Goal: Information Seeking & Learning: Compare options

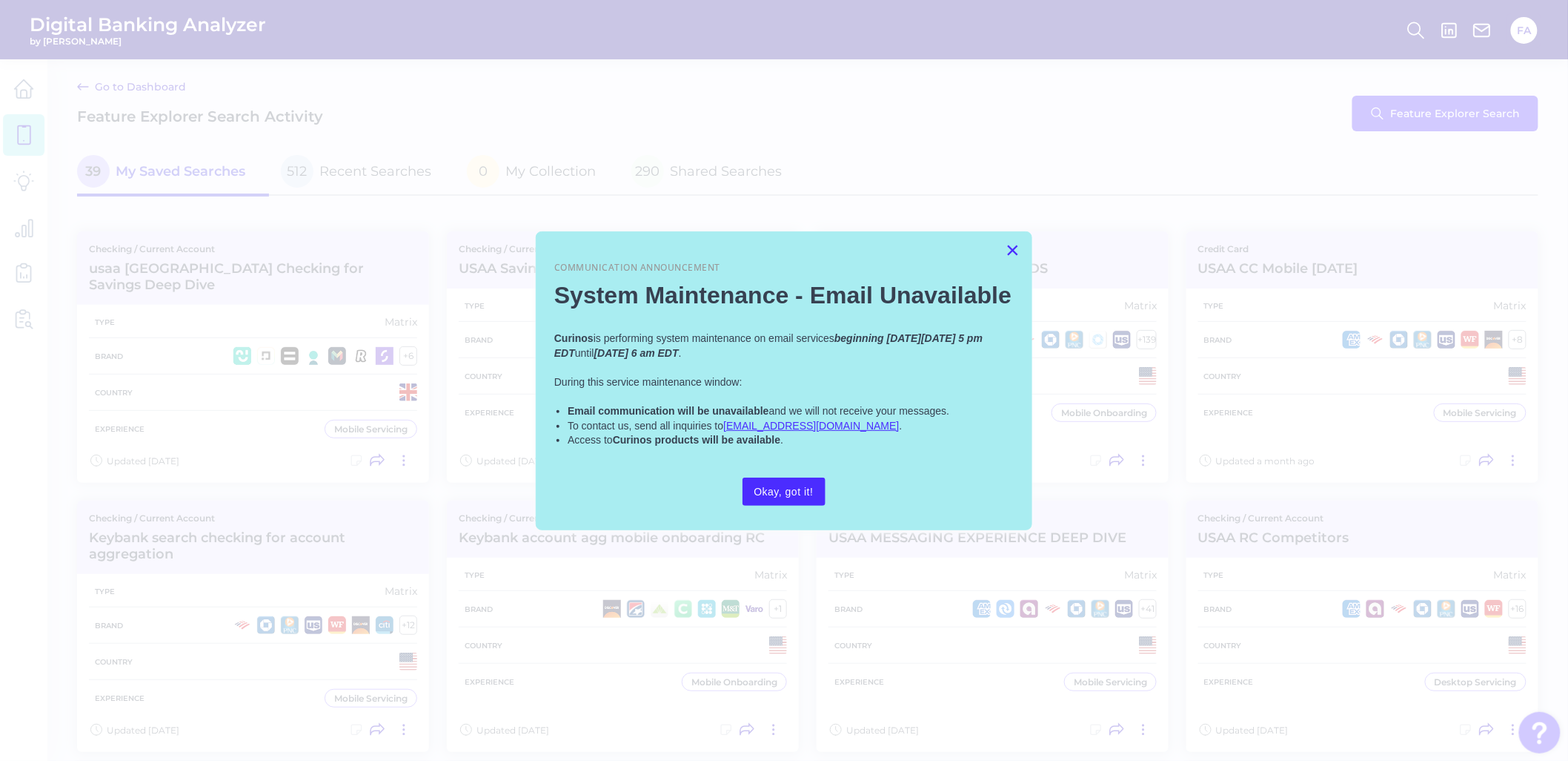
click at [1009, 245] on button "×" at bounding box center [1012, 250] width 14 height 23
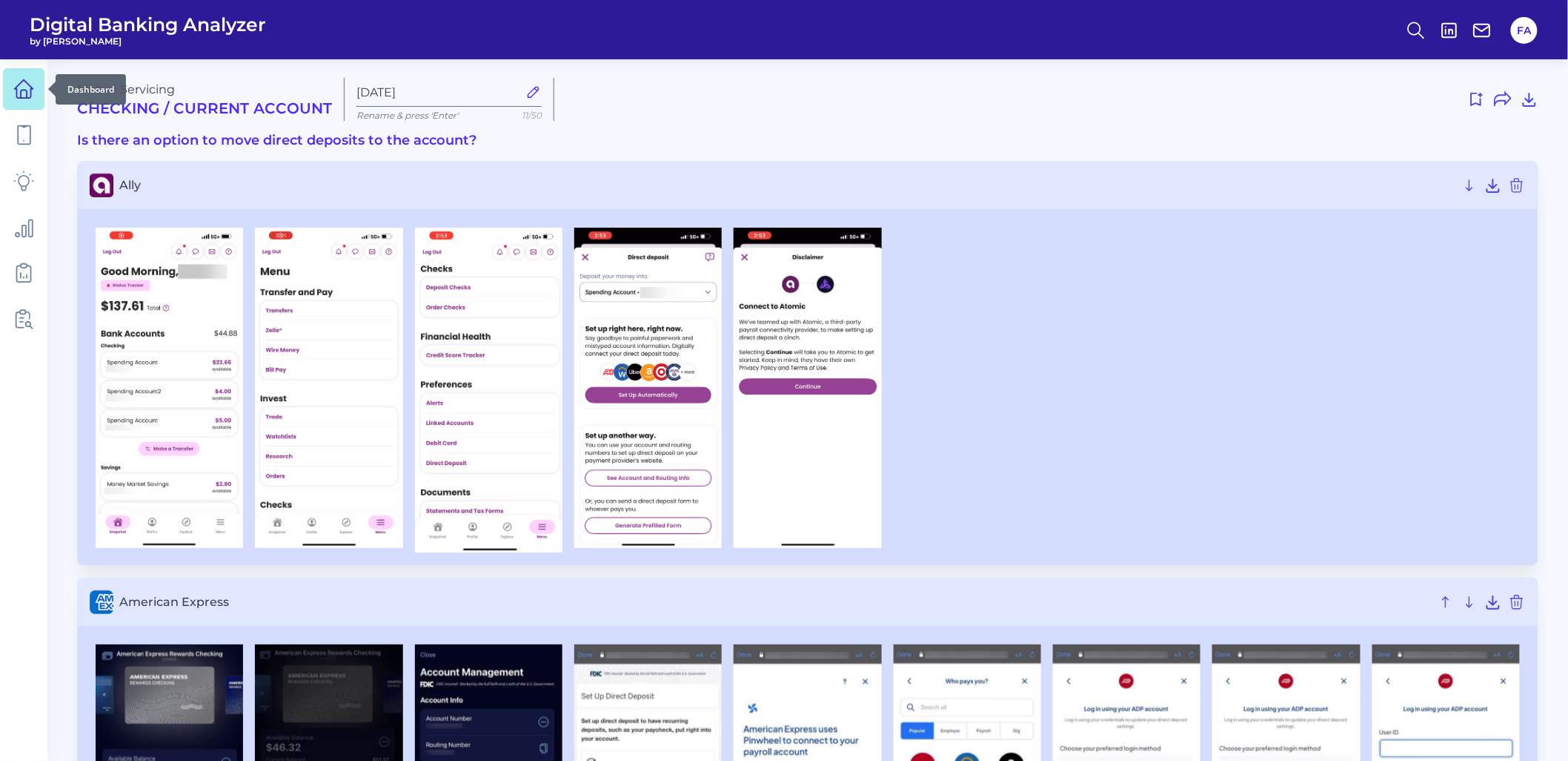
click at [24, 98] on icon at bounding box center [24, 90] width 19 height 19
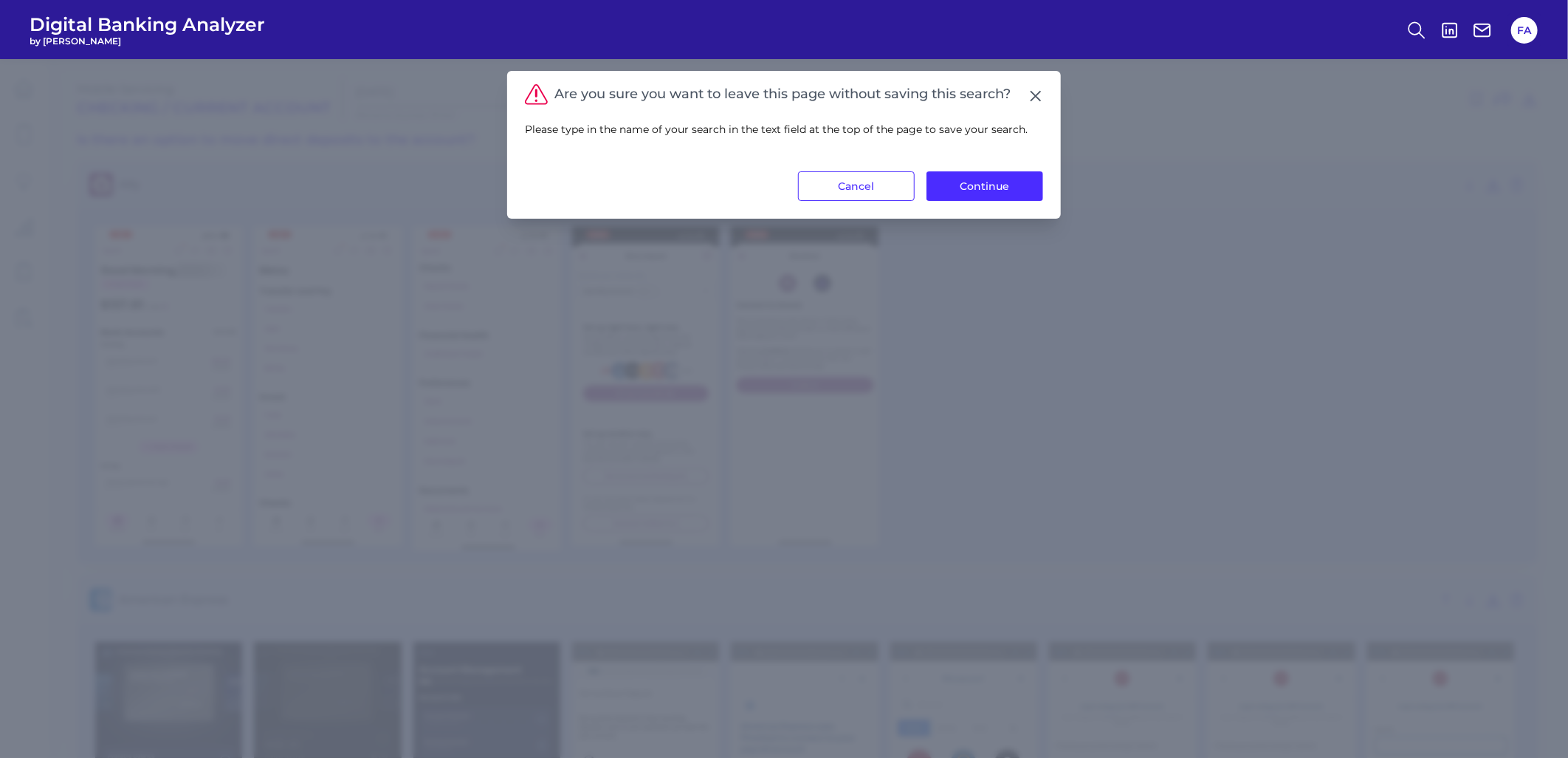
click at [1047, 100] on div "Are you sure you want to leave this page without saving this search? Please typ…" at bounding box center [784, 144] width 554 height 148
click at [1043, 98] on icon at bounding box center [1036, 96] width 15 height 15
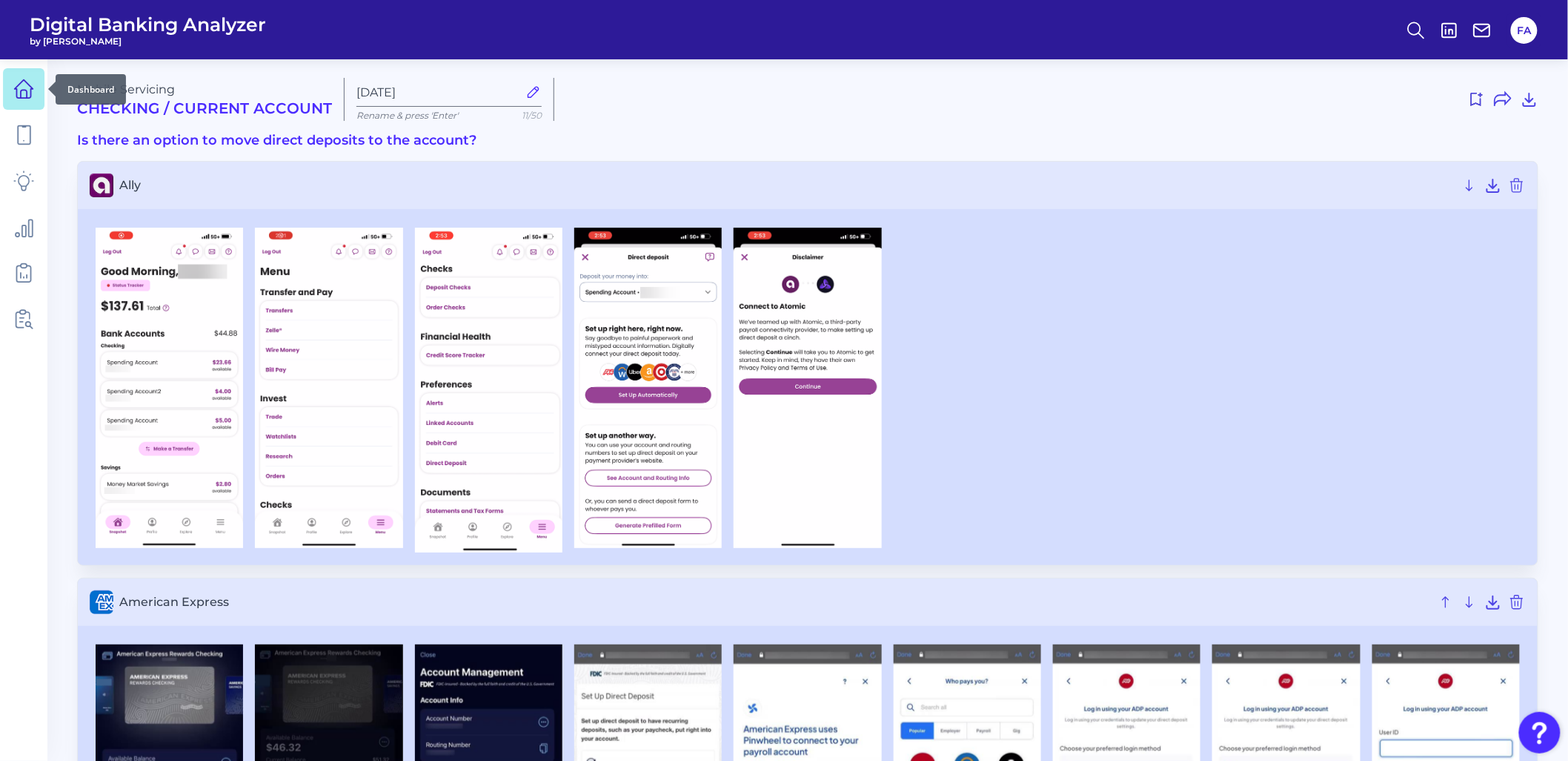
click at [21, 106] on link at bounding box center [23, 89] width 41 height 41
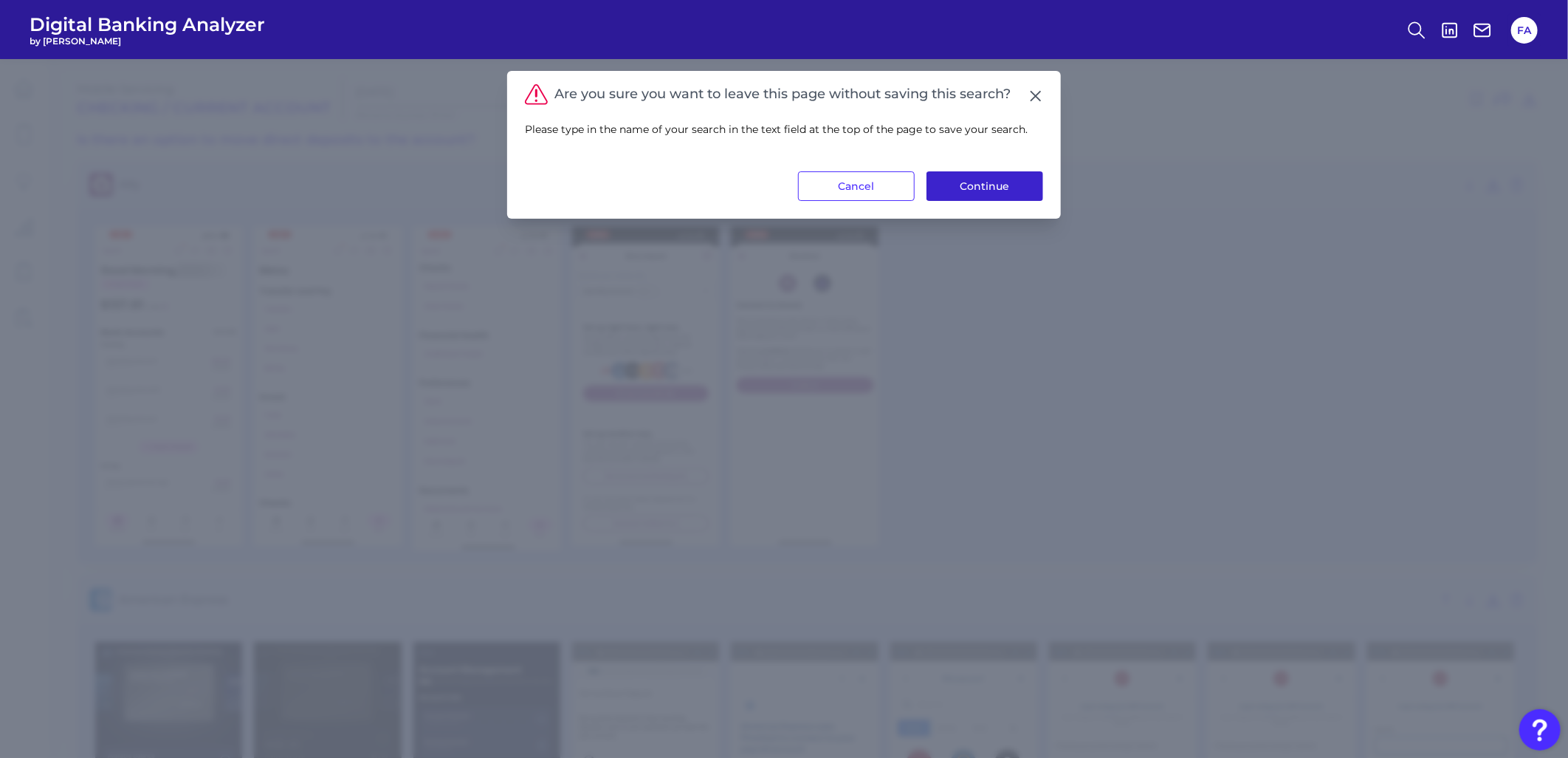
click at [992, 187] on button "Continue" at bounding box center [984, 186] width 116 height 30
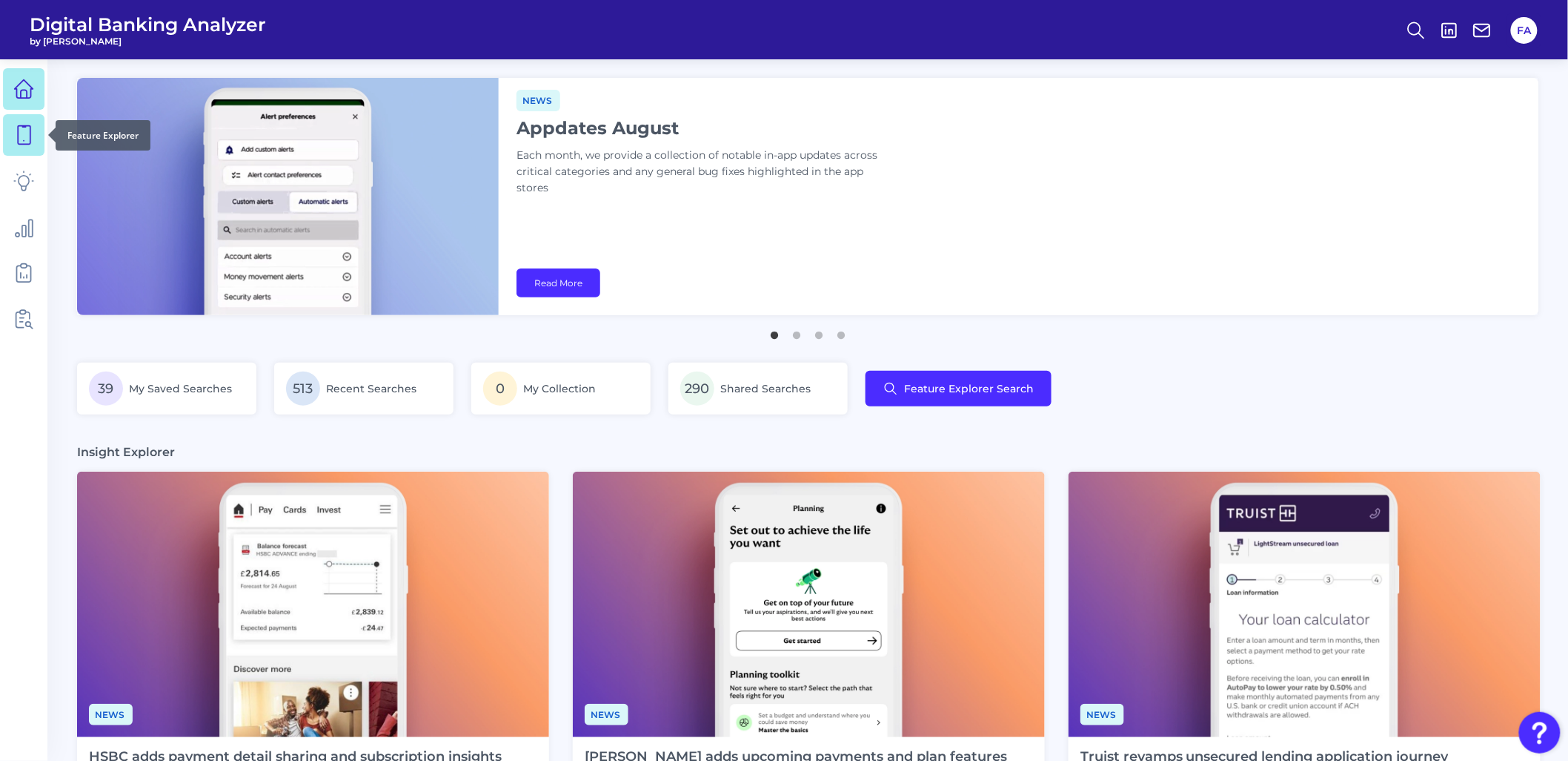
click at [32, 141] on icon at bounding box center [23, 135] width 21 height 21
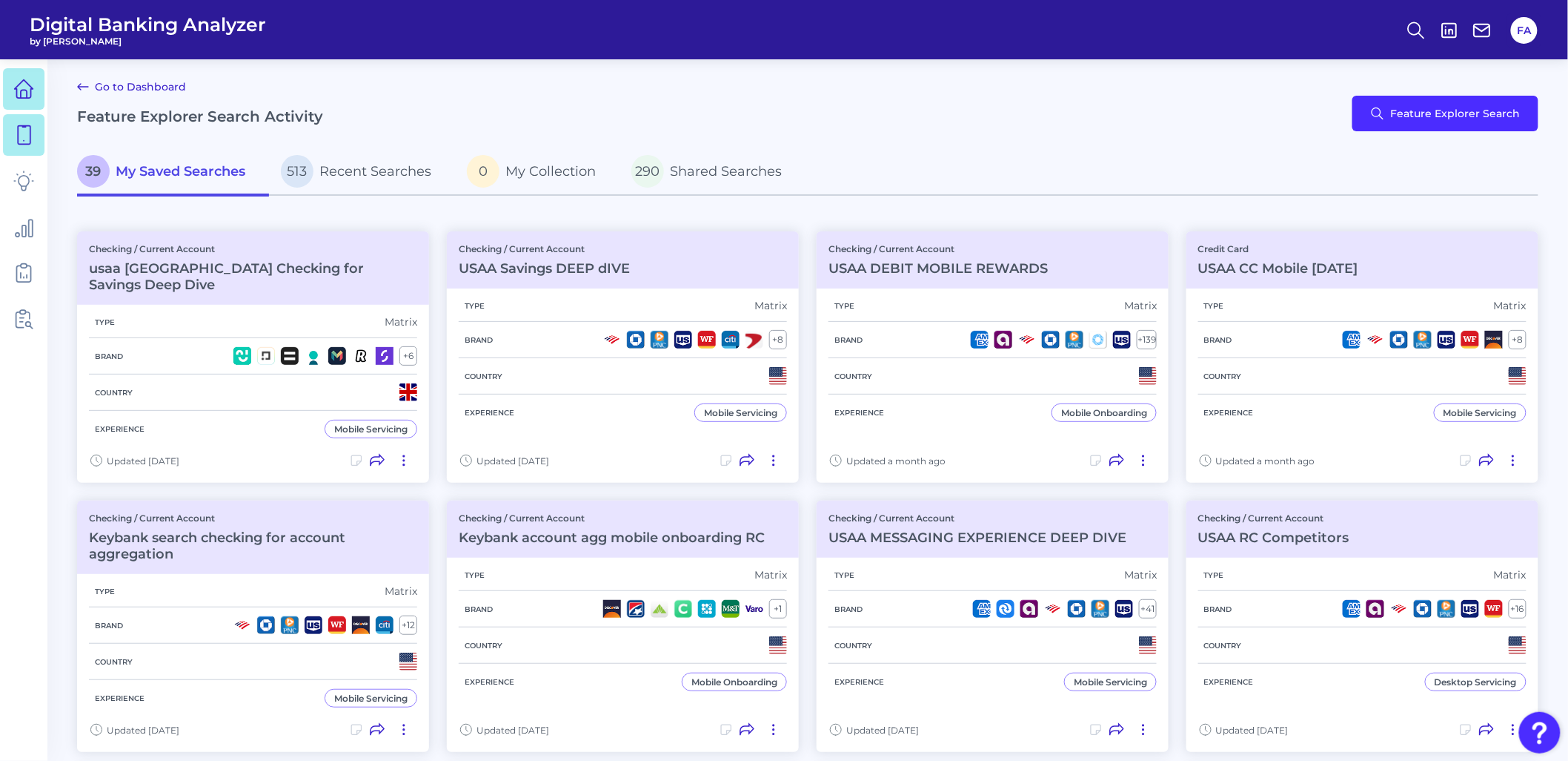
click at [42, 102] on link at bounding box center [23, 89] width 41 height 41
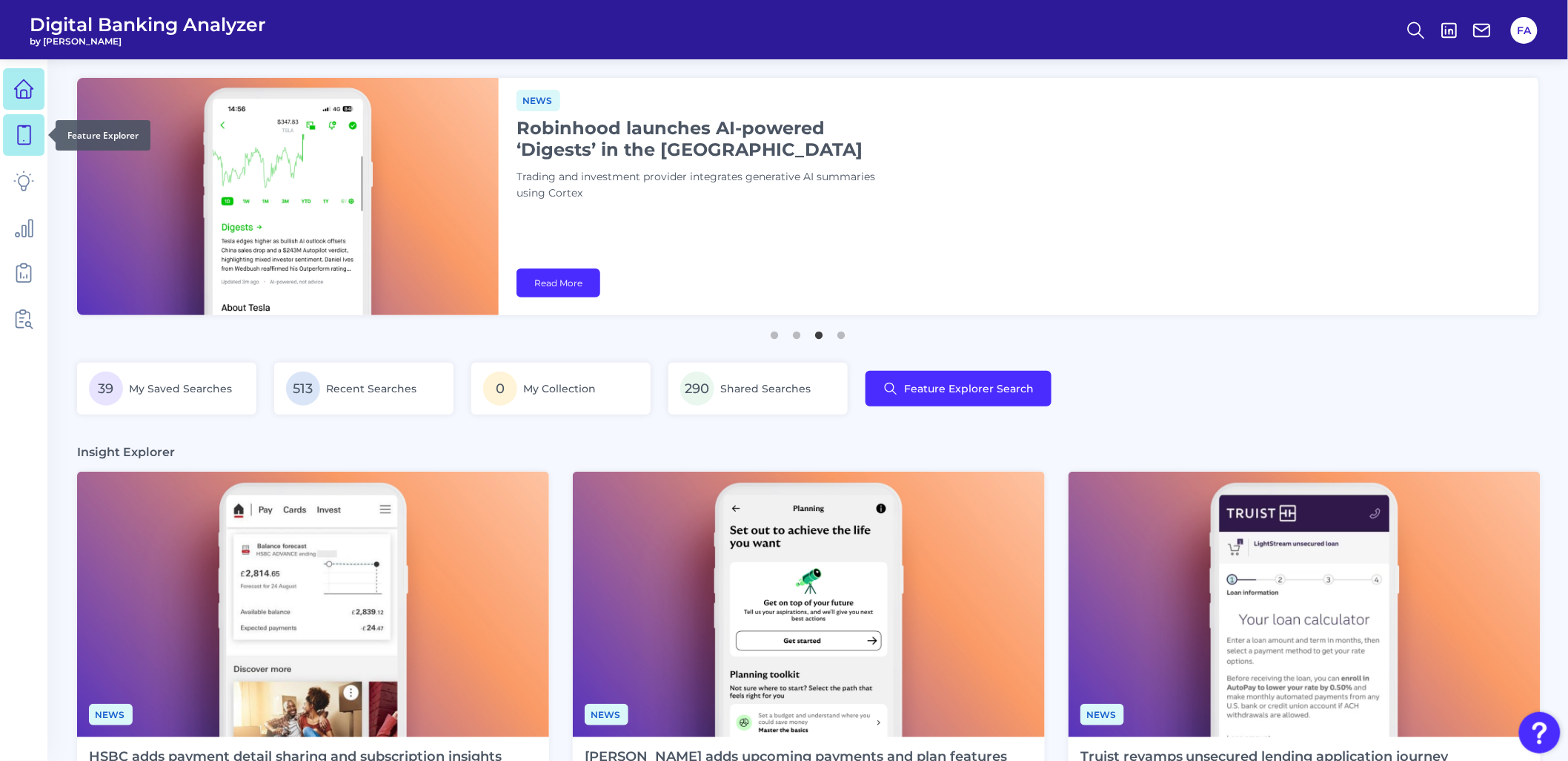
click at [36, 128] on link at bounding box center [23, 135] width 41 height 41
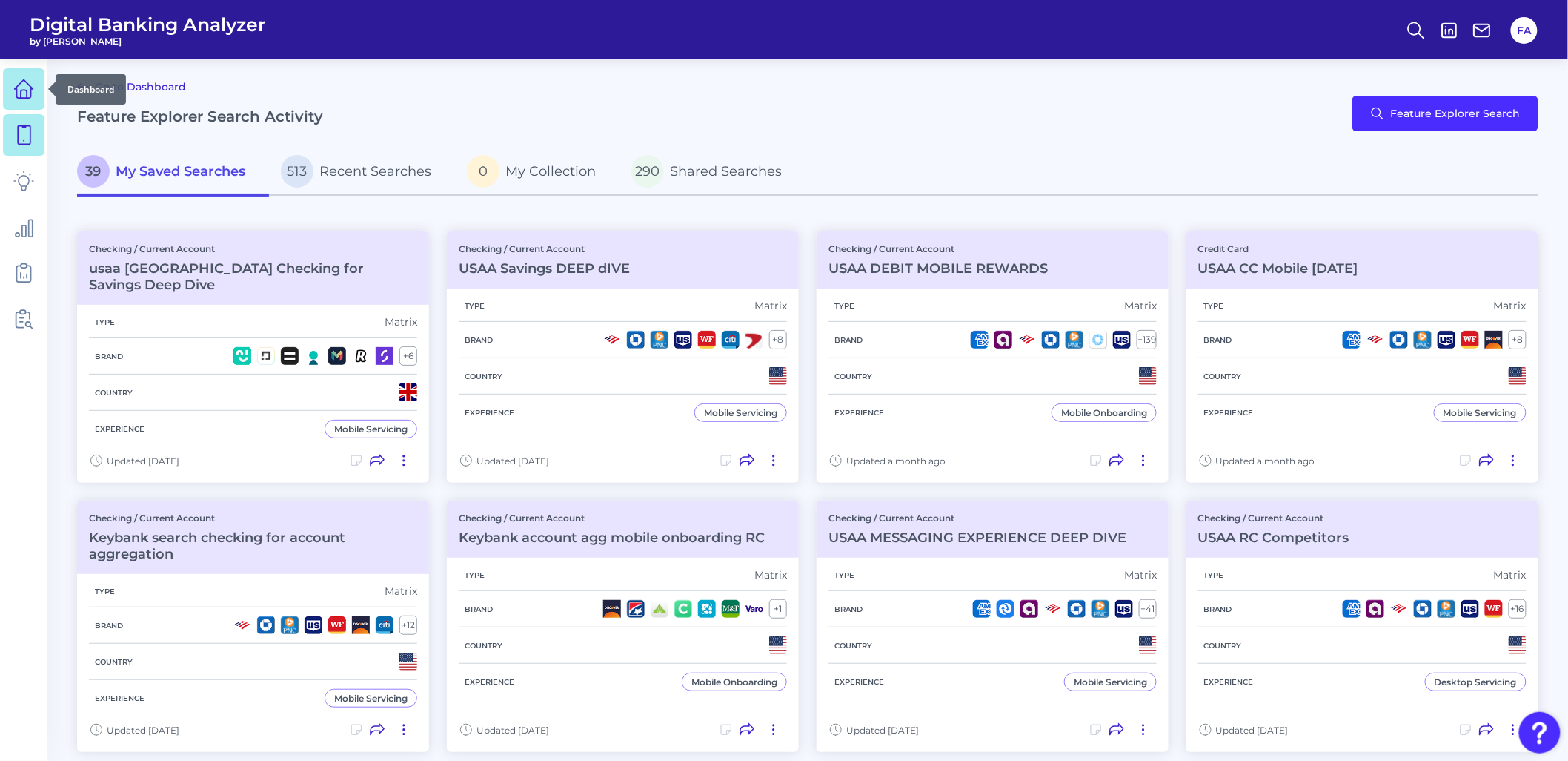
click at [22, 108] on link at bounding box center [23, 89] width 41 height 41
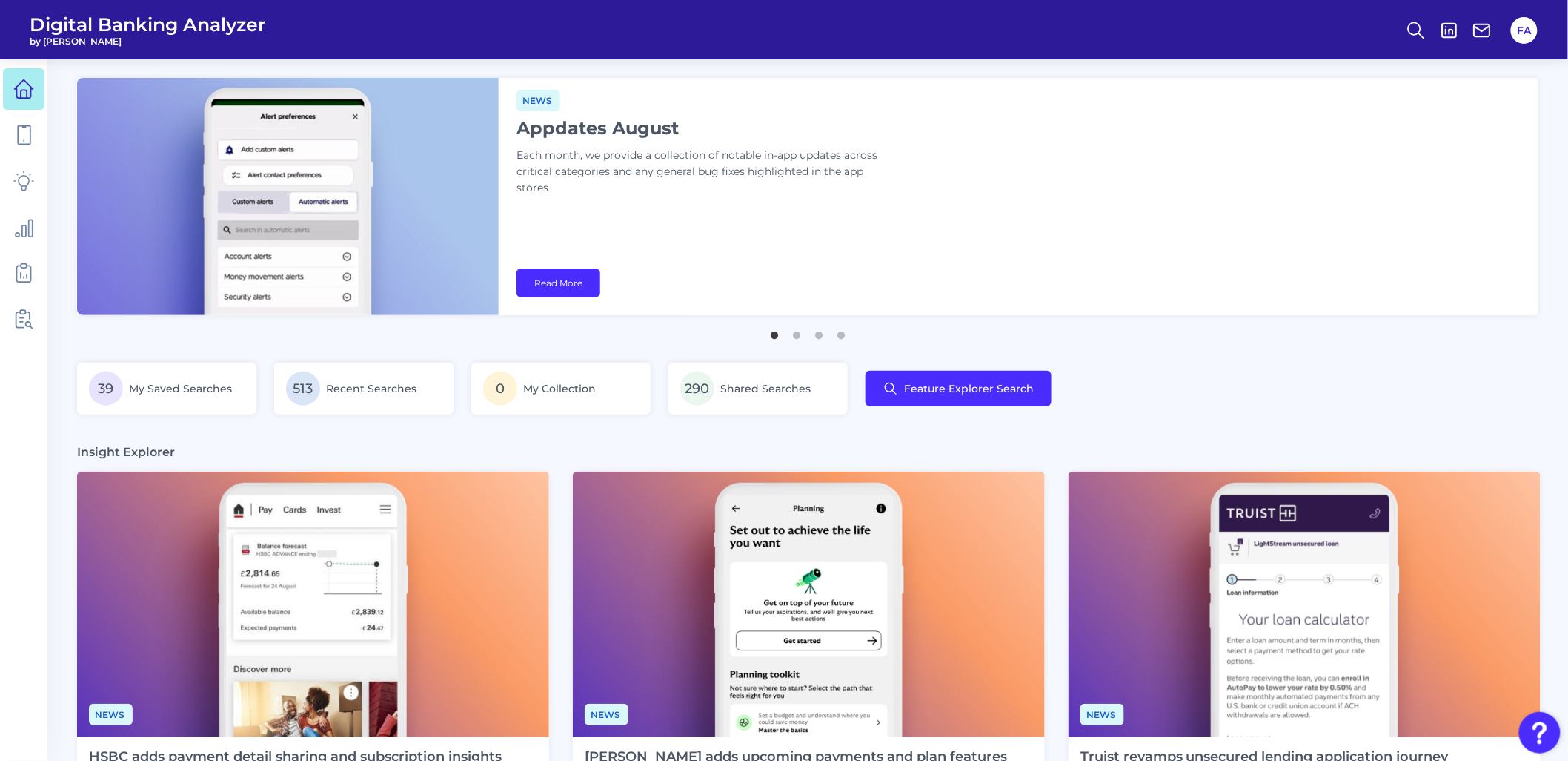
click at [98, 16] on span "Digital Banking Analyzer" at bounding box center [148, 24] width 236 height 22
click at [77, 37] on span "by [PERSON_NAME]" at bounding box center [148, 41] width 236 height 11
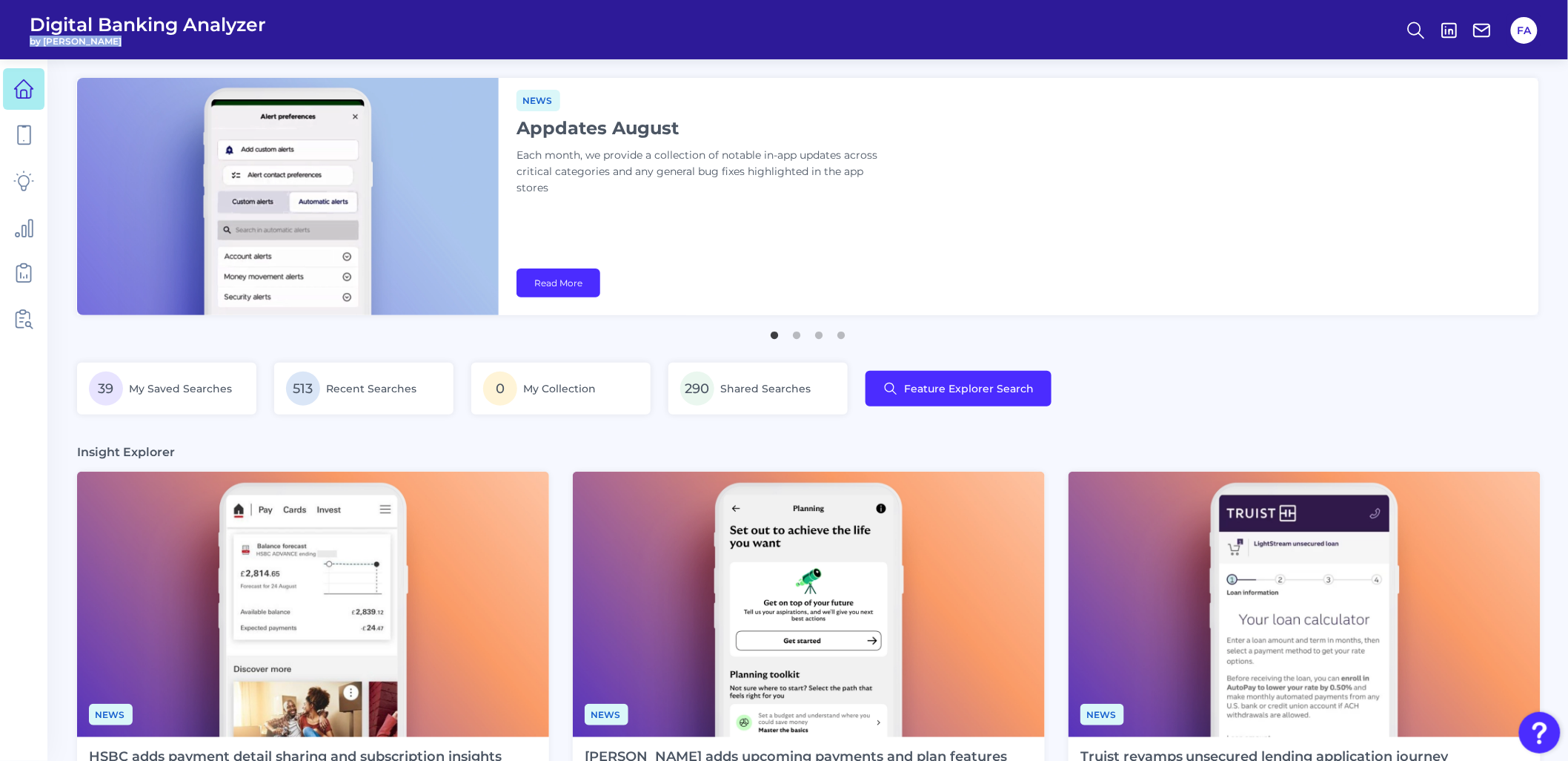
click at [77, 37] on span "by [PERSON_NAME]" at bounding box center [148, 41] width 236 height 11
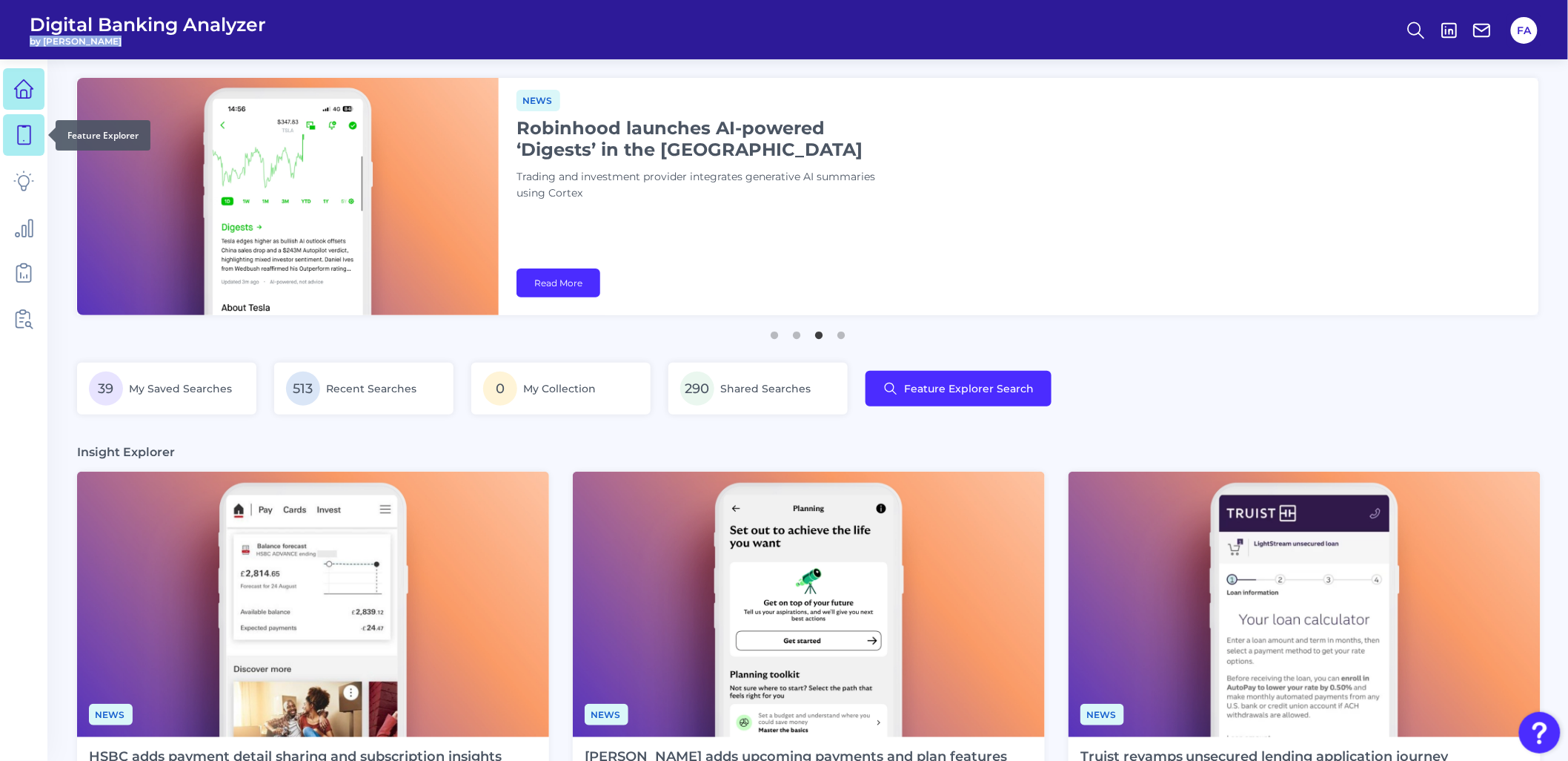
click at [17, 124] on icon at bounding box center [23, 135] width 21 height 21
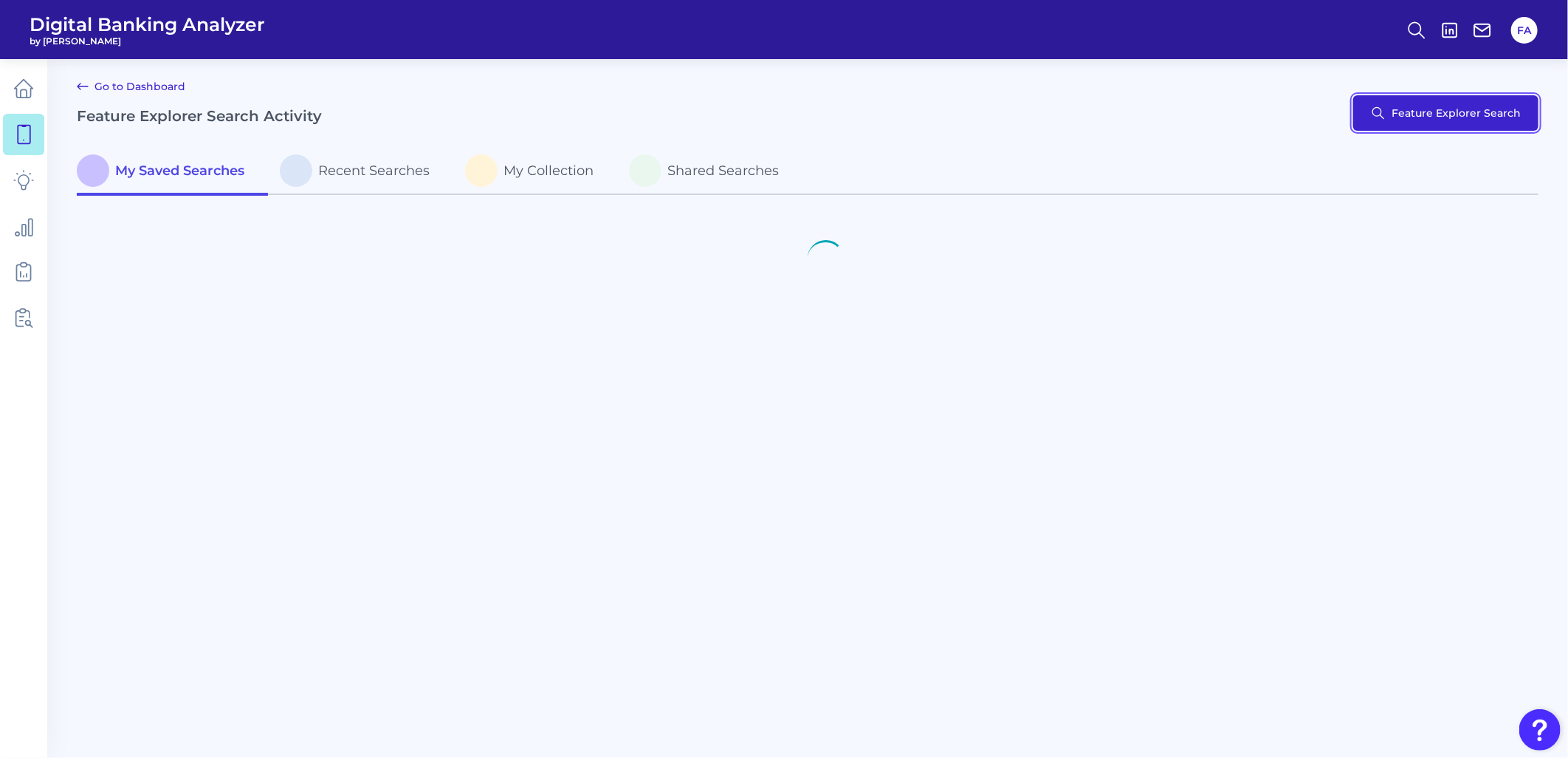
click at [1391, 124] on button "Feature Explorer Search" at bounding box center [1445, 113] width 185 height 35
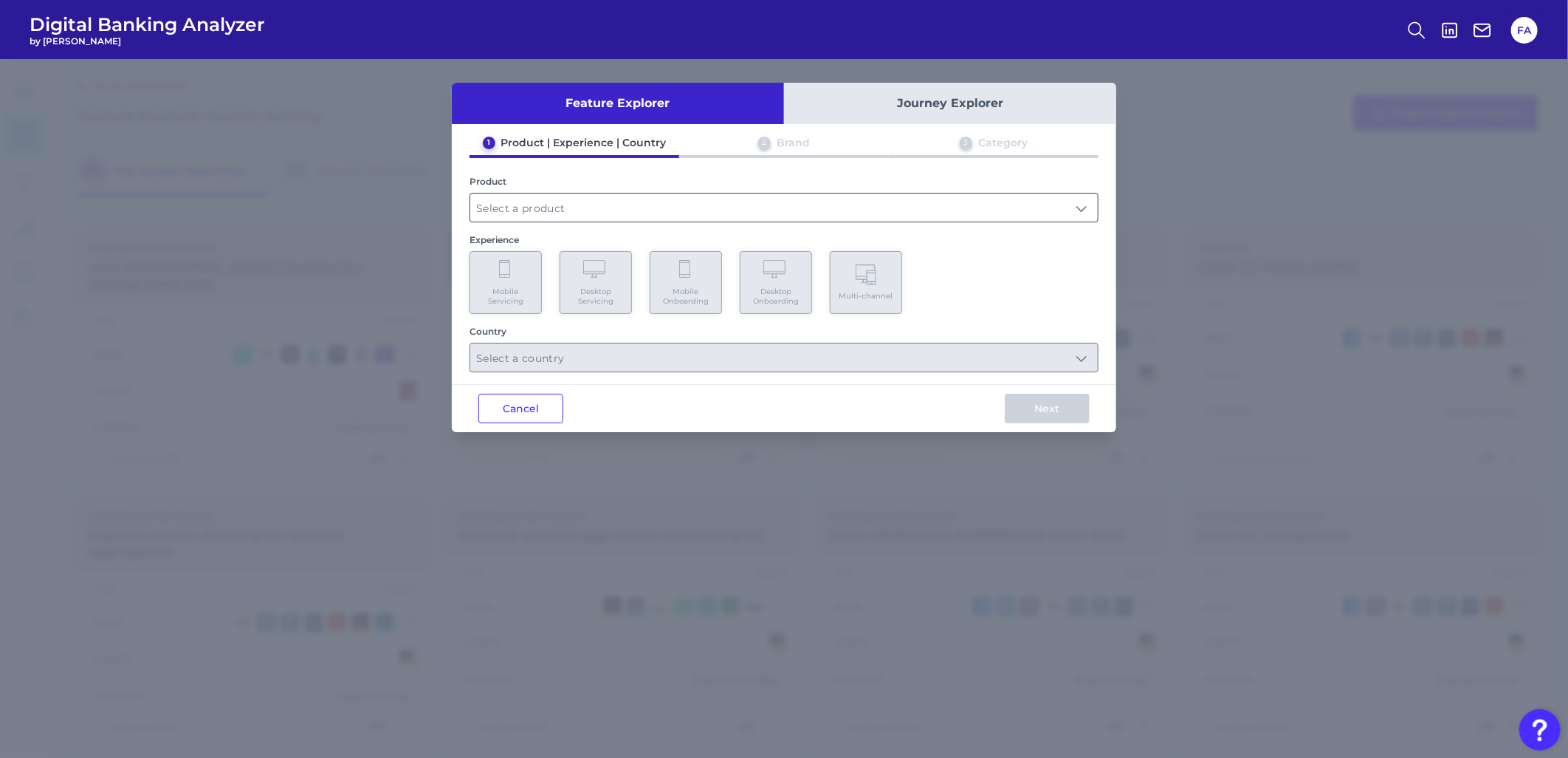
click at [758, 215] on input "text" at bounding box center [784, 208] width 628 height 28
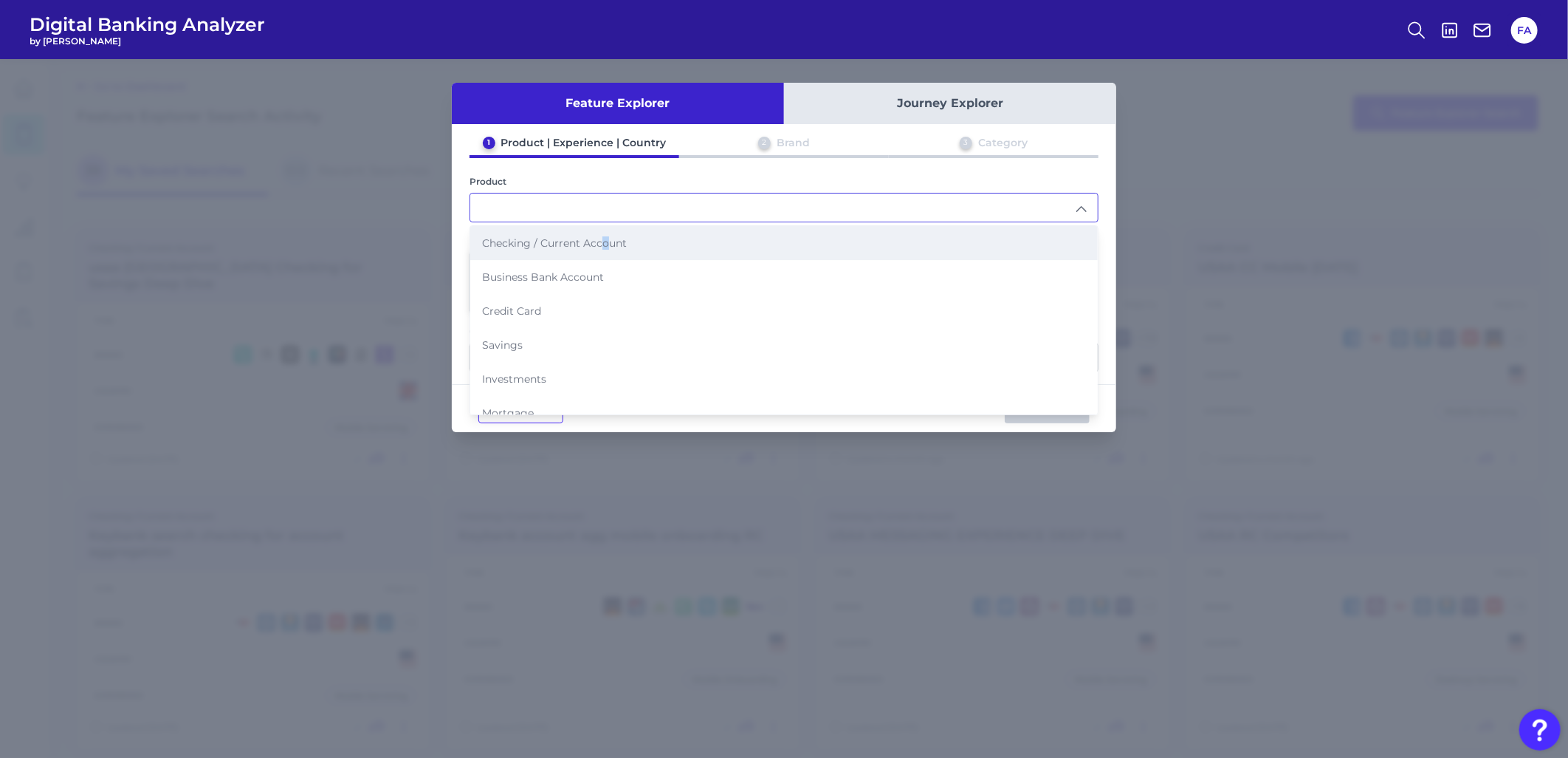
click at [604, 250] on li "Checking / Current Account" at bounding box center [784, 243] width 628 height 34
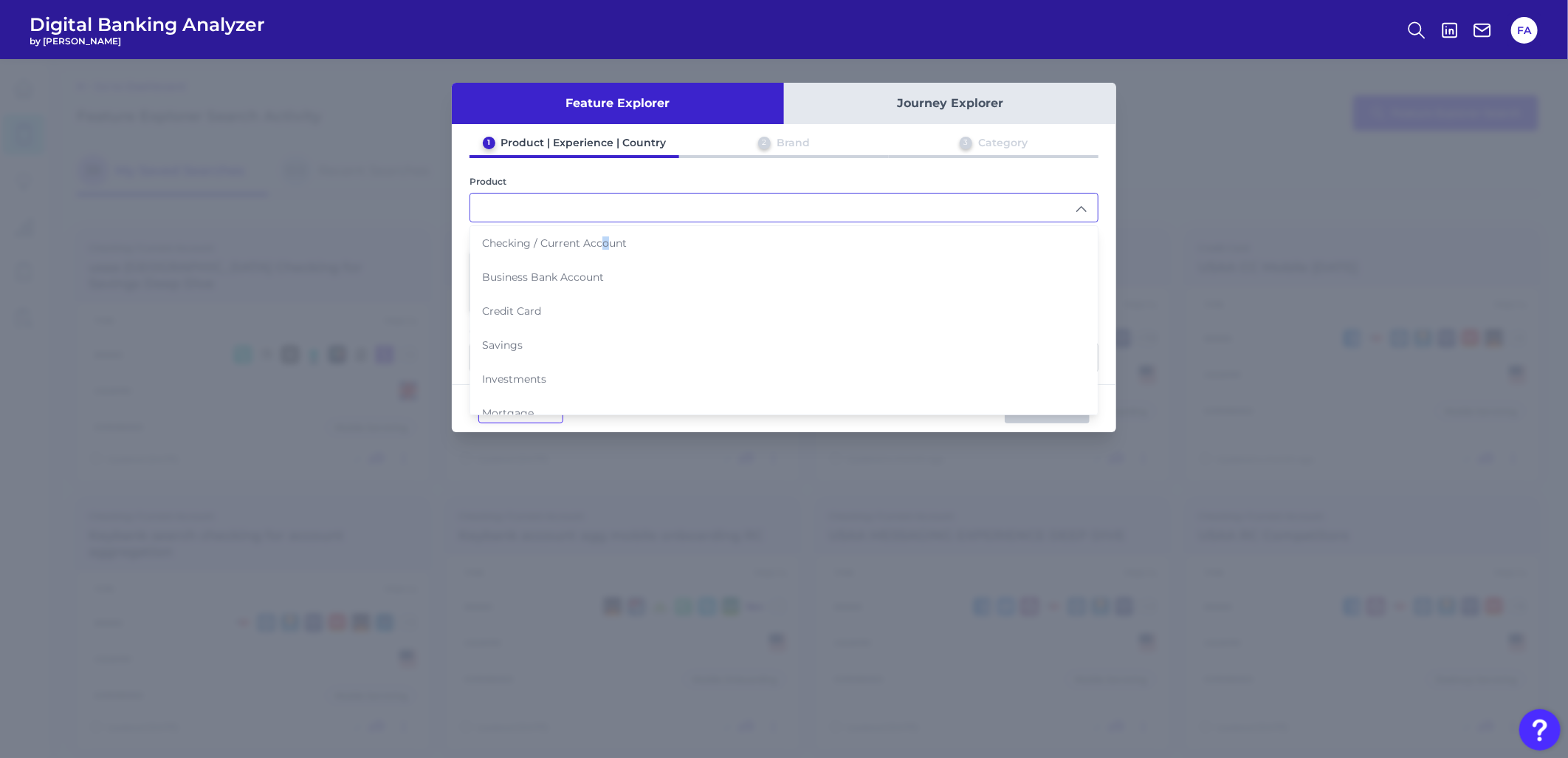
type input "Checking / Current Account"
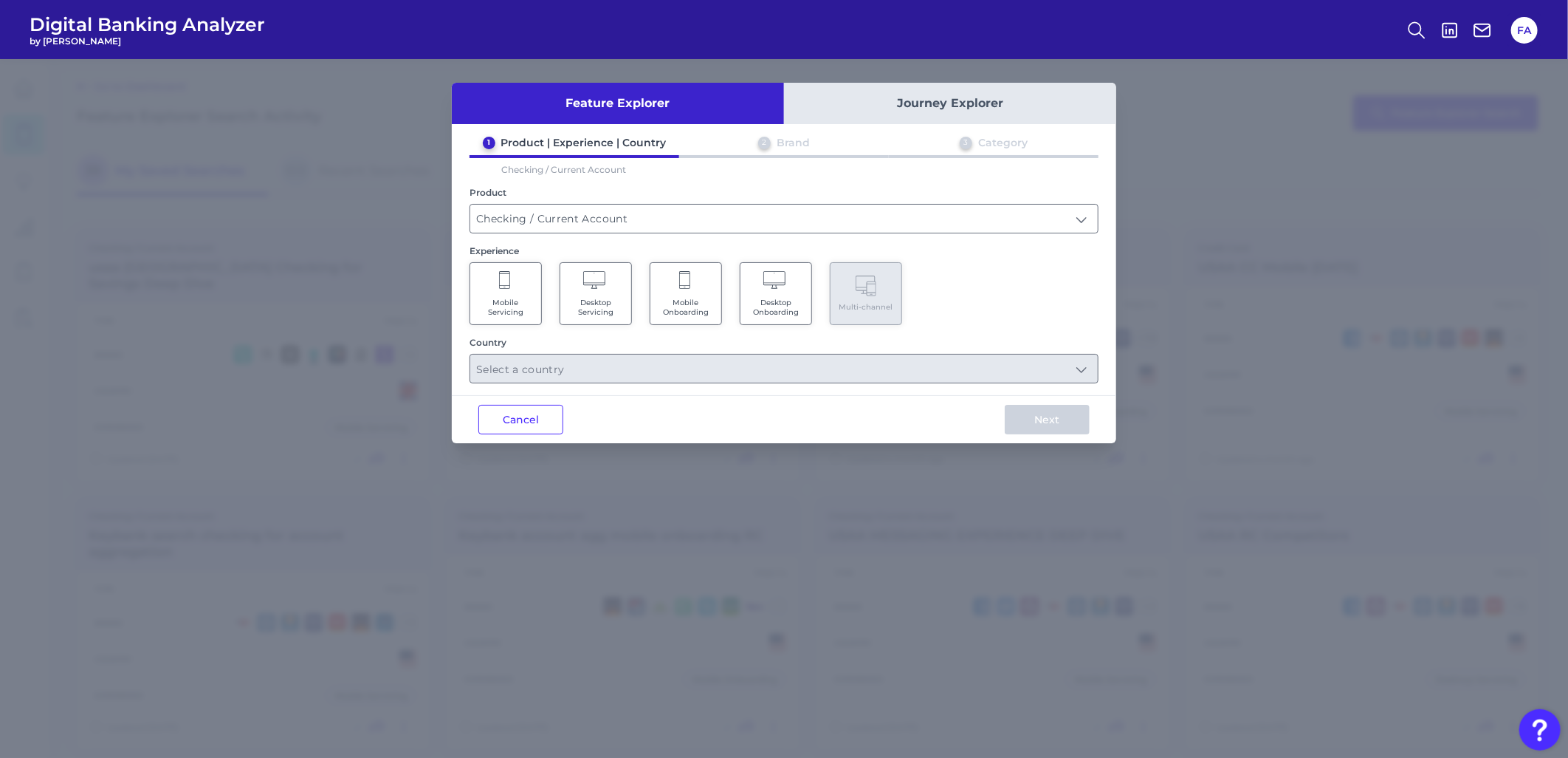
click at [520, 308] on span "Mobile Servicing" at bounding box center [506, 307] width 56 height 20
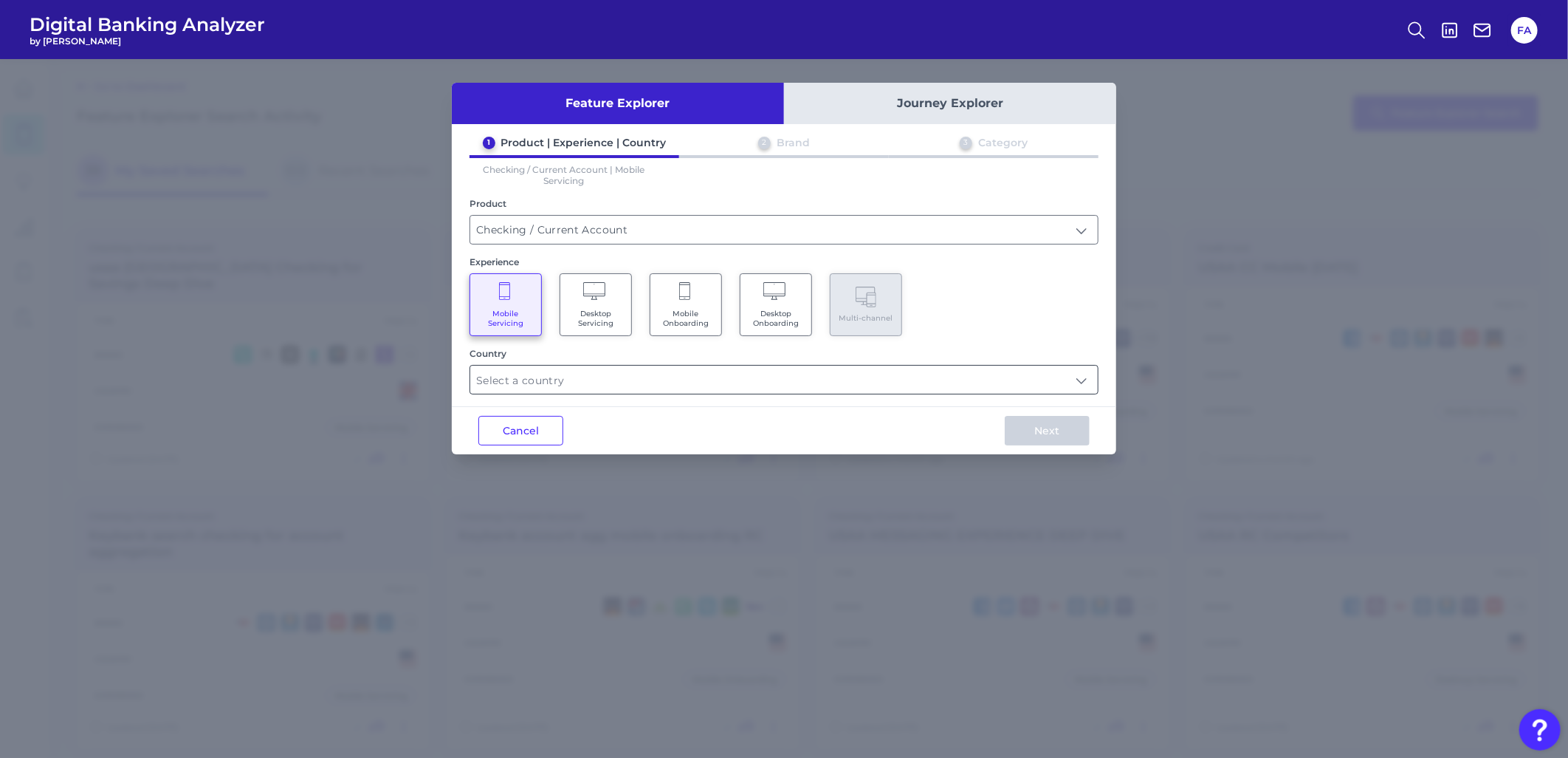
click at [631, 371] on input "text" at bounding box center [784, 380] width 628 height 28
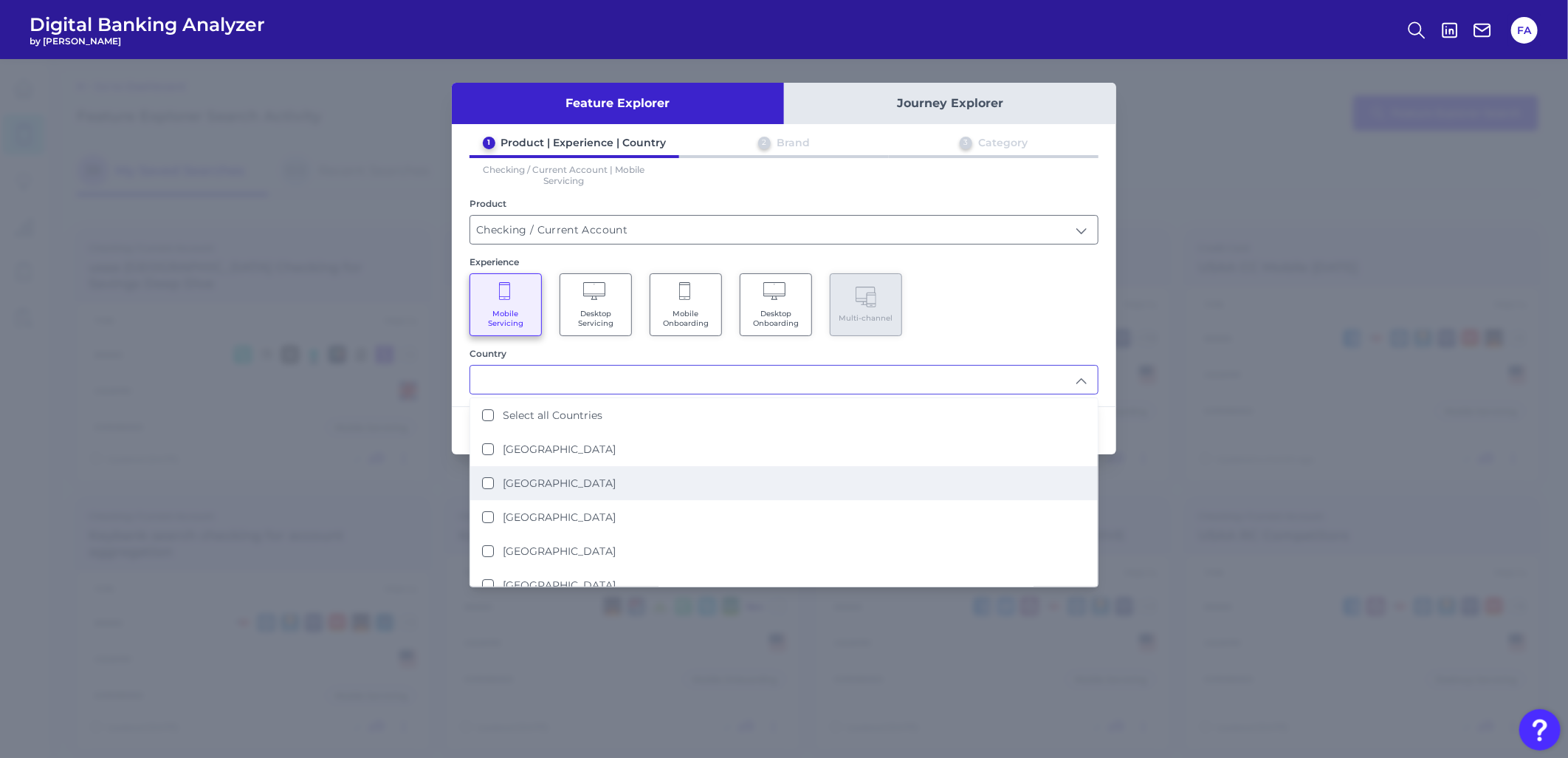
click at [683, 485] on li "United States" at bounding box center [784, 482] width 628 height 34
type input "United States"
click at [990, 359] on div "Country United States United States Select all Countries United Kingdom United …" at bounding box center [784, 371] width 629 height 47
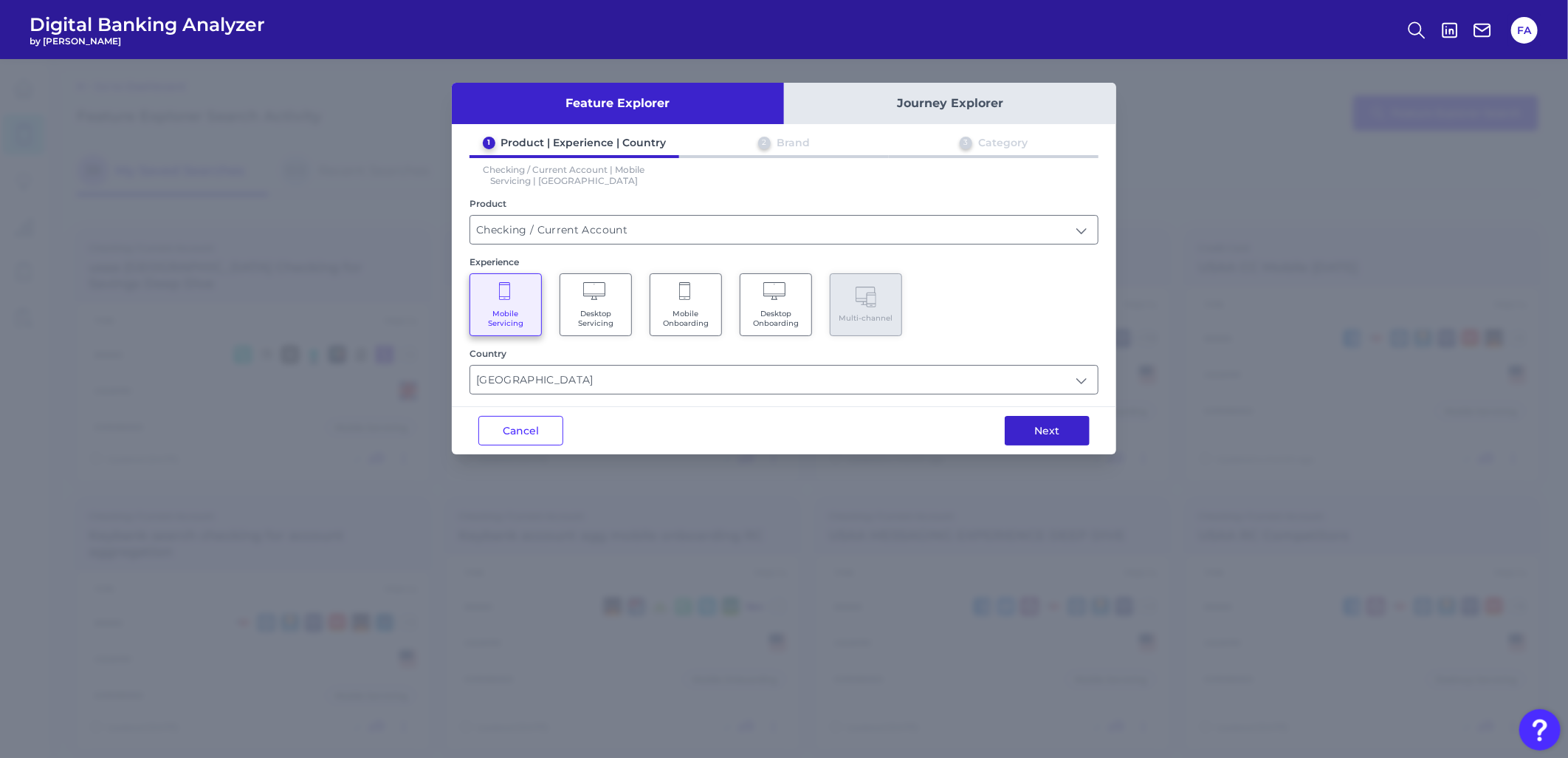
click at [1015, 415] on button "Next" at bounding box center [1047, 430] width 85 height 30
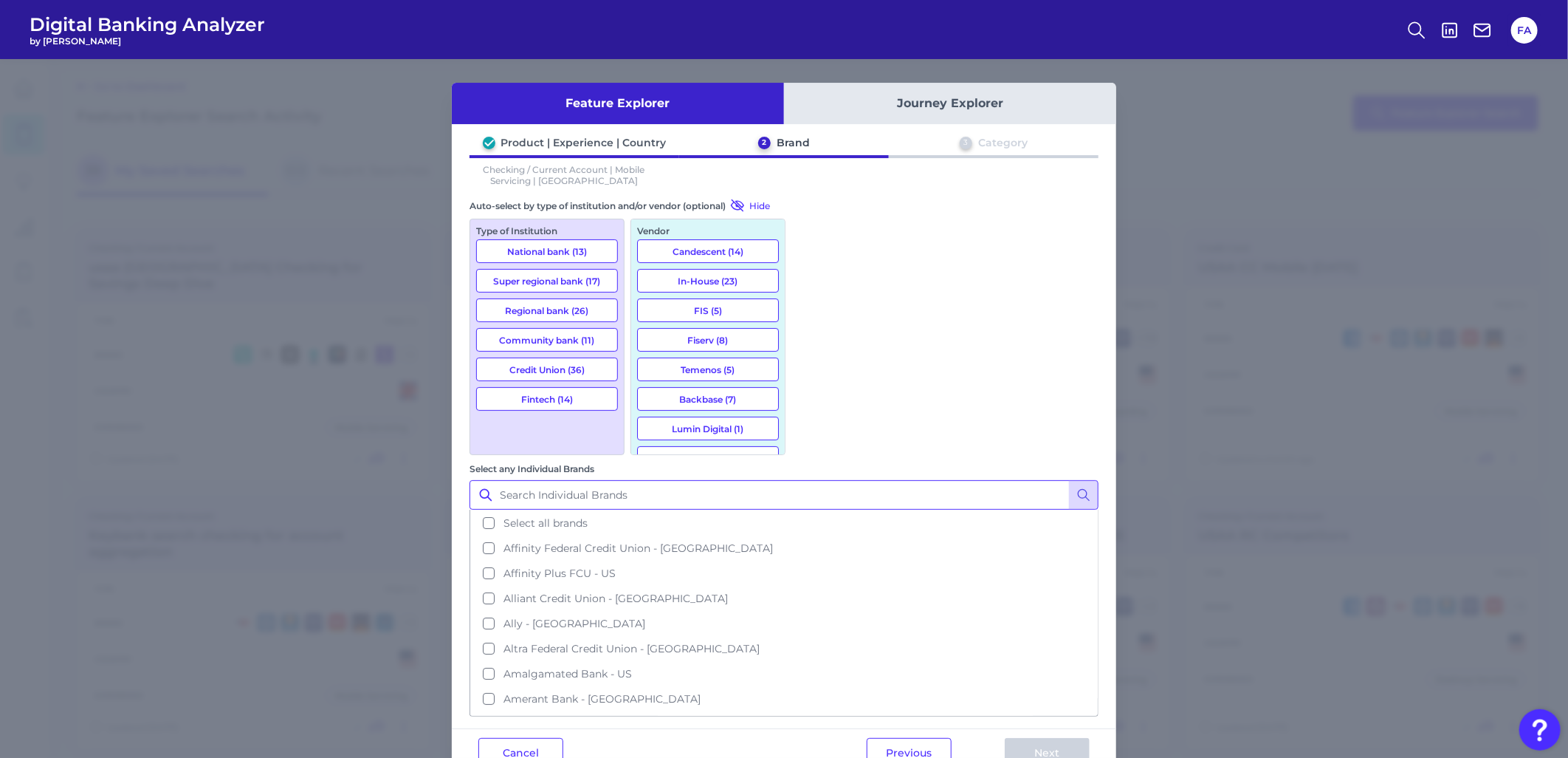
click at [847, 480] on input "Select any Individual Brands" at bounding box center [784, 494] width 629 height 30
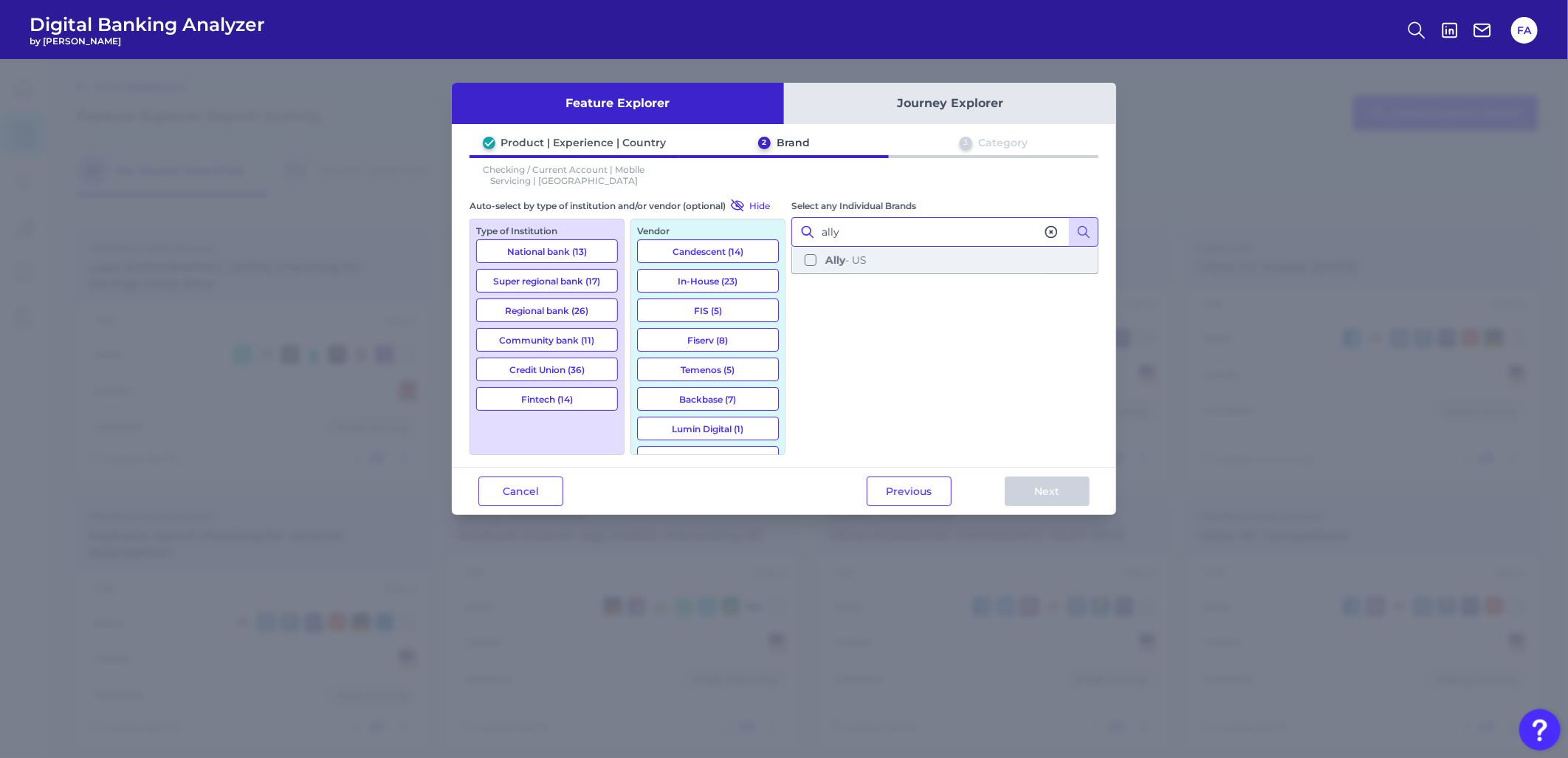
click at [991, 255] on button "Ally - US" at bounding box center [945, 260] width 304 height 25
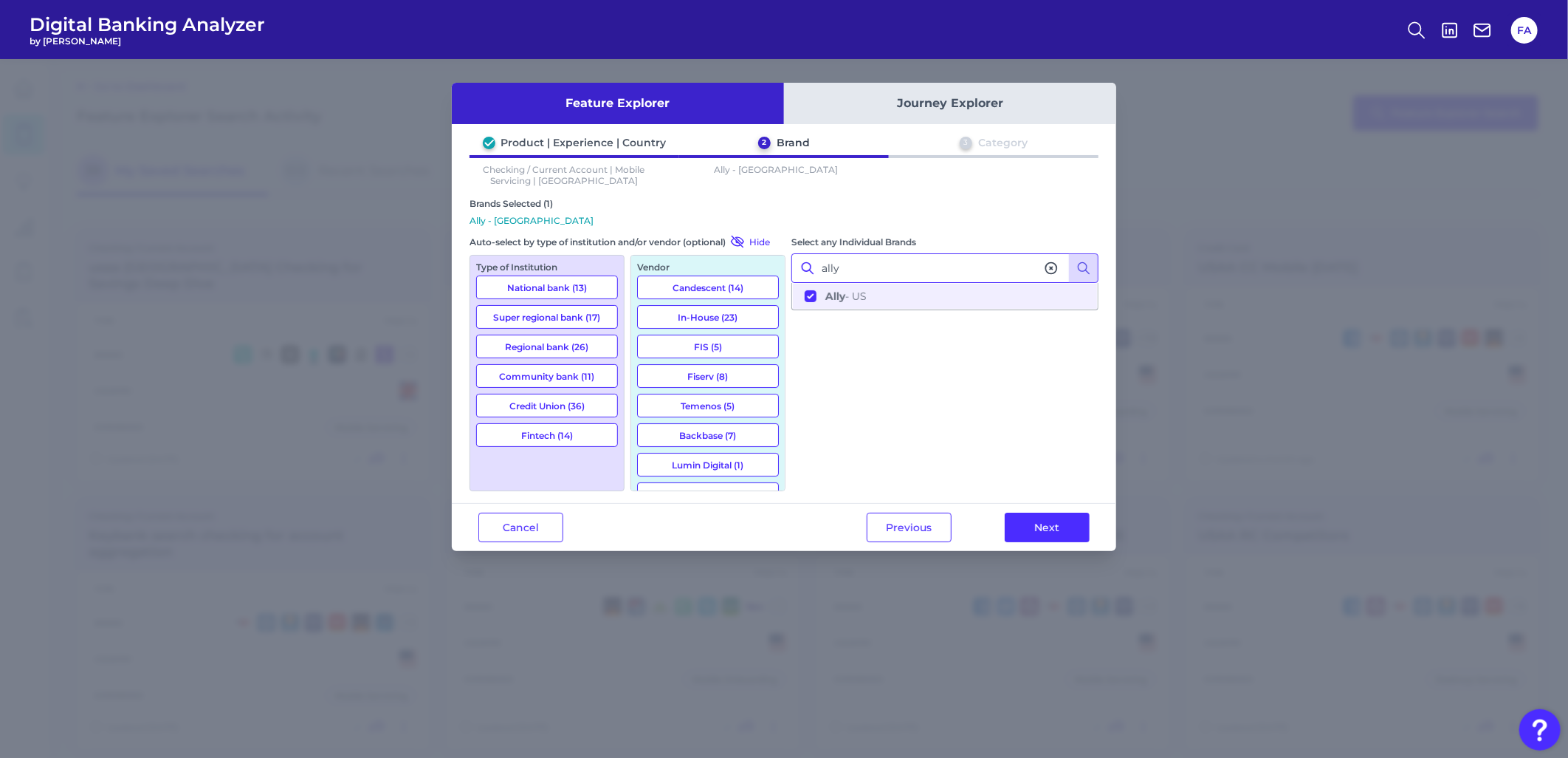
drag, startPoint x: 961, startPoint y: 264, endPoint x: 448, endPoint y: 305, distance: 514.6
click at [448, 308] on div "Feature Explorer Journey Explorer Product | Experience | Country 2 Brand 3 Cate…" at bounding box center [784, 408] width 1568 height 698
click at [869, 310] on div "Select any Individual Brands bank of america Bank of America - US" at bounding box center [945, 362] width 307 height 257
click at [869, 306] on ul "Bank of America - US" at bounding box center [945, 296] width 307 height 27
click at [869, 305] on button "Bank of America - US" at bounding box center [945, 295] width 304 height 25
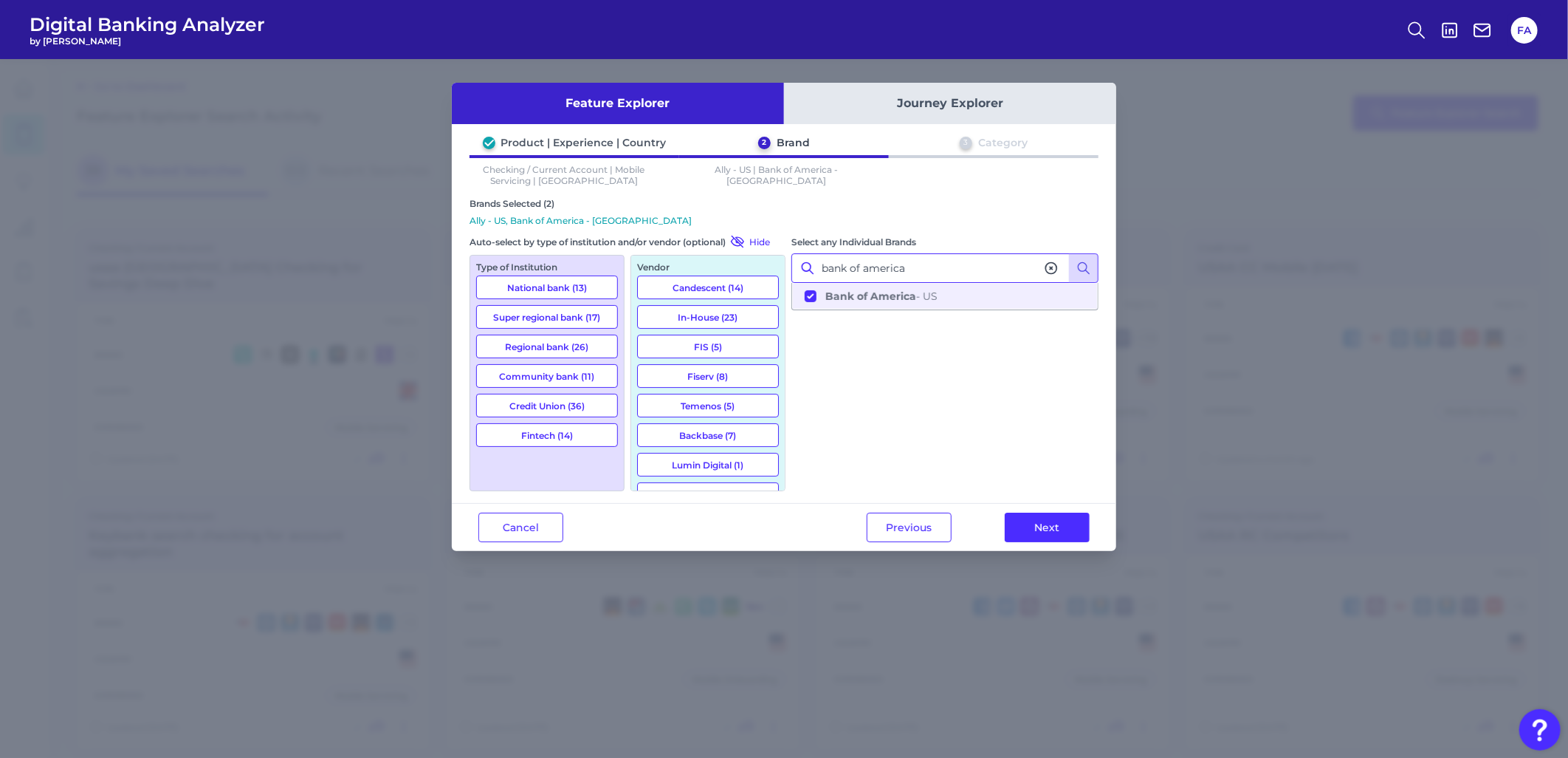
drag, startPoint x: 934, startPoint y: 266, endPoint x: 660, endPoint y: 247, distance: 274.7
click at [655, 249] on div "Brands Selected (2) Ally - US, Bank of America - US Auto-select by type of inst…" at bounding box center [784, 345] width 629 height 293
click at [850, 284] on button "BM O - US" at bounding box center [945, 295] width 304 height 25
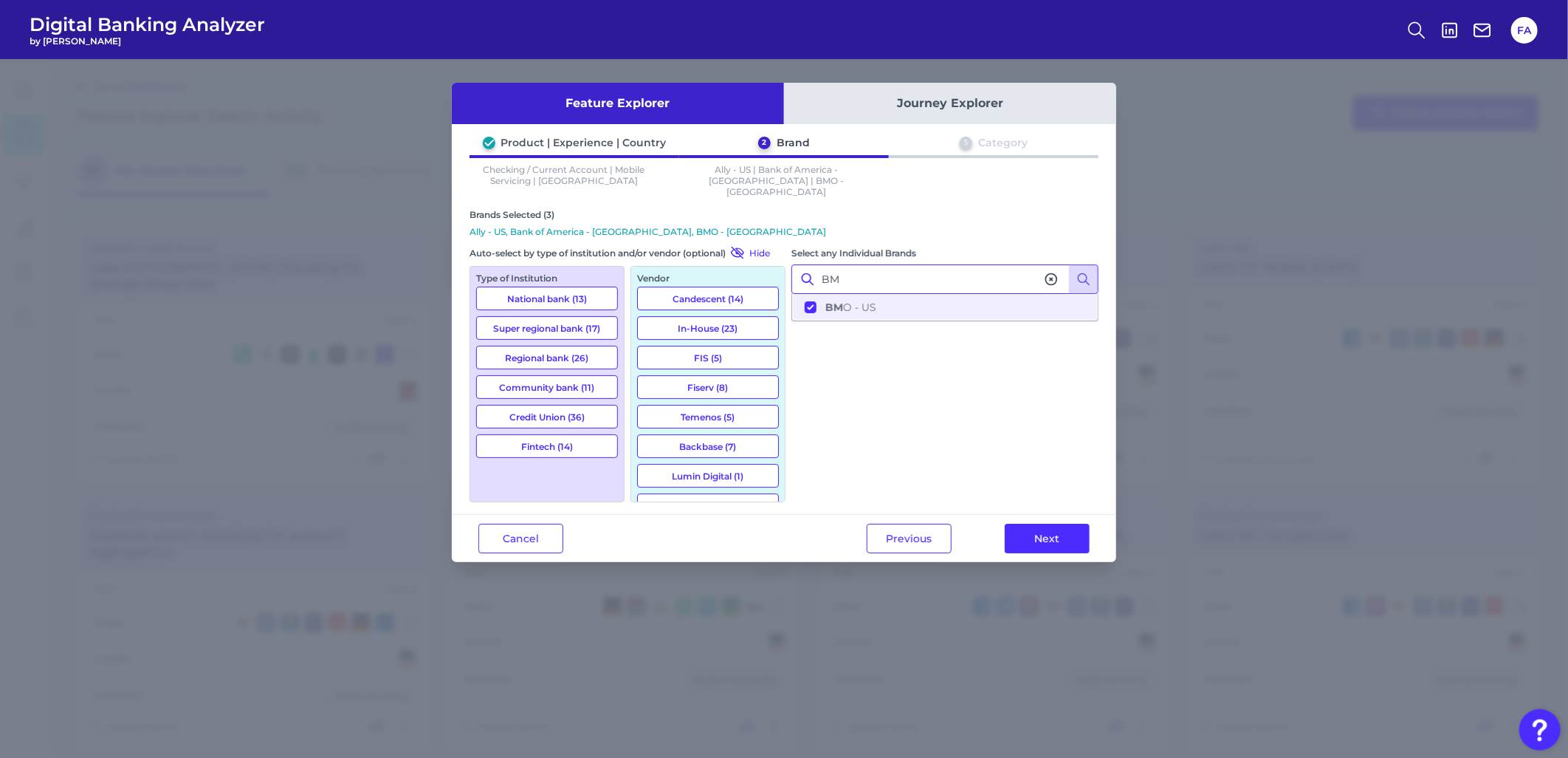
drag, startPoint x: 852, startPoint y: 273, endPoint x: 615, endPoint y: 241, distance: 239.2
click at [615, 241] on div "Brands Selected (3) Ally - US, Bank of America - US, BMO - US Auto-select by ty…" at bounding box center [784, 355] width 629 height 293
click at [953, 305] on button "Capital One - US" at bounding box center [945, 306] width 304 height 25
click at [946, 298] on button "Capital One - US" at bounding box center [945, 306] width 304 height 25
click at [874, 305] on button "Capital One - US" at bounding box center [945, 306] width 304 height 25
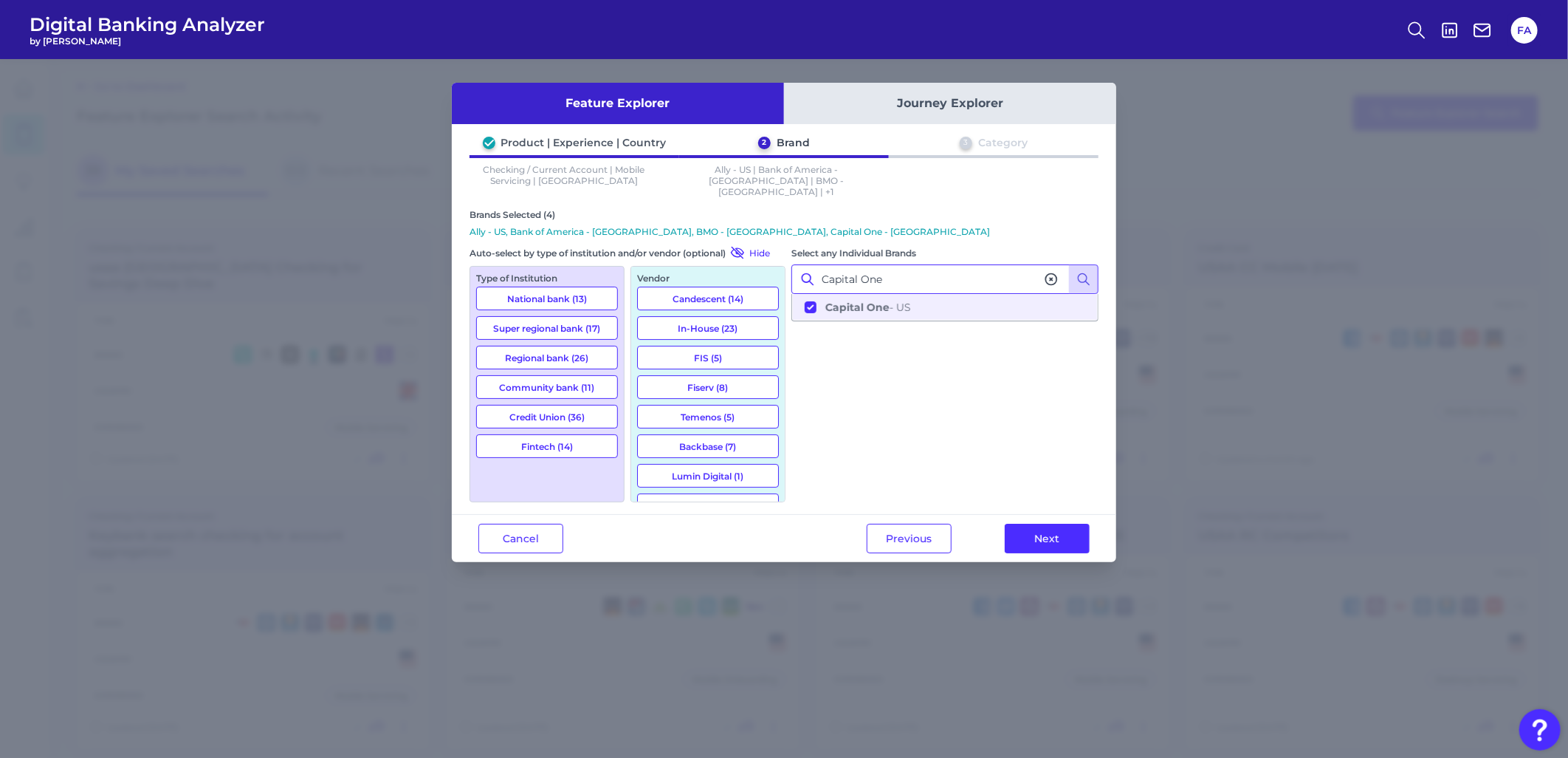
drag, startPoint x: 892, startPoint y: 270, endPoint x: 644, endPoint y: 202, distance: 257.2
click at [644, 209] on div "Brands Selected (4) Ally - US, Bank of America - US, BMO - US, Capital One - US…" at bounding box center [784, 355] width 629 height 293
click at [854, 305] on button "Citi - US" at bounding box center [945, 306] width 304 height 25
drag, startPoint x: 797, startPoint y: 253, endPoint x: 756, endPoint y: 240, distance: 43.0
click at [770, 248] on div "Brands Selected (5) Ally - US, Bank of America - US, BMO - US, Capital One - US…" at bounding box center [784, 355] width 629 height 293
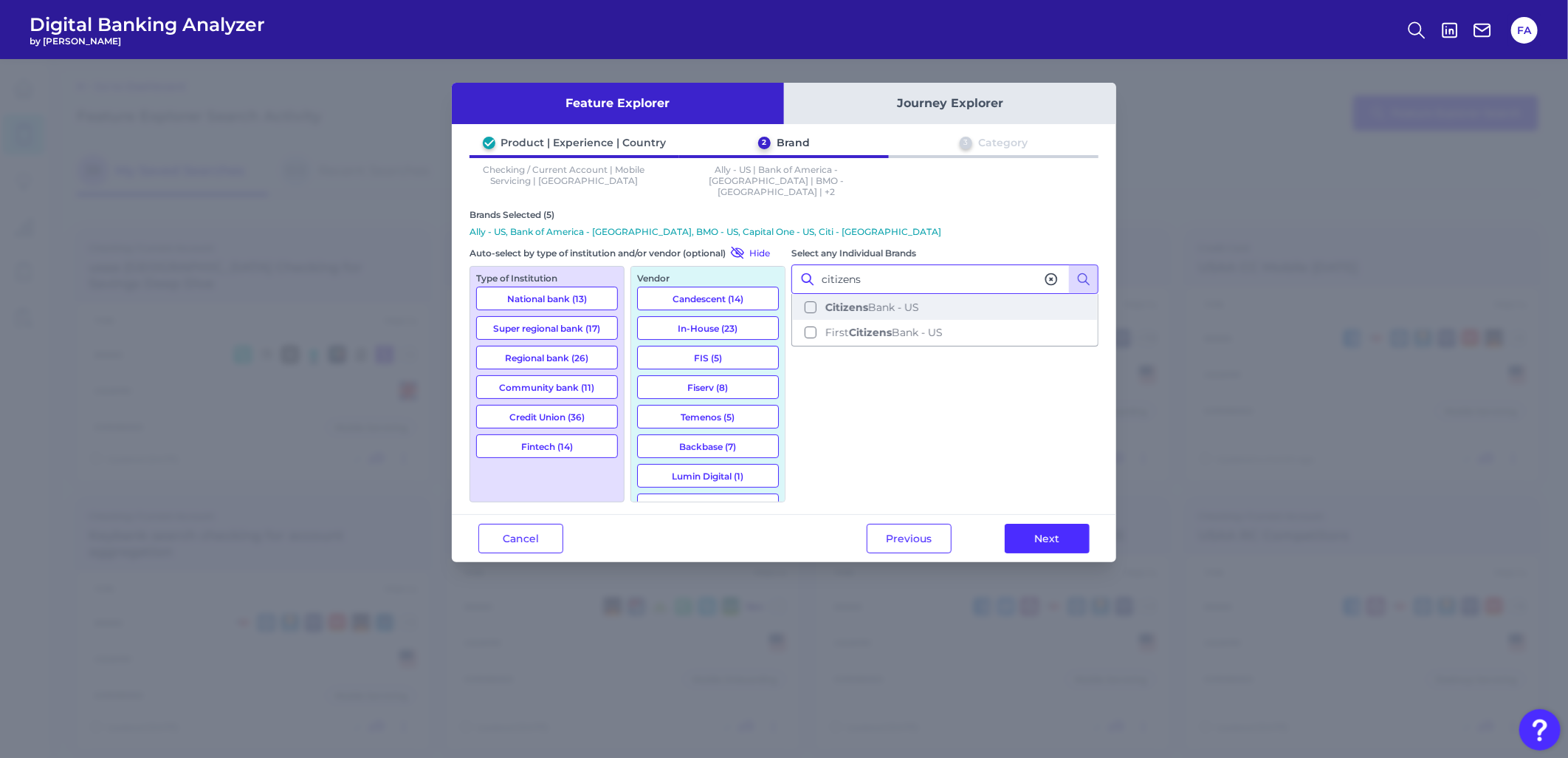
click at [873, 301] on span "Citizens Bank - US" at bounding box center [872, 307] width 94 height 13
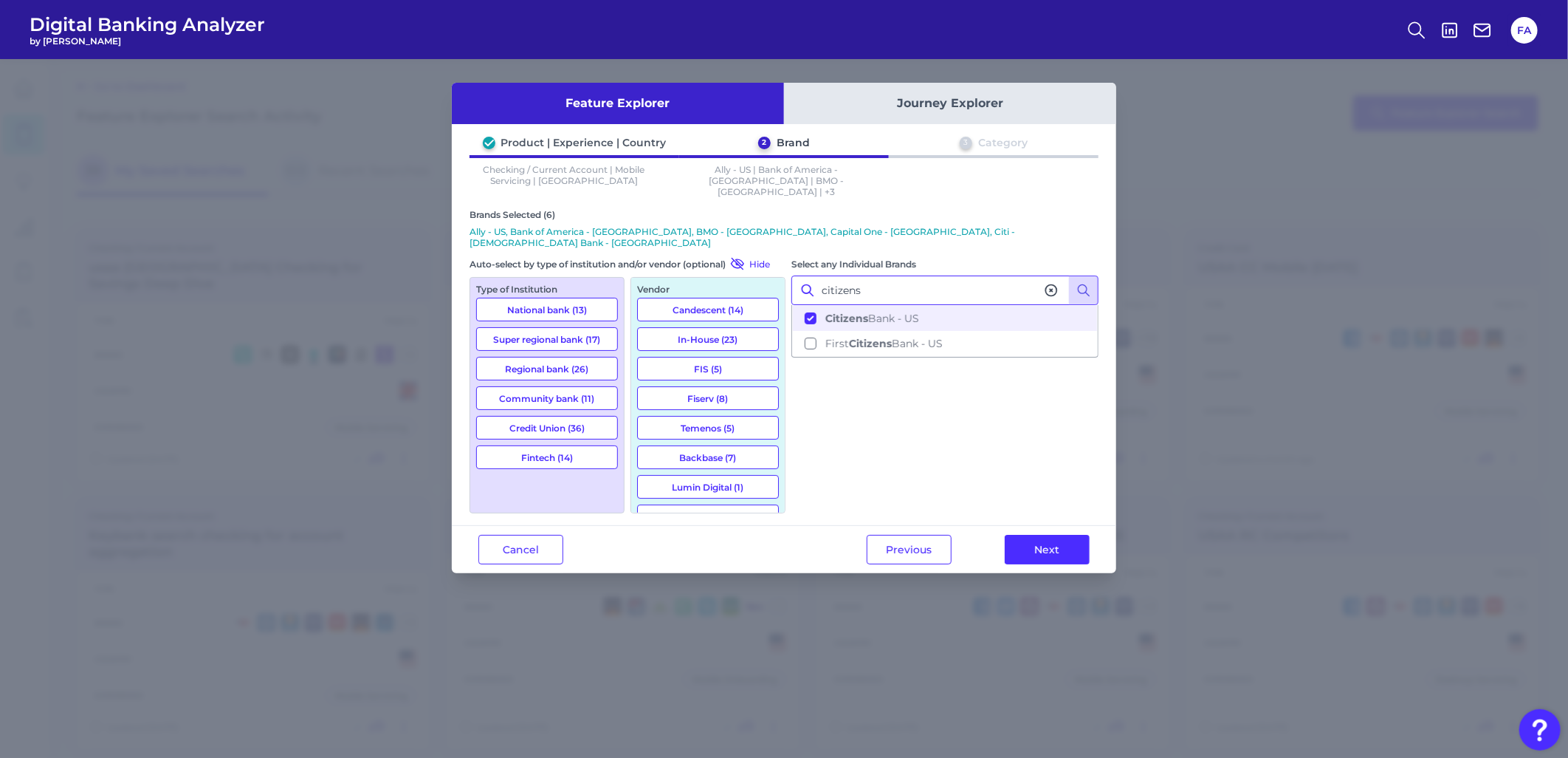
drag, startPoint x: 884, startPoint y: 261, endPoint x: 774, endPoint y: 259, distance: 110.0
click at [774, 259] on div "Brands Selected (6) Ally - US, Bank of America - US, BMO - US, Capital One - US…" at bounding box center [784, 360] width 629 height 305
click at [854, 312] on b "Fifth Third" at bounding box center [854, 318] width 57 height 13
drag, startPoint x: 898, startPoint y: 264, endPoint x: 686, endPoint y: 220, distance: 216.5
click at [686, 220] on div "Brands Selected (7) Ally - US, Bank of America - US, BMO - US, Capital One - US…" at bounding box center [784, 360] width 629 height 305
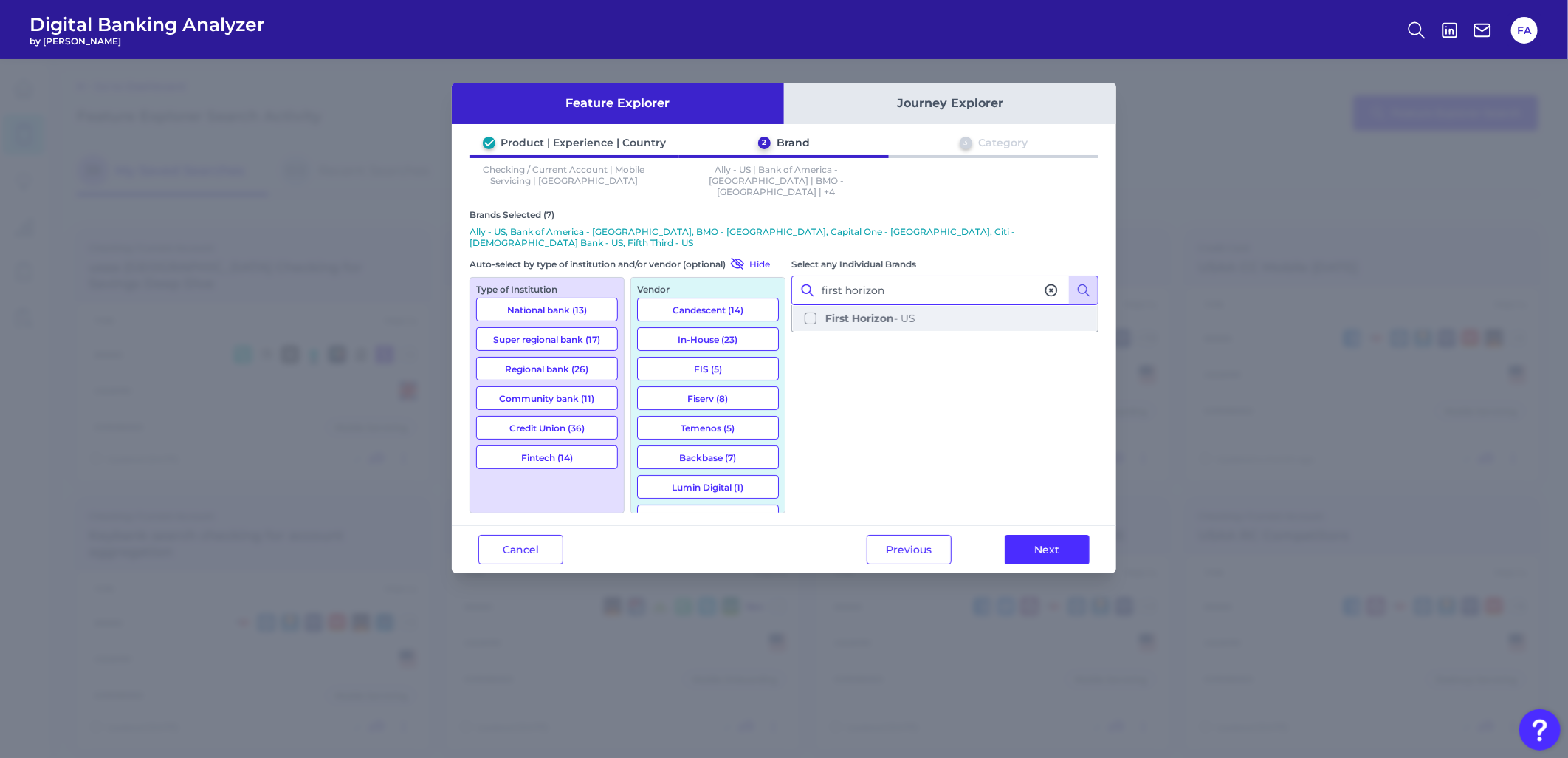
click at [865, 305] on button "First Horizon - US" at bounding box center [945, 318] width 304 height 25
drag, startPoint x: 908, startPoint y: 268, endPoint x: 510, endPoint y: 271, distance: 398.0
click at [510, 271] on div "Brands Selected (8) Ally - US, Bank of America - US, BMO - US, Capital One - US…" at bounding box center [784, 360] width 629 height 305
drag, startPoint x: 916, startPoint y: 300, endPoint x: 914, endPoint y: 289, distance: 11.2
click at [914, 312] on span "Huntington Bank - US" at bounding box center [883, 318] width 115 height 13
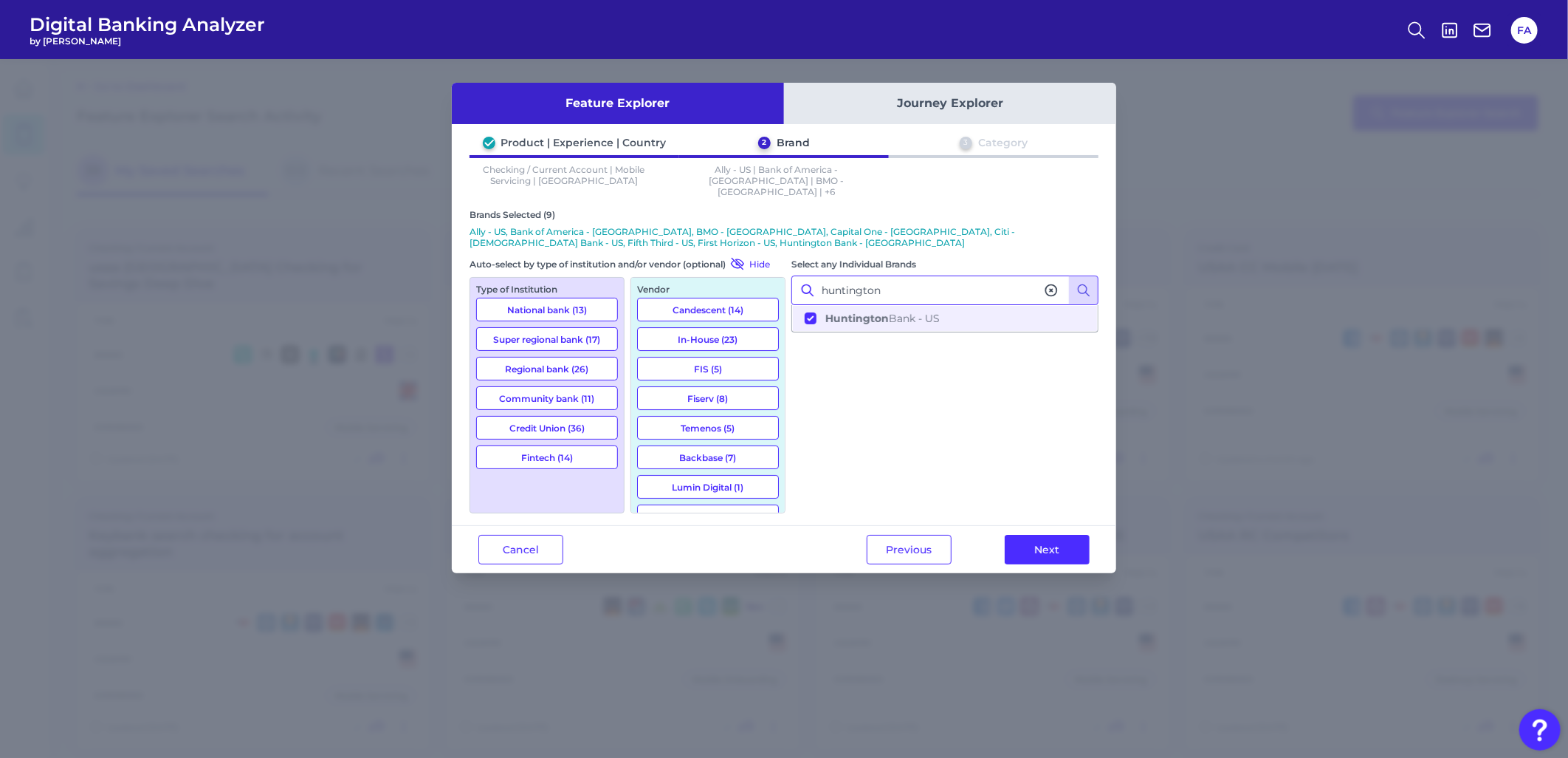
drag, startPoint x: 915, startPoint y: 280, endPoint x: 607, endPoint y: 257, distance: 308.9
click at [607, 259] on div "Brands Selected (9) Ally - US, Bank of America - US, BMO - US, Capital One - US…" at bounding box center [784, 360] width 629 height 305
type input "j"
click at [883, 288] on input "chase" at bounding box center [945, 291] width 307 height 30
click at [877, 336] on div "Select any Individual Brands chase JP Morgan Chase - US" at bounding box center [945, 385] width 307 height 257
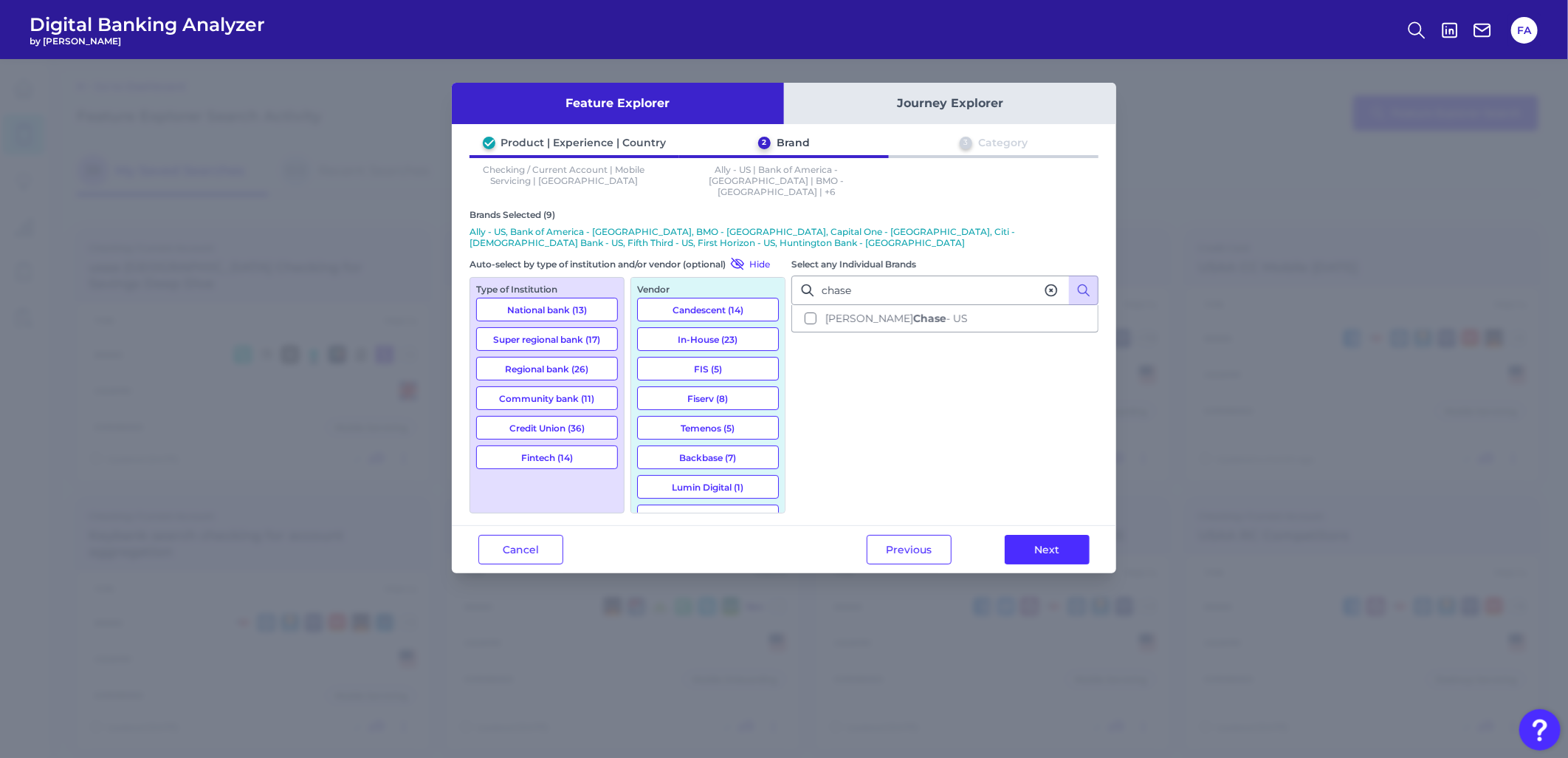
click at [868, 320] on div "Select any Individual Brands chase JP Morgan Chase - US" at bounding box center [945, 385] width 307 height 257
click at [868, 314] on button "JP Morgan Chase - US" at bounding box center [945, 318] width 304 height 25
drag, startPoint x: 875, startPoint y: 286, endPoint x: 778, endPoint y: 259, distance: 100.7
click at [778, 259] on div "Brands Selected (10) Ally - US, Bank of America - US, BMO - US, Capital One - U…" at bounding box center [784, 360] width 629 height 305
click at [903, 316] on button "Key Bank - US" at bounding box center [945, 318] width 304 height 25
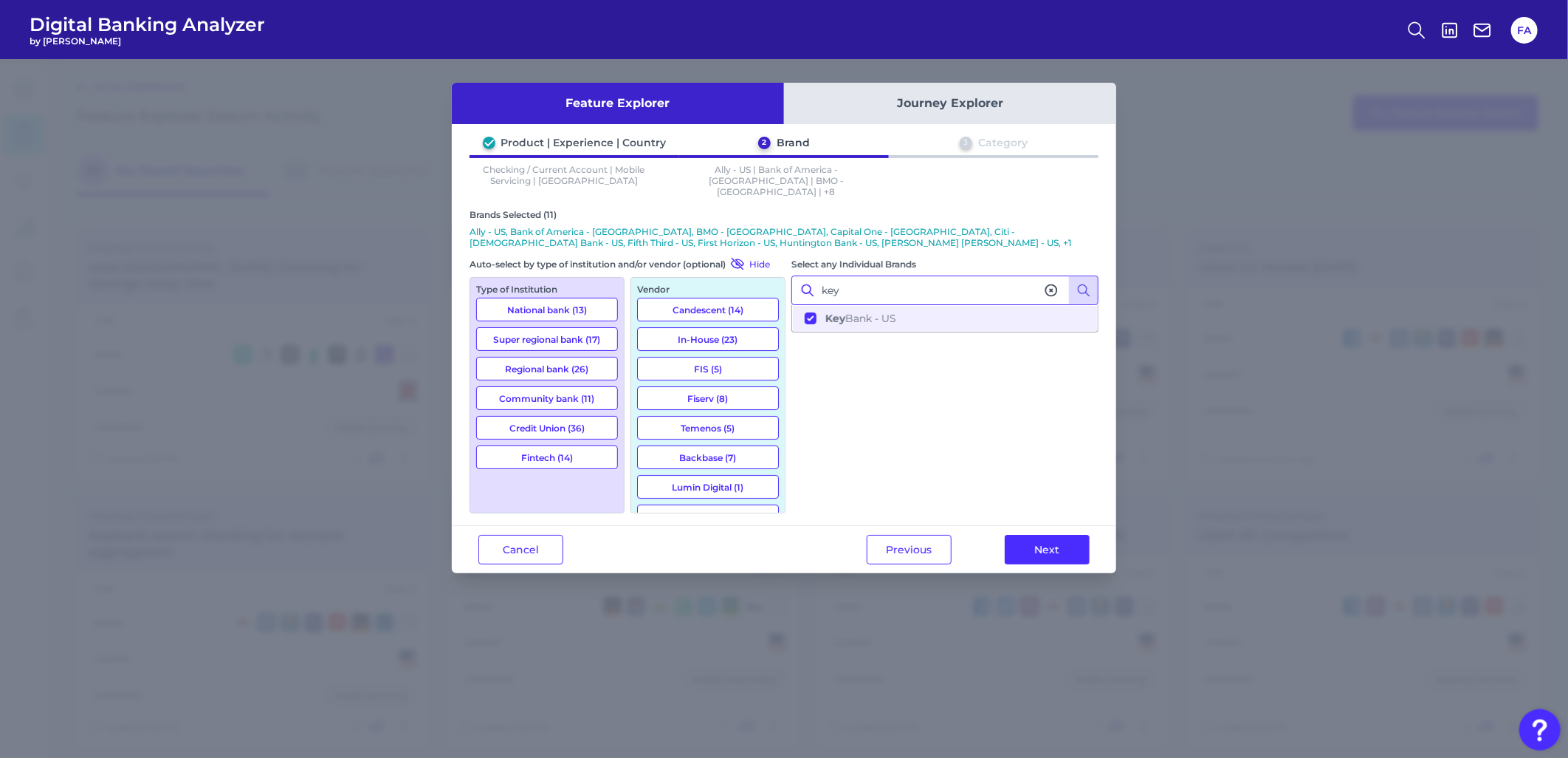
drag, startPoint x: 895, startPoint y: 280, endPoint x: 637, endPoint y: 244, distance: 260.5
click at [637, 244] on div "Brands Selected (11) Ally - US, Bank of America - US, BMO - US, Capital One - U…" at bounding box center [784, 360] width 629 height 305
click at [806, 305] on button "M&T Bank - US" at bounding box center [945, 318] width 304 height 25
drag, startPoint x: 858, startPoint y: 283, endPoint x: 774, endPoint y: 256, distance: 88.2
click at [769, 259] on div "Brands Selected (12) Ally - US, Bank of America - US, BMO - US, Capital One - U…" at bounding box center [784, 360] width 629 height 305
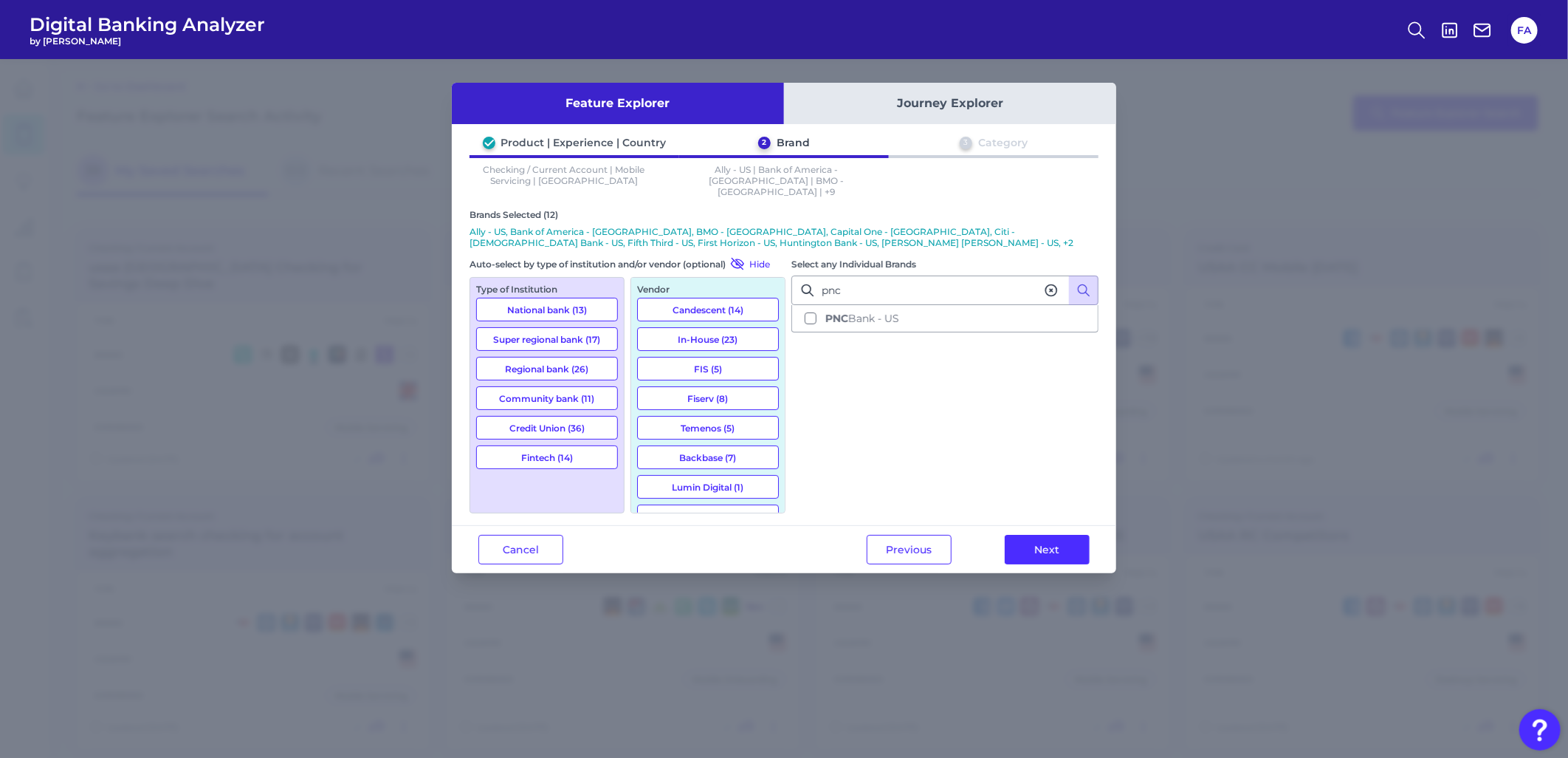
click at [951, 323] on div "Select any Individual Brands pnc PNC Bank - US" at bounding box center [945, 385] width 307 height 257
click at [945, 313] on button "PNC Bank - US" at bounding box center [945, 318] width 304 height 25
drag, startPoint x: 754, startPoint y: 266, endPoint x: 486, endPoint y: 210, distance: 273.8
click at [490, 235] on div "Brands Selected (13) Ally - US, Bank of America - US, BMO - US, Capital One - U…" at bounding box center [784, 360] width 629 height 305
click at [836, 312] on button "Regions Bank - US" at bounding box center [945, 318] width 304 height 25
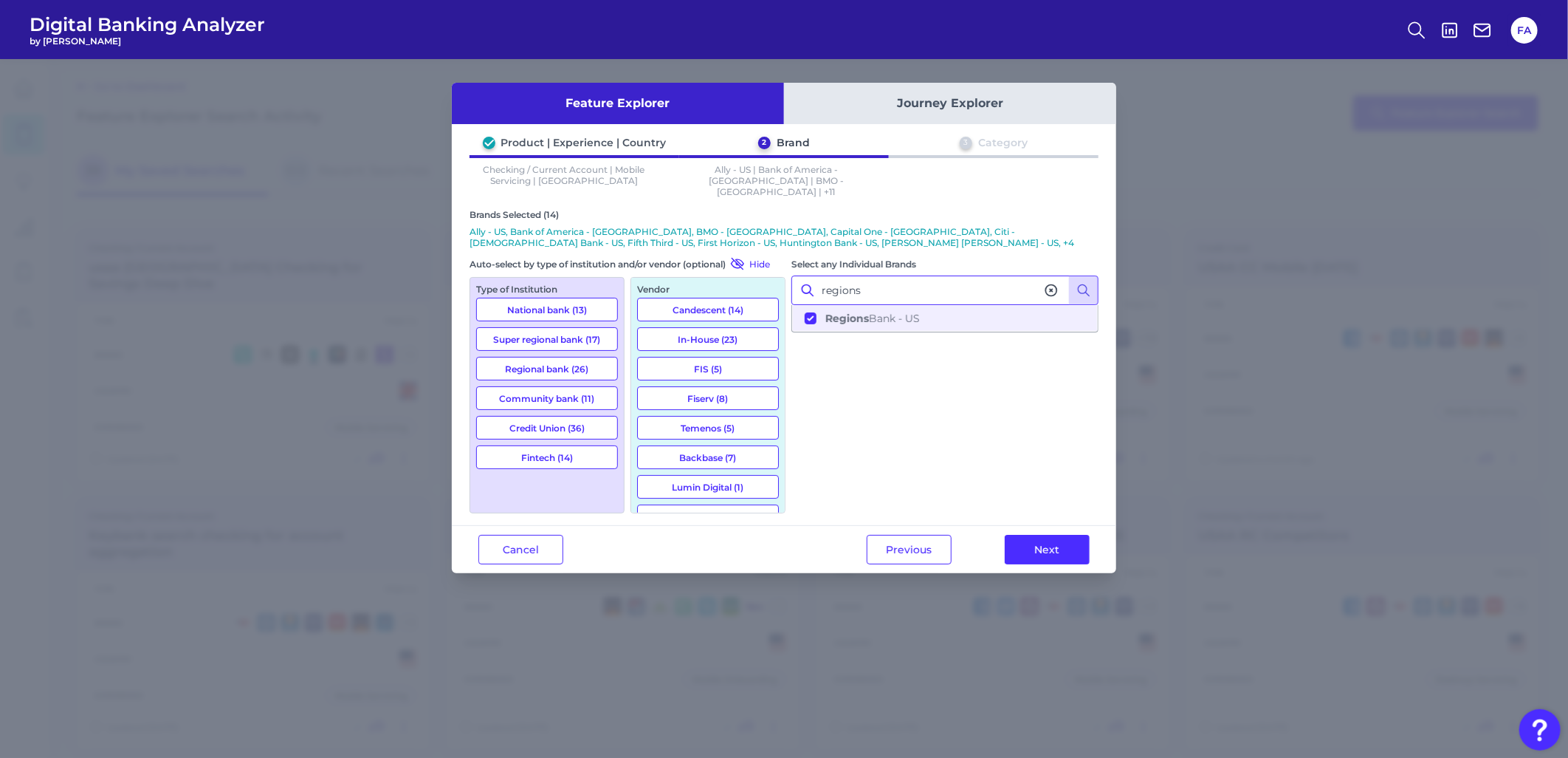
drag, startPoint x: 861, startPoint y: 277, endPoint x: 547, endPoint y: 238, distance: 316.4
click at [547, 238] on div "Brands Selected (14) Ally - US, Bank of America - US, BMO - US, Capital One - U…" at bounding box center [784, 360] width 629 height 305
click at [868, 315] on button "Santander - US" at bounding box center [945, 318] width 304 height 25
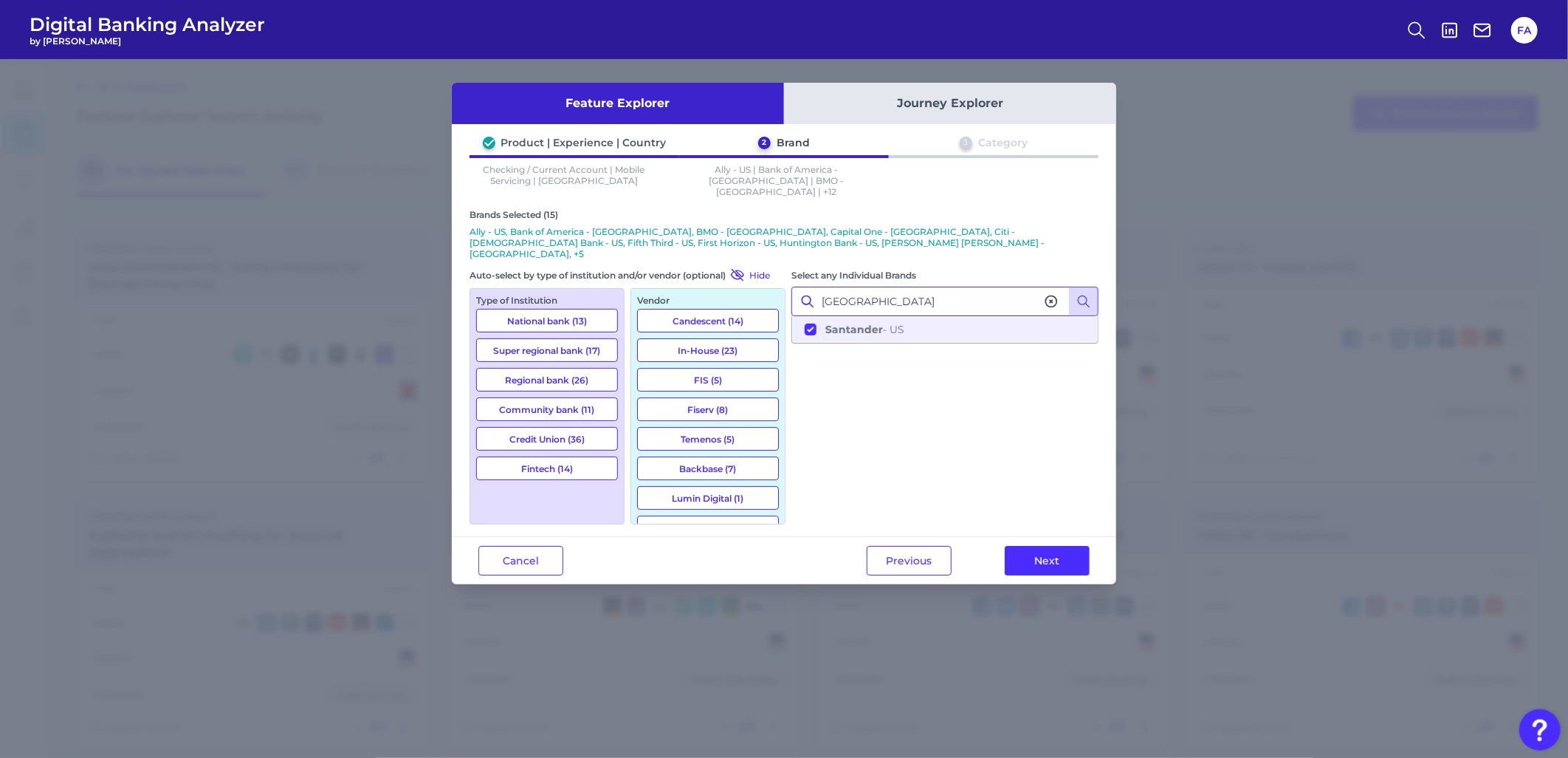
drag, startPoint x: 940, startPoint y: 272, endPoint x: 192, endPoint y: 238, distance: 748.8
click at [238, 246] on div "Feature Explorer Journey Explorer Product | Experience | Country 2 Brand 3 Cate…" at bounding box center [784, 408] width 1568 height 698
click at [935, 317] on button "SoFi - US" at bounding box center [945, 329] width 304 height 25
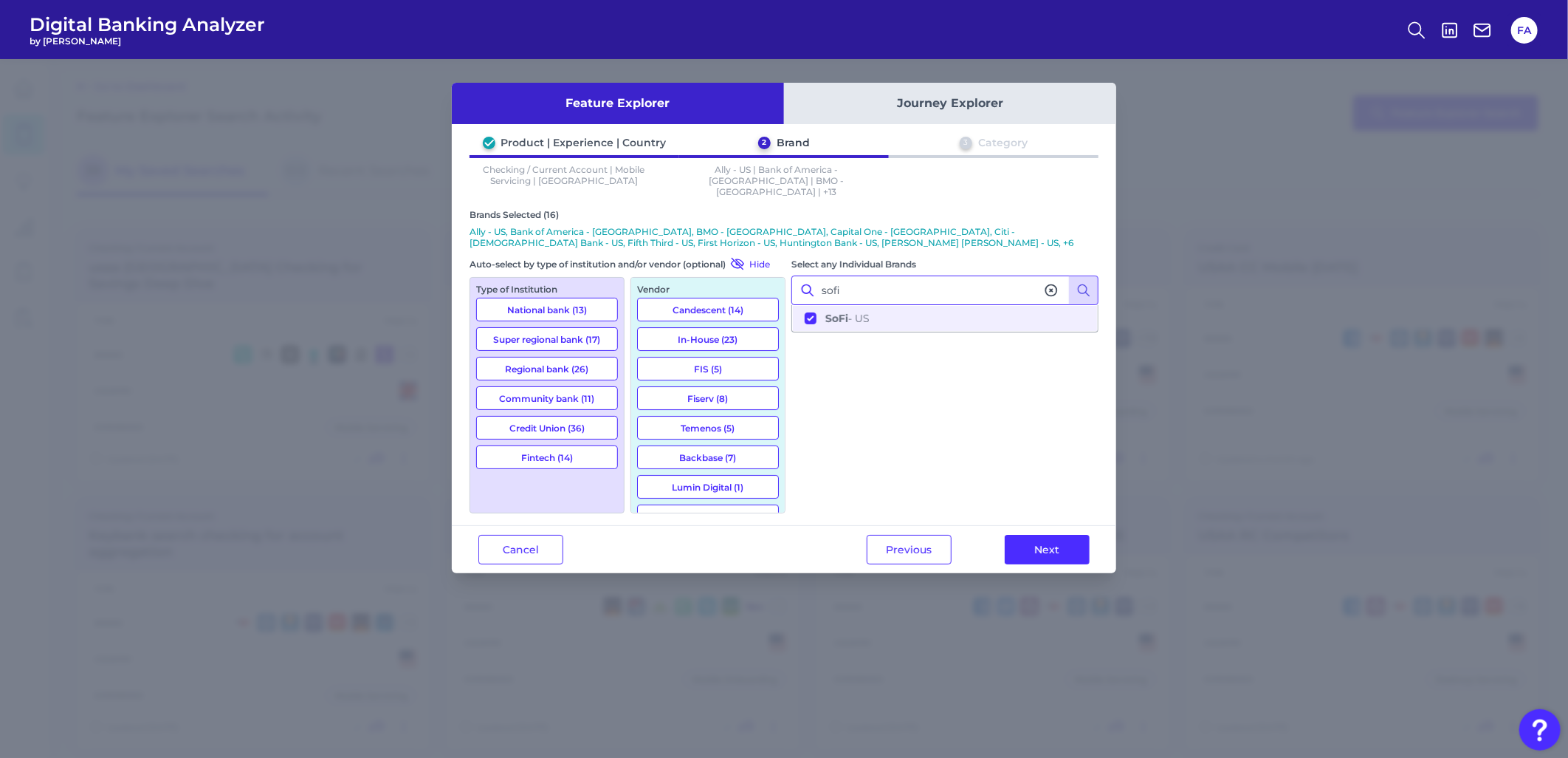
drag, startPoint x: 916, startPoint y: 269, endPoint x: 571, endPoint y: 257, distance: 345.2
click at [571, 257] on div "Brands Selected (16) Ally - US, Bank of America - US, BMO - US, Capital One - U…" at bounding box center [784, 360] width 629 height 305
click at [847, 312] on b "Synovus" at bounding box center [848, 318] width 45 height 13
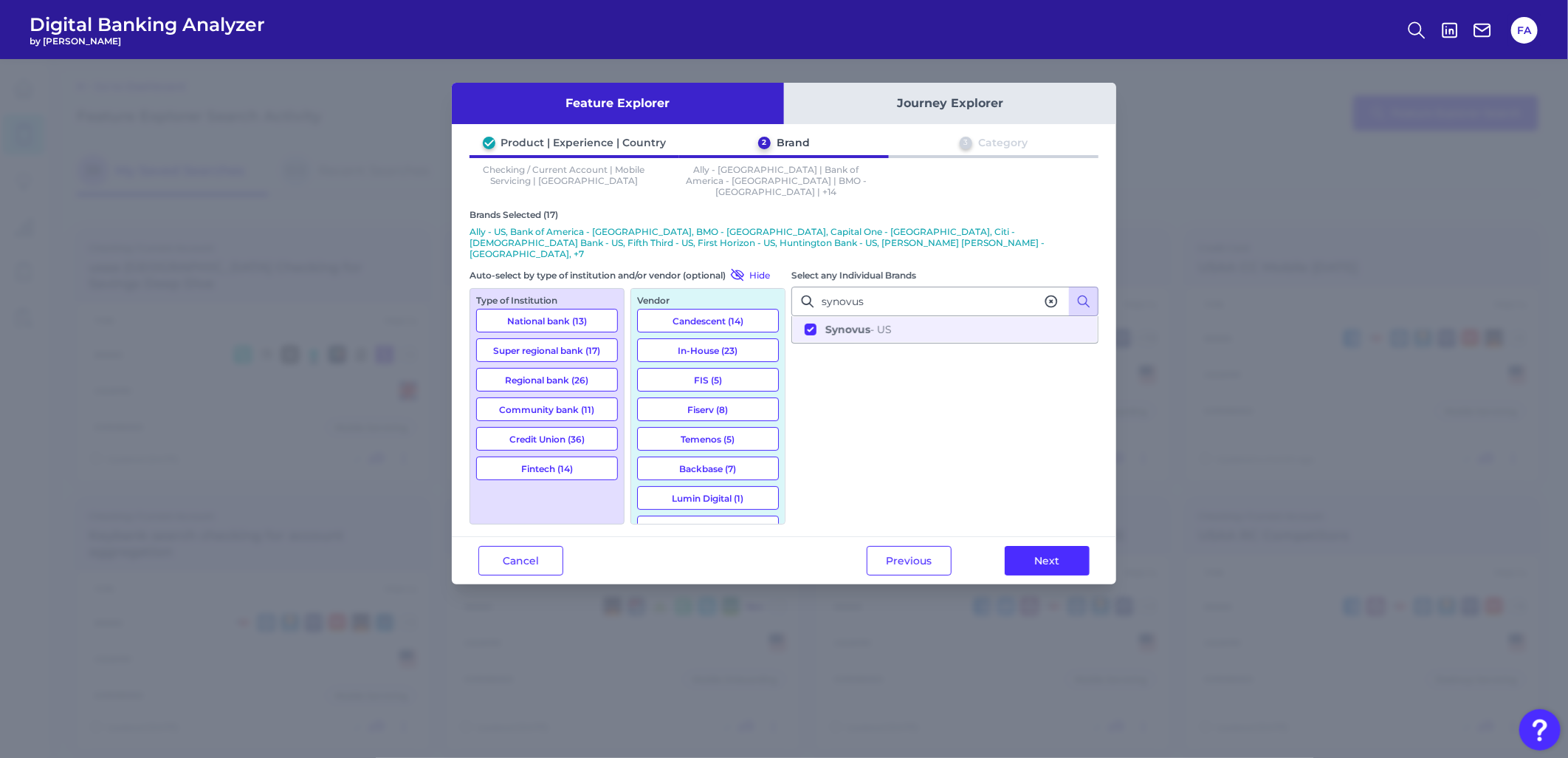
click at [897, 267] on div "Select any Individual Brands synovus Synovus - US" at bounding box center [945, 305] width 307 height 76
drag, startPoint x: 902, startPoint y: 263, endPoint x: 587, endPoint y: 246, distance: 315.5
click at [587, 246] on div "Brands Selected (17) Ally - US, Bank of America - US, BMO - US, Capital One - U…" at bounding box center [784, 366] width 629 height 316
click at [840, 317] on button "TD Bank - US" at bounding box center [945, 329] width 304 height 25
drag, startPoint x: 869, startPoint y: 279, endPoint x: 609, endPoint y: 237, distance: 263.4
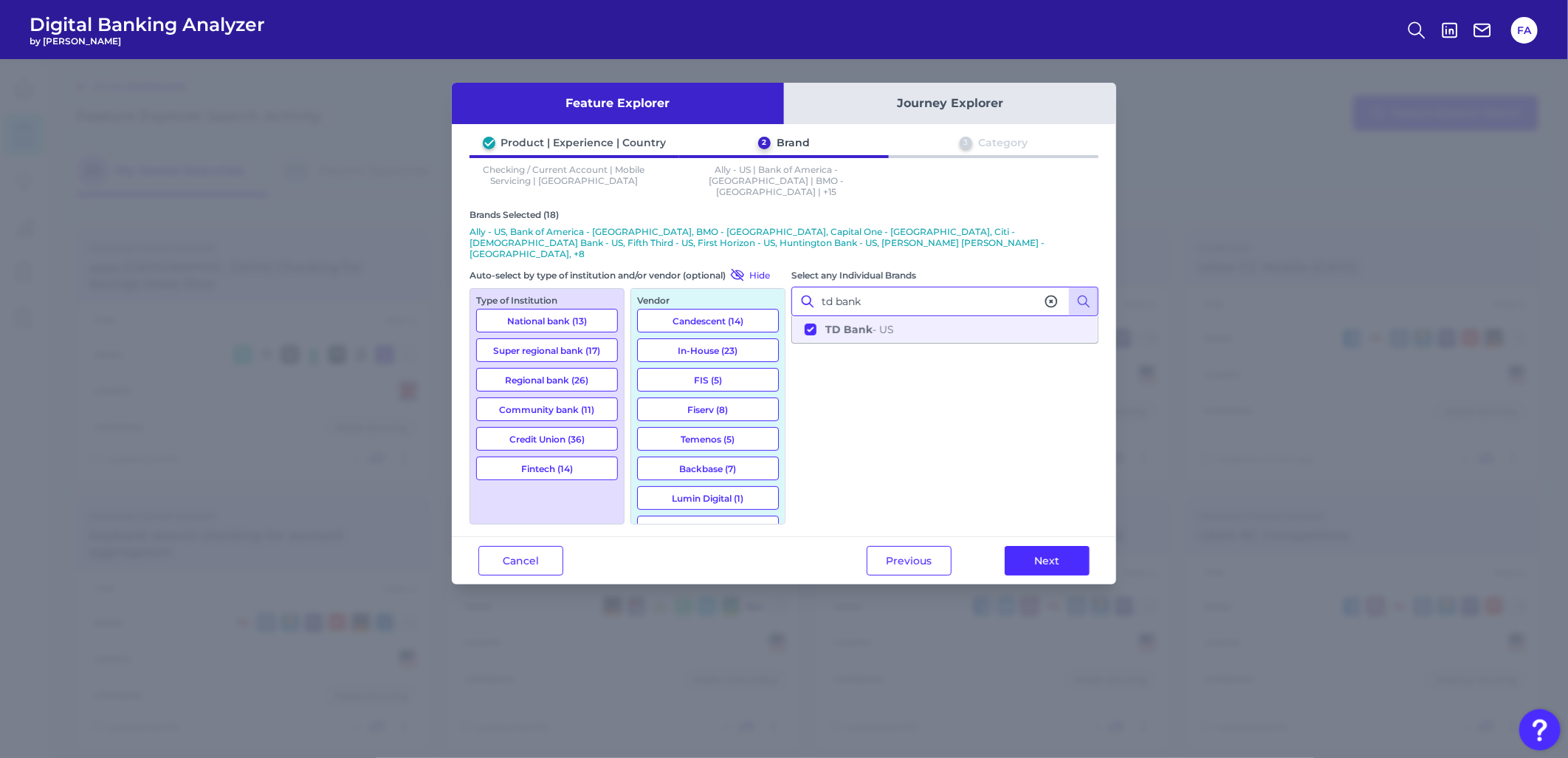
click at [609, 237] on div "Brands Selected (18) Ally - US, Bank of America - US, BMO - US, Capital One - U…" at bounding box center [784, 366] width 629 height 316
click at [958, 317] on button "Truist - US" at bounding box center [945, 329] width 304 height 25
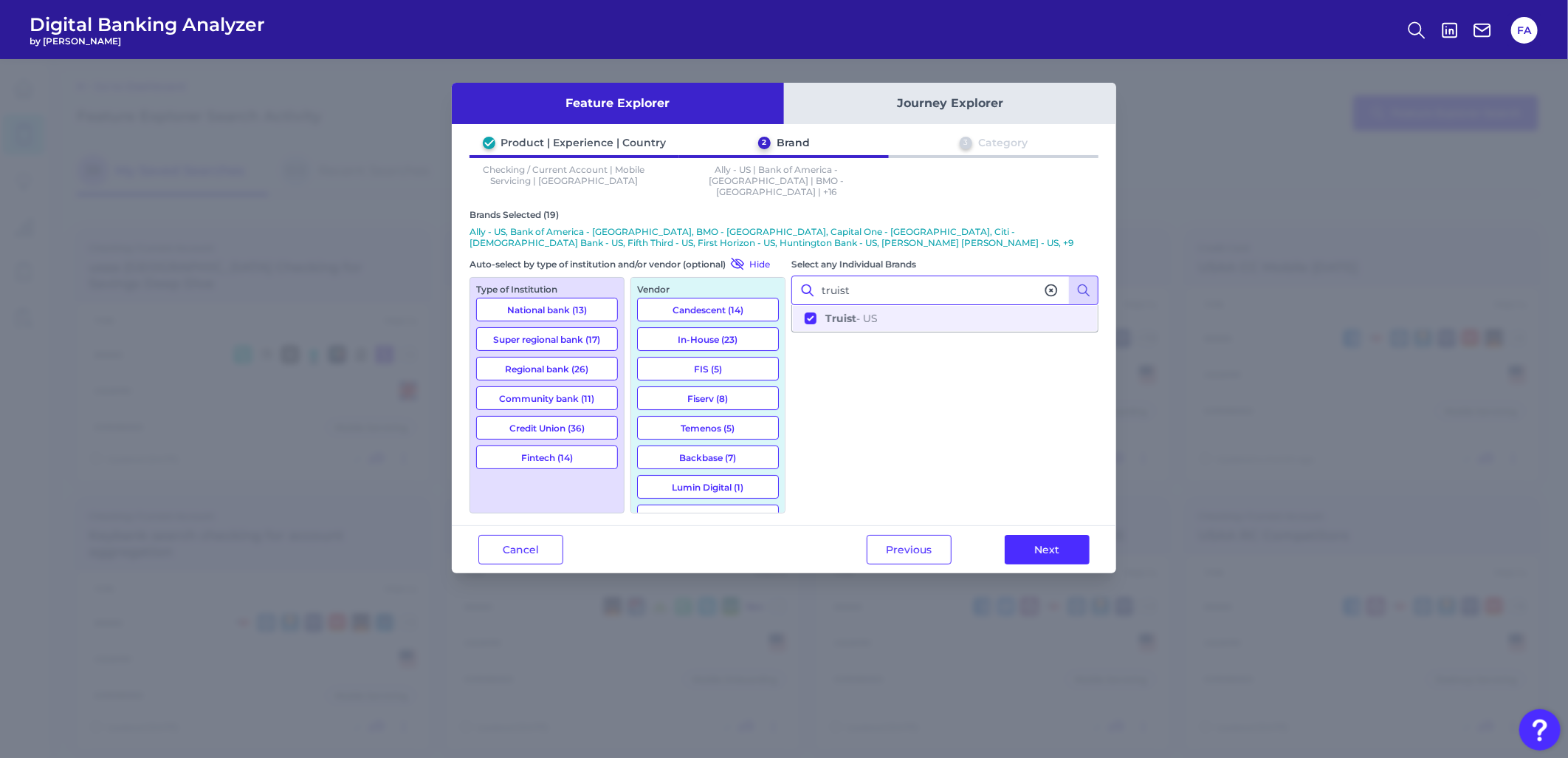
drag, startPoint x: 953, startPoint y: 285, endPoint x: 615, endPoint y: 277, distance: 338.1
click at [614, 277] on div "Brands Selected (19) Ally - US, Bank of America - US, BMO - US, Capital One - U…" at bounding box center [784, 360] width 629 height 305
click at [901, 305] on button "US Bank - US" at bounding box center [945, 318] width 304 height 25
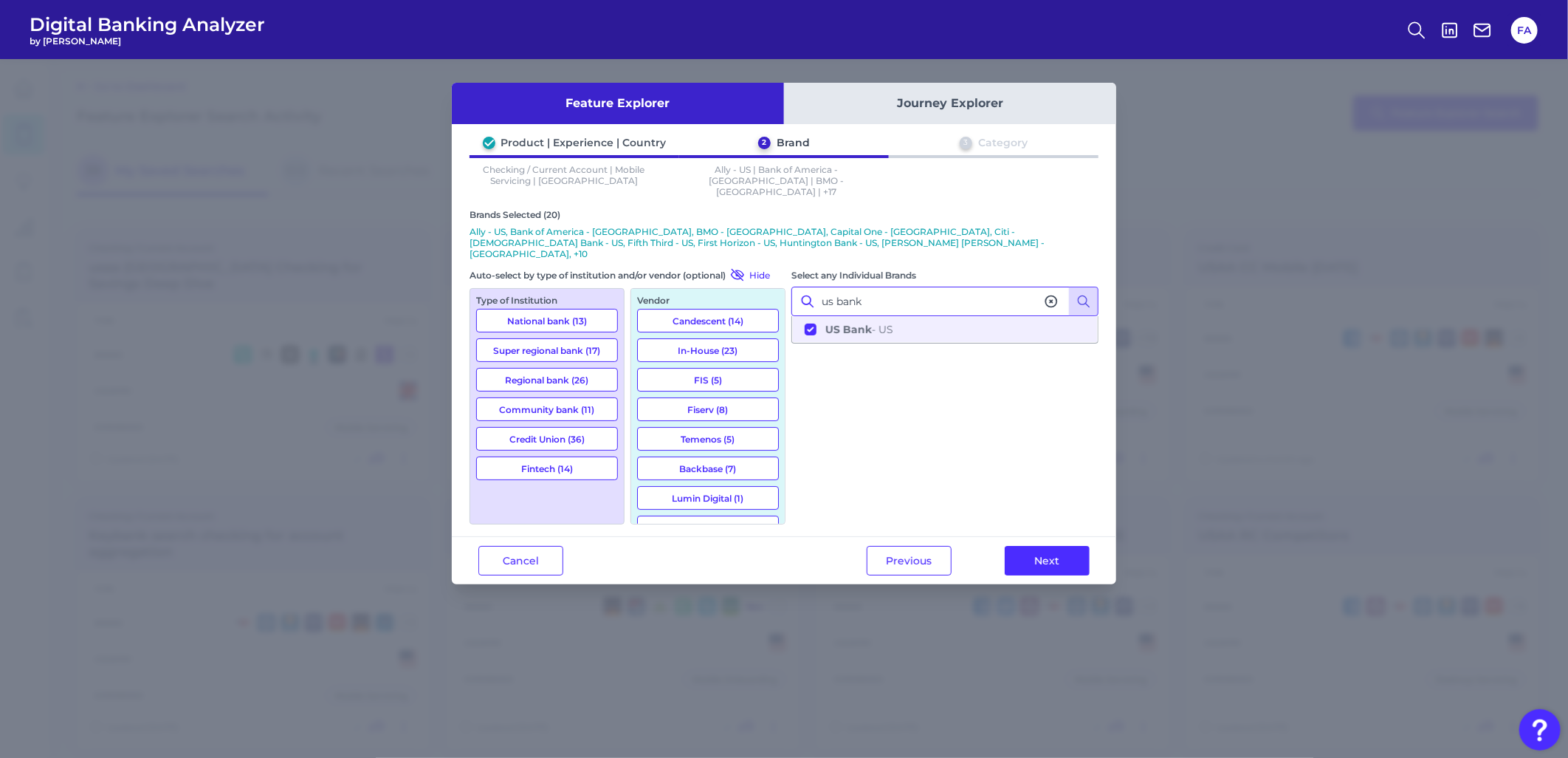
drag, startPoint x: 814, startPoint y: 283, endPoint x: 720, endPoint y: 268, distance: 95.2
click at [719, 268] on div "Brands Selected (20) Ally - US, Bank of America - US, BMO - US, Capital One - U…" at bounding box center [784, 366] width 629 height 316
type input "s"
click at [903, 317] on button "USAA - US" at bounding box center [945, 329] width 304 height 25
drag, startPoint x: 890, startPoint y: 290, endPoint x: 473, endPoint y: 264, distance: 417.8
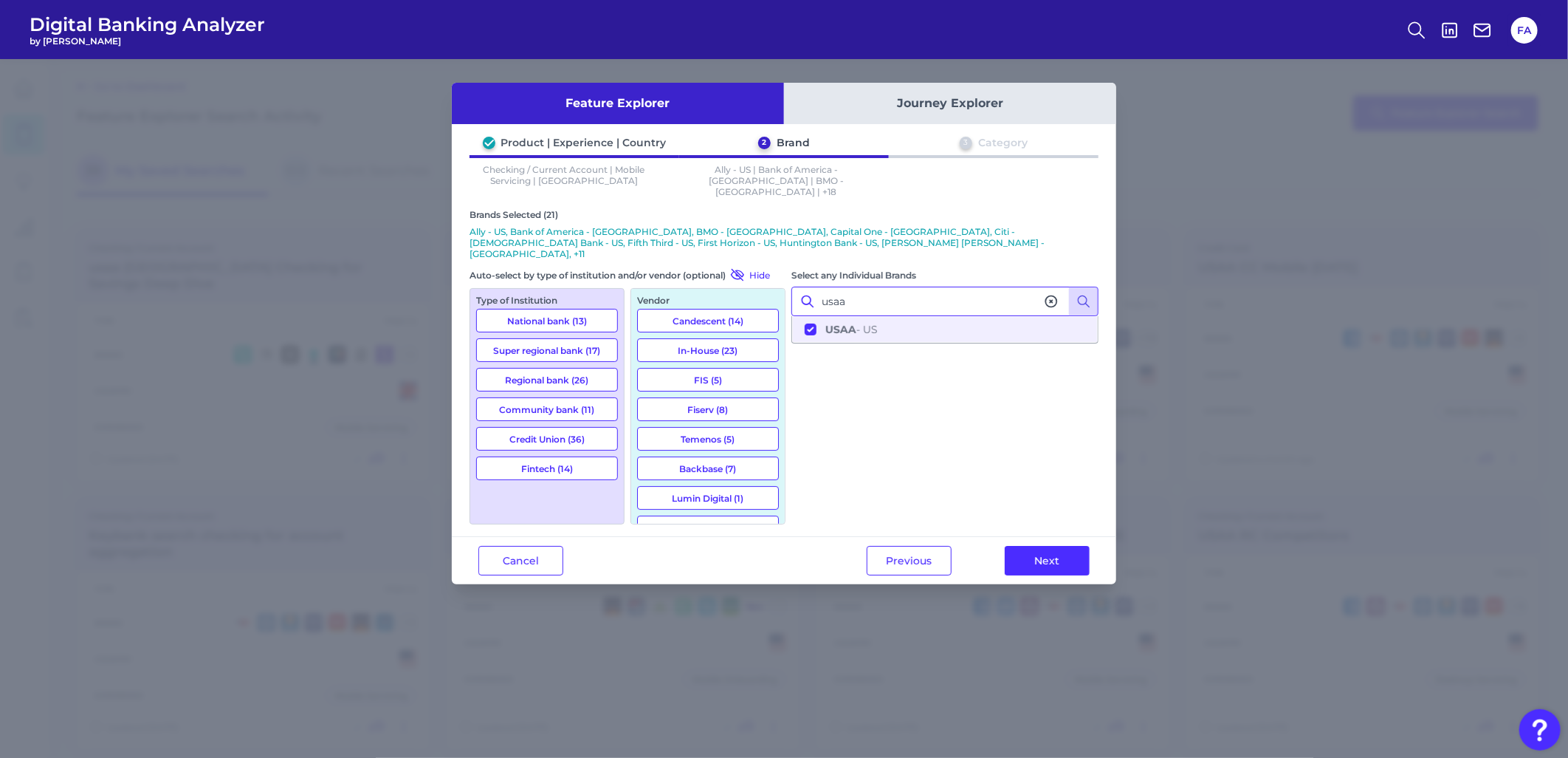
click at [473, 264] on div "Brands Selected (21) Ally - US, Bank of America - US, BMO - US, Capital One - U…" at bounding box center [784, 366] width 629 height 316
click at [885, 317] on button "Wells Fargo - US" at bounding box center [945, 329] width 304 height 25
type input "wells"
click at [911, 353] on div "Select any Individual Brands wells Wells Fargo - US" at bounding box center [945, 396] width 307 height 257
click at [1024, 536] on div "Previous Next" at bounding box center [978, 560] width 277 height 47
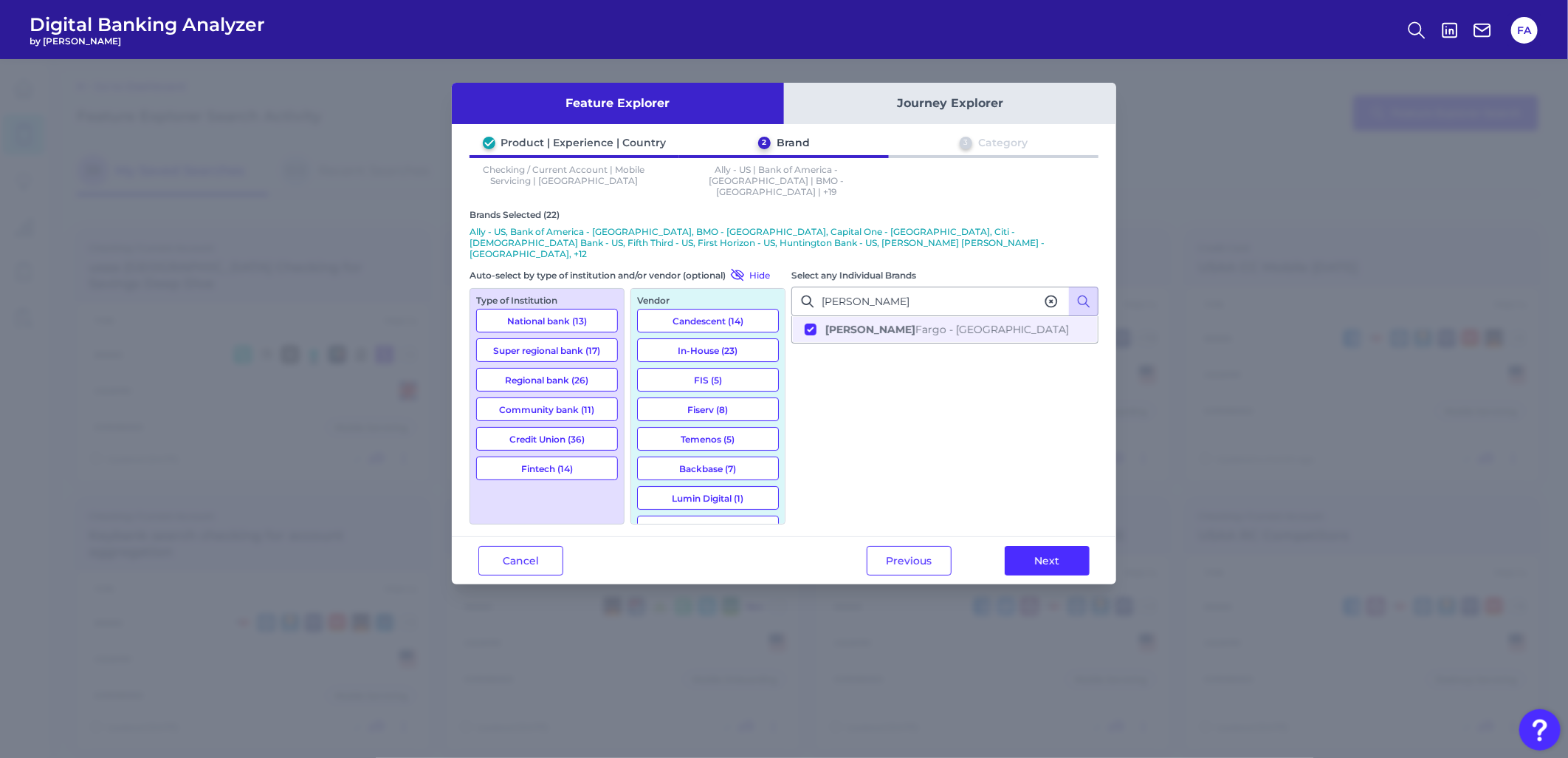
click at [1029, 546] on button "Next" at bounding box center [1047, 561] width 85 height 30
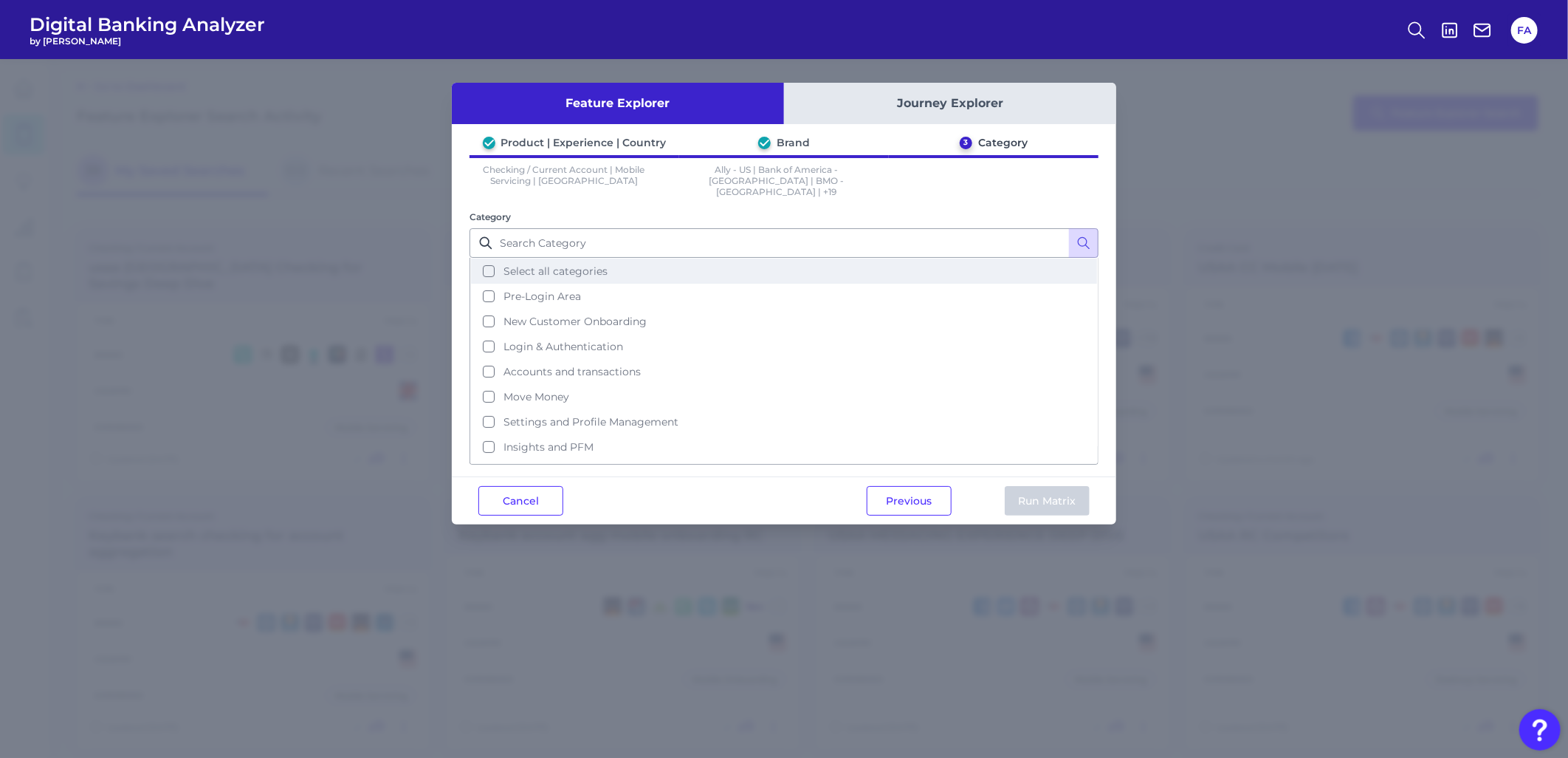
click at [540, 264] on span "Select all categories" at bounding box center [556, 271] width 104 height 13
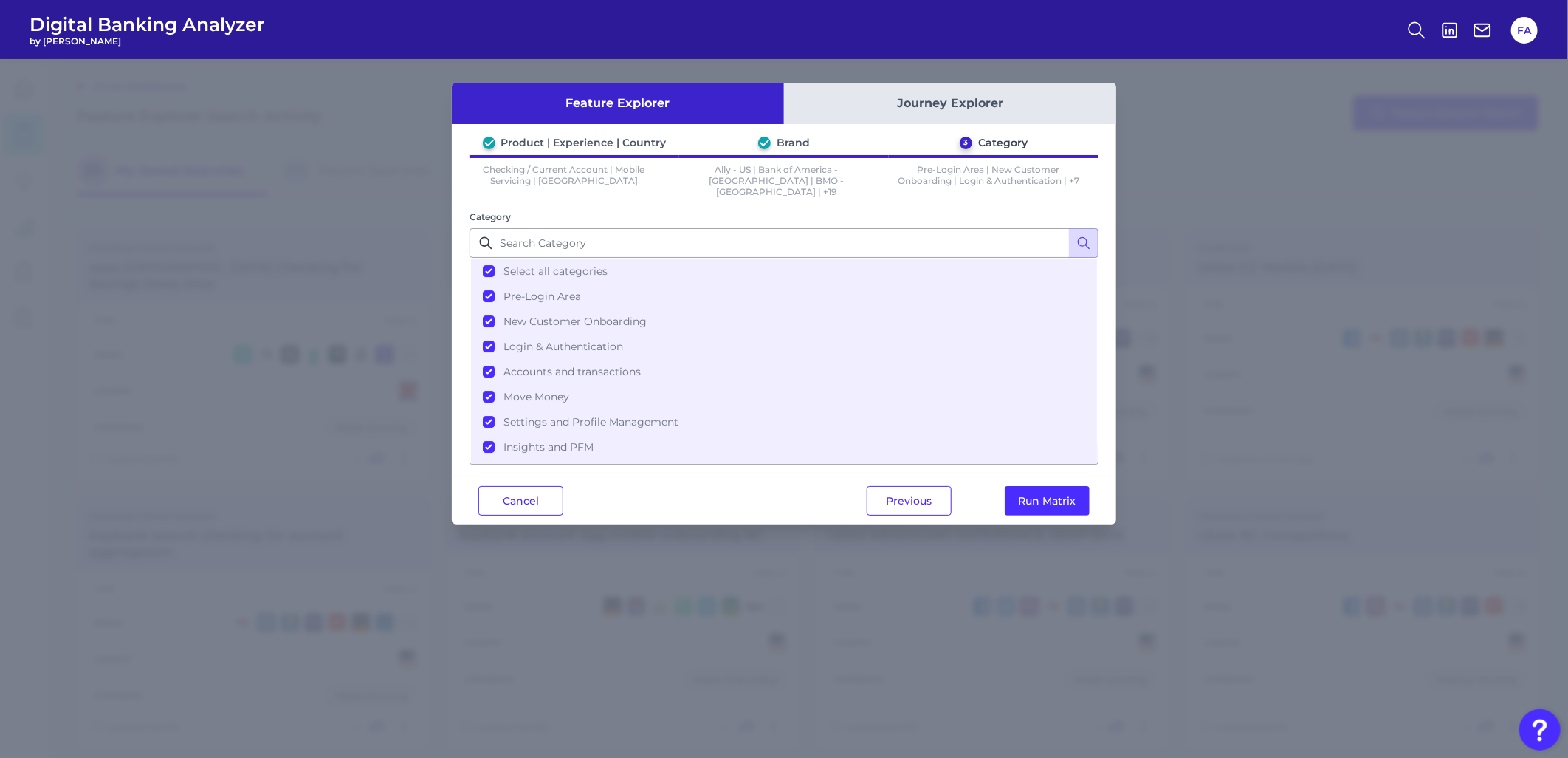
click at [1039, 477] on div "Previous Run Matrix" at bounding box center [978, 500] width 277 height 47
click at [1036, 486] on button "Run Matrix" at bounding box center [1047, 501] width 85 height 30
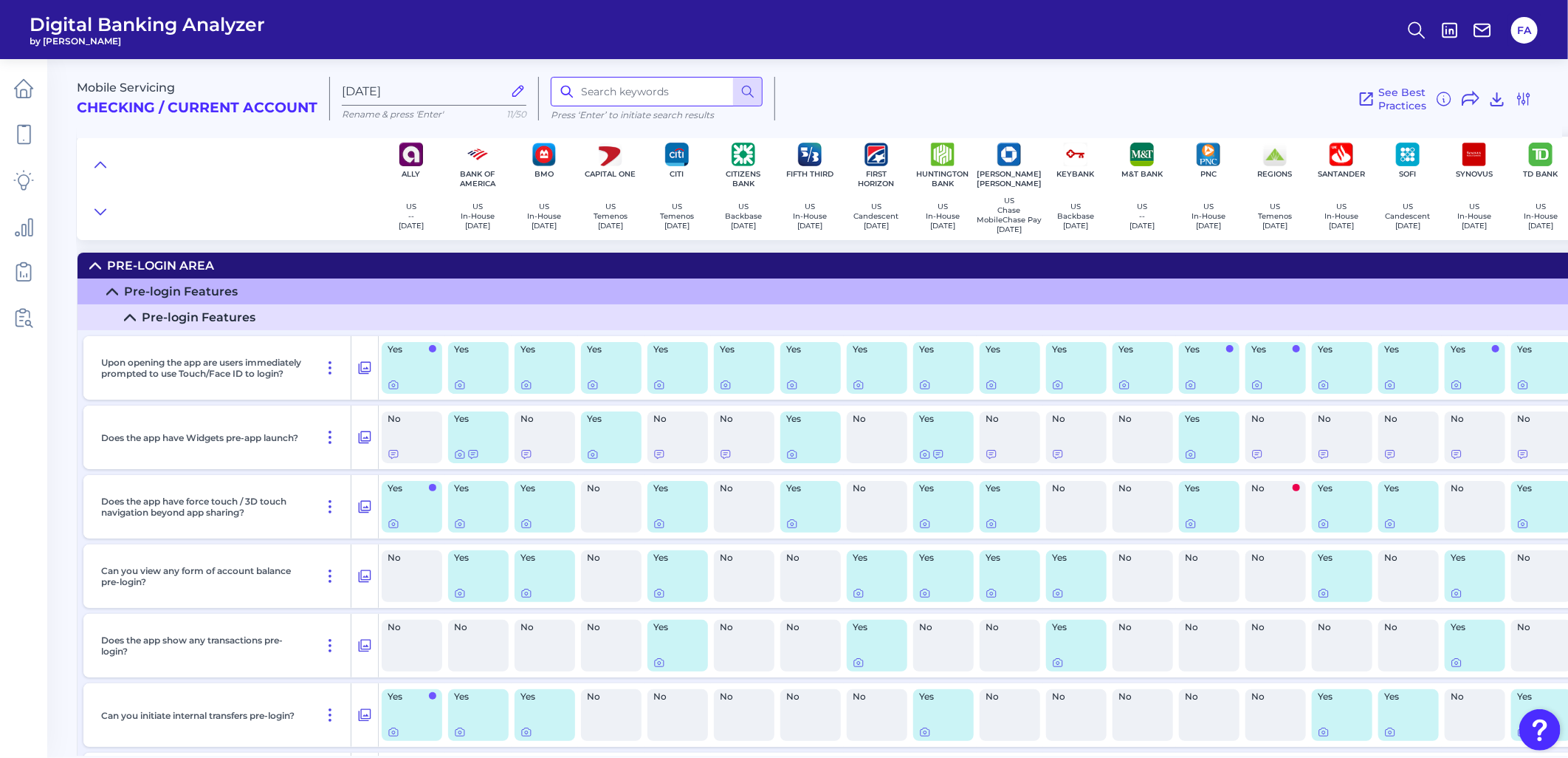
click at [690, 98] on input at bounding box center [657, 91] width 212 height 30
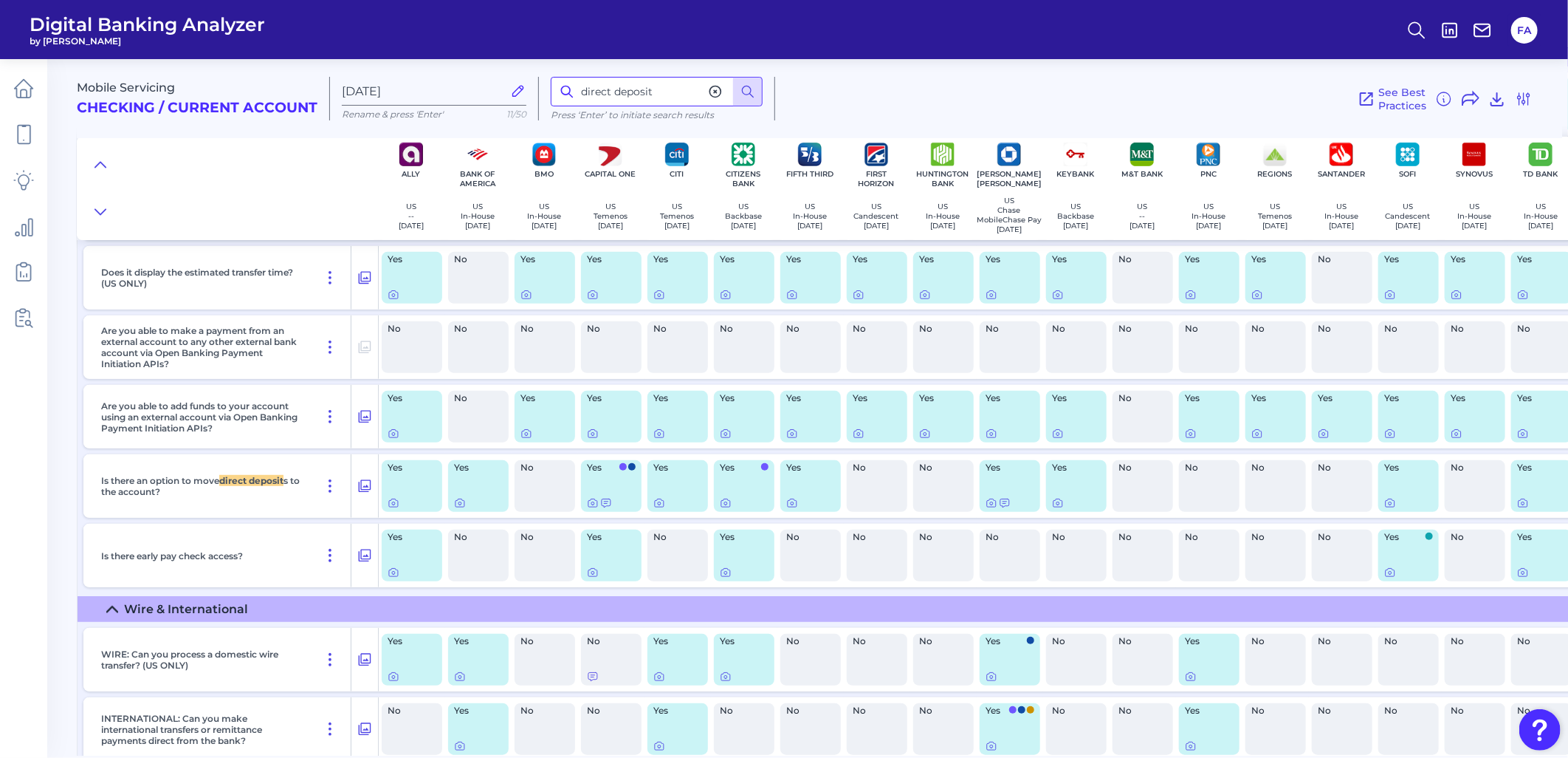
scroll to position [10891, 0]
click at [366, 494] on icon at bounding box center [364, 486] width 12 height 12
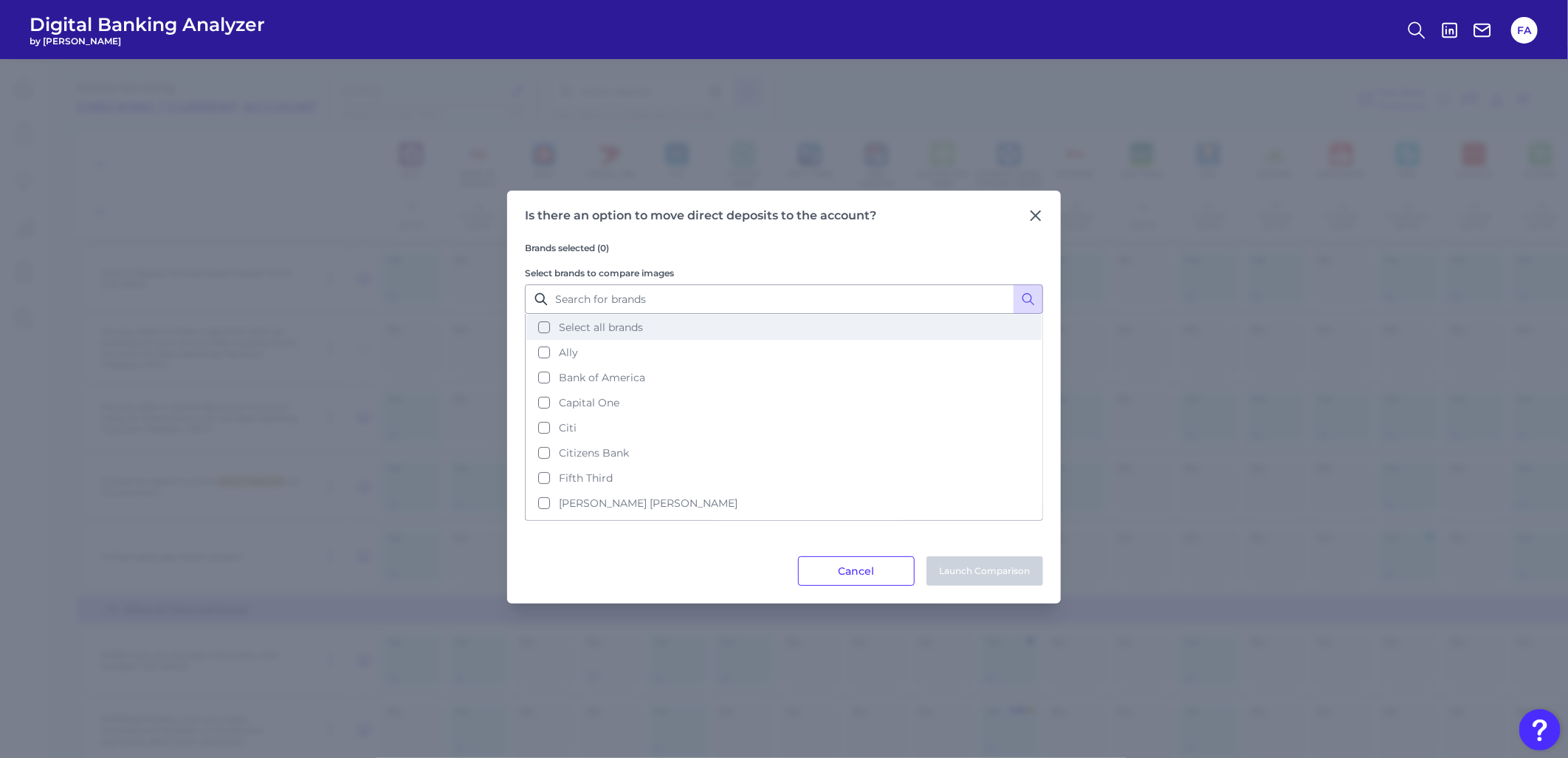
click at [542, 328] on button "Select all brands" at bounding box center [783, 327] width 515 height 25
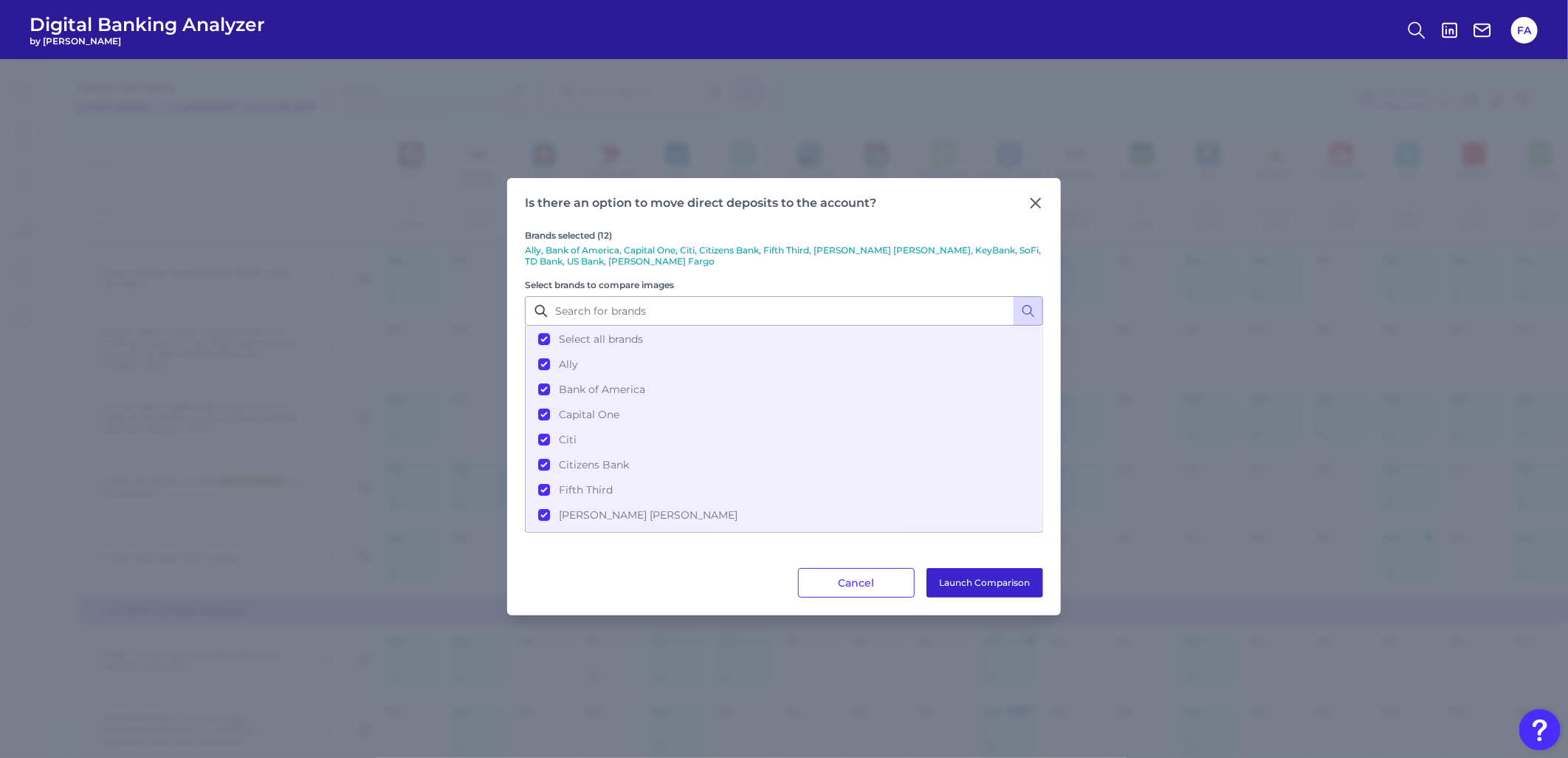
click at [970, 569] on button "Launch Comparison" at bounding box center [984, 583] width 116 height 30
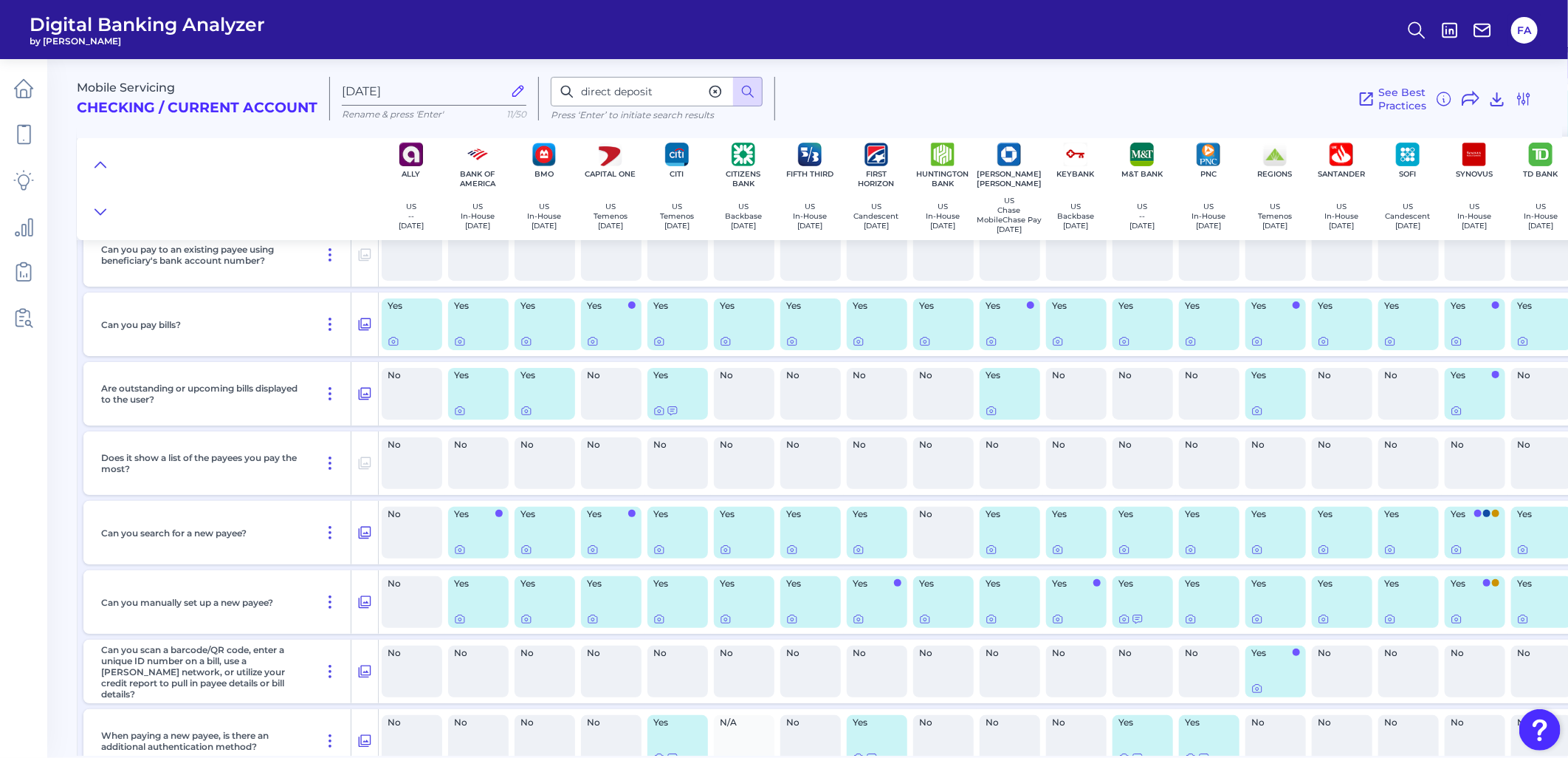
scroll to position [7144, 0]
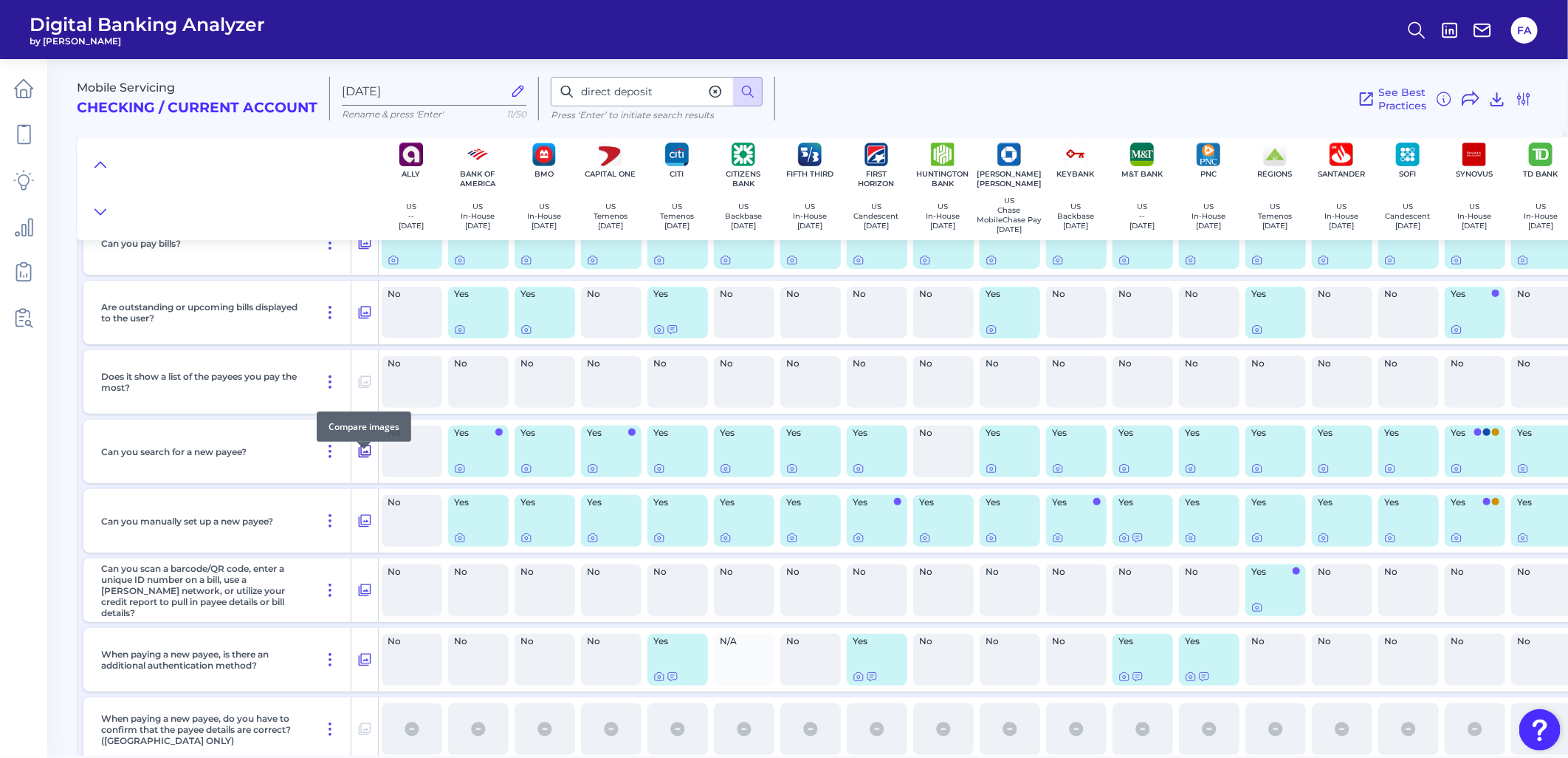
click at [358, 460] on icon at bounding box center [365, 451] width 15 height 18
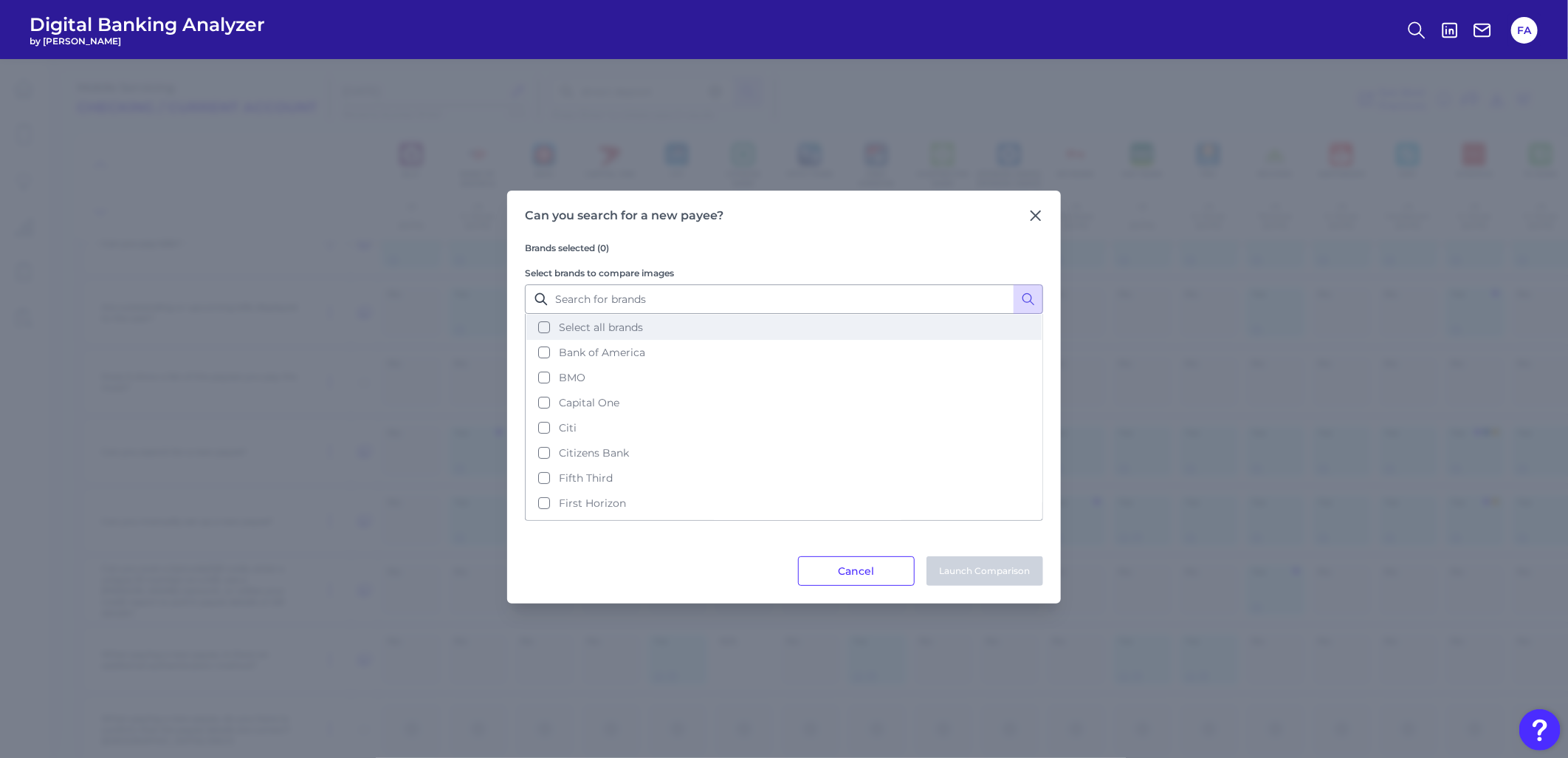
click at [544, 332] on button "Select all brands" at bounding box center [783, 327] width 515 height 25
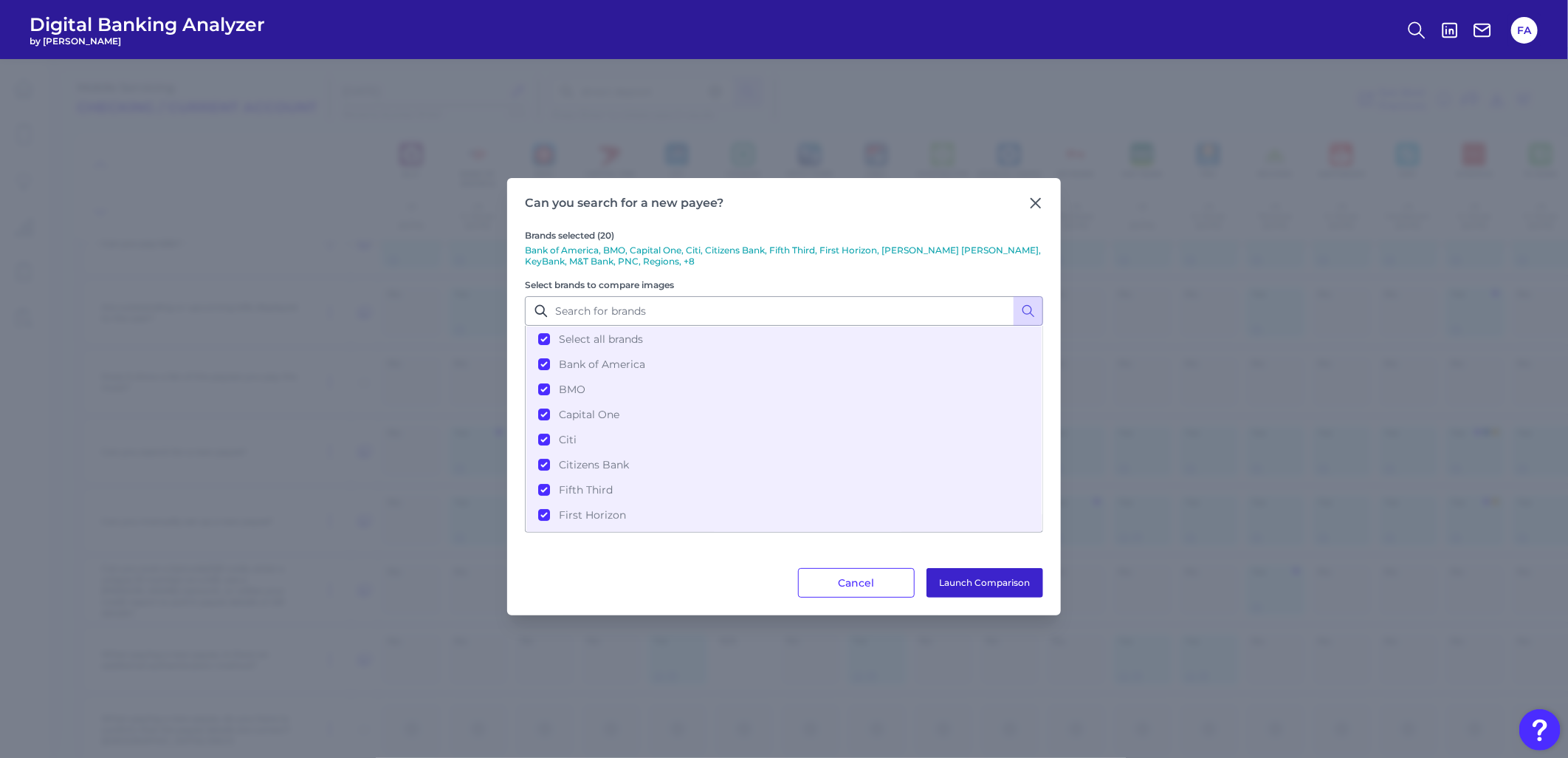
click at [1001, 586] on button "Launch Comparison" at bounding box center [984, 583] width 116 height 30
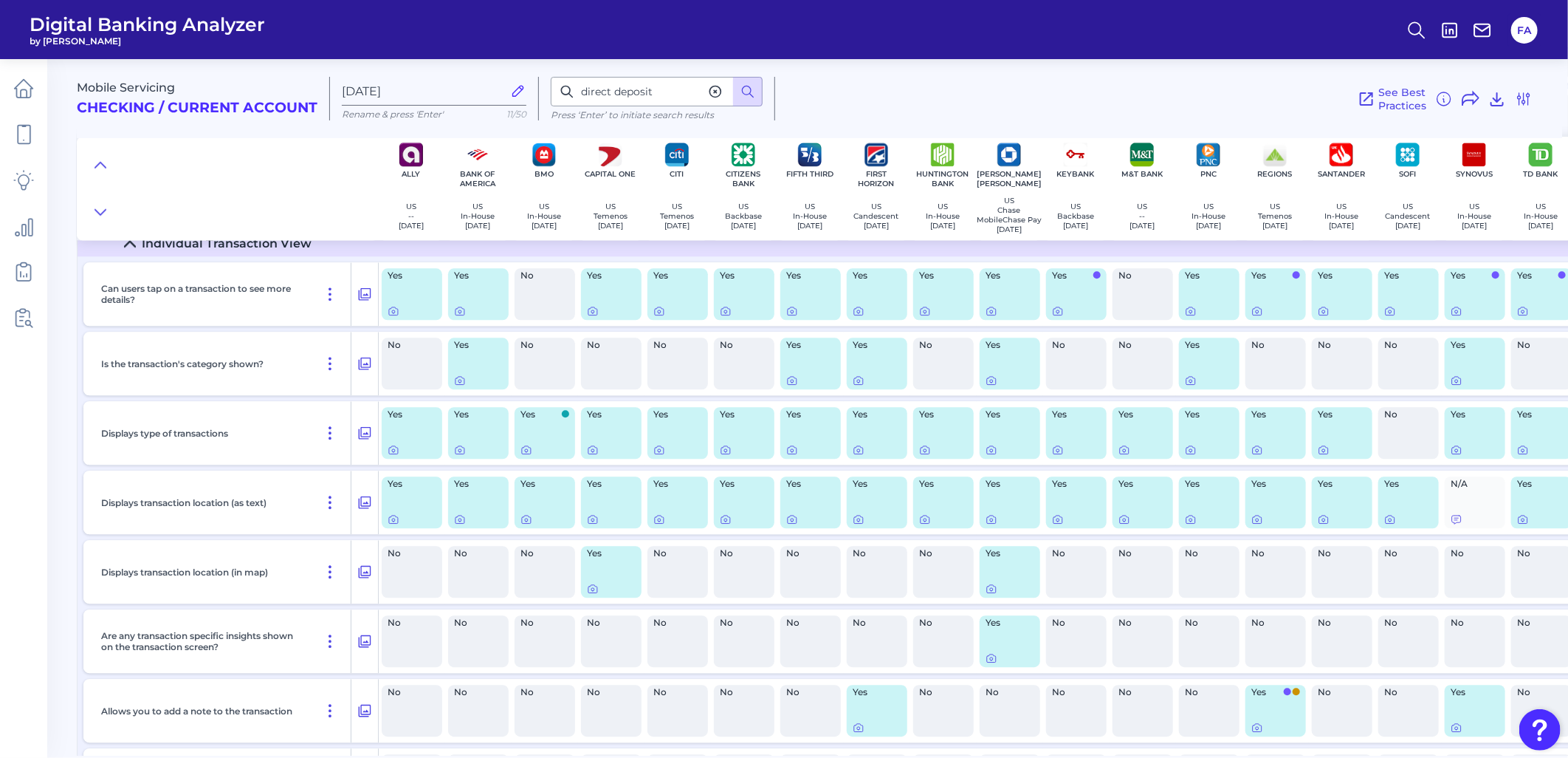
scroll to position [5640, 0]
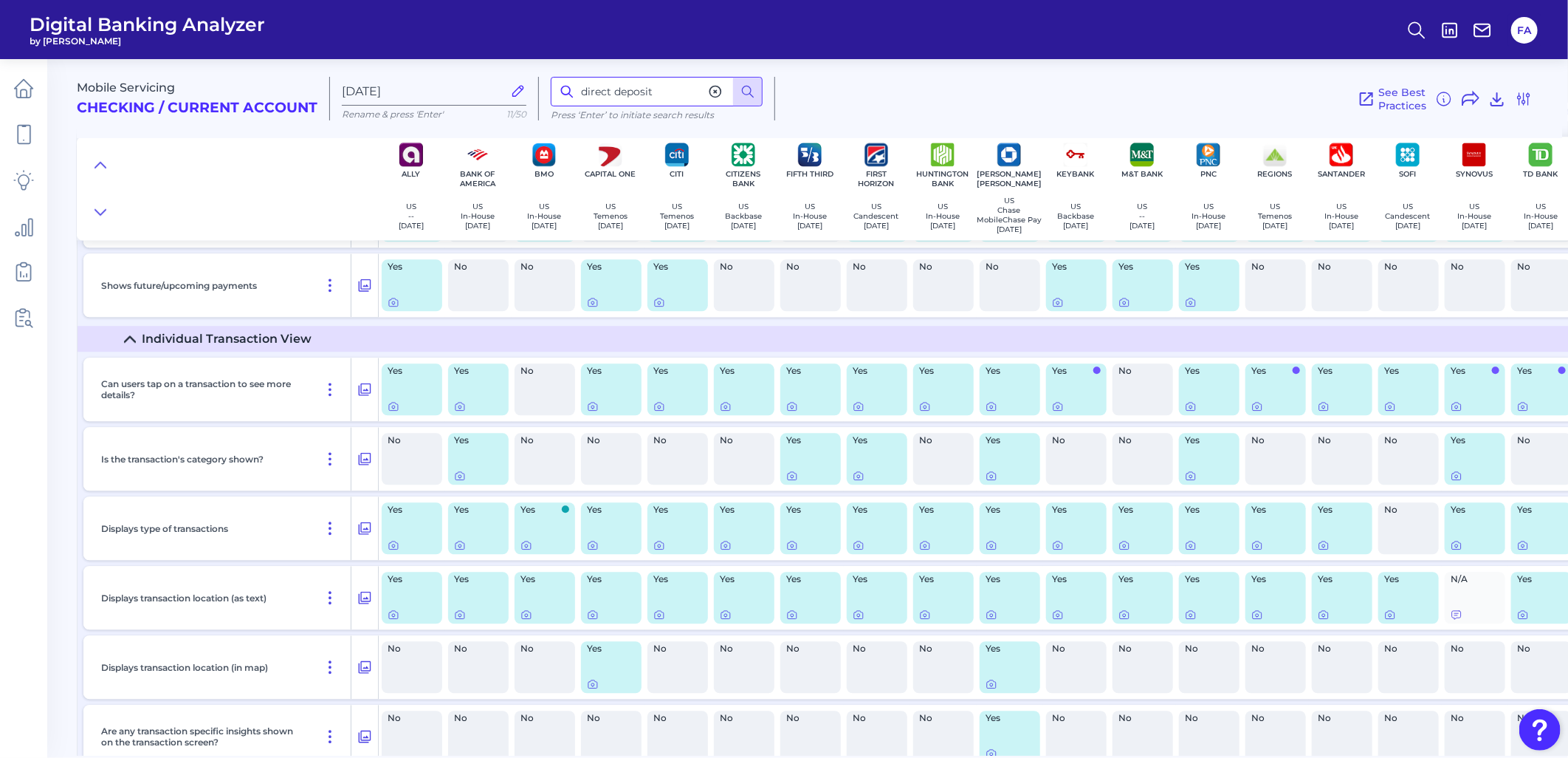
drag, startPoint x: 661, startPoint y: 104, endPoint x: 487, endPoint y: 72, distance: 176.9
click at [487, 72] on div "Mobile Servicing Checking / Current Account Sep 10 2025 Rename & press 'Enter' …" at bounding box center [818, 93] width 1485 height 91
type input "subscription"
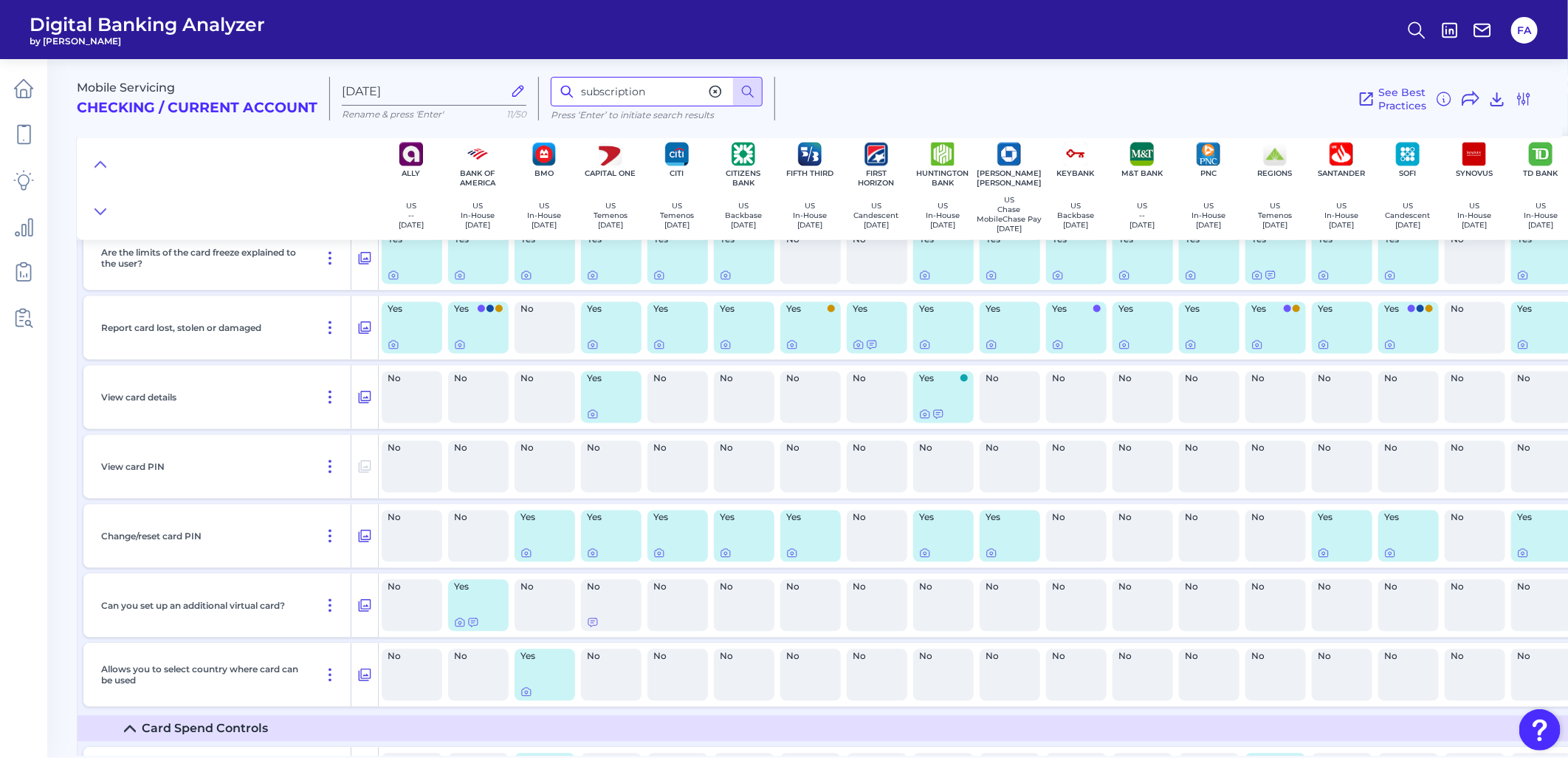
scroll to position [13175, 0]
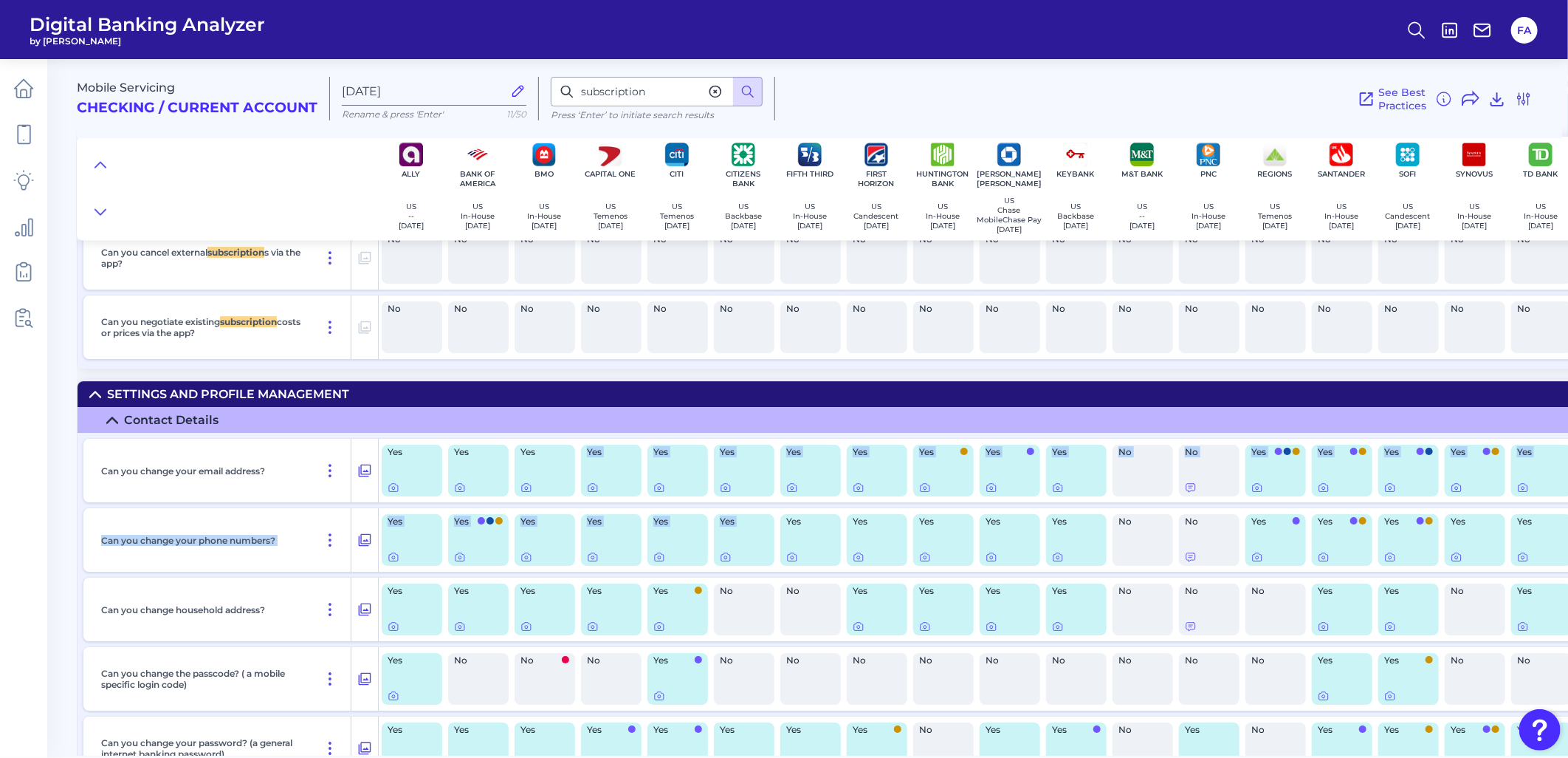
drag, startPoint x: 540, startPoint y: 754, endPoint x: 690, endPoint y: 536, distance: 264.6
click at [690, 536] on div "Mobile Servicing Checking / Current Account Sep 10 2025 Rename & press 'Enter' …" at bounding box center [822, 402] width 1492 height 708
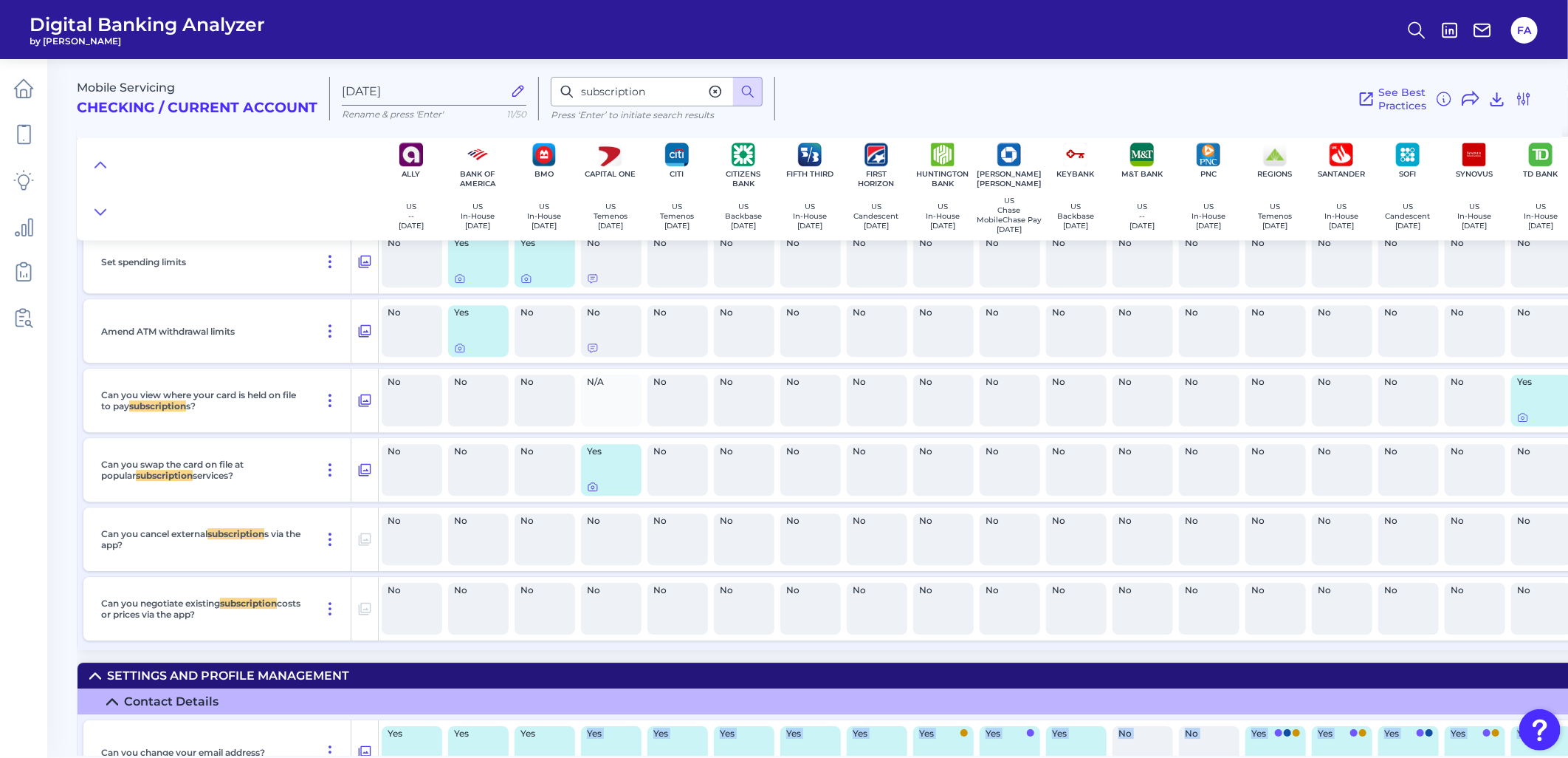
scroll to position [13136, 0]
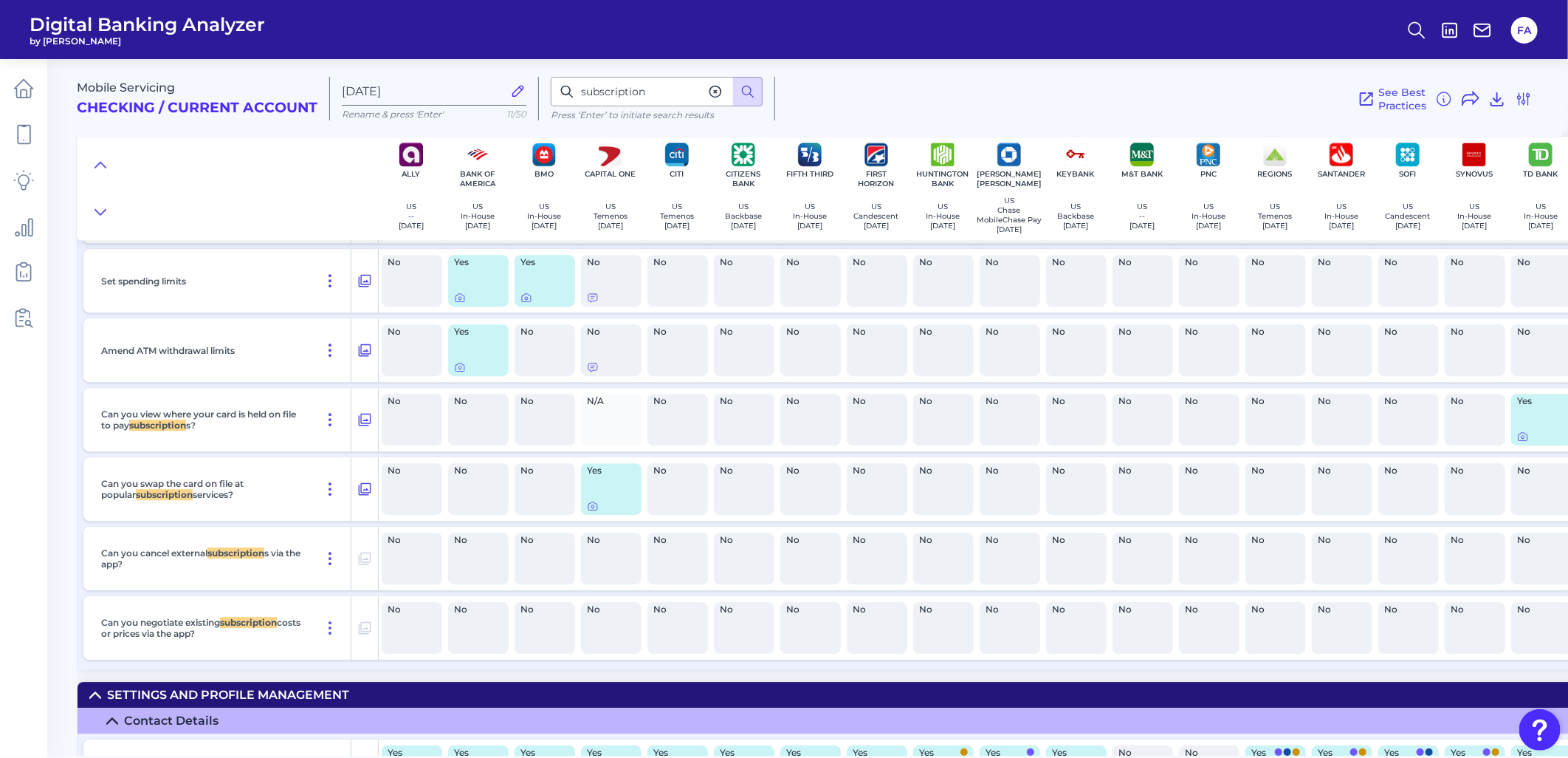
drag, startPoint x: 530, startPoint y: 750, endPoint x: 547, endPoint y: 747, distance: 17.3
click at [552, 733] on summary "Contact Details" at bounding box center [959, 721] width 1764 height 26
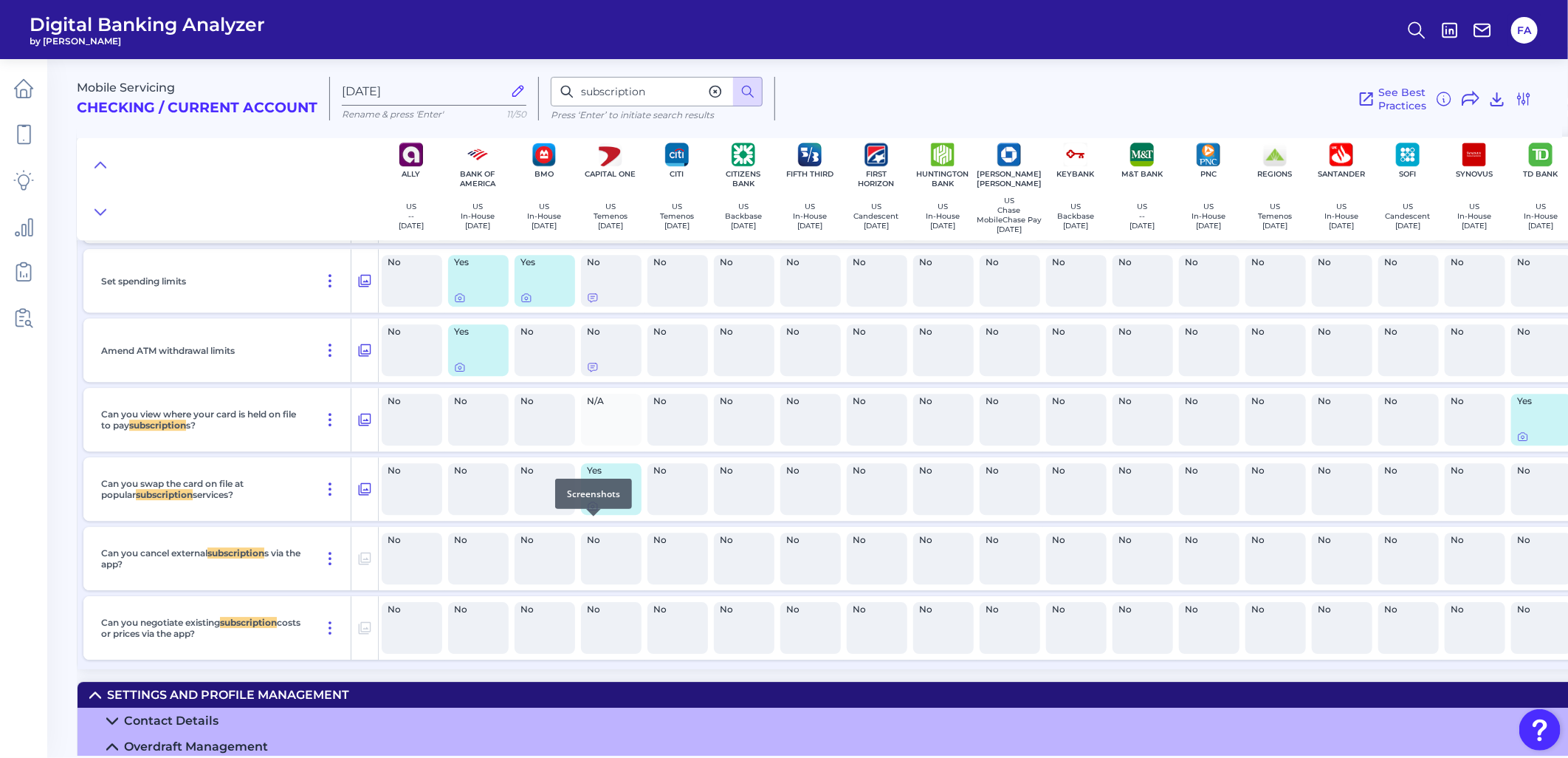
click at [595, 512] on icon at bounding box center [592, 506] width 12 height 12
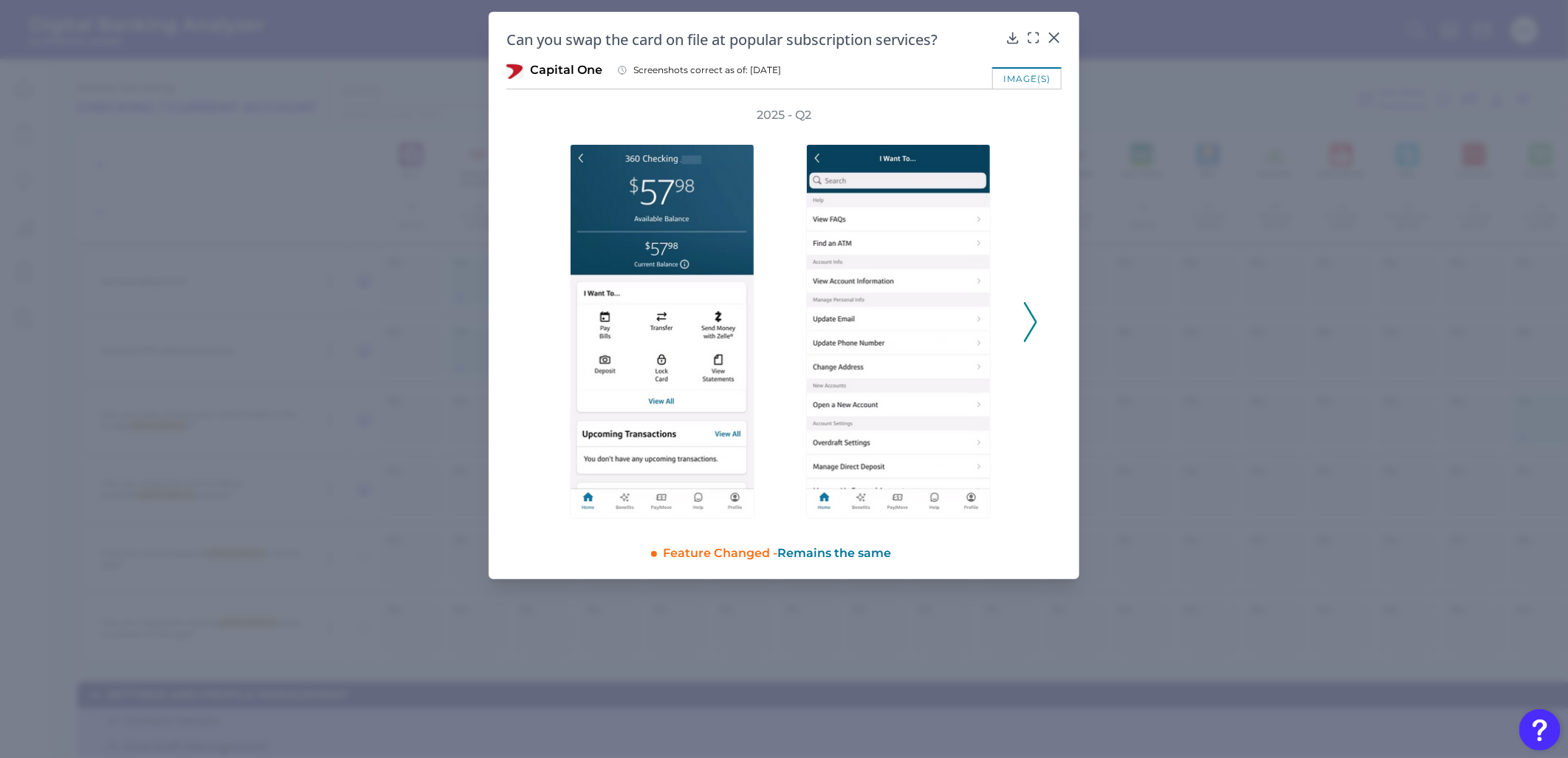
click at [1043, 343] on div "2025 - Q2" at bounding box center [784, 314] width 555 height 414
click at [1035, 332] on icon at bounding box center [1031, 321] width 13 height 40
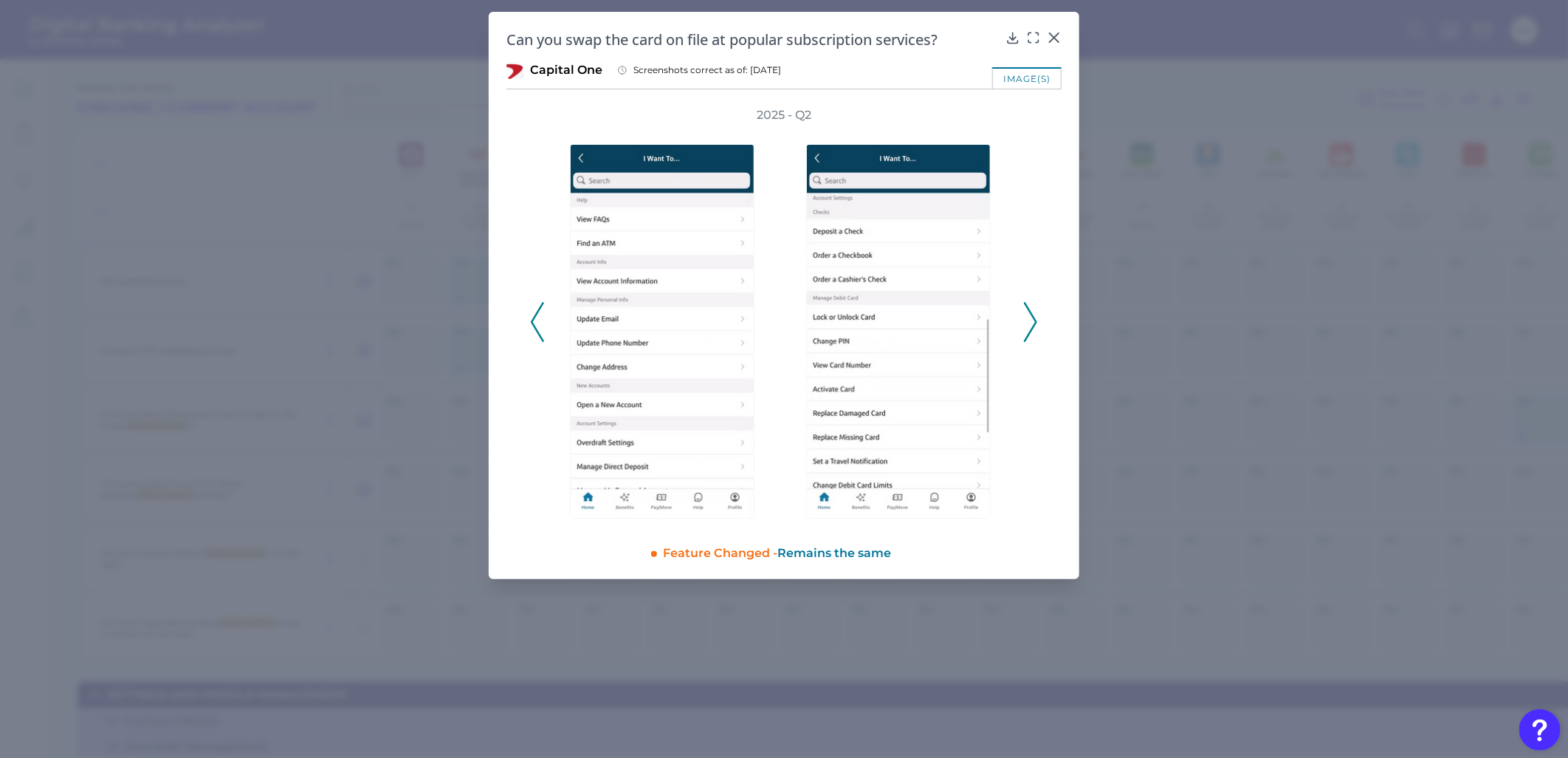
click at [1035, 332] on icon at bounding box center [1031, 321] width 13 height 40
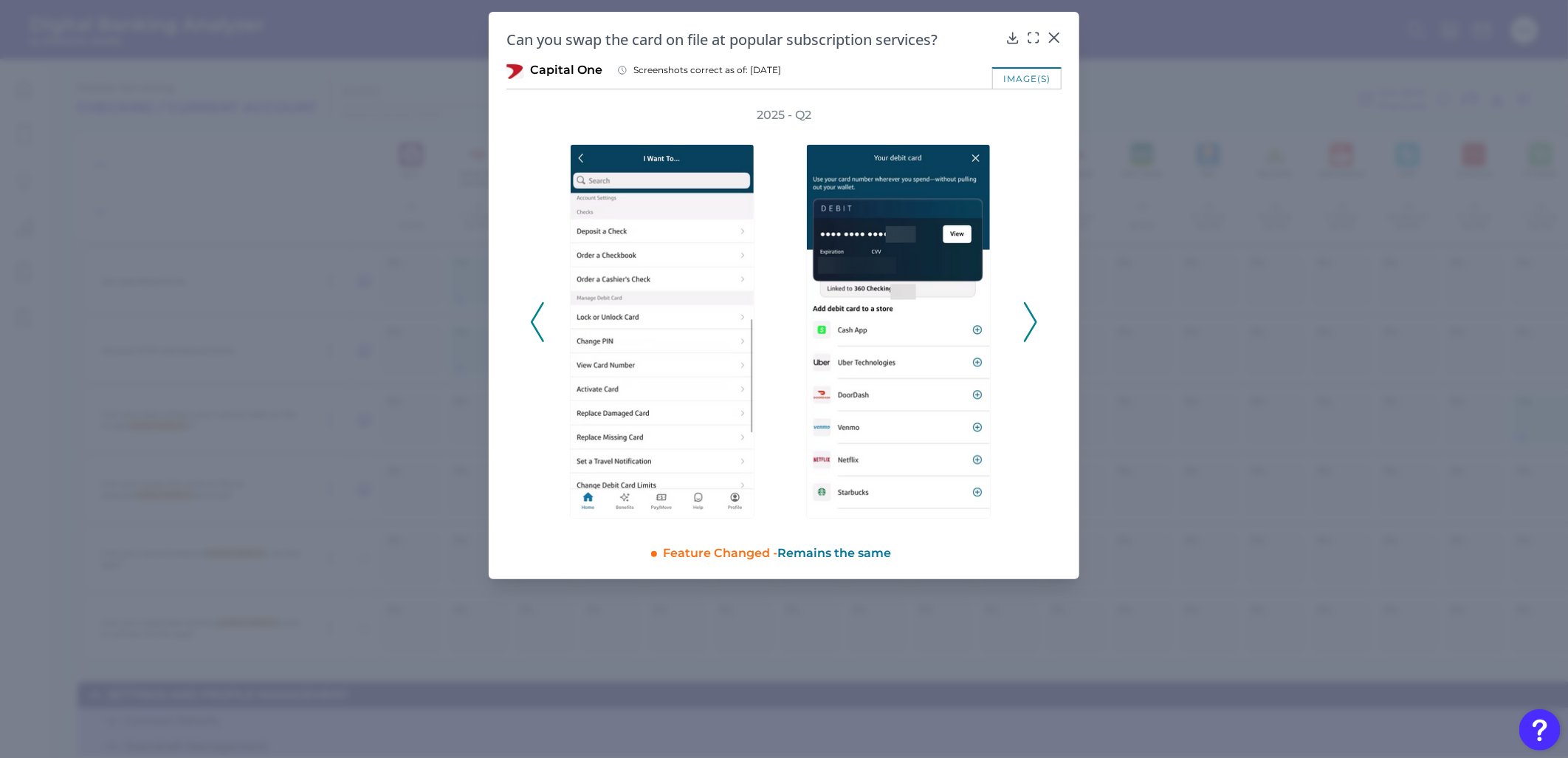
click at [1035, 332] on icon at bounding box center [1031, 321] width 13 height 40
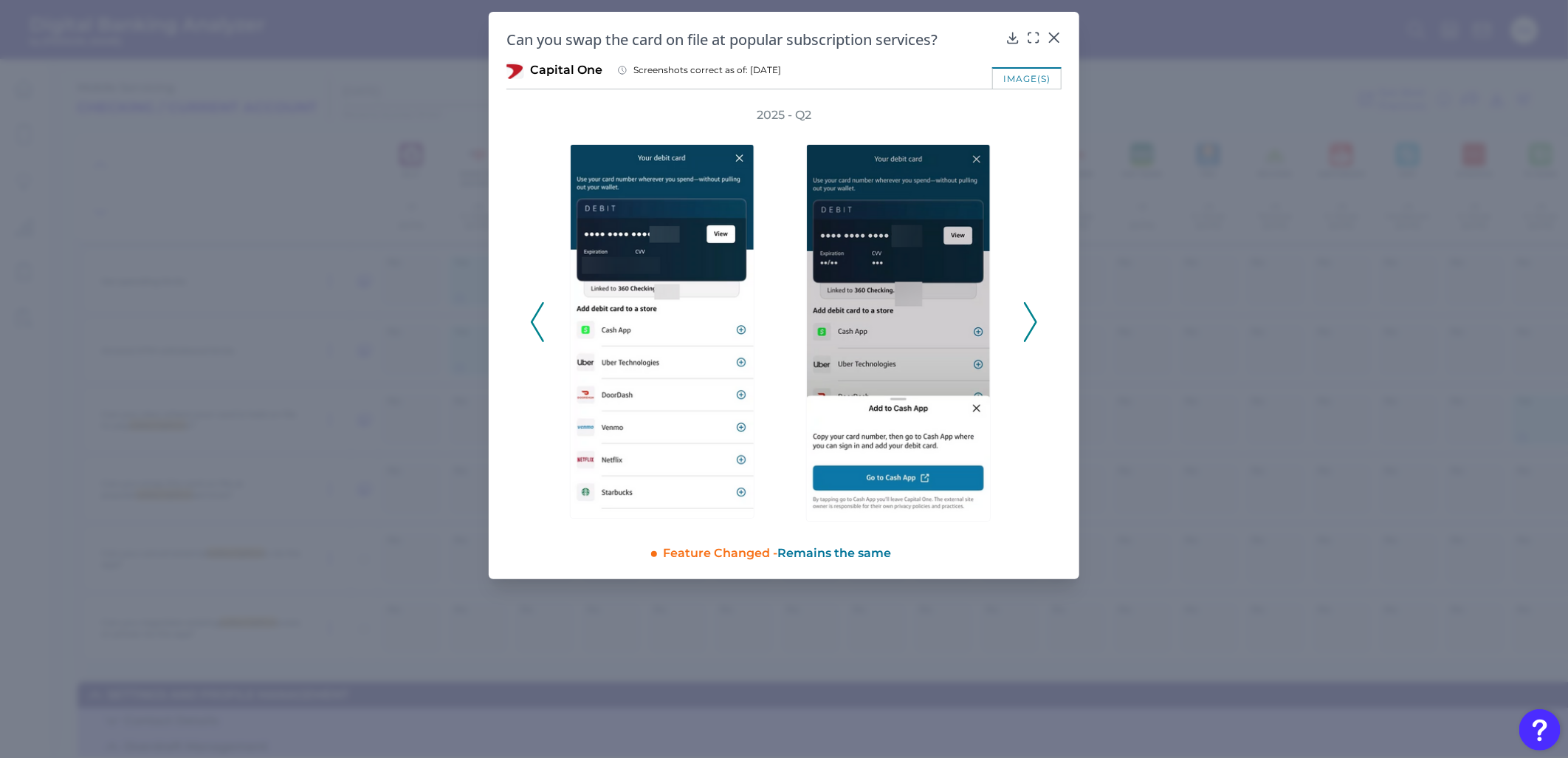
click at [1035, 332] on icon at bounding box center [1031, 321] width 13 height 40
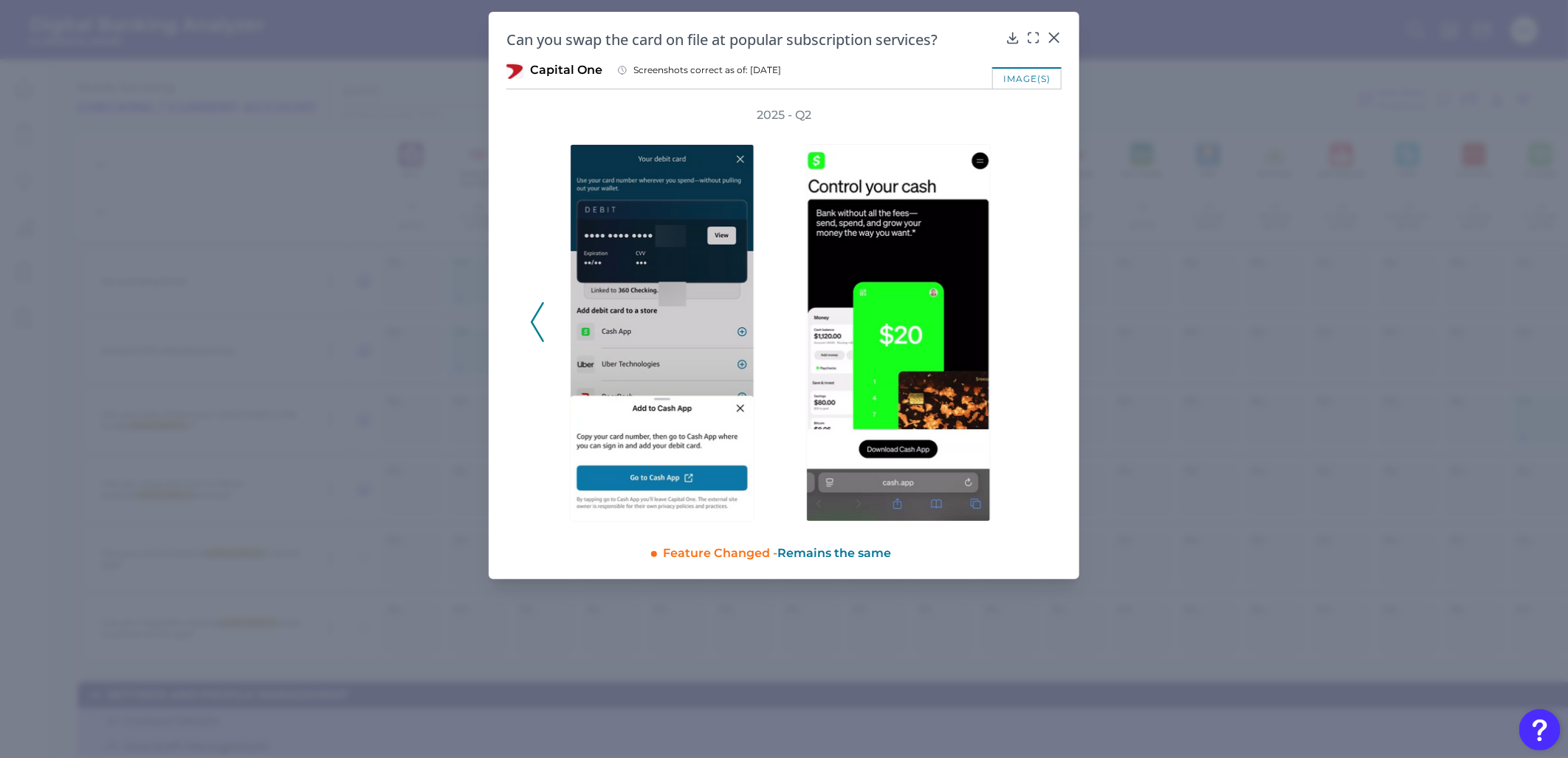
click at [1035, 332] on div "2025 - Q2" at bounding box center [784, 314] width 508 height 414
click at [533, 335] on icon at bounding box center [537, 321] width 13 height 40
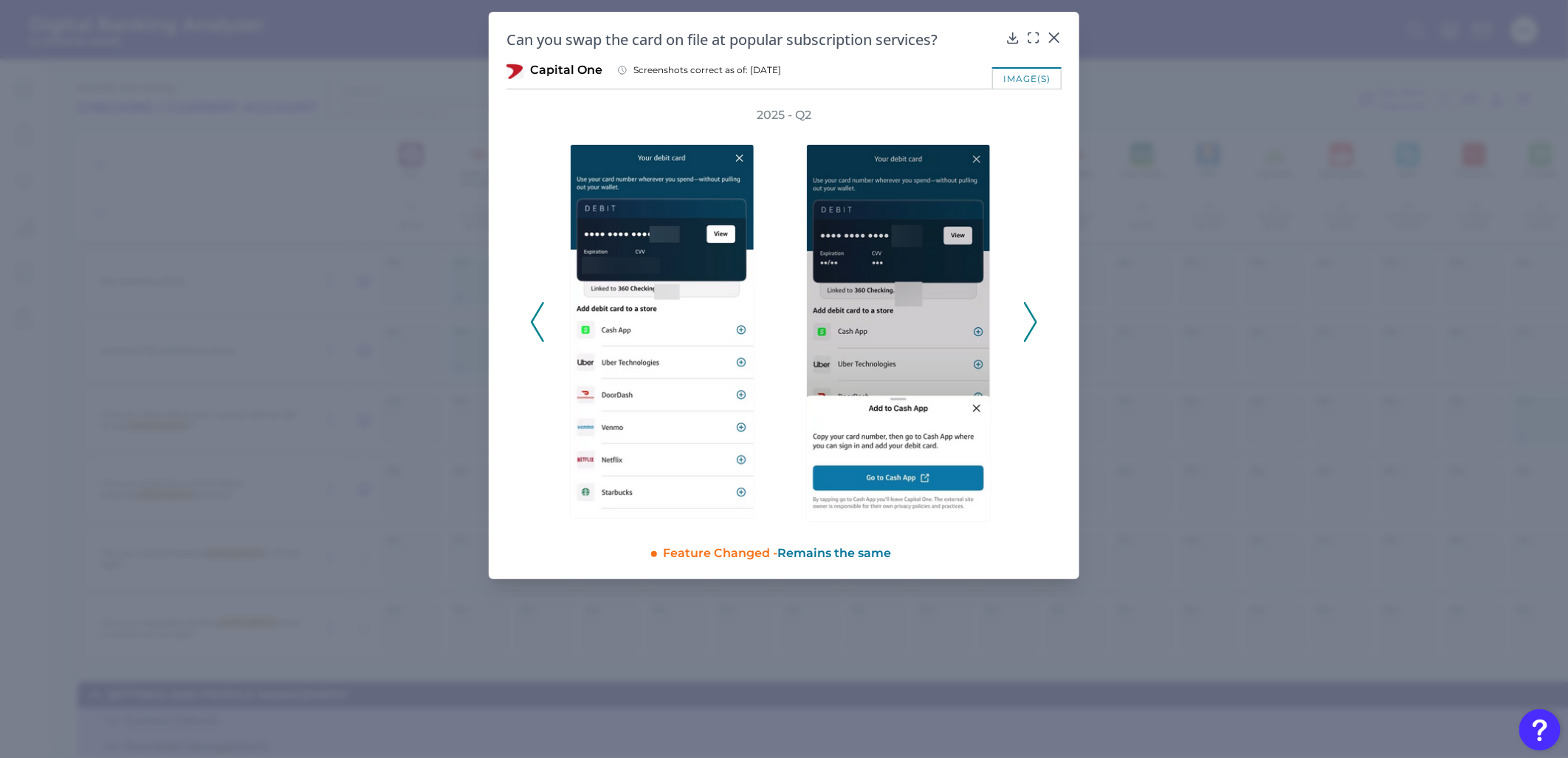
click at [533, 335] on icon at bounding box center [537, 321] width 13 height 40
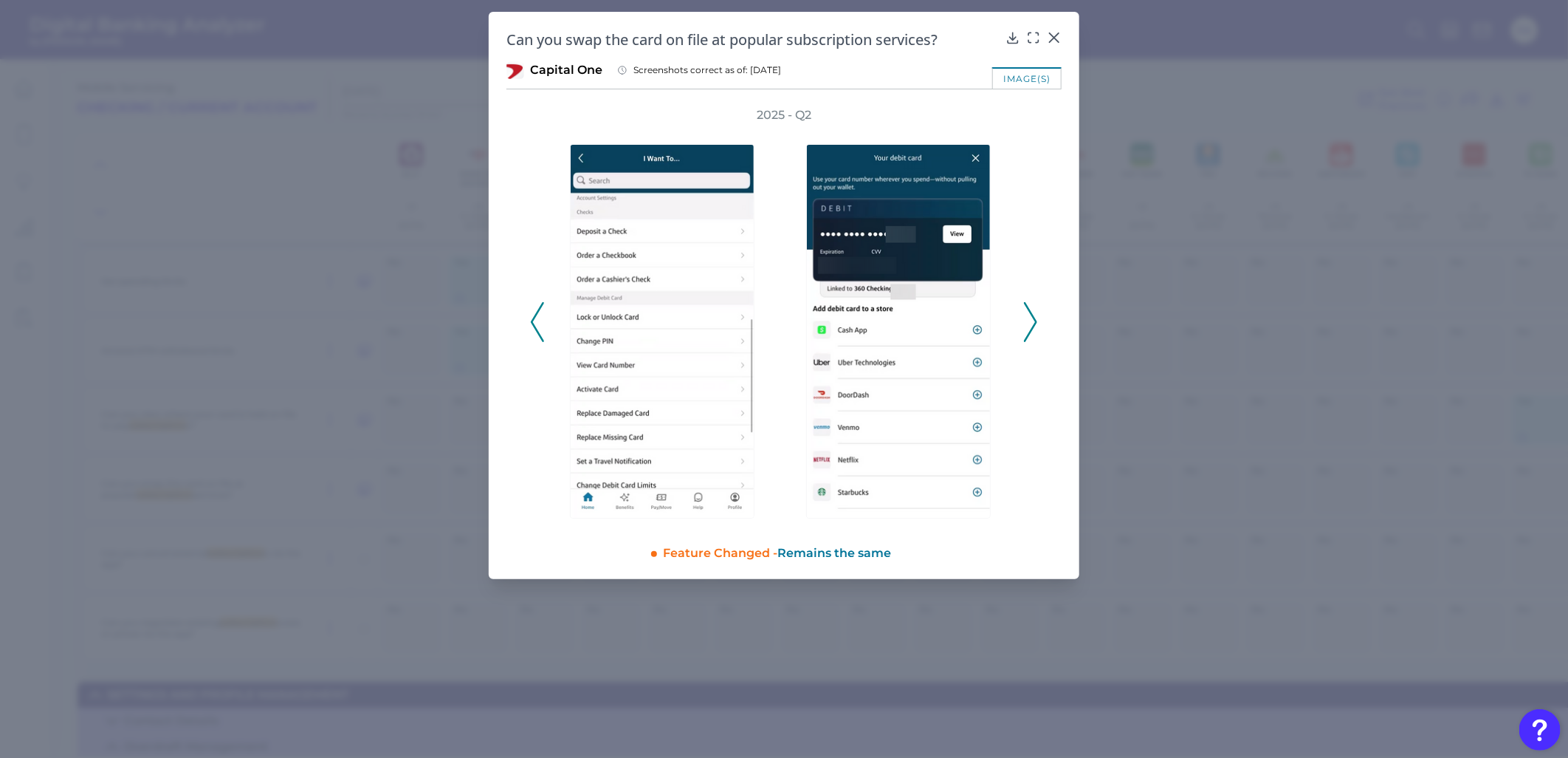
click at [534, 335] on icon at bounding box center [537, 321] width 13 height 40
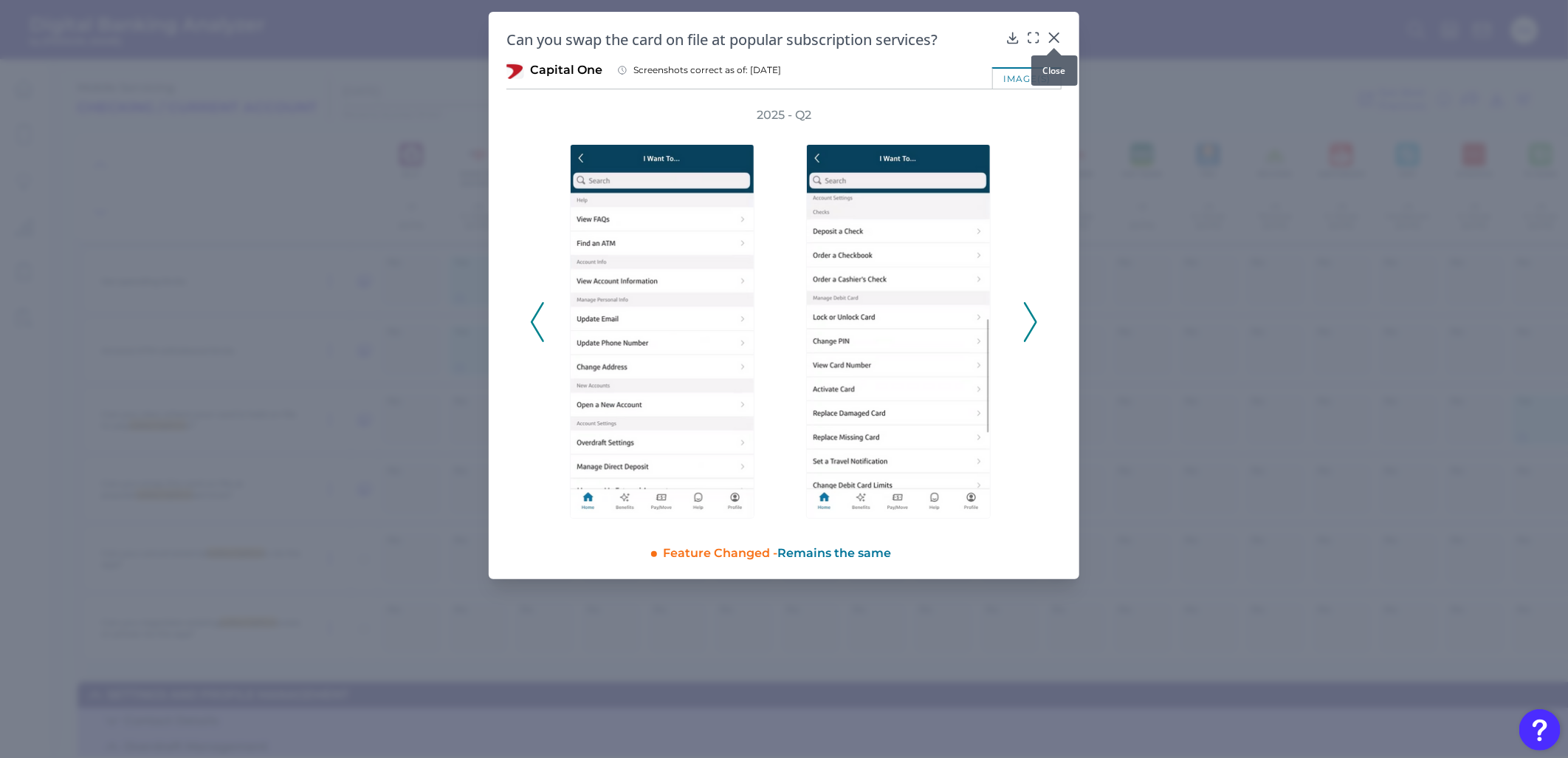
click at [1047, 45] on div at bounding box center [1054, 48] width 15 height 15
click at [1049, 43] on div at bounding box center [1054, 48] width 15 height 15
click at [1050, 41] on div at bounding box center [1054, 48] width 15 height 15
click at [1056, 38] on icon at bounding box center [1055, 38] width 9 height 9
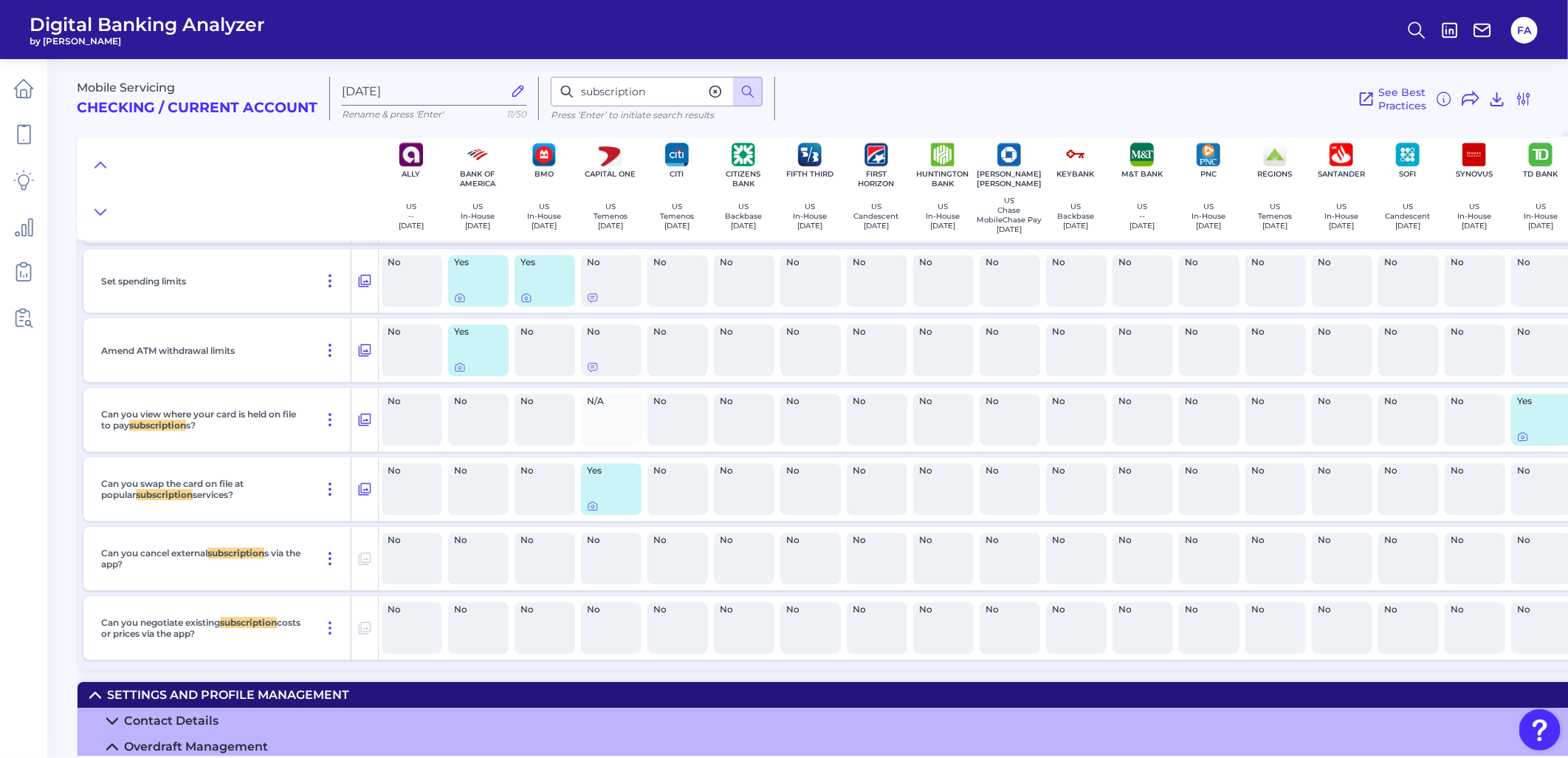
click at [544, 640] on div "No" at bounding box center [545, 628] width 61 height 52
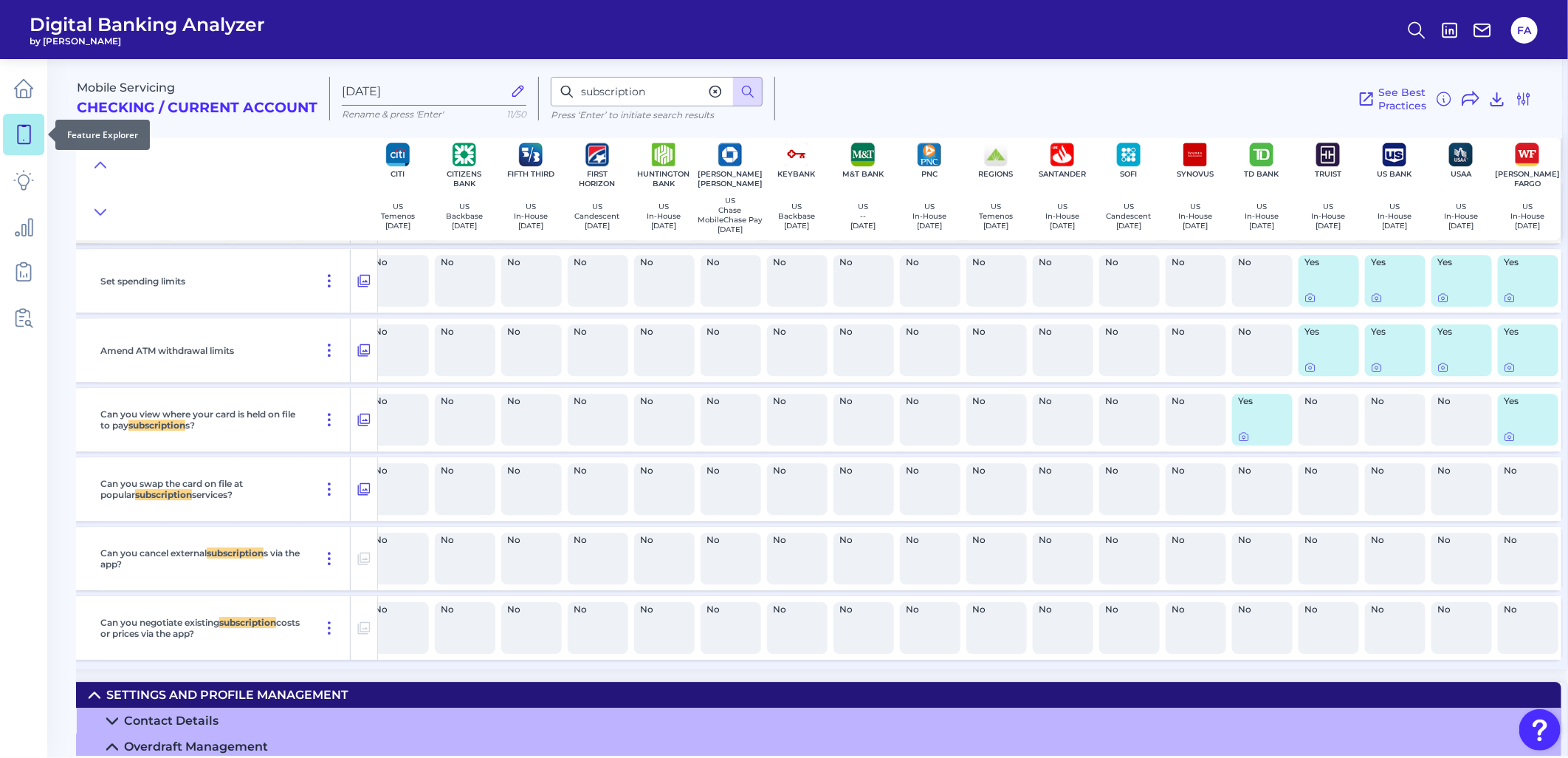
click at [38, 144] on link at bounding box center [23, 134] width 41 height 41
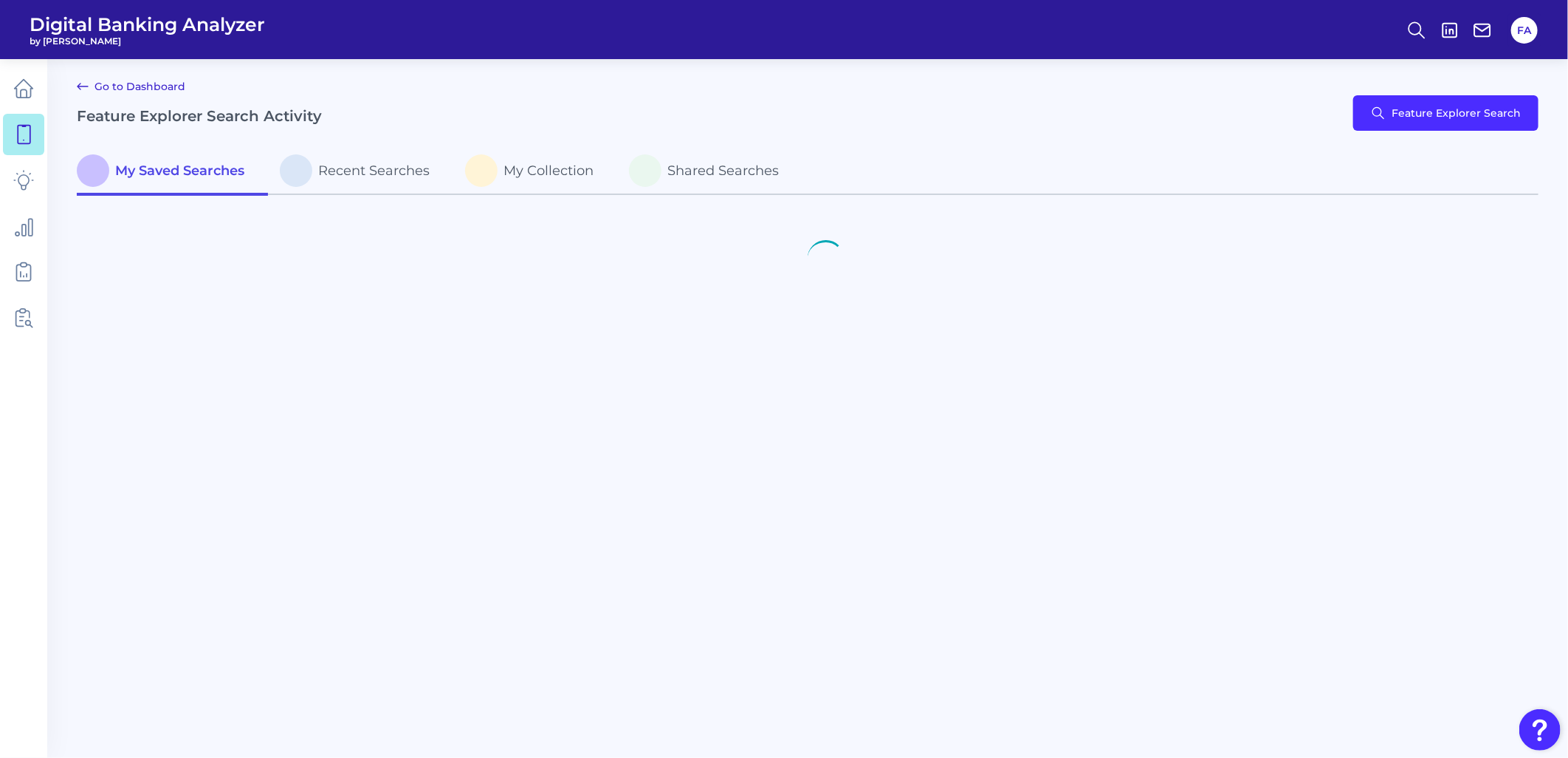
click at [1474, 134] on div "Go to Dashboard Feature Explorer Search Activity Feature Explorer Search" at bounding box center [807, 113] width 1462 height 71
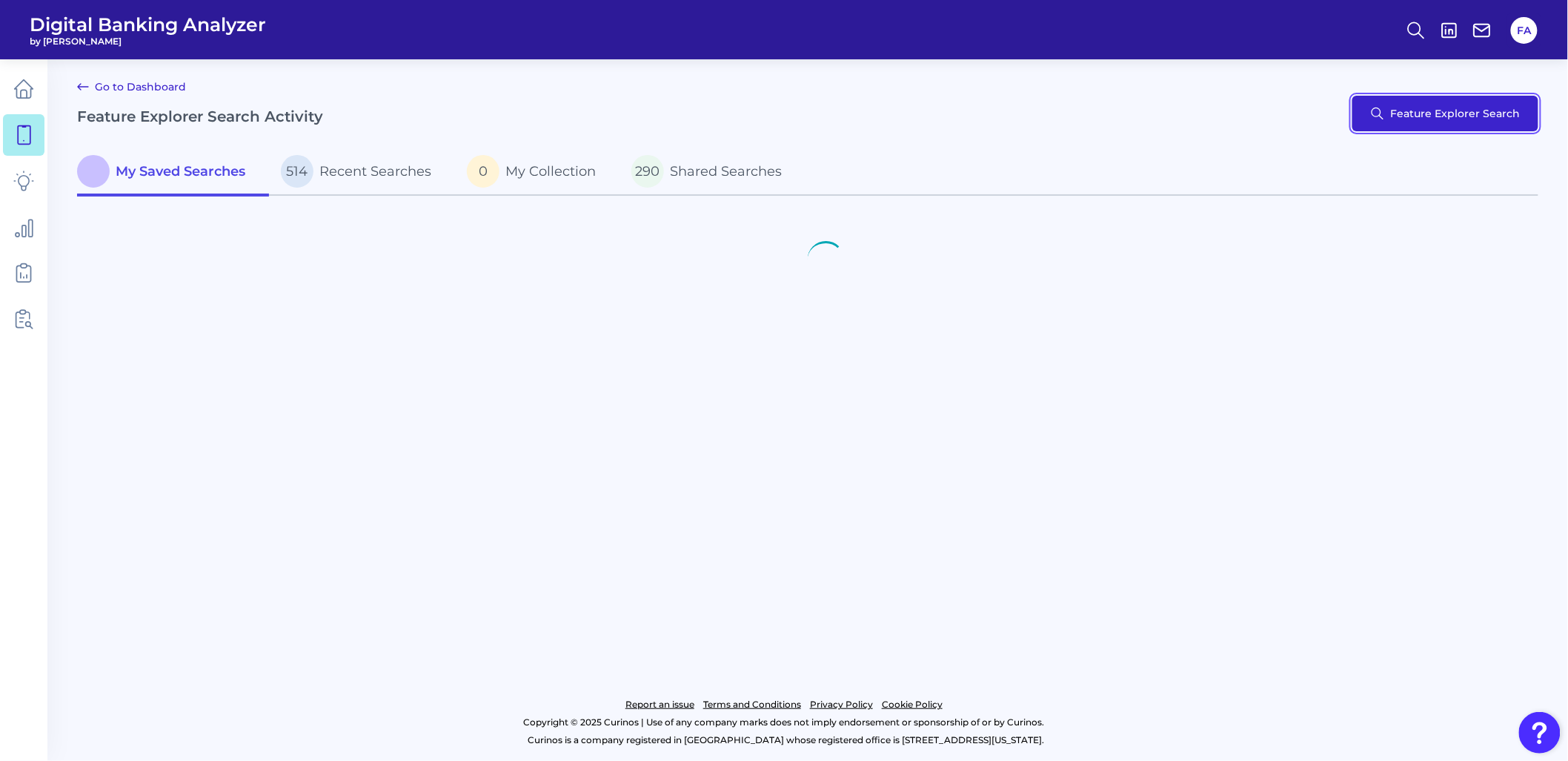
click at [1475, 122] on button "Feature Explorer Search" at bounding box center [1445, 113] width 186 height 36
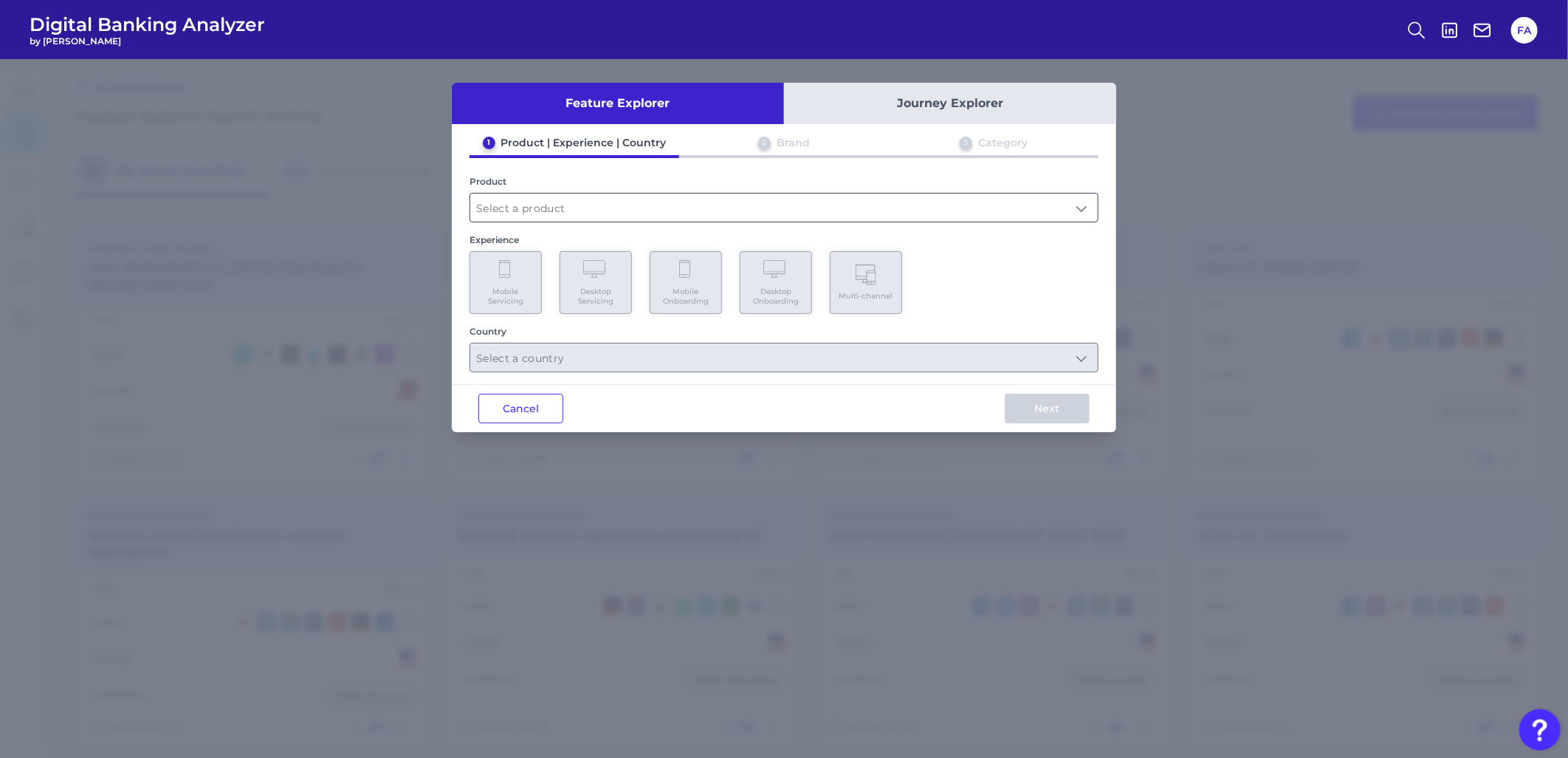
click at [864, 201] on input "text" at bounding box center [784, 208] width 628 height 28
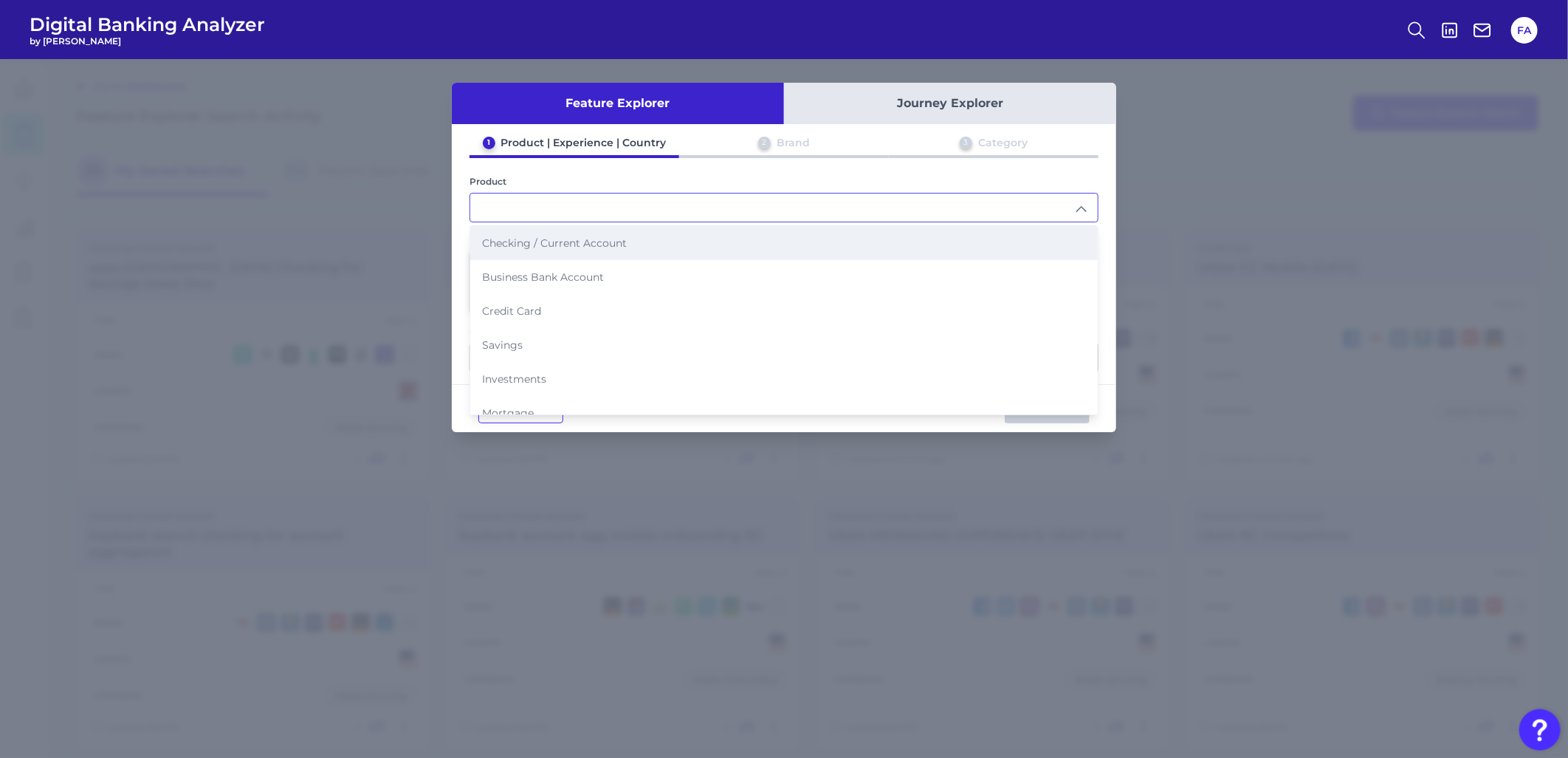
click at [595, 233] on li "Checking / Current Account" at bounding box center [784, 243] width 628 height 34
type input "Checking / Current Account"
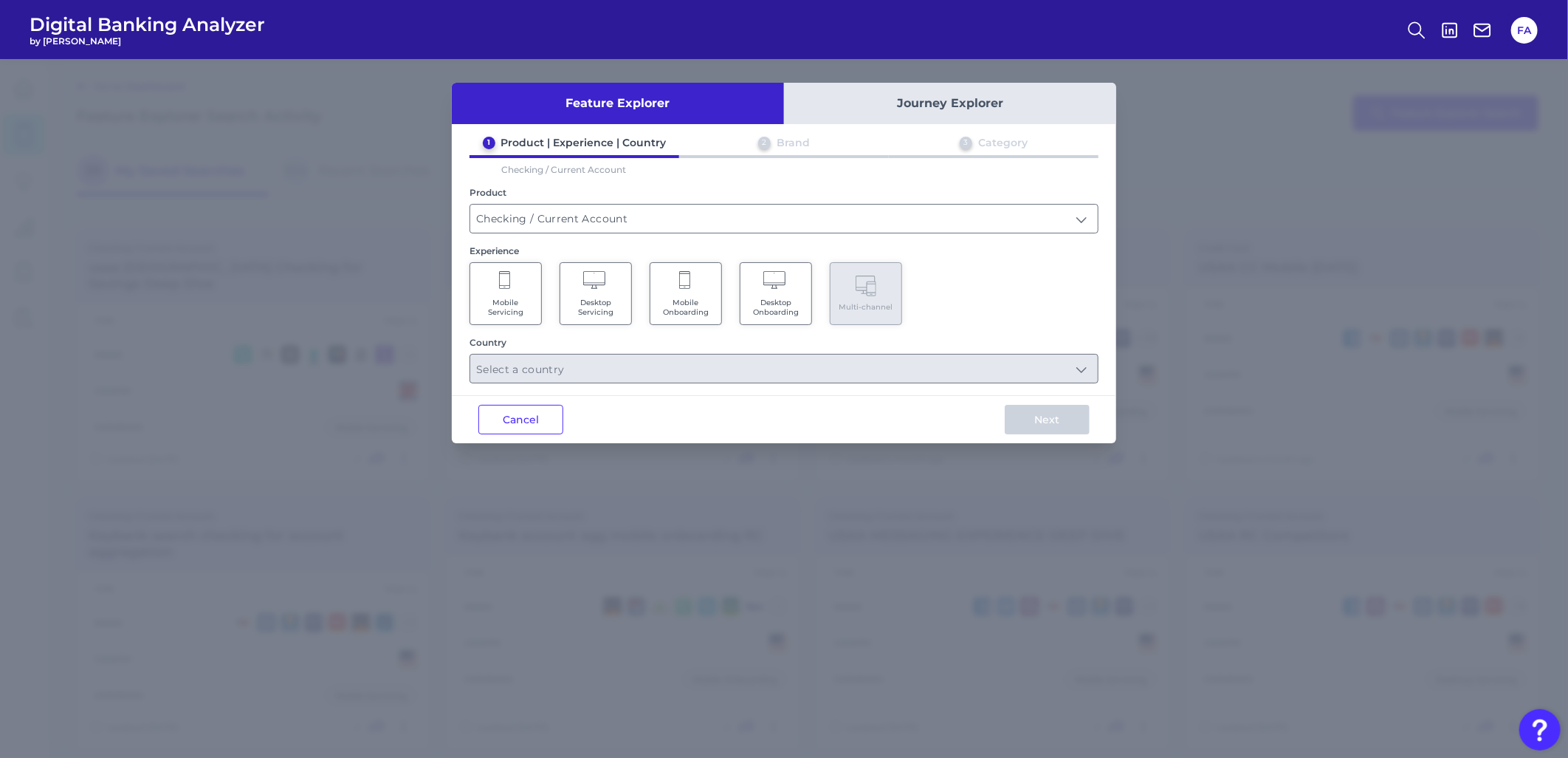
click at [514, 302] on span "Mobile Servicing" at bounding box center [506, 307] width 56 height 20
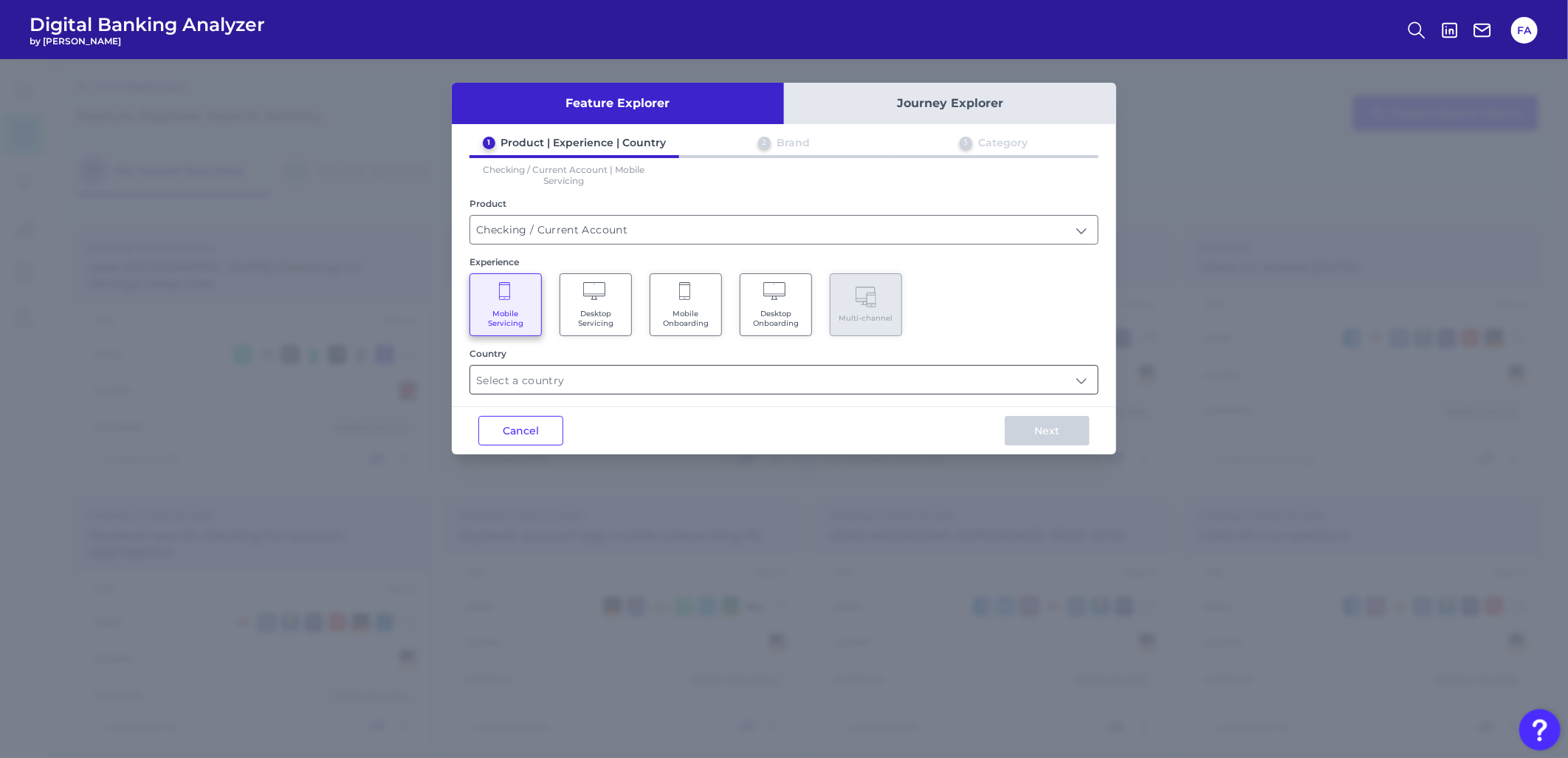
click at [743, 366] on input "text" at bounding box center [784, 380] width 628 height 28
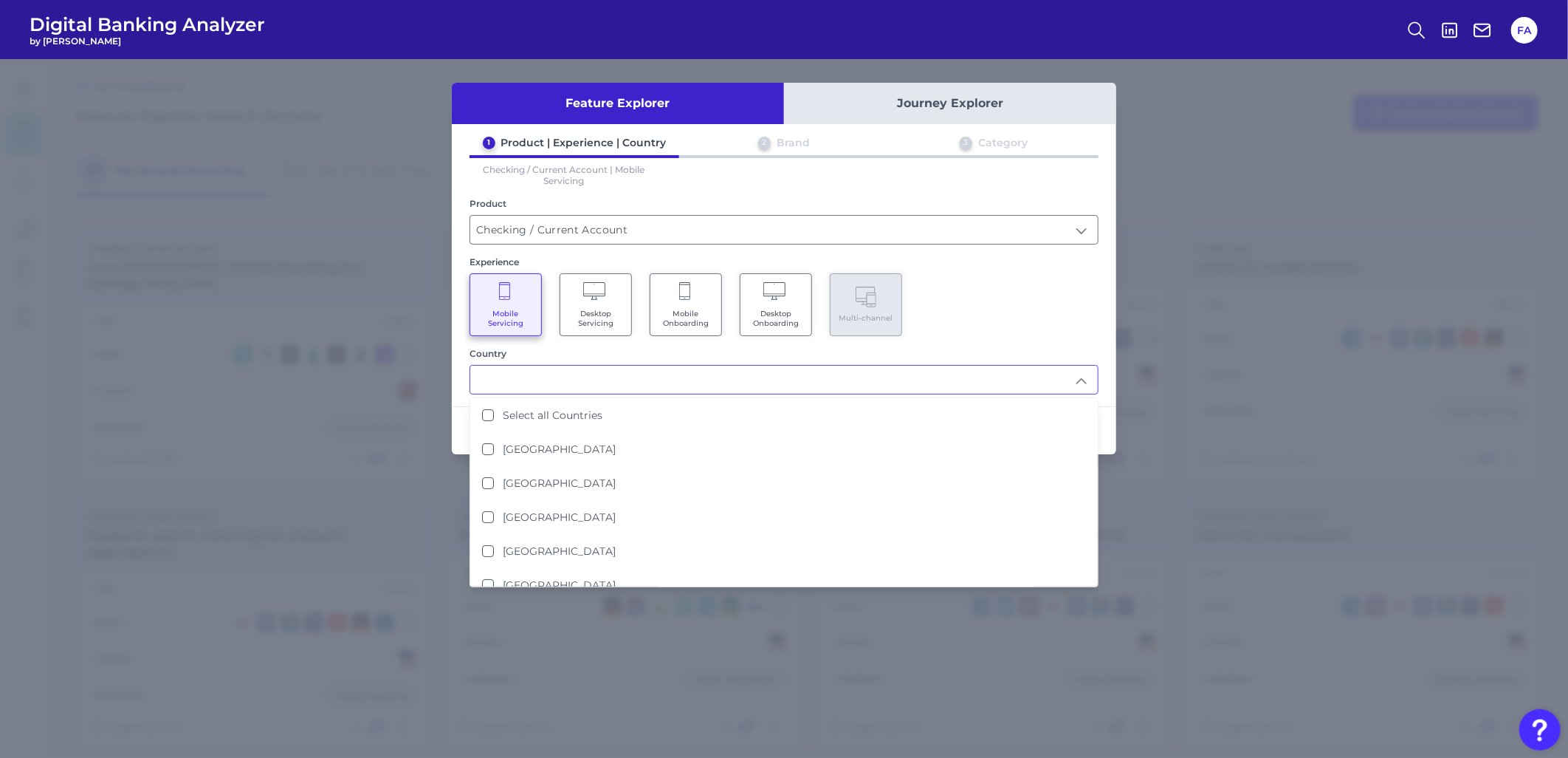
click at [1214, 333] on div "Feature Explorer Journey Explorer 1 Product | Experience | Country 2 Brand 3 Ca…" at bounding box center [784, 408] width 1568 height 698
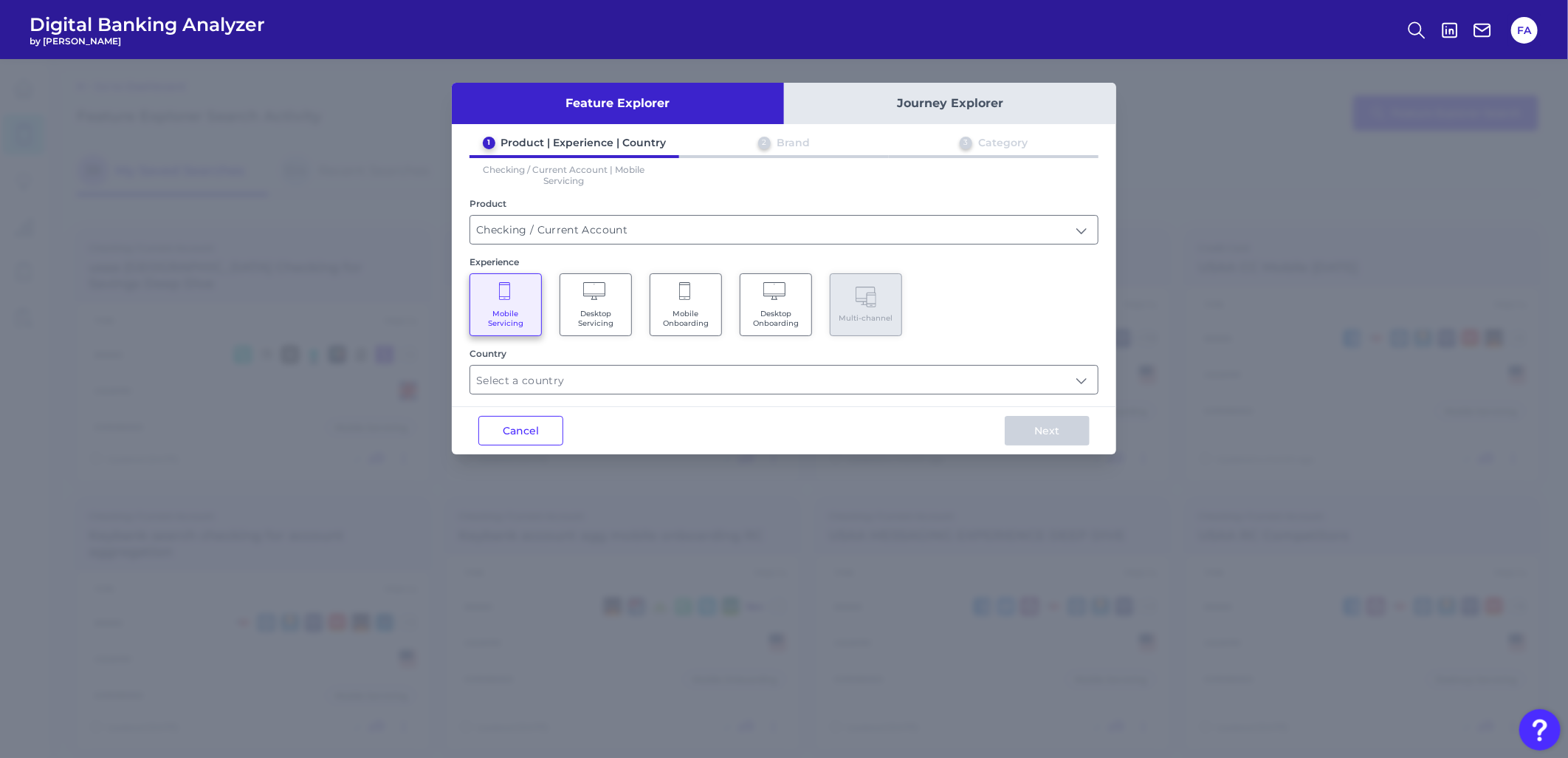
click at [1050, 347] on div "Country" at bounding box center [784, 353] width 629 height 11
click at [1282, 626] on div "Feature Explorer Journey Explorer 1 Product | Experience | Country 2 Brand 3 Ca…" at bounding box center [784, 408] width 1568 height 698
click at [502, 434] on button "Cancel" at bounding box center [520, 430] width 85 height 30
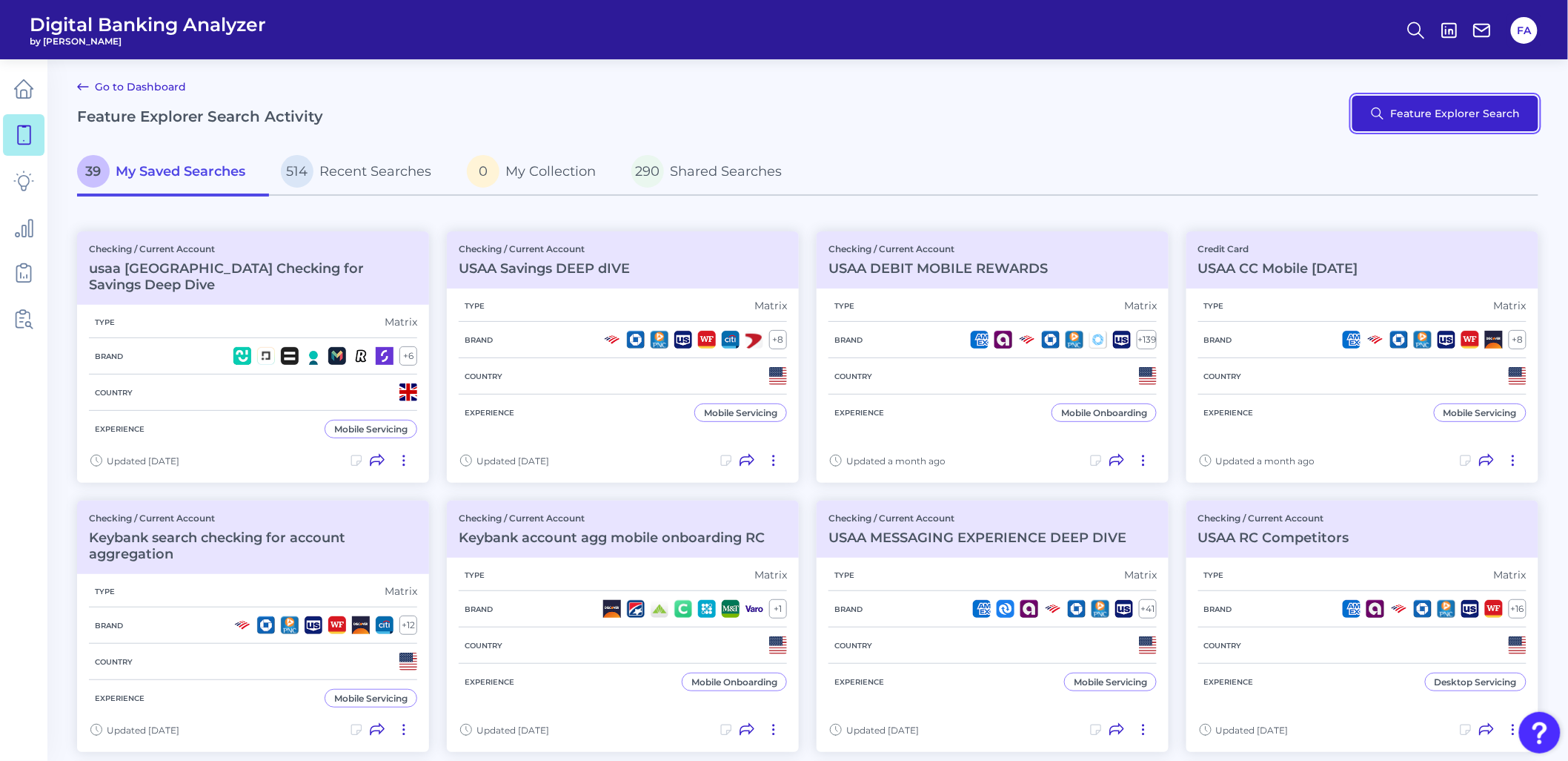
click at [1506, 105] on button "Feature Explorer Search" at bounding box center [1445, 113] width 186 height 36
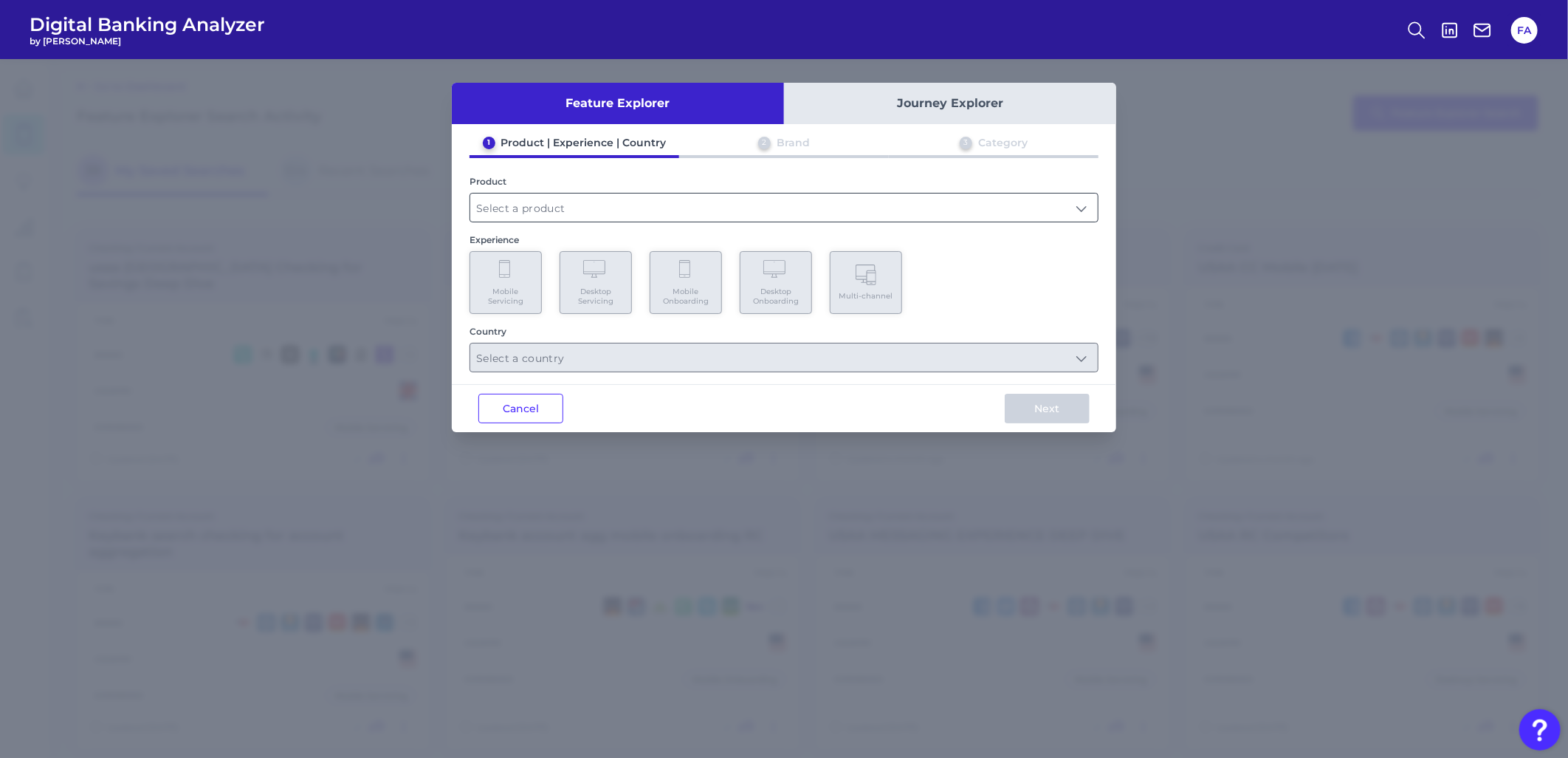
click at [650, 214] on input "text" at bounding box center [784, 208] width 628 height 28
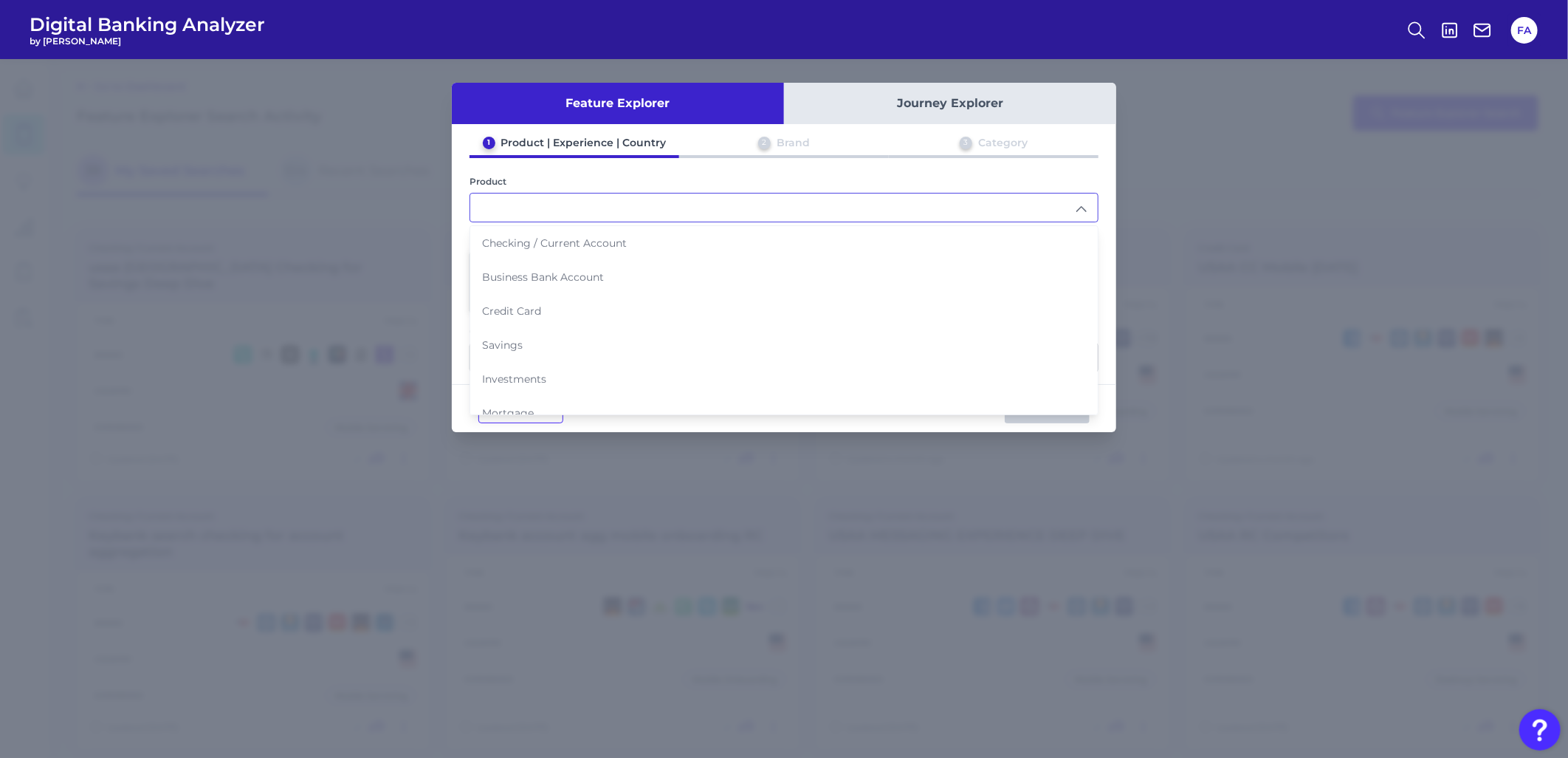
drag, startPoint x: 650, startPoint y: 214, endPoint x: 549, endPoint y: 250, distance: 107.2
click at [549, 250] on li "Checking / Current Account" at bounding box center [784, 243] width 628 height 34
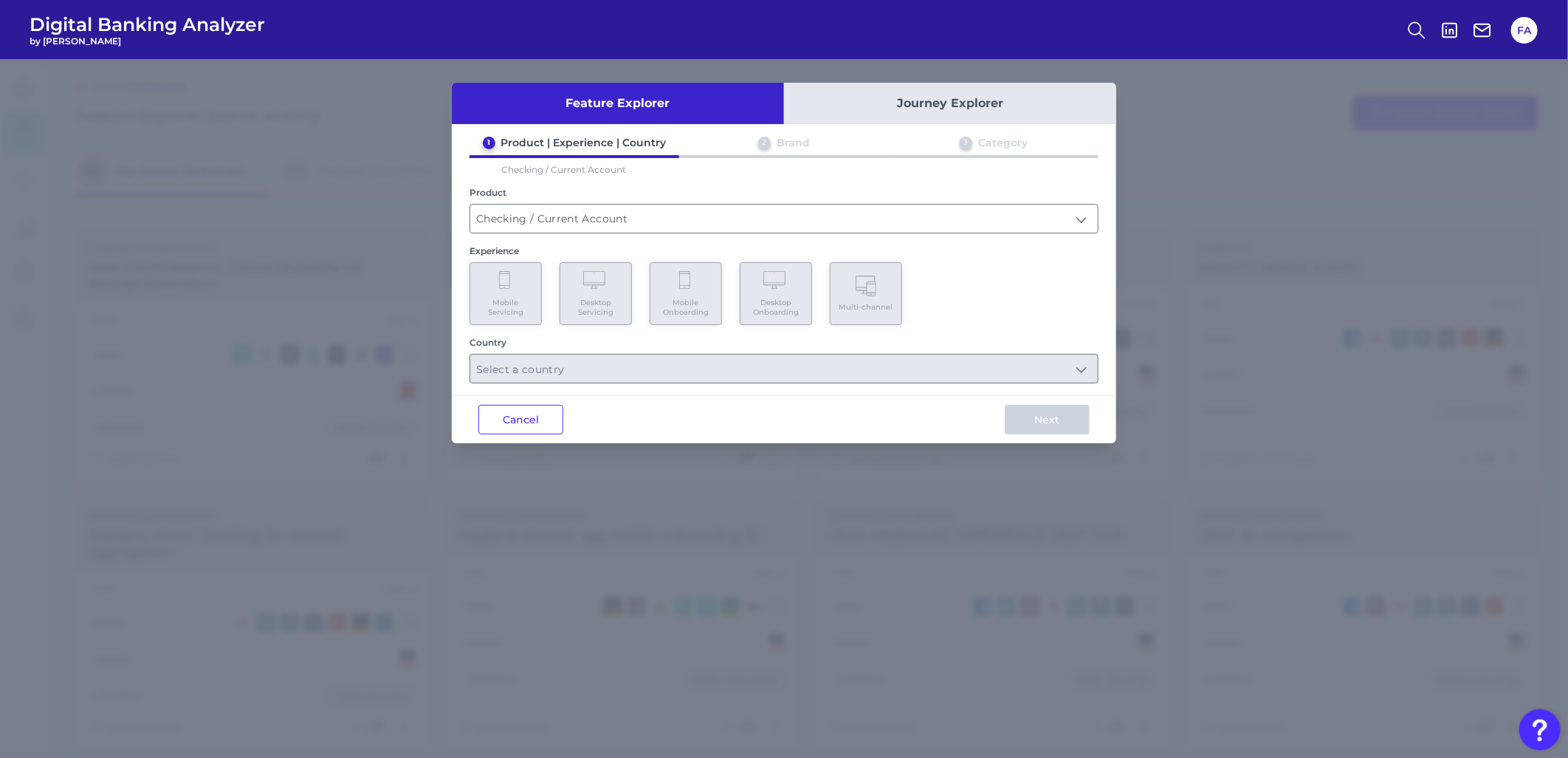
type input "Checking / Current Account"
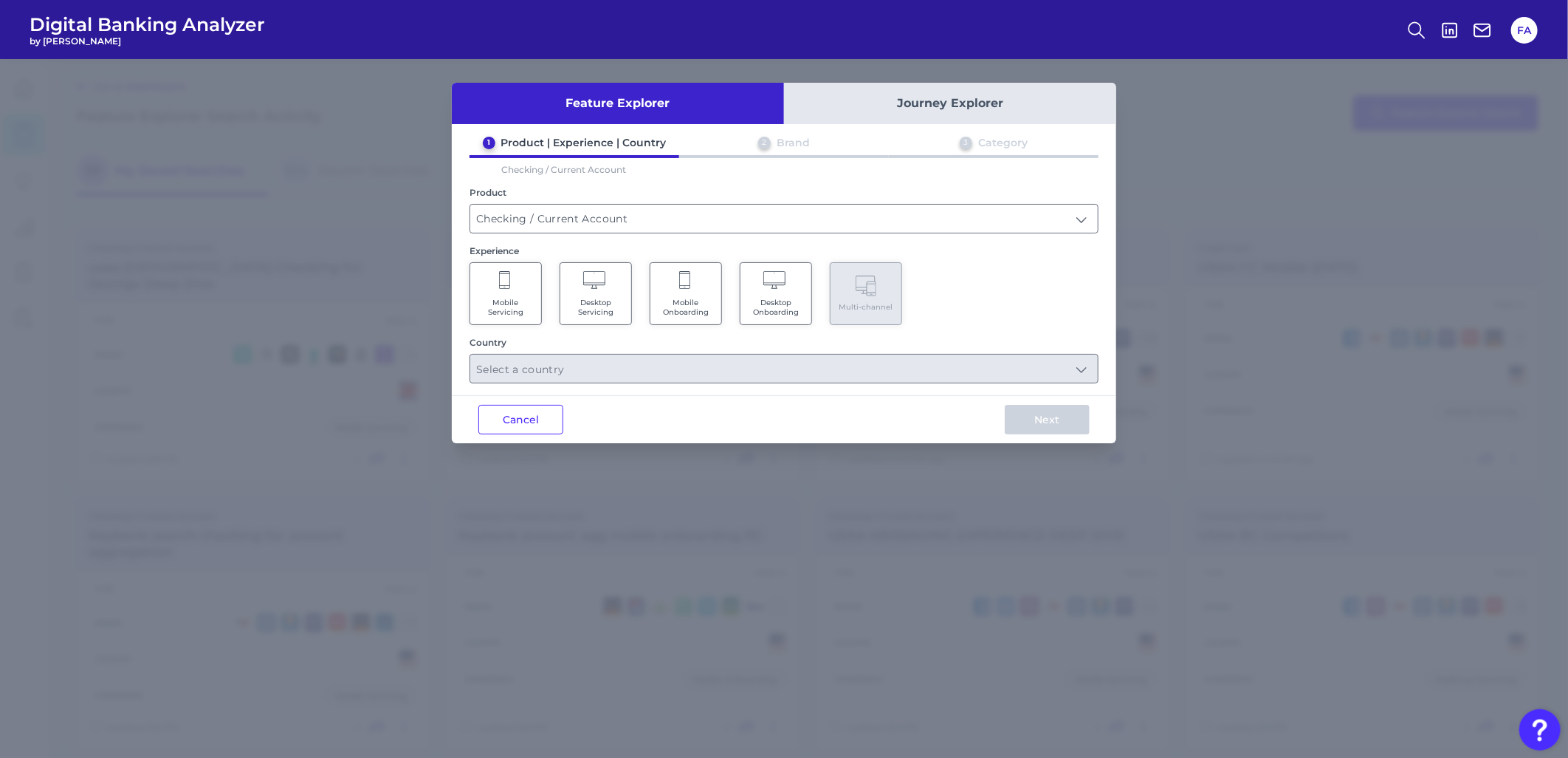
click at [507, 283] on icon at bounding box center [506, 281] width 13 height 20
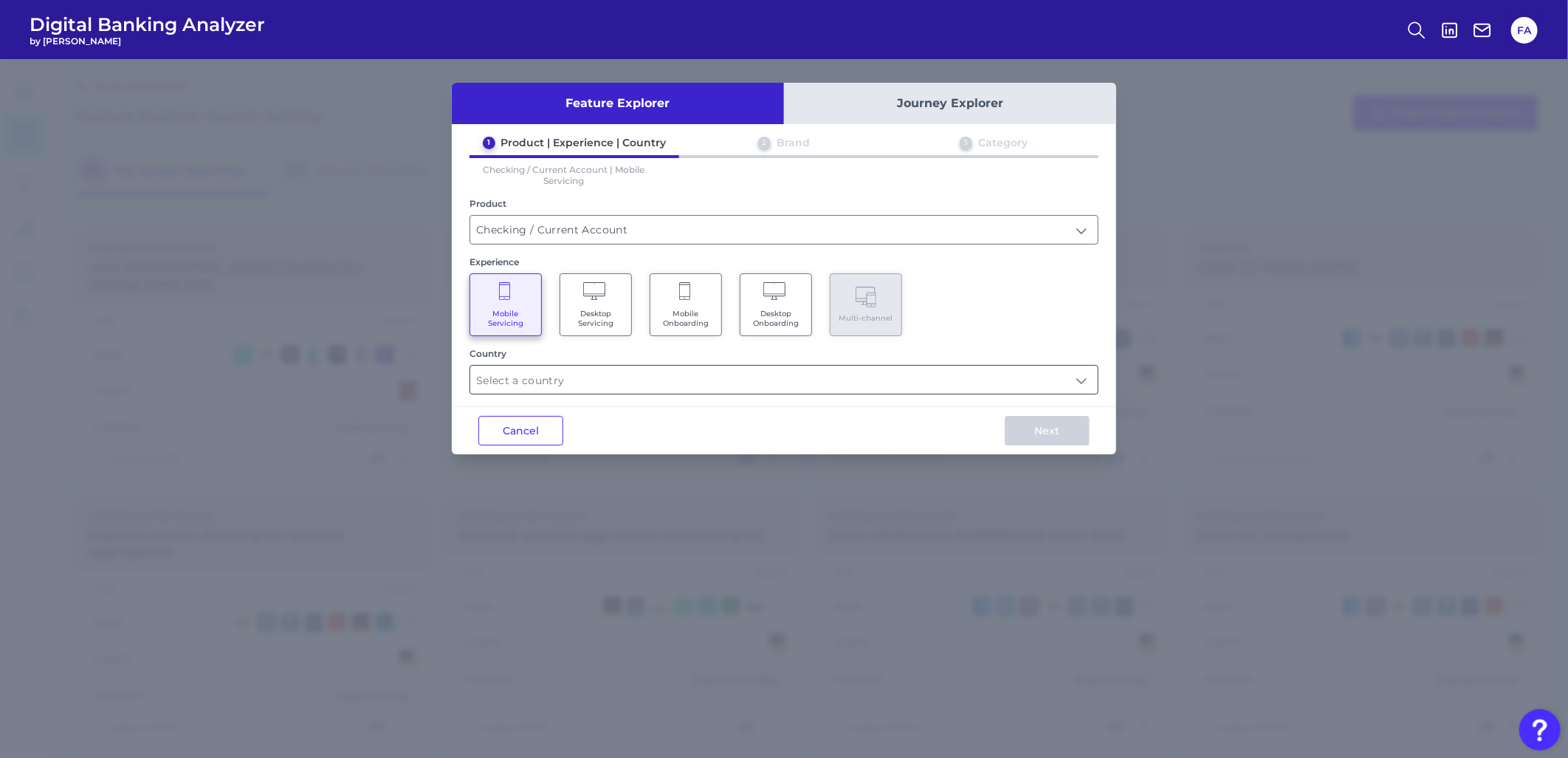
click at [793, 380] on input "text" at bounding box center [784, 380] width 628 height 28
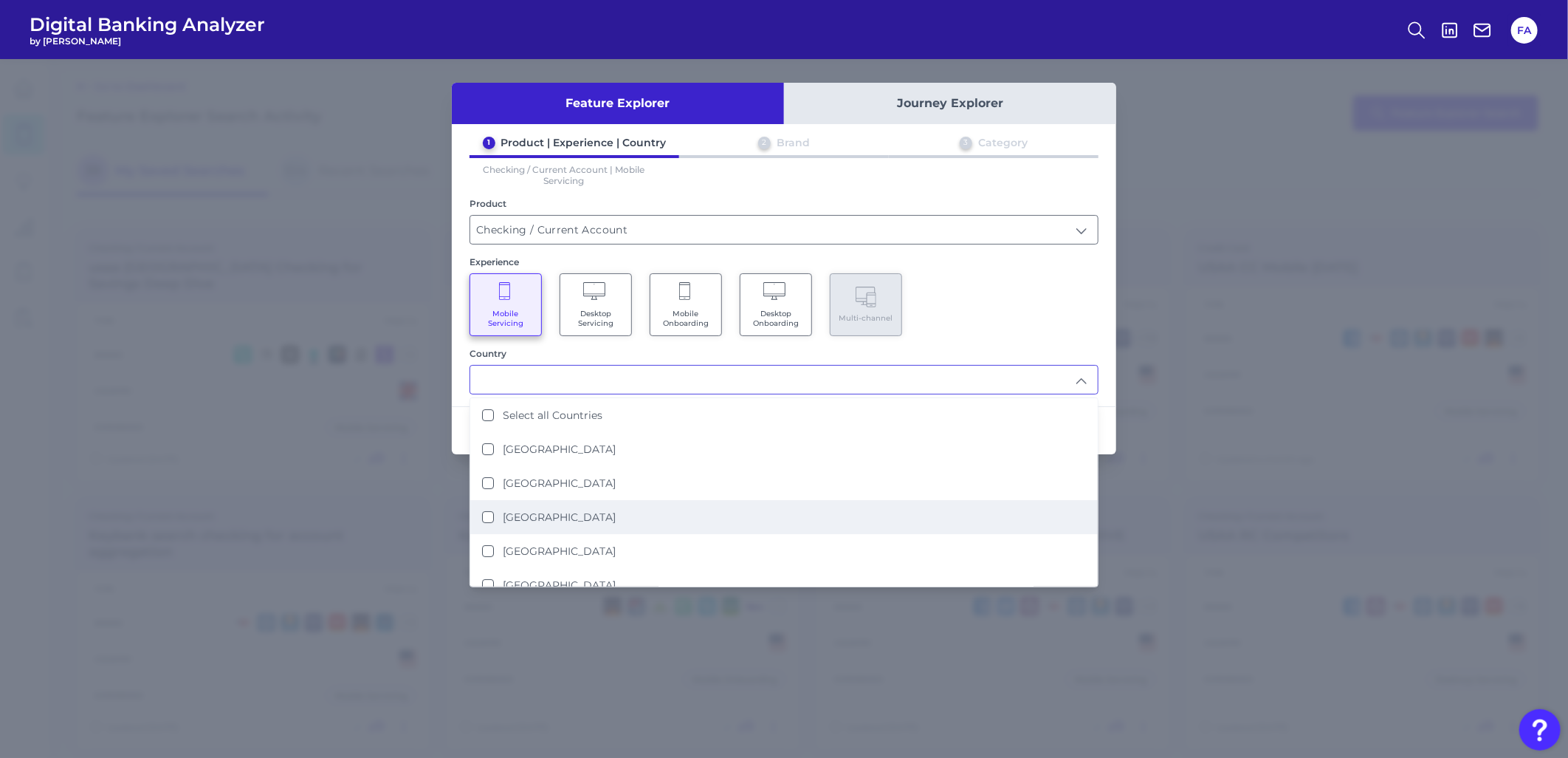
click at [602, 500] on li "Australia" at bounding box center [784, 517] width 628 height 34
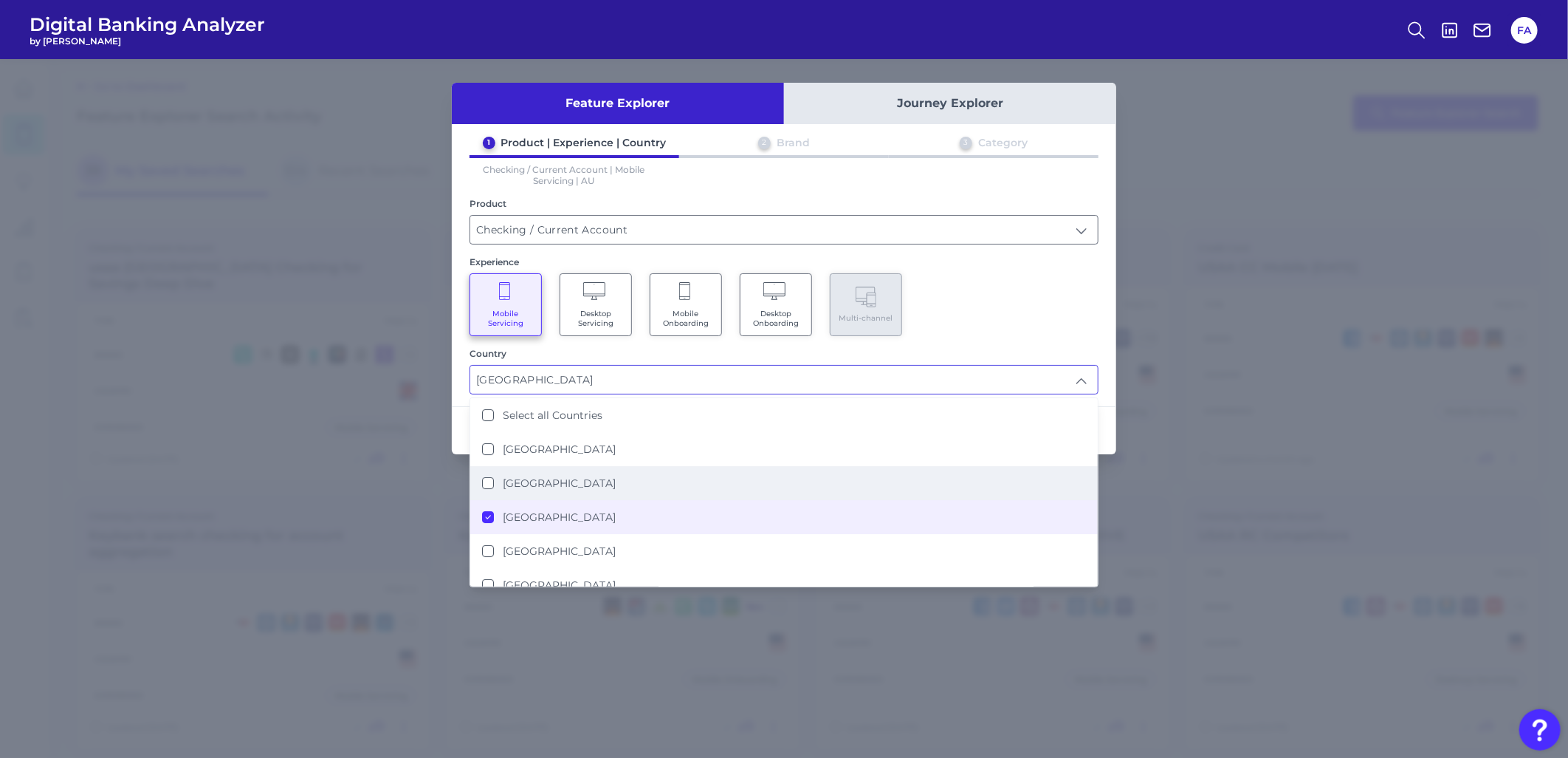
click at [603, 488] on li "United States" at bounding box center [784, 482] width 628 height 34
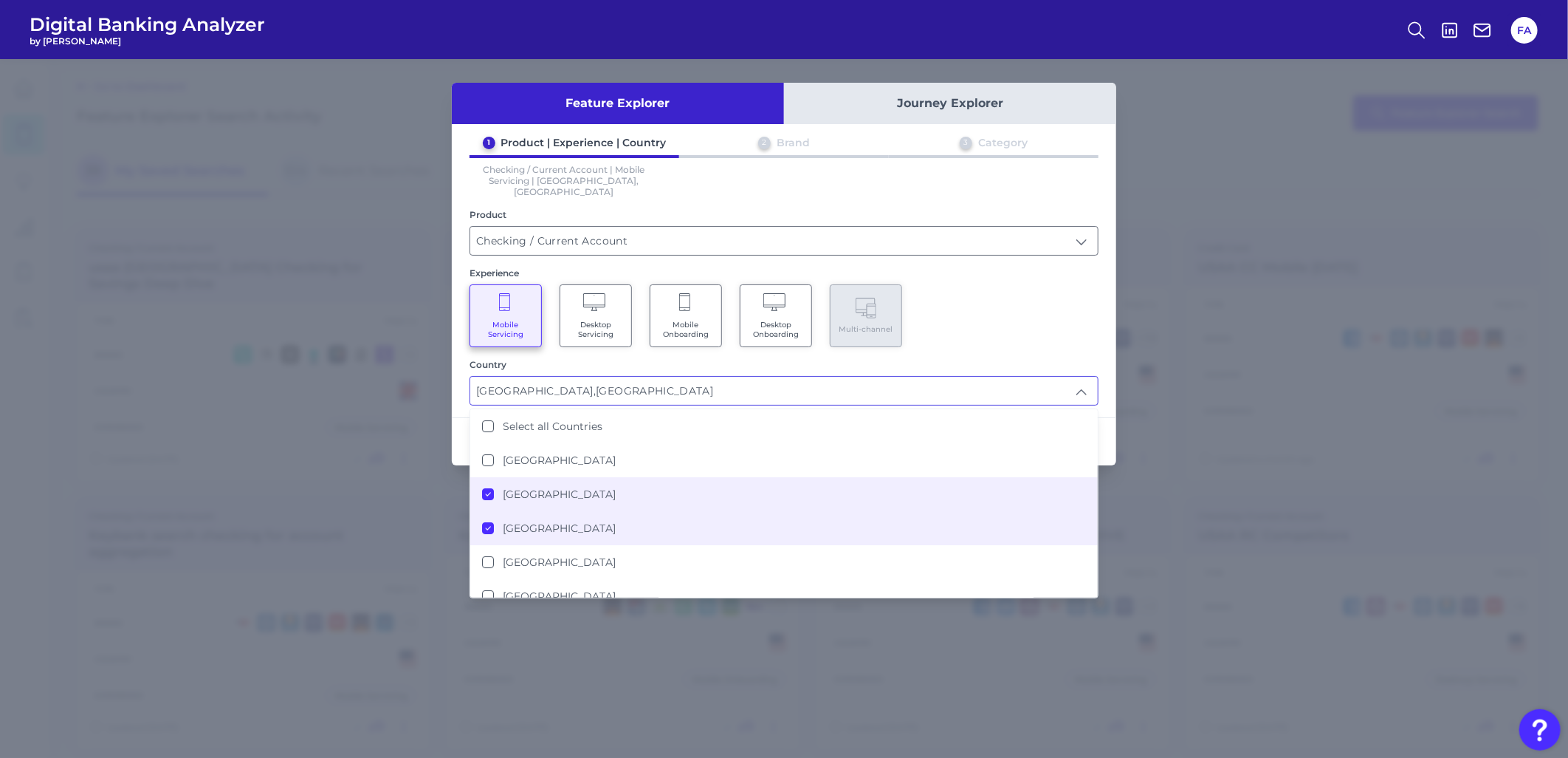
drag, startPoint x: 603, startPoint y: 508, endPoint x: 633, endPoint y: 492, distance: 34.0
click at [602, 511] on li "Australia" at bounding box center [784, 528] width 628 height 34
type input "United States"
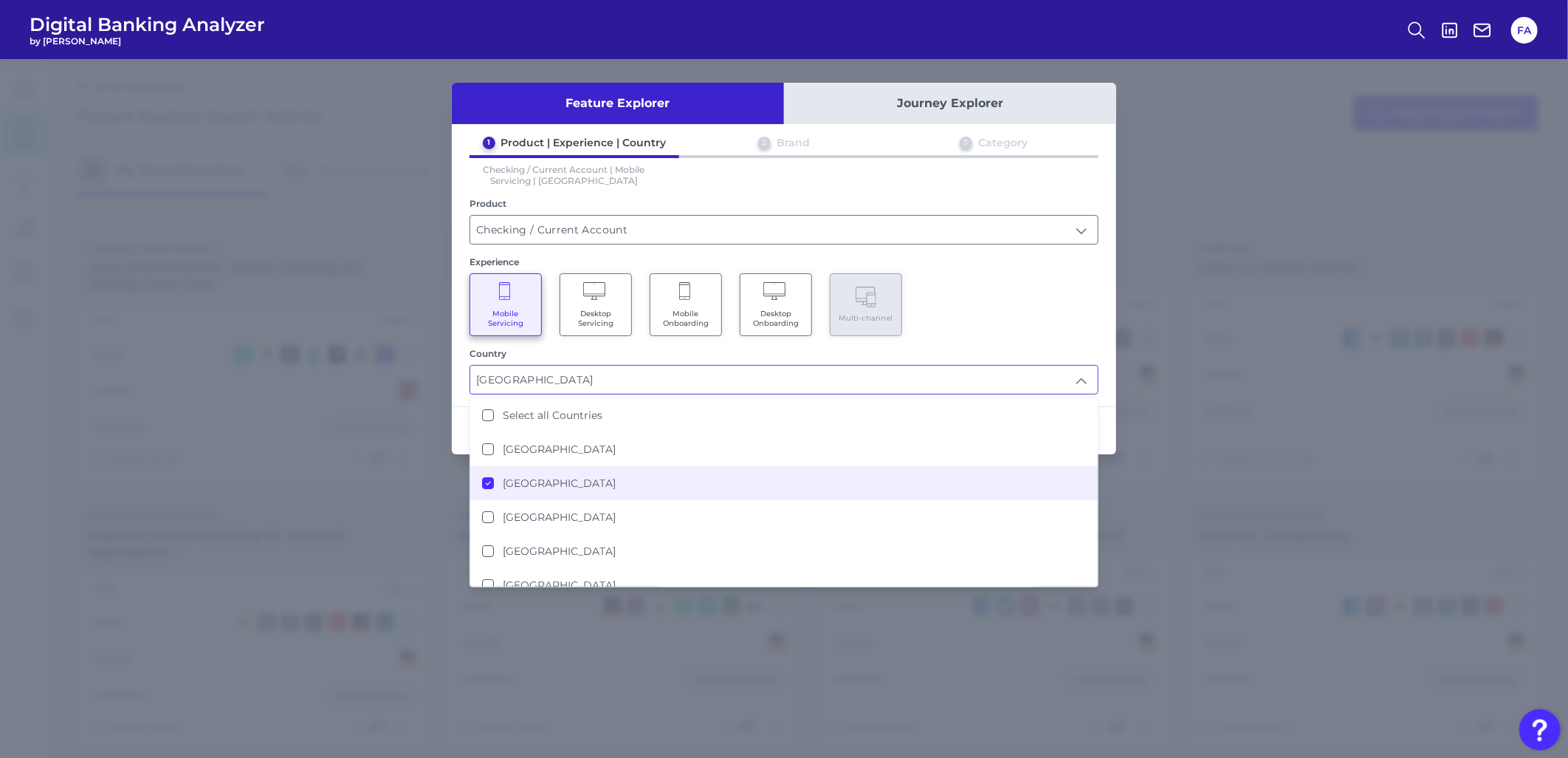
click at [1015, 319] on div "Mobile Servicing Desktop Servicing Mobile Onboarding Desktop Onboarding Multi-c…" at bounding box center [784, 304] width 629 height 62
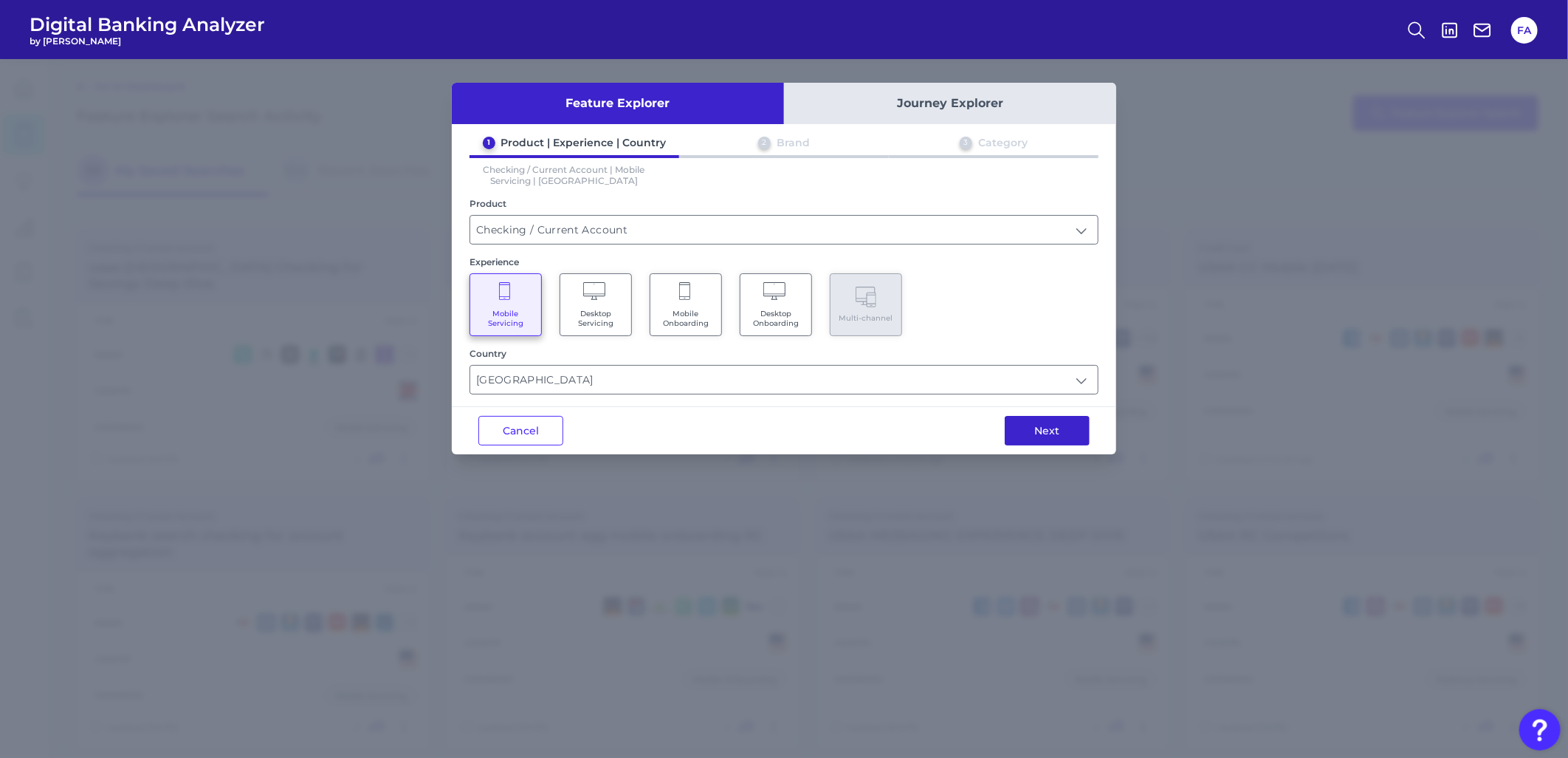
click at [1021, 418] on button "Next" at bounding box center [1047, 430] width 85 height 30
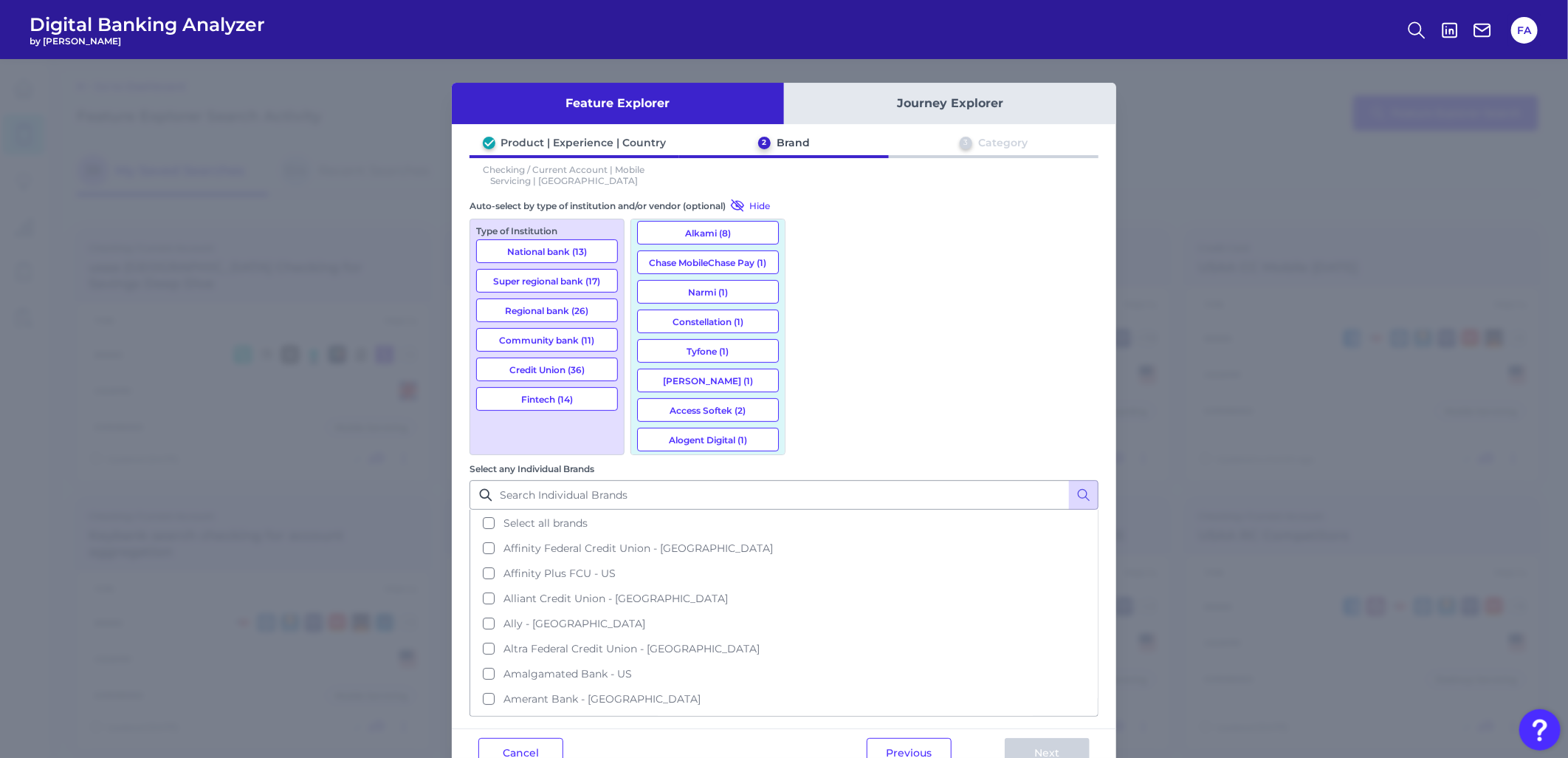
scroll to position [290, 0]
click at [886, 738] on button "Previous" at bounding box center [909, 752] width 85 height 30
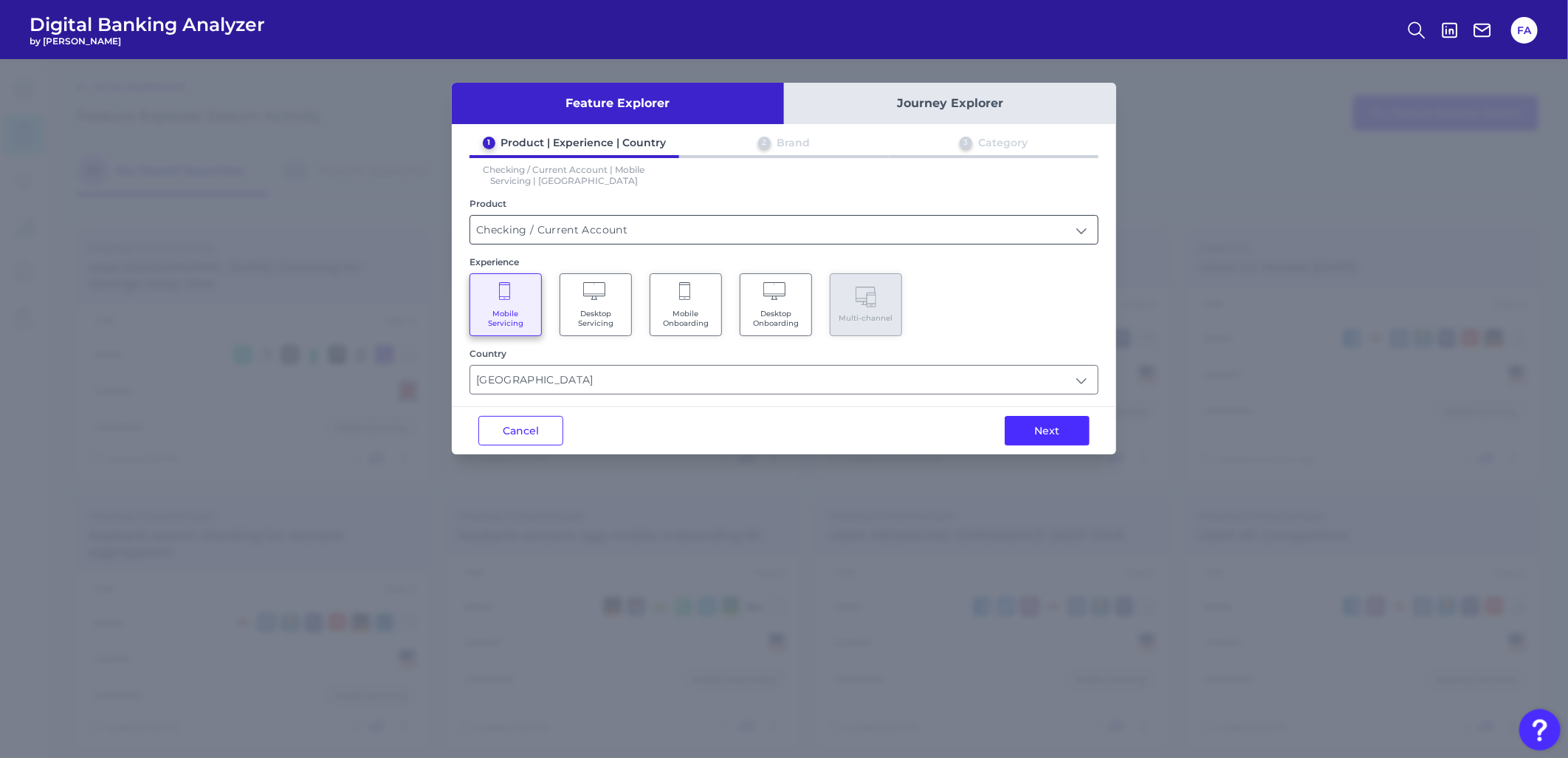
click at [617, 237] on input "Checking / Current Account" at bounding box center [784, 230] width 628 height 28
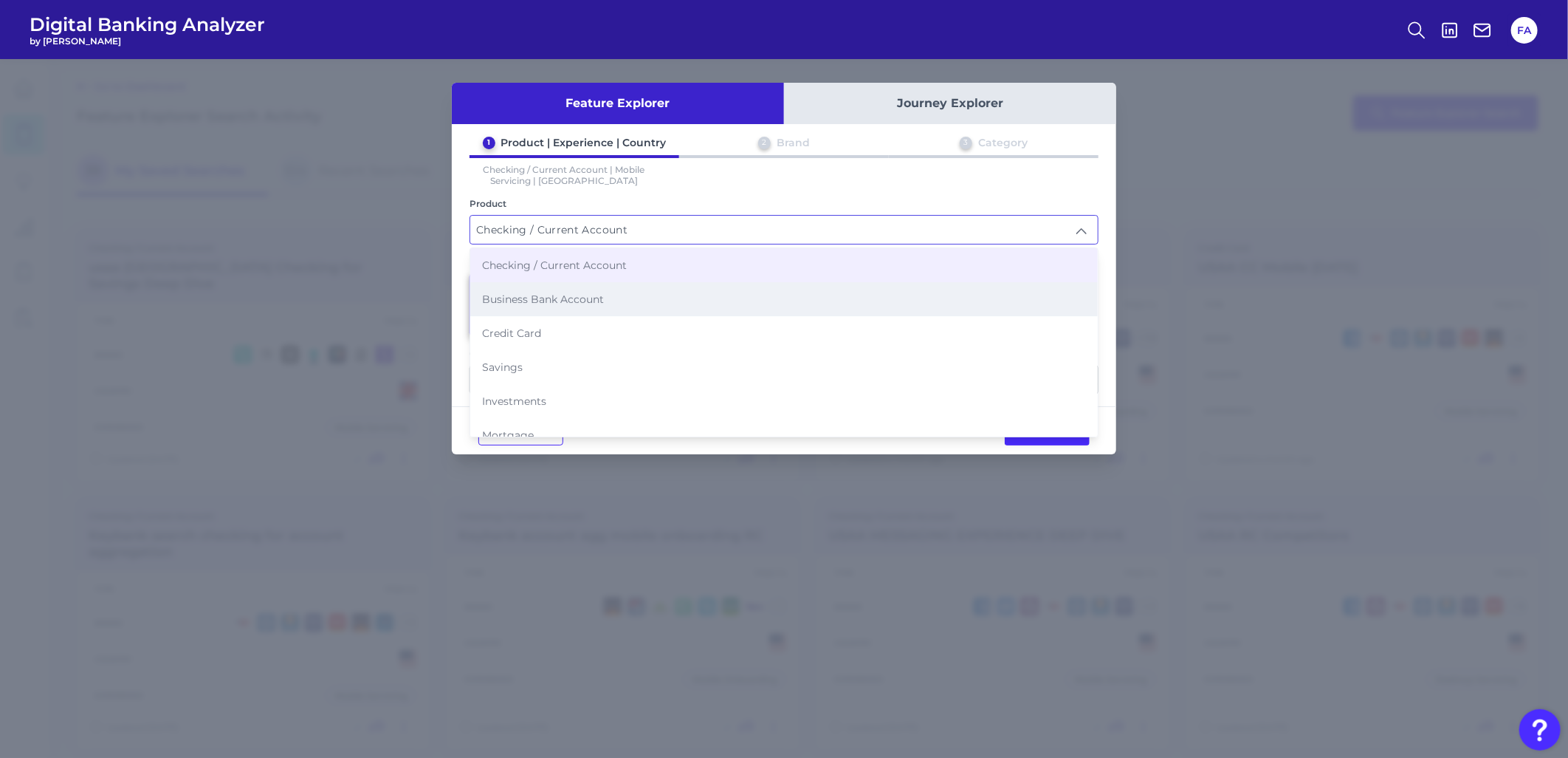
click at [625, 306] on li "Business Bank Account" at bounding box center [784, 299] width 628 height 34
type input "Business Bank Account"
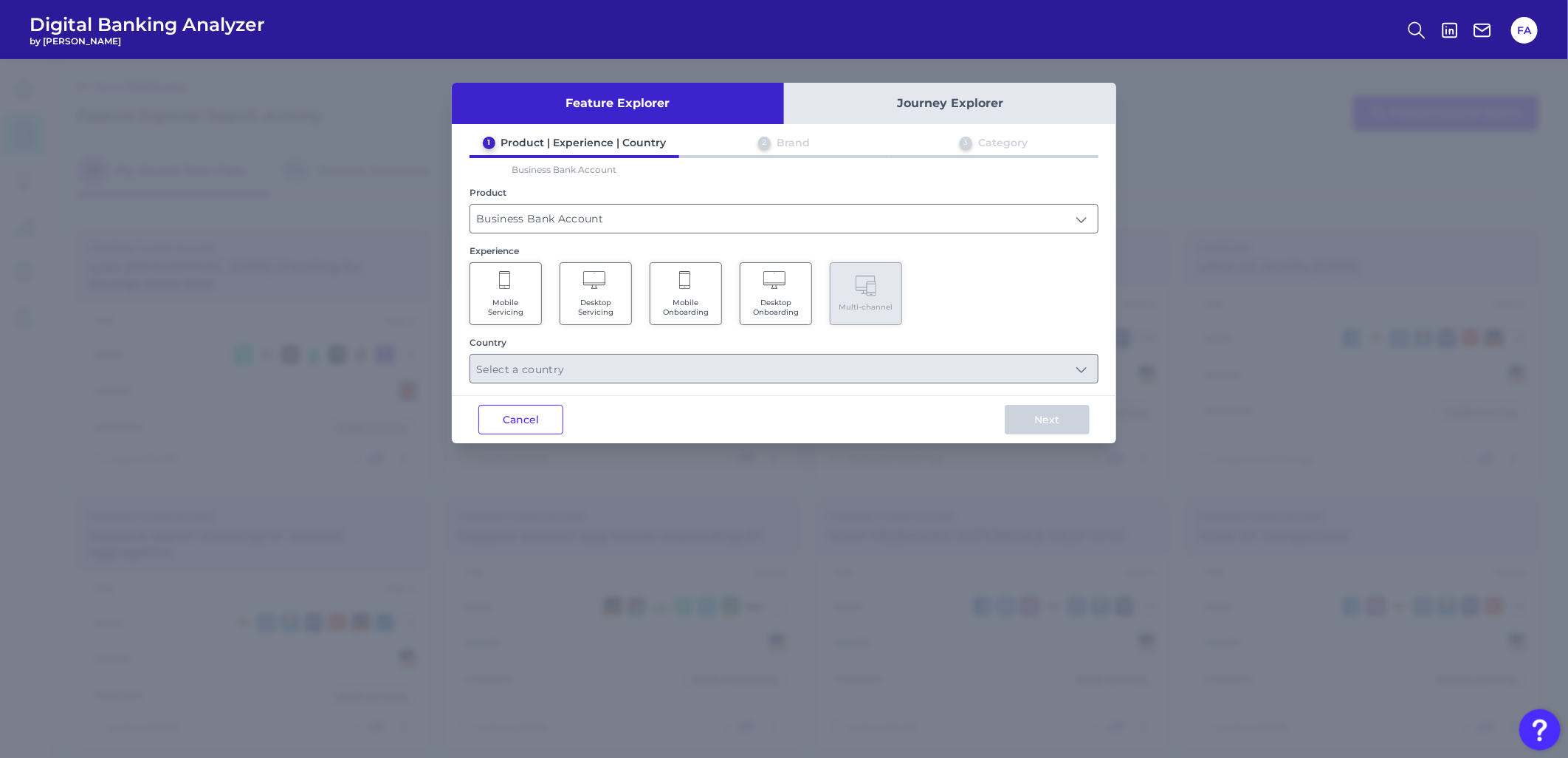
click at [665, 200] on div "Product Business Bank Account Business Bank Account" at bounding box center [784, 210] width 629 height 47
click at [522, 305] on span "Mobile Servicing" at bounding box center [506, 307] width 56 height 20
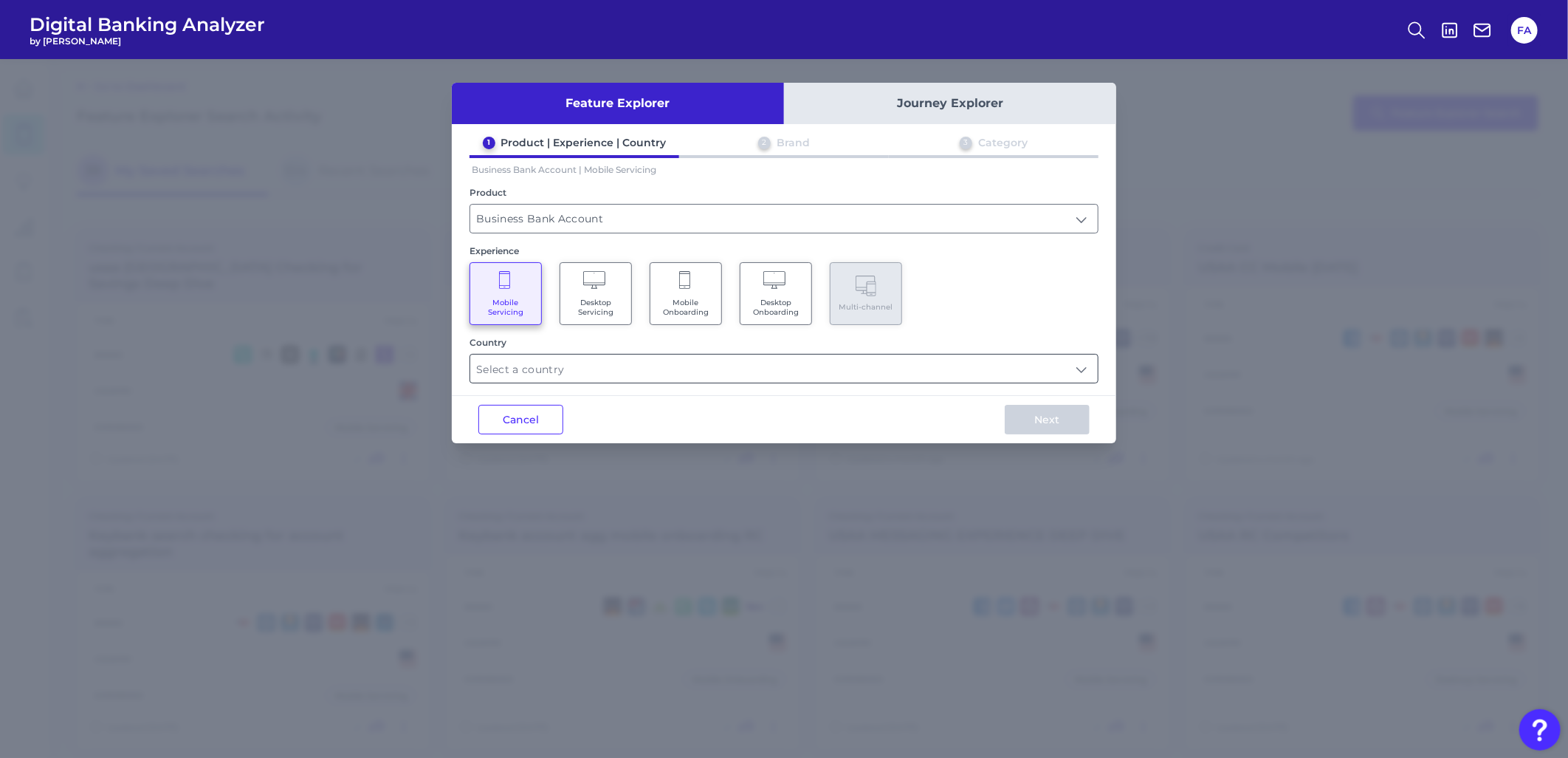
click at [965, 355] on input "text" at bounding box center [784, 369] width 628 height 28
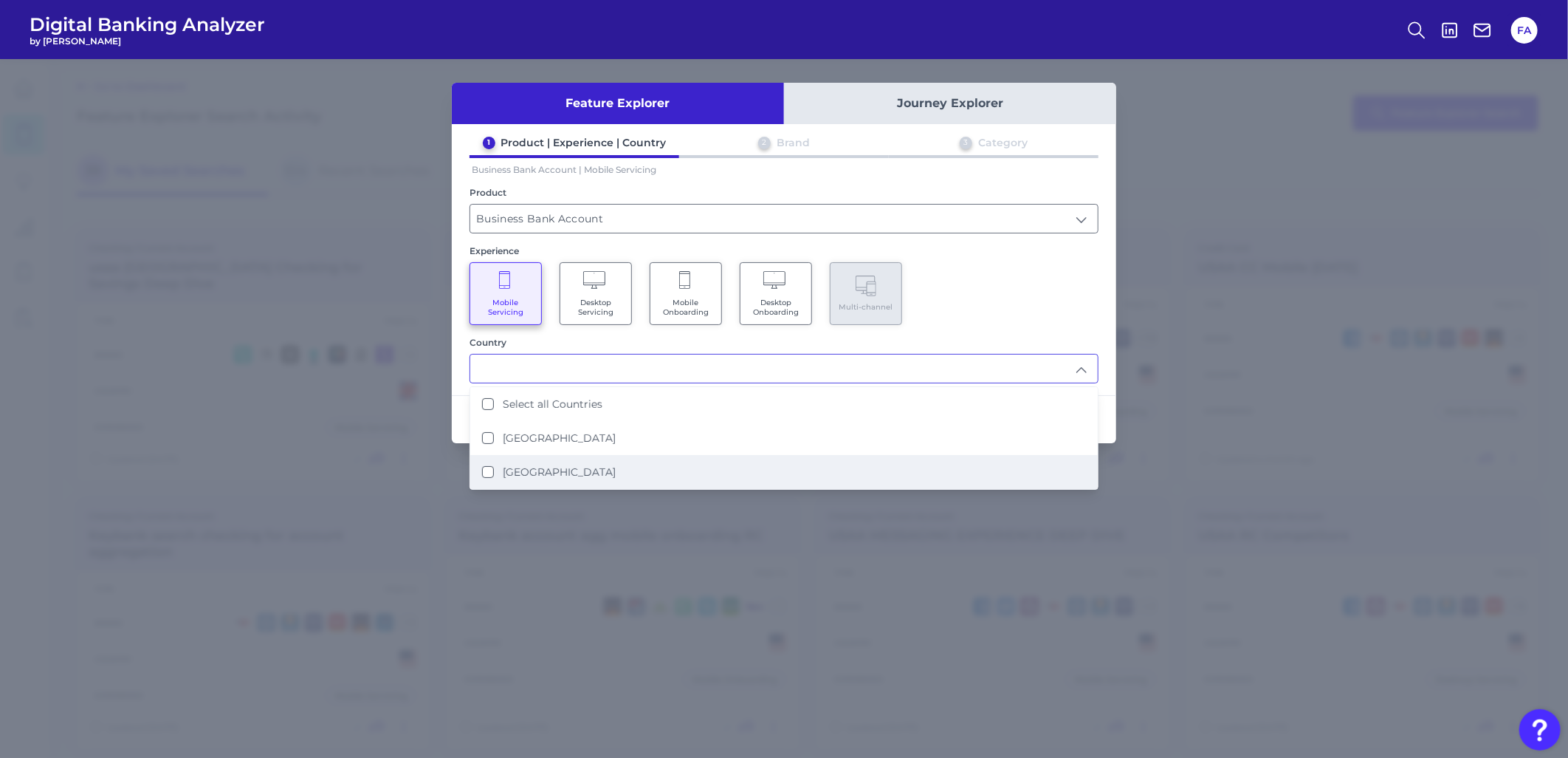
click at [719, 454] on li "United States" at bounding box center [784, 471] width 628 height 34
type input "United States"
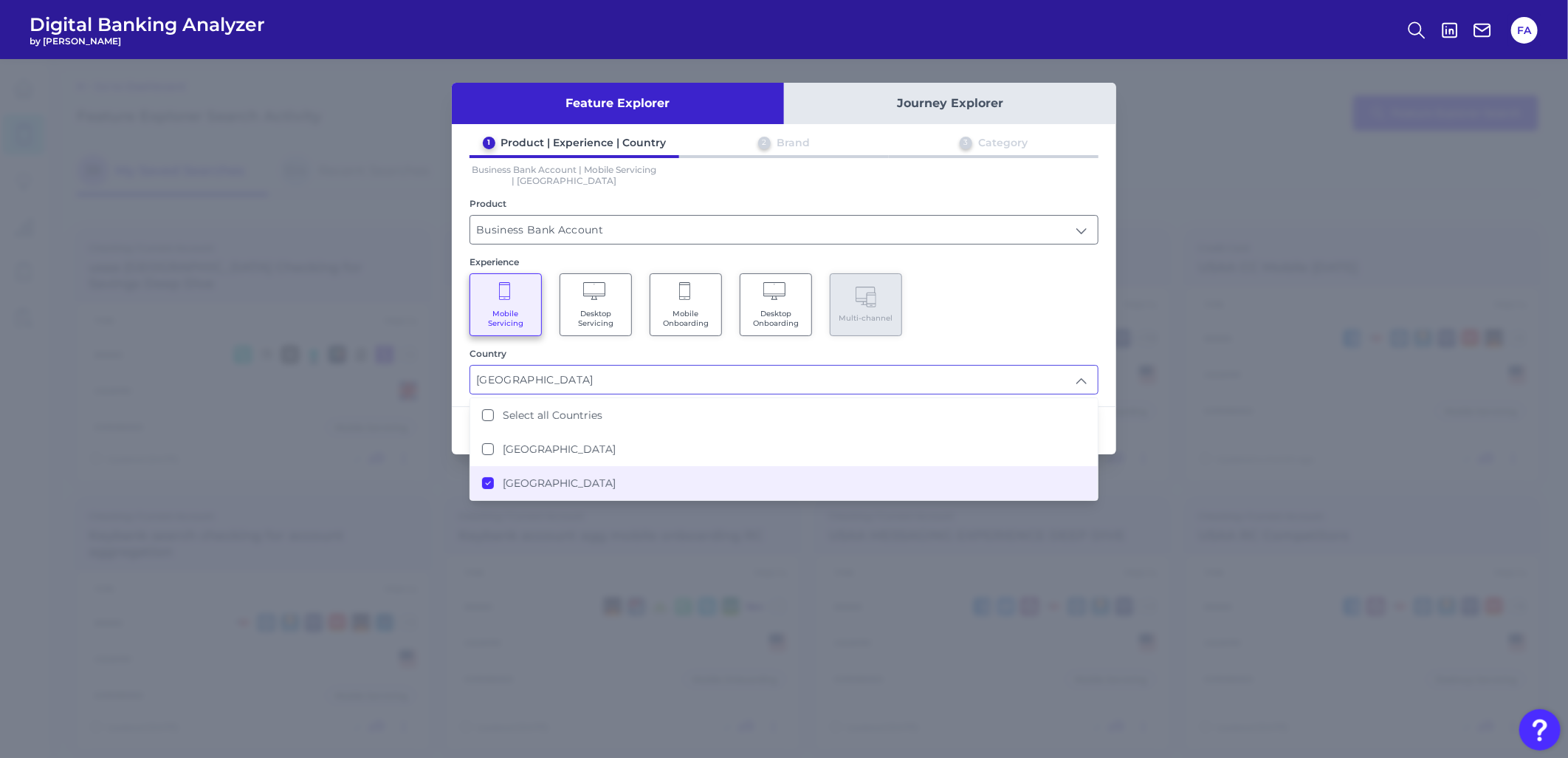
click at [1015, 295] on div "Mobile Servicing Desktop Servicing Mobile Onboarding Desktop Onboarding Multi-c…" at bounding box center [784, 304] width 629 height 62
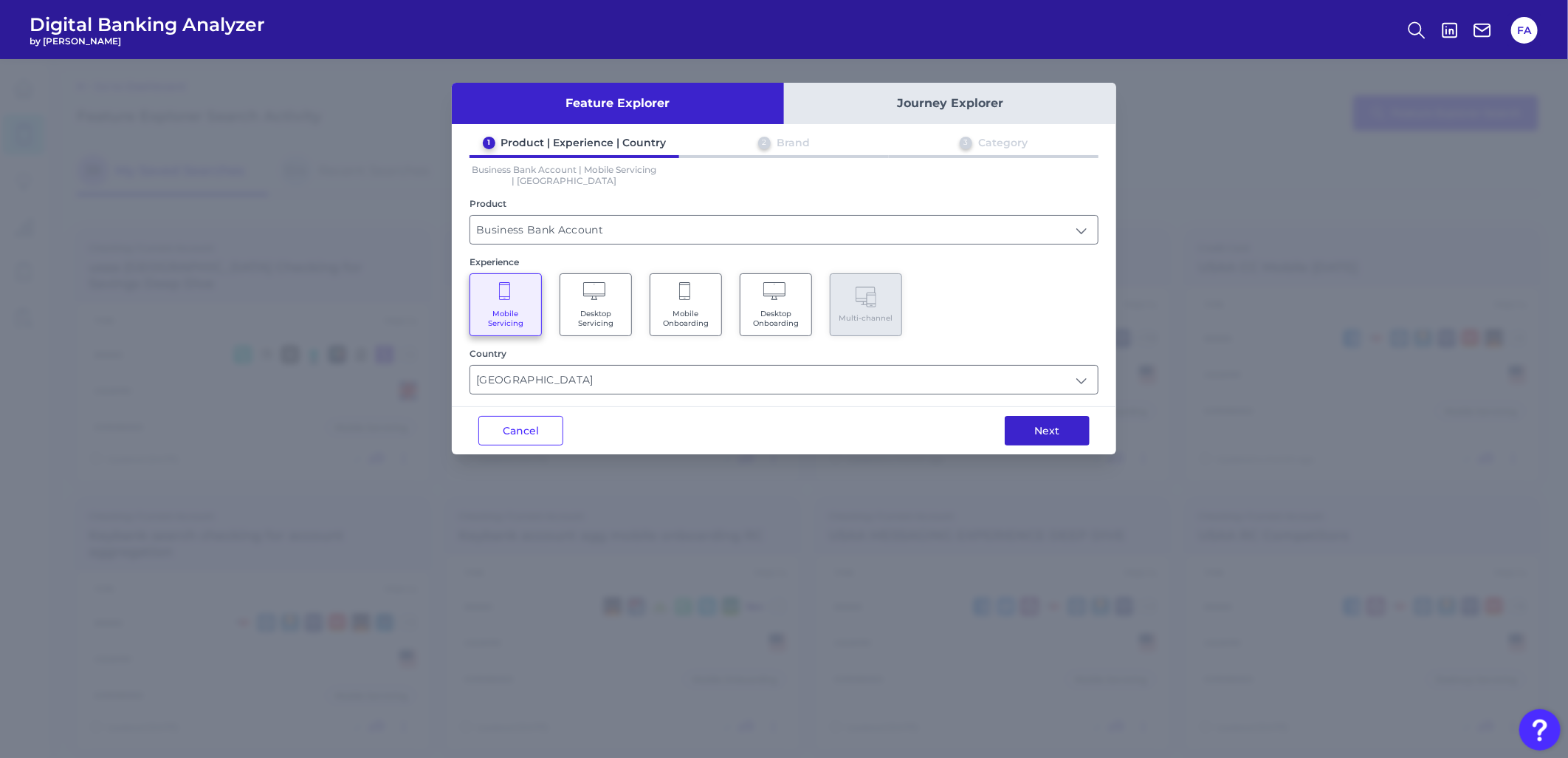
click at [1032, 423] on button "Next" at bounding box center [1047, 430] width 85 height 30
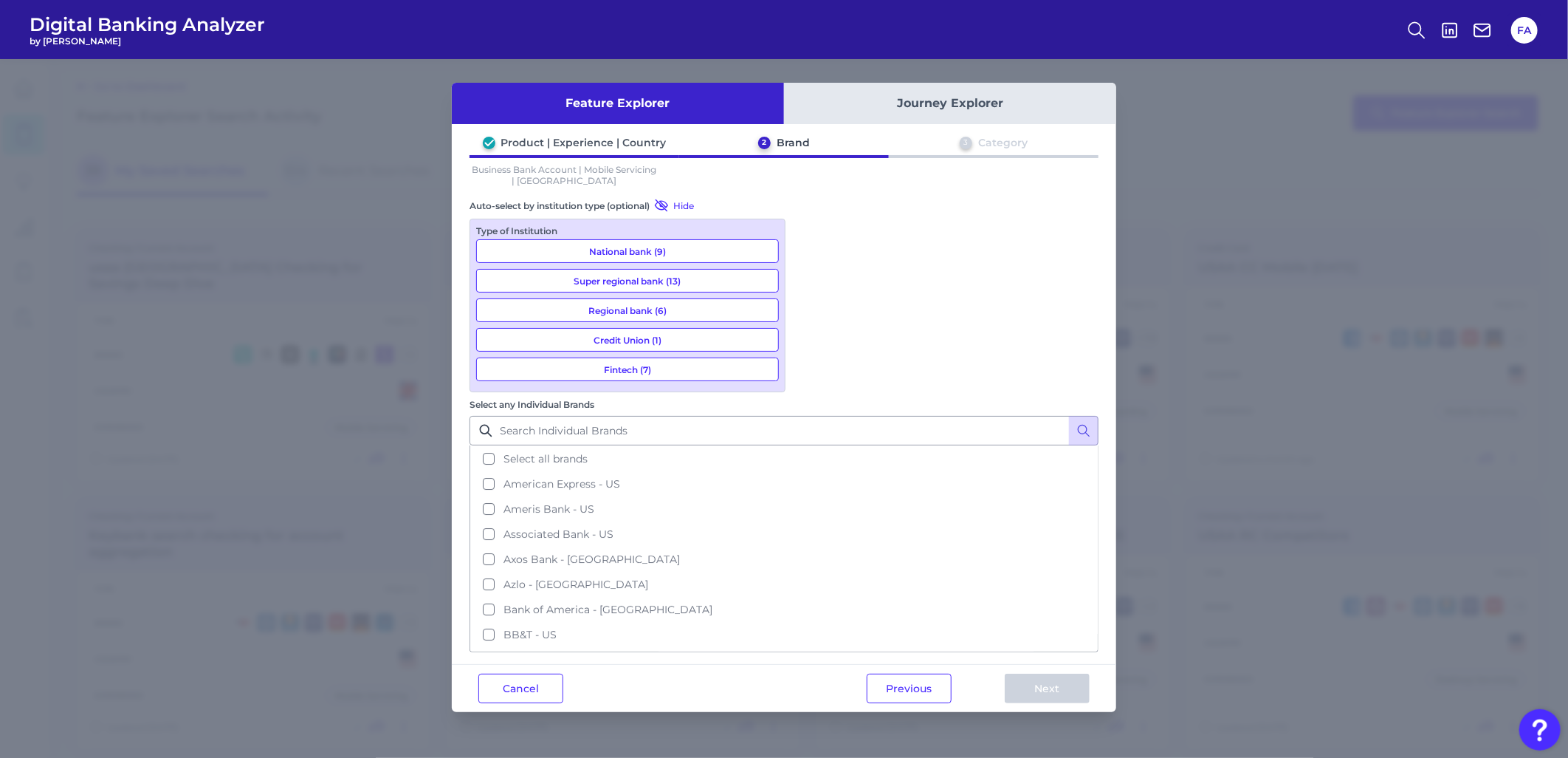
click at [722, 246] on button "National bank (9)" at bounding box center [627, 250] width 303 height 23
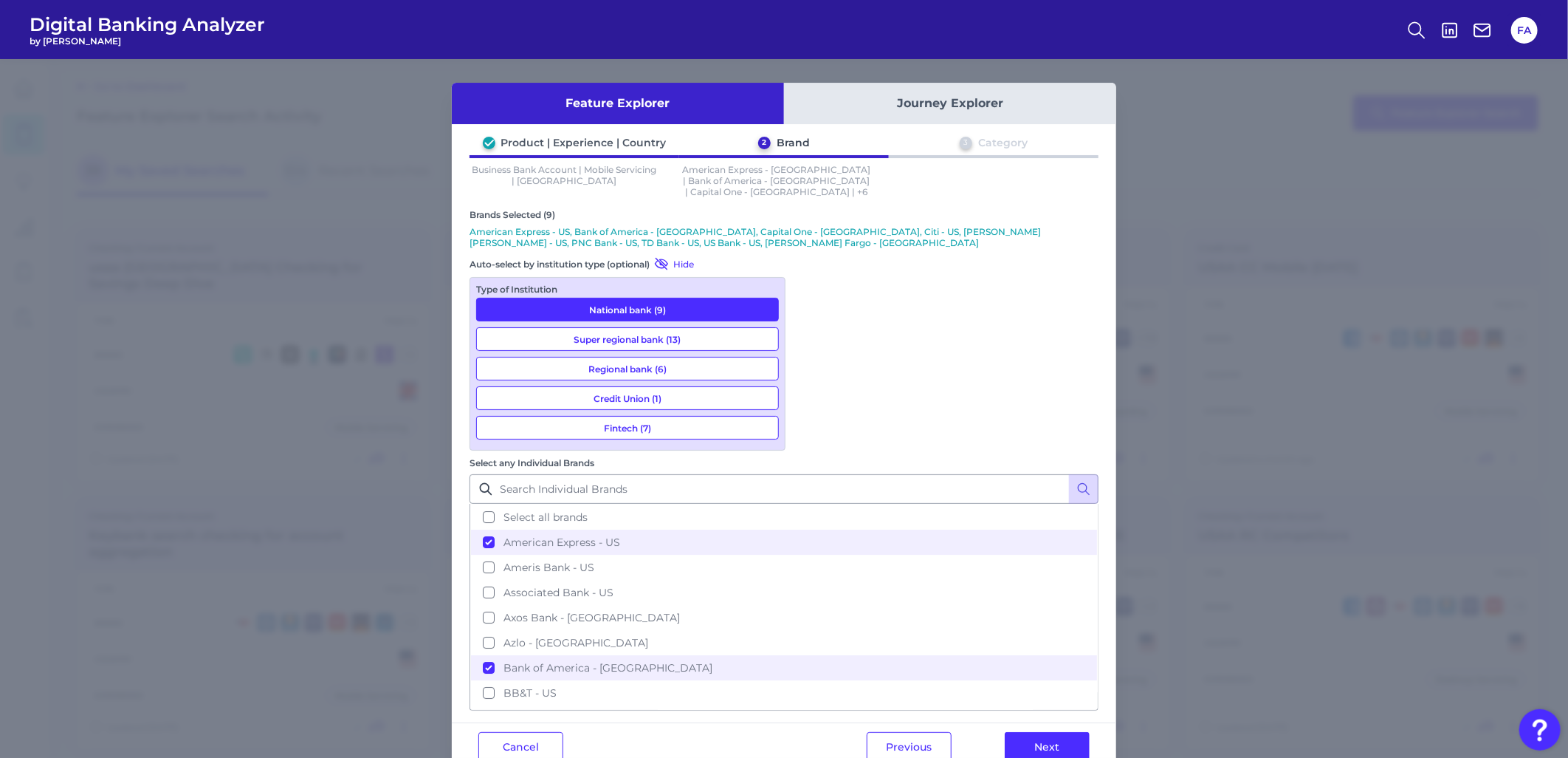
click at [718, 327] on button "Super regional bank (13)" at bounding box center [627, 338] width 303 height 23
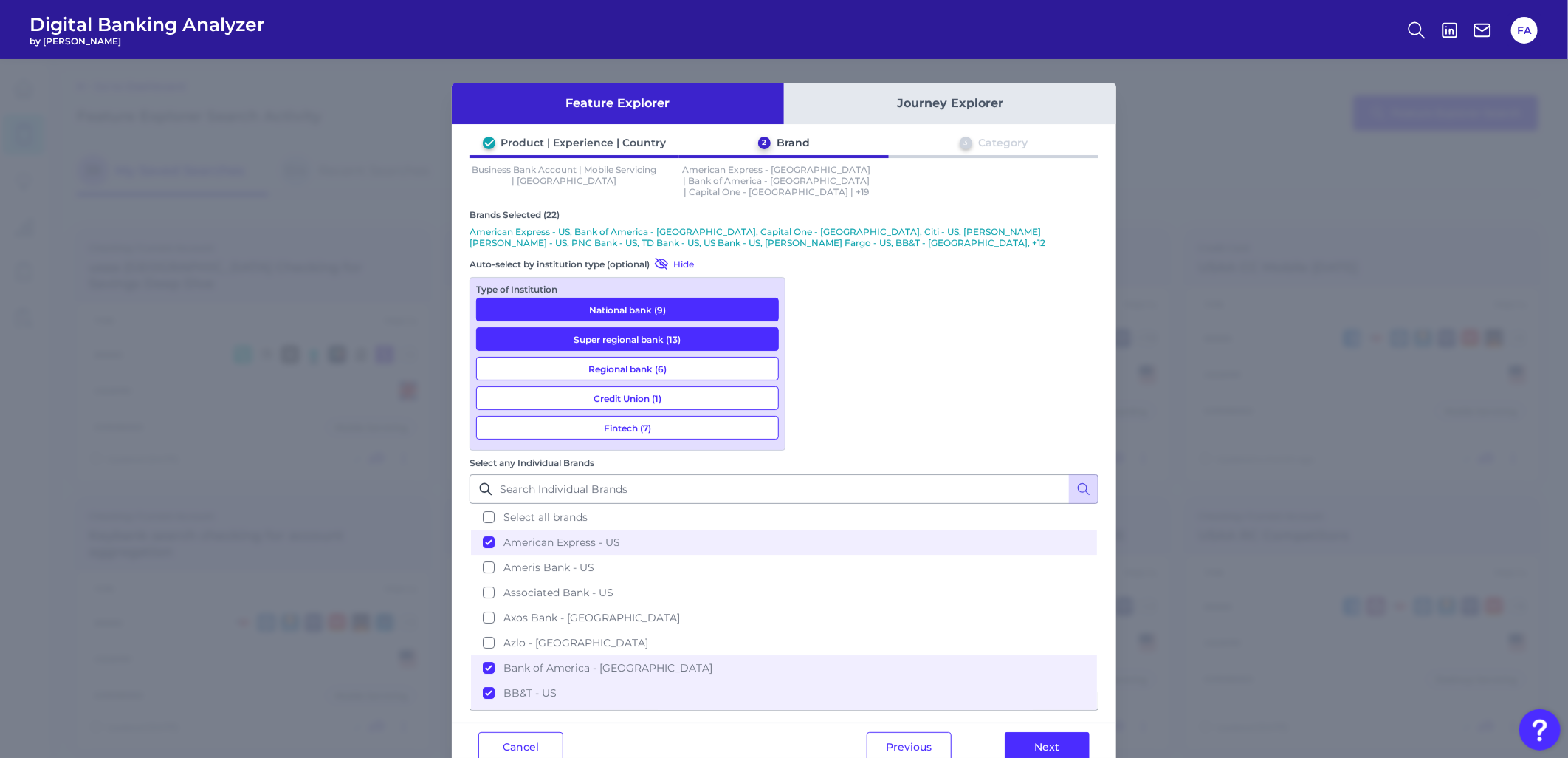
click at [706, 357] on button "Regional bank (6)" at bounding box center [627, 368] width 303 height 23
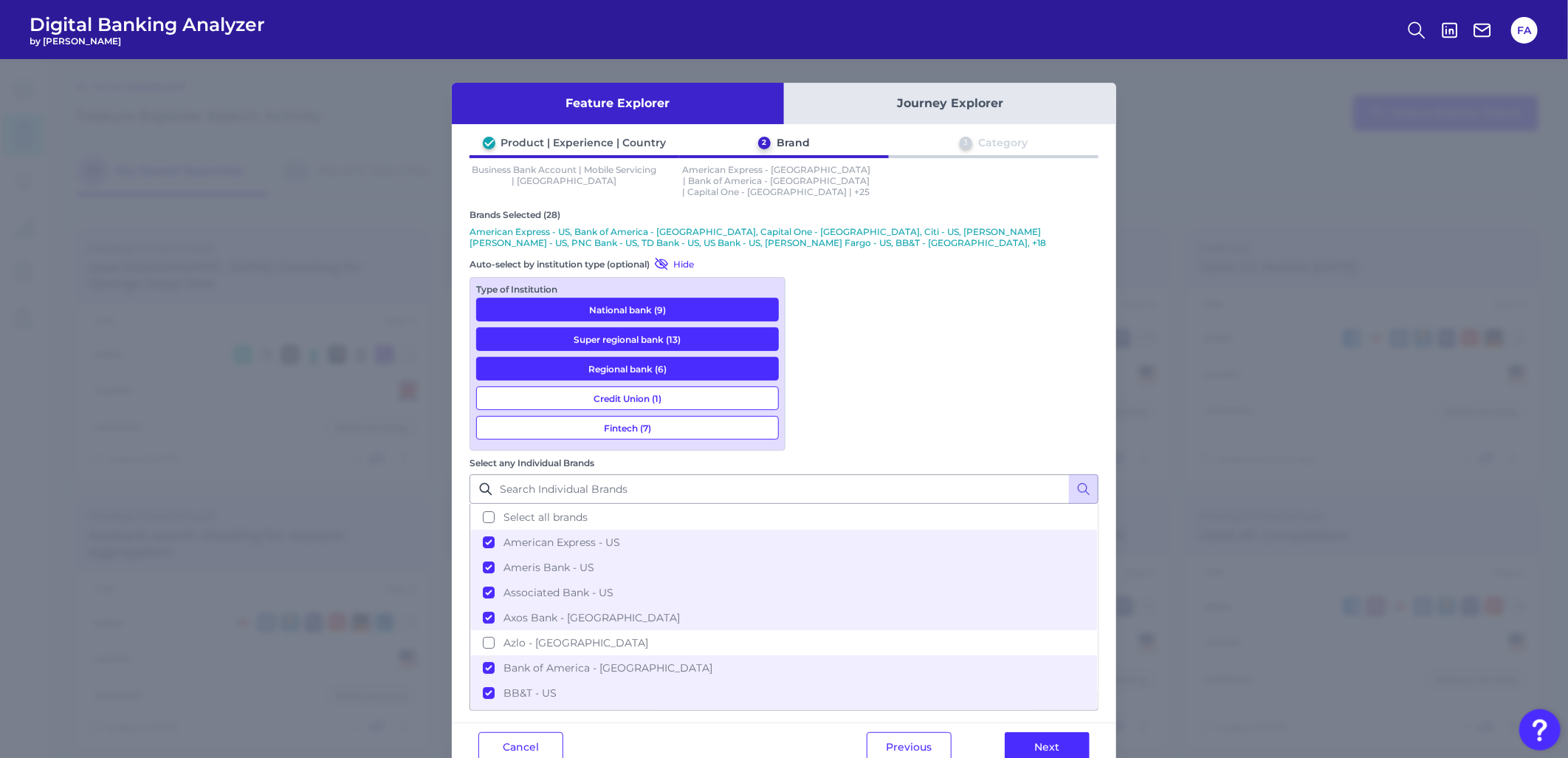
click at [707, 386] on button "Credit Union (1)" at bounding box center [627, 398] width 303 height 23
drag, startPoint x: 708, startPoint y: 419, endPoint x: 776, endPoint y: 483, distance: 93.4
click at [708, 421] on button "Fintech (7)" at bounding box center [627, 426] width 303 height 23
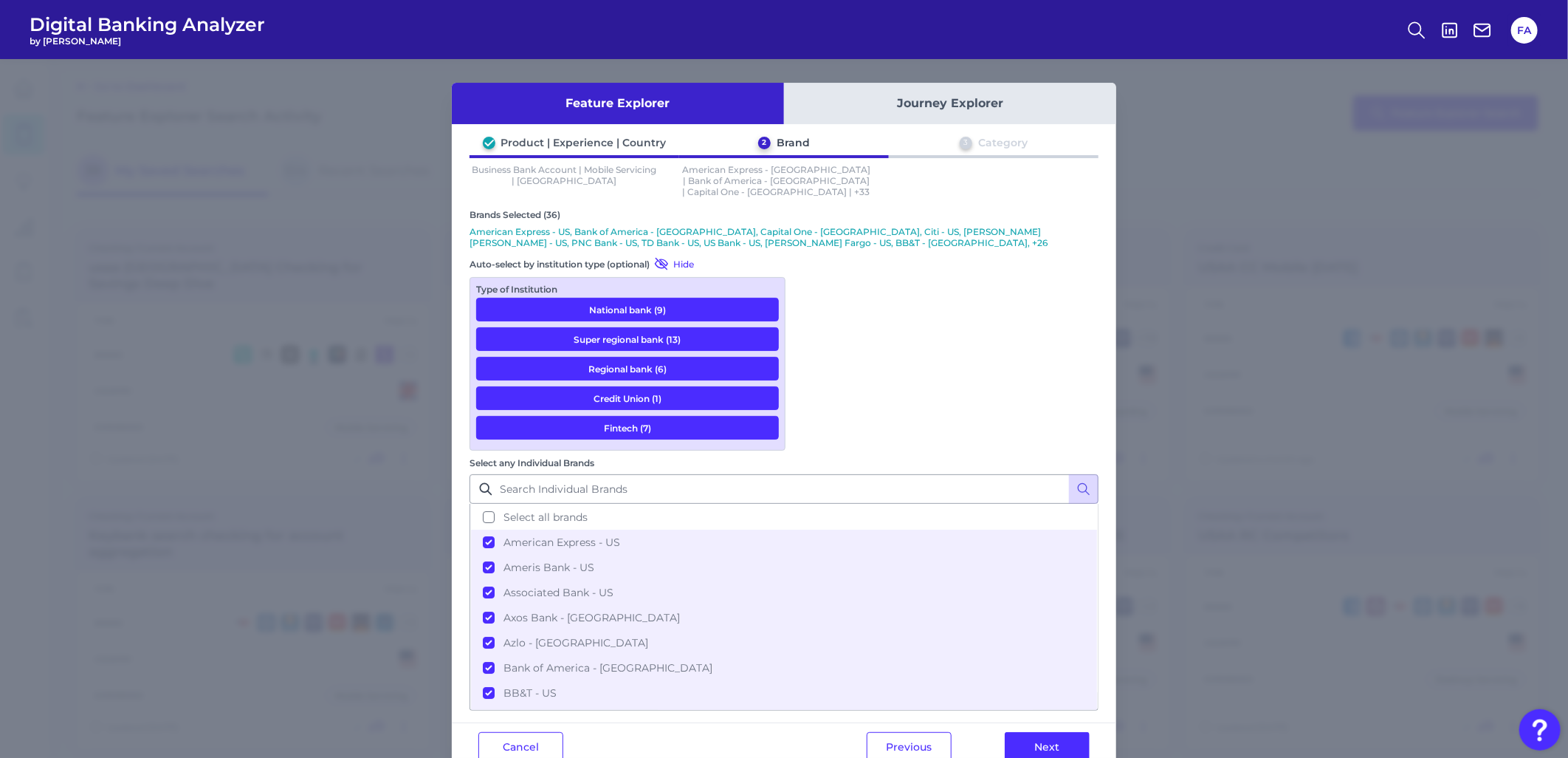
click at [1034, 732] on button "Next" at bounding box center [1047, 747] width 85 height 30
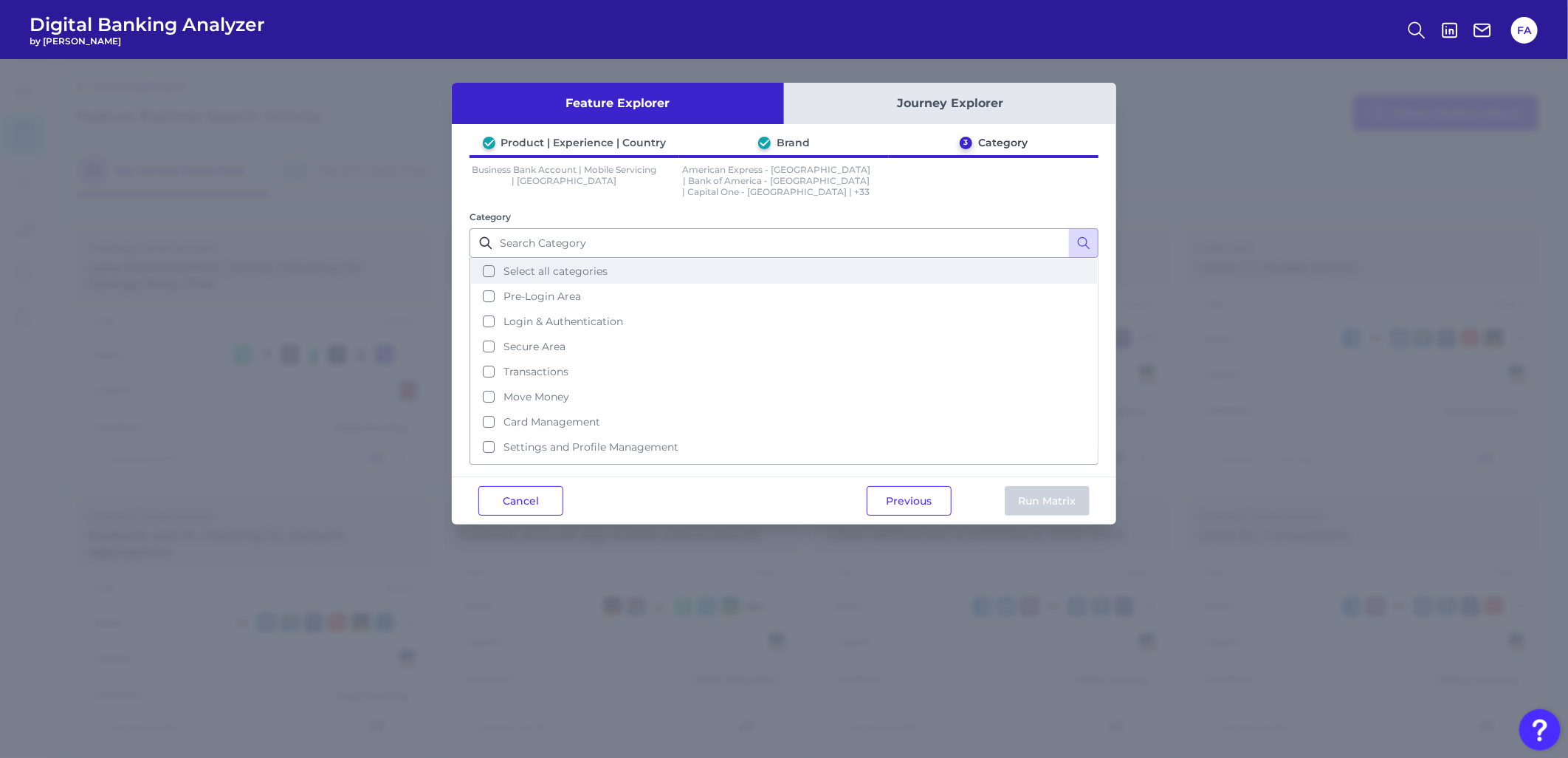
click at [505, 264] on span "Select all categories" at bounding box center [556, 271] width 104 height 13
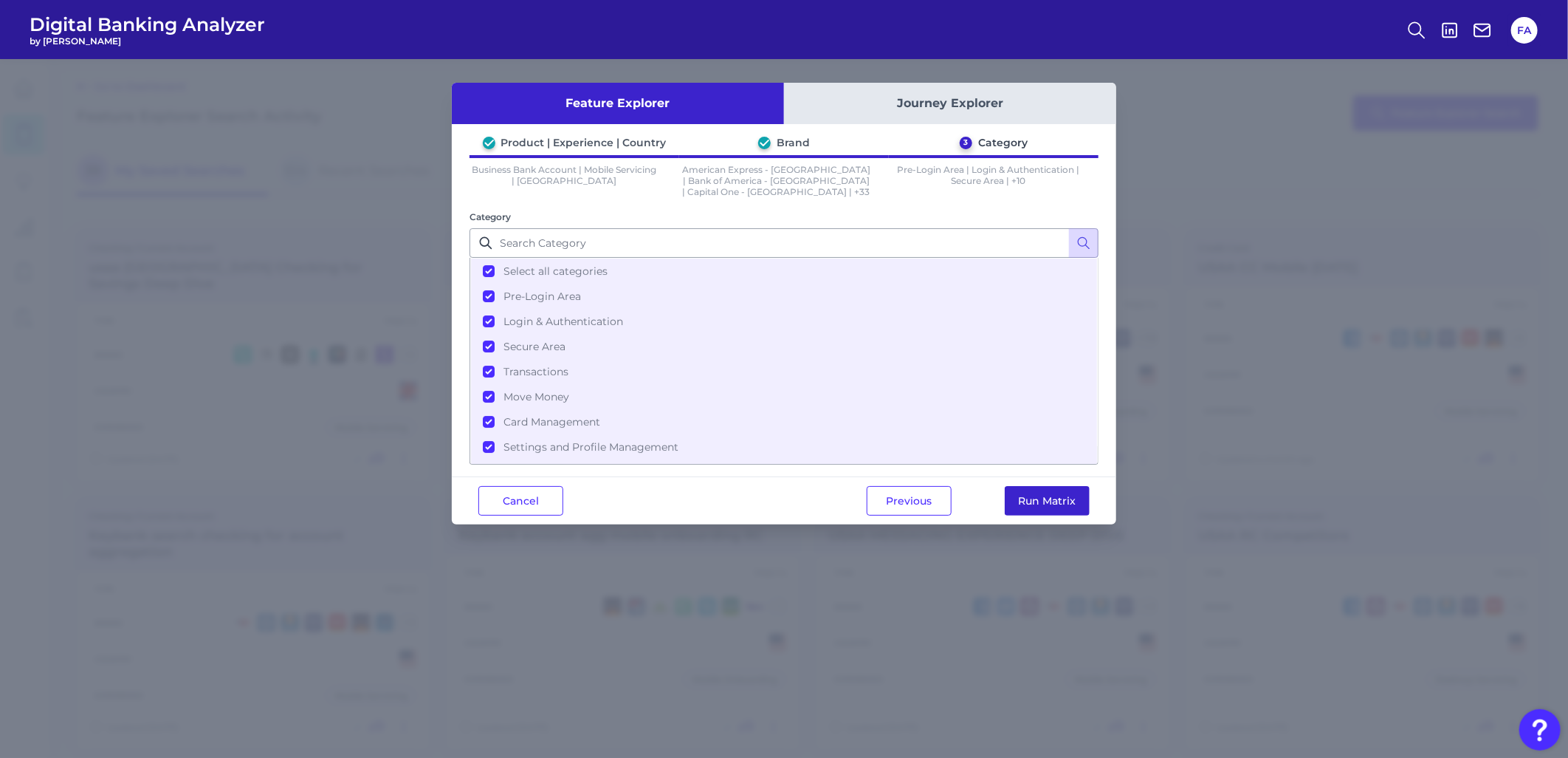
click at [1061, 498] on button "Run Matrix" at bounding box center [1047, 501] width 85 height 30
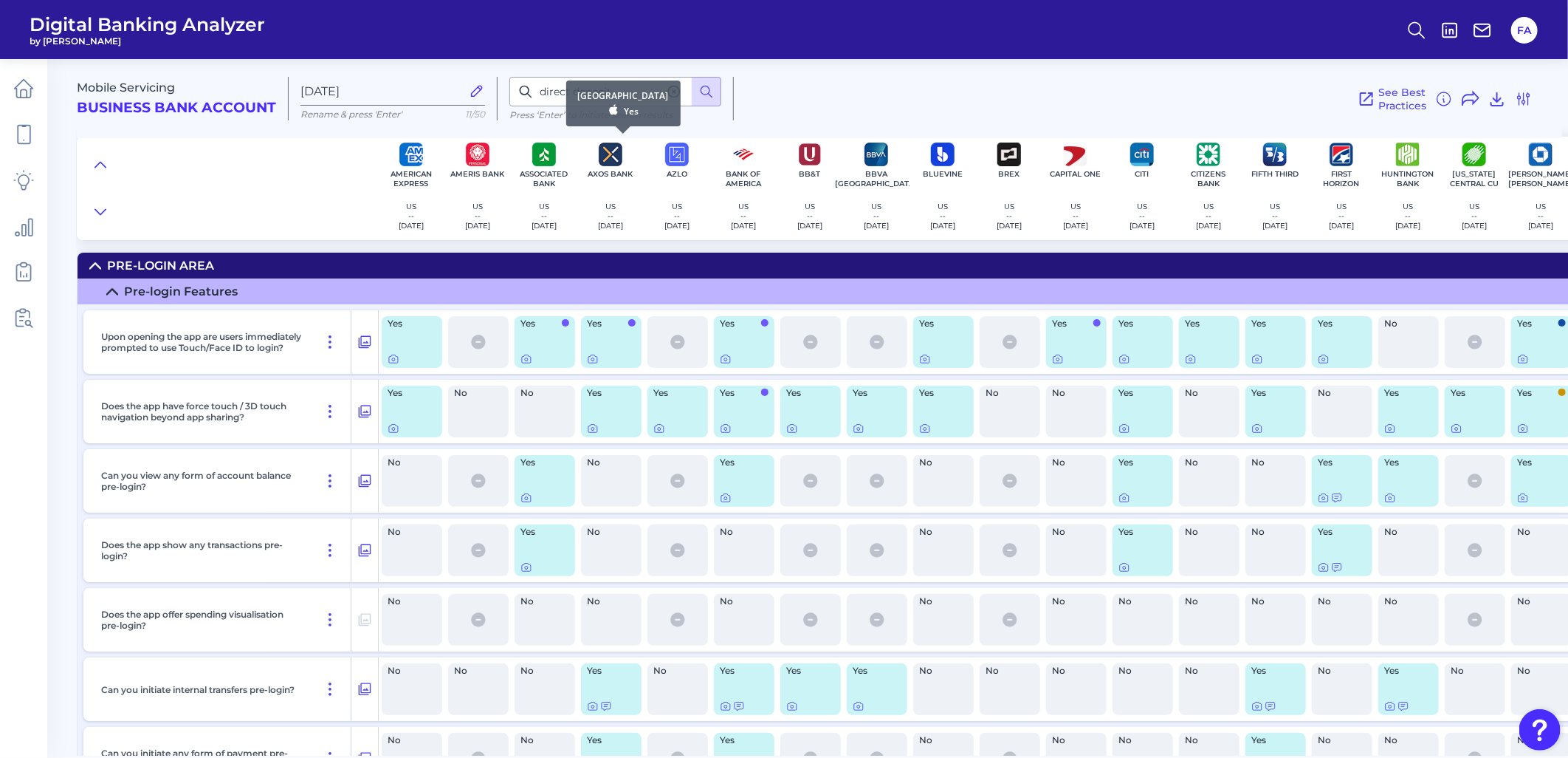
scroll to position [18550, 0]
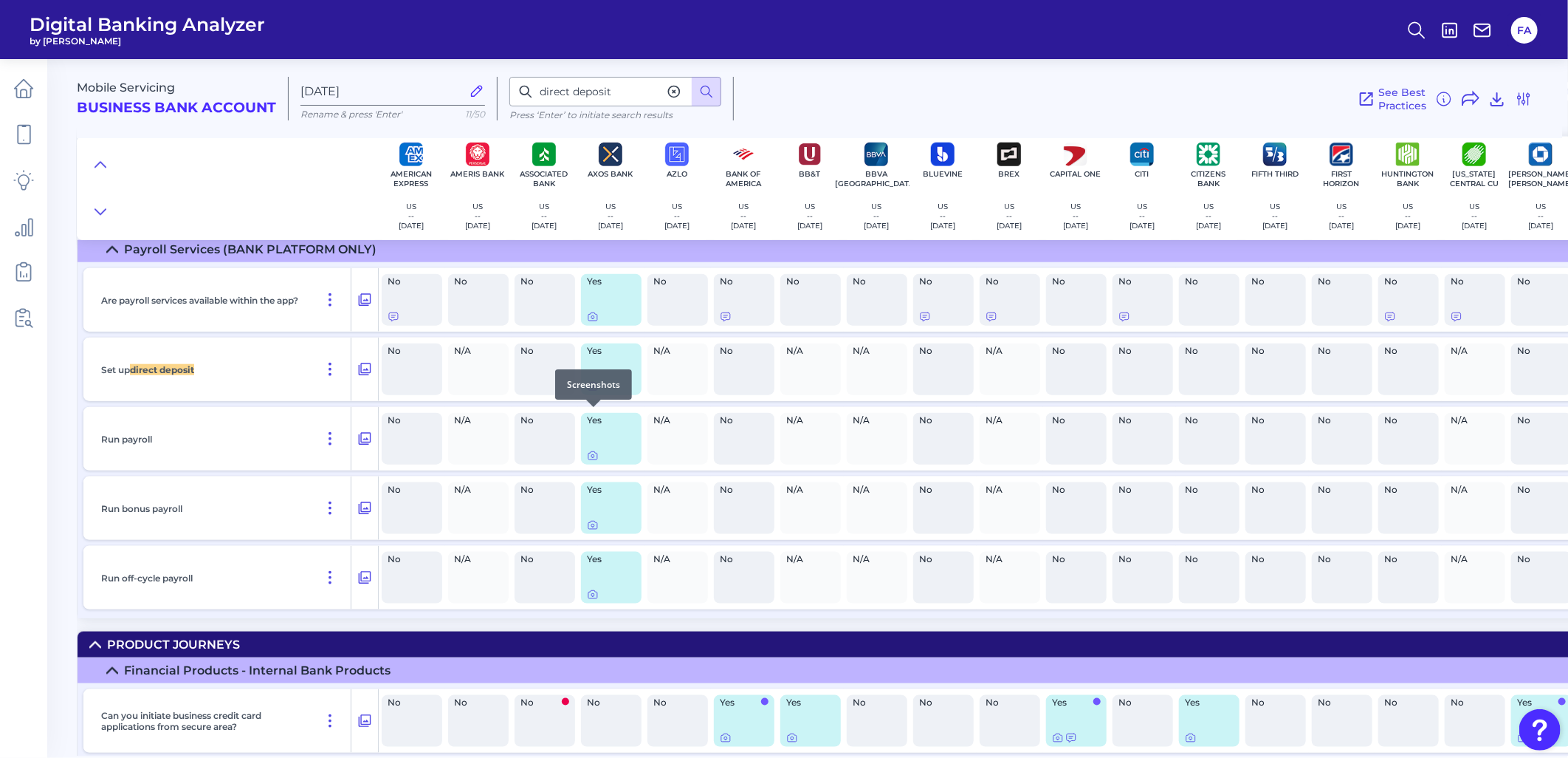
click at [587, 395] on div "Yes" at bounding box center [611, 370] width 61 height 52
click at [590, 413] on div at bounding box center [594, 407] width 15 height 15
click at [594, 395] on div "Yes" at bounding box center [611, 370] width 61 height 52
click at [591, 392] on icon at bounding box center [592, 386] width 12 height 12
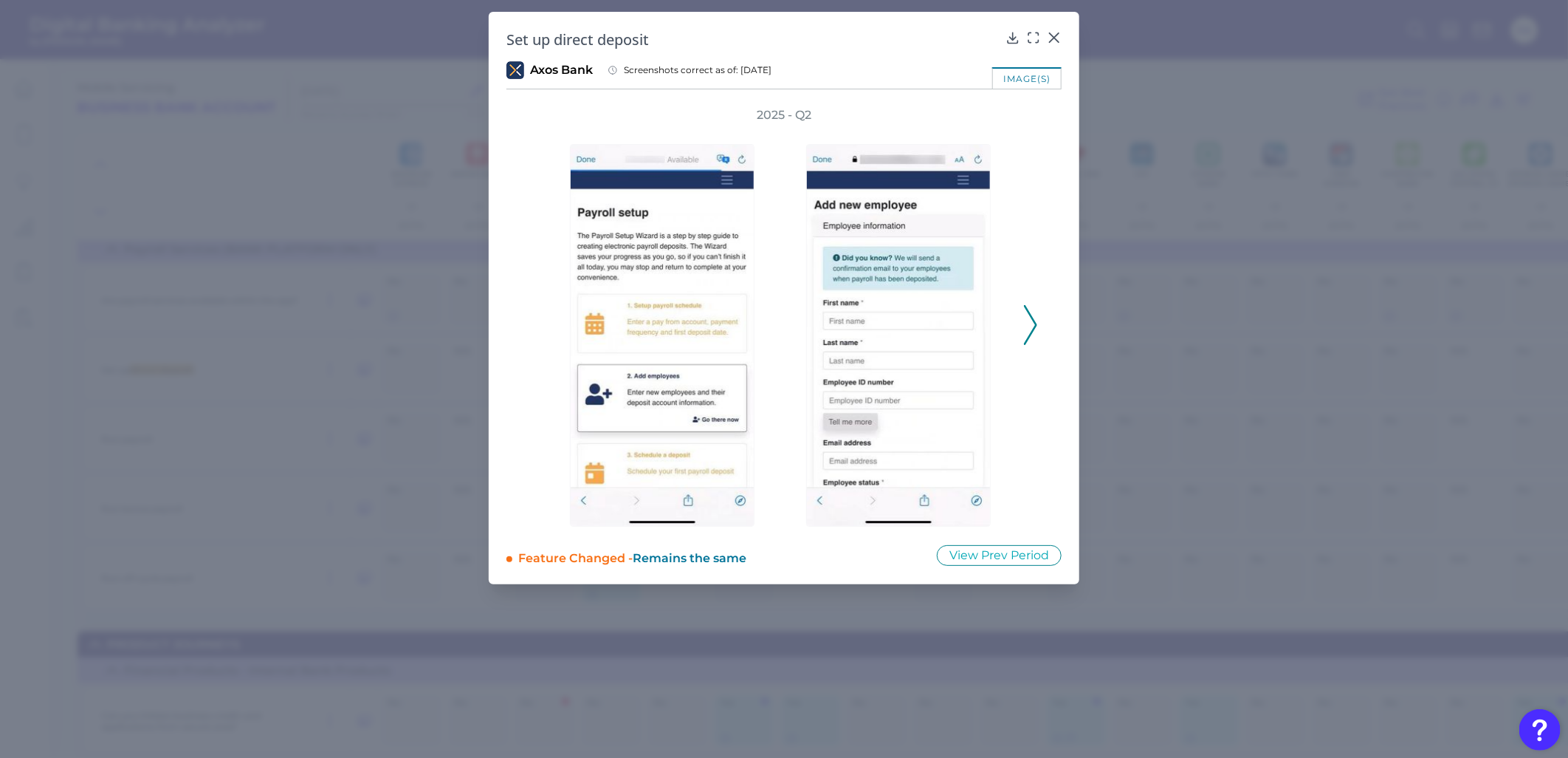
click at [1027, 321] on icon at bounding box center [1031, 324] width 13 height 40
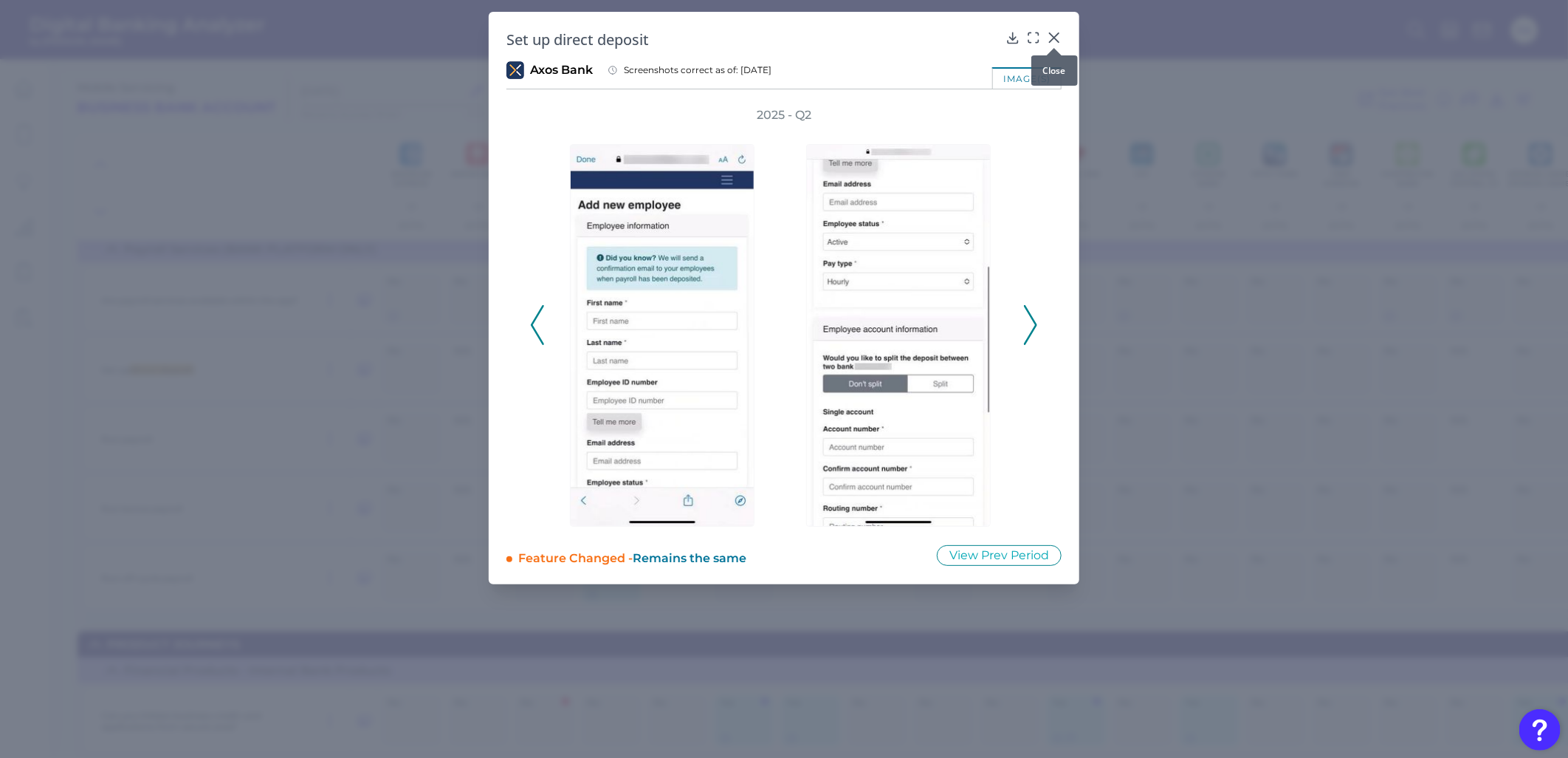
click at [1059, 41] on div at bounding box center [1054, 48] width 15 height 15
click at [1050, 35] on icon at bounding box center [1054, 38] width 15 height 15
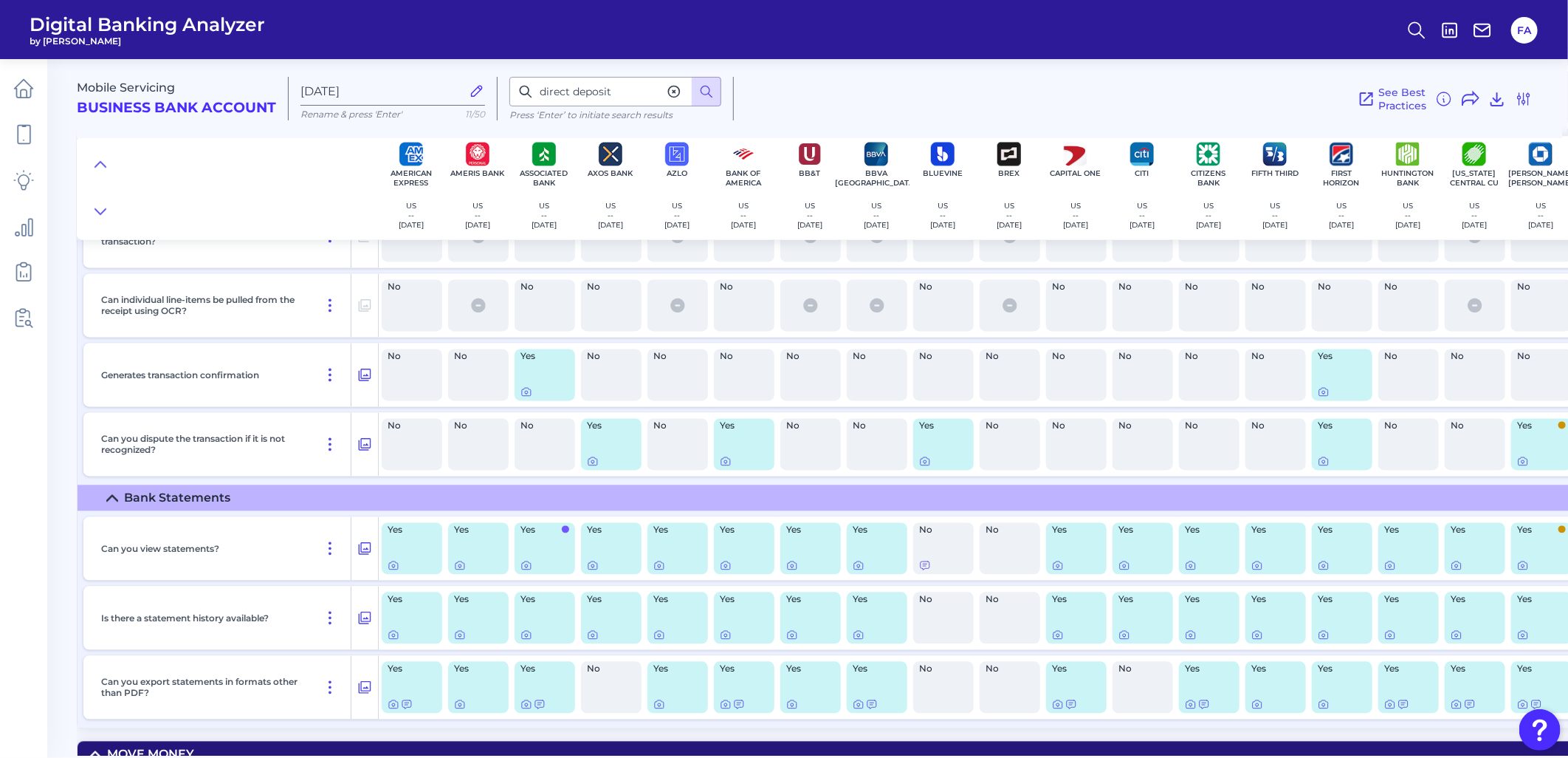
scroll to position [5221, 0]
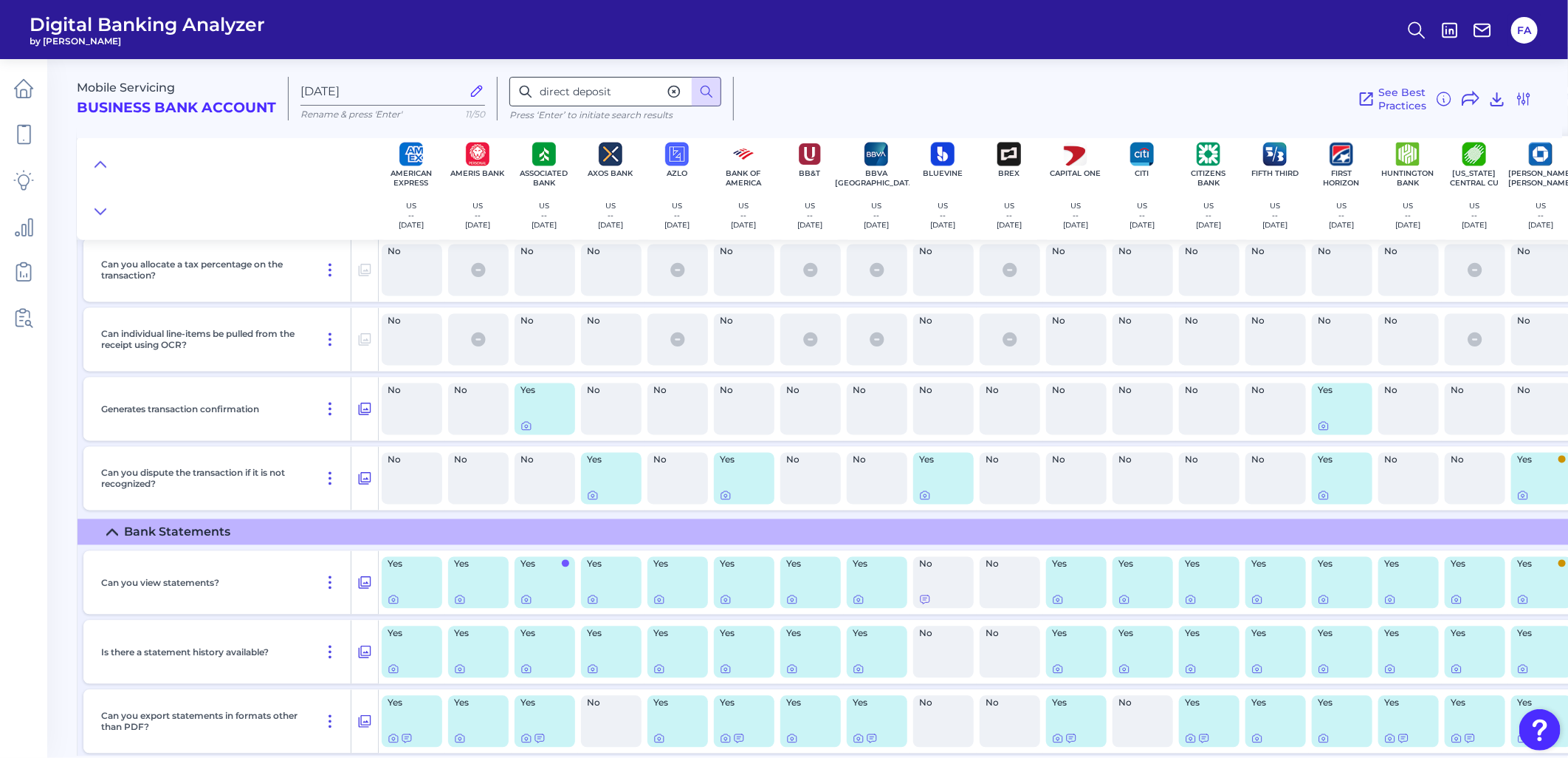
drag, startPoint x: 670, startPoint y: 92, endPoint x: 651, endPoint y: 88, distance: 19.4
click at [651, 88] on div "direct deposit" at bounding box center [615, 91] width 212 height 30
drag, startPoint x: 651, startPoint y: 88, endPoint x: 134, endPoint y: 40, distance: 519.2
click at [134, 63] on div "Mobile Servicing Business Bank Account Sep 10 2025 Rename & press 'Enter' 11/50…" at bounding box center [818, 93] width 1485 height 91
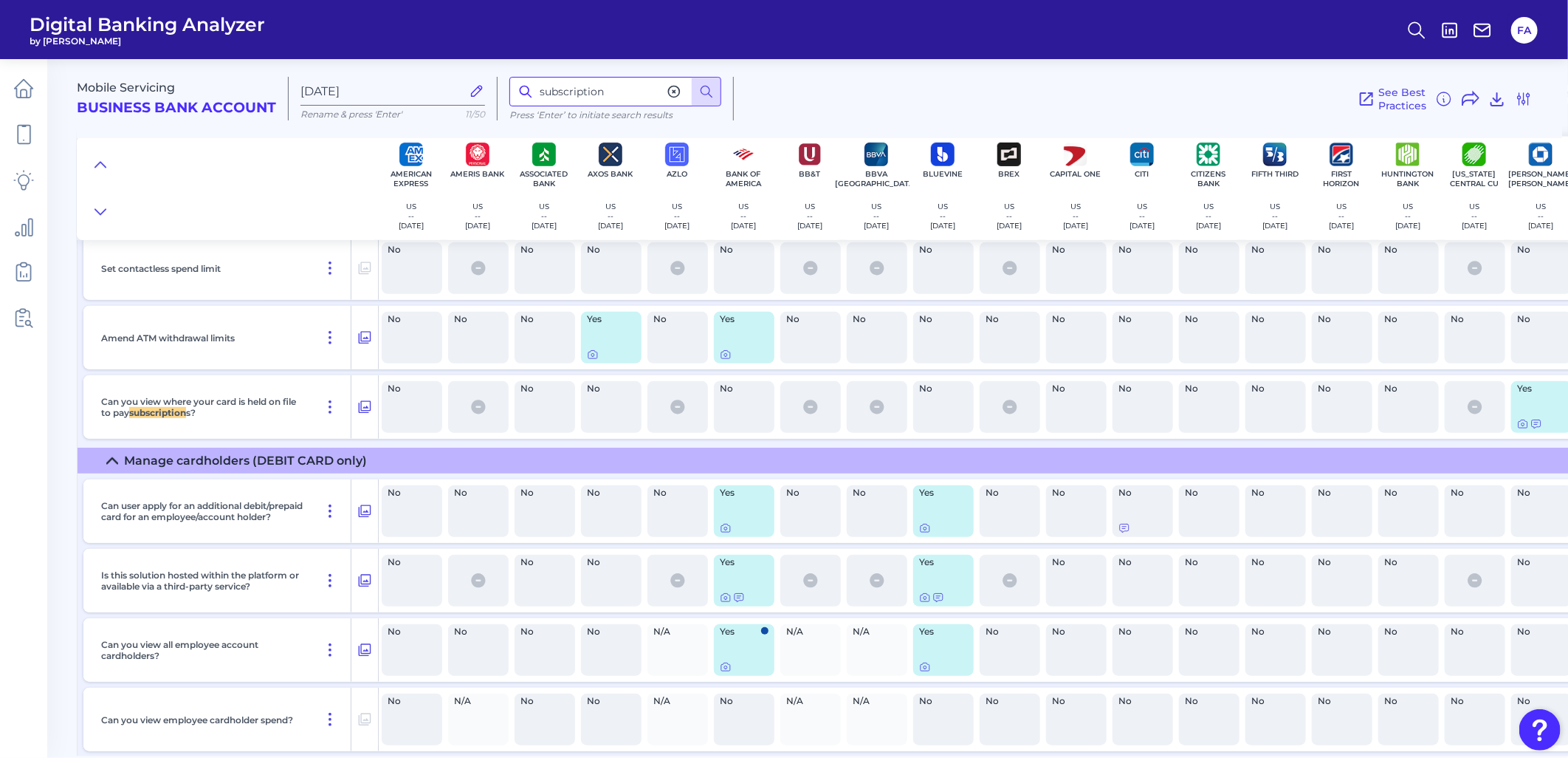
scroll to position [10984, 0]
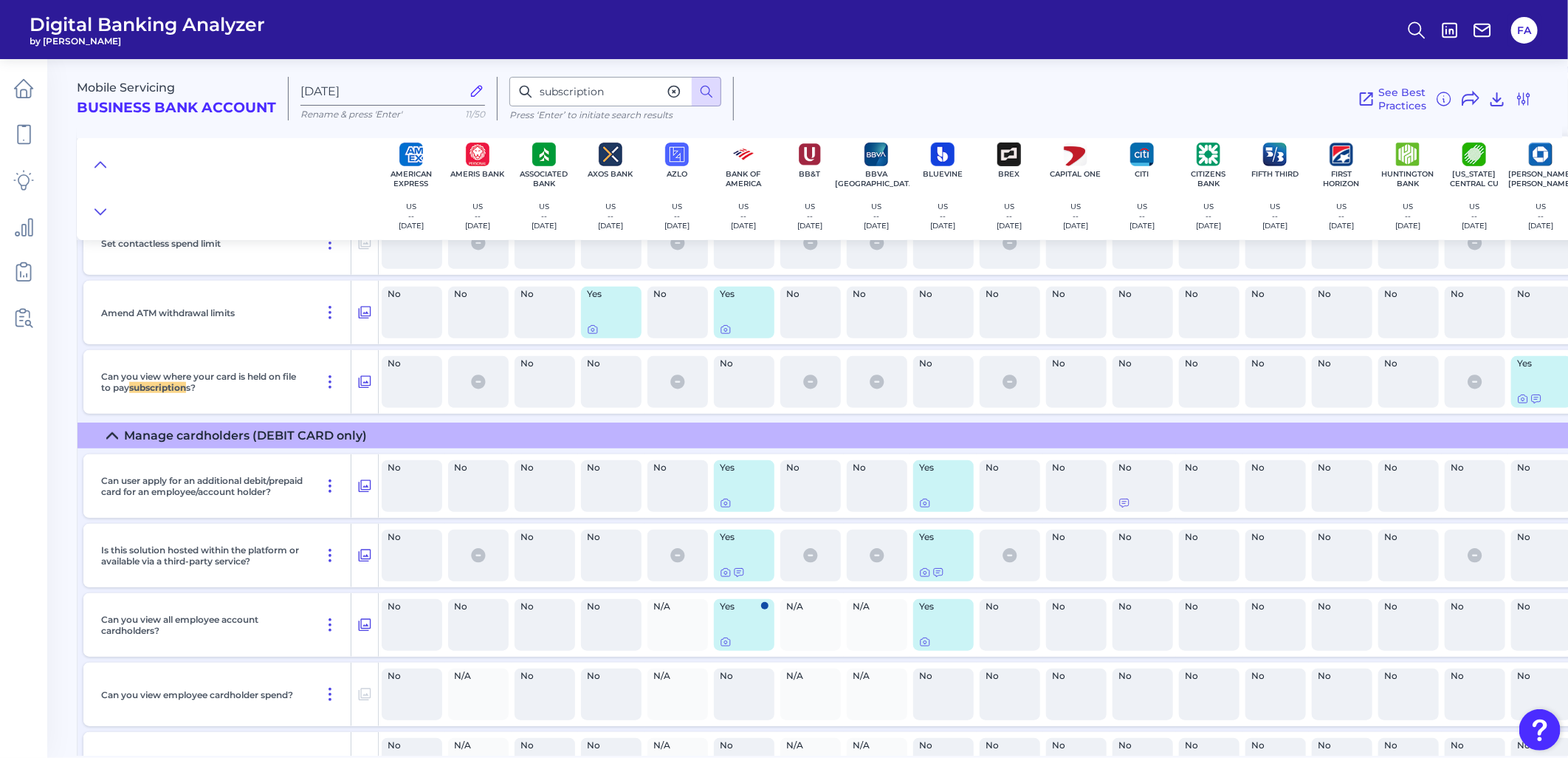
click at [461, 725] on div "N/A" at bounding box center [478, 694] width 66 height 63
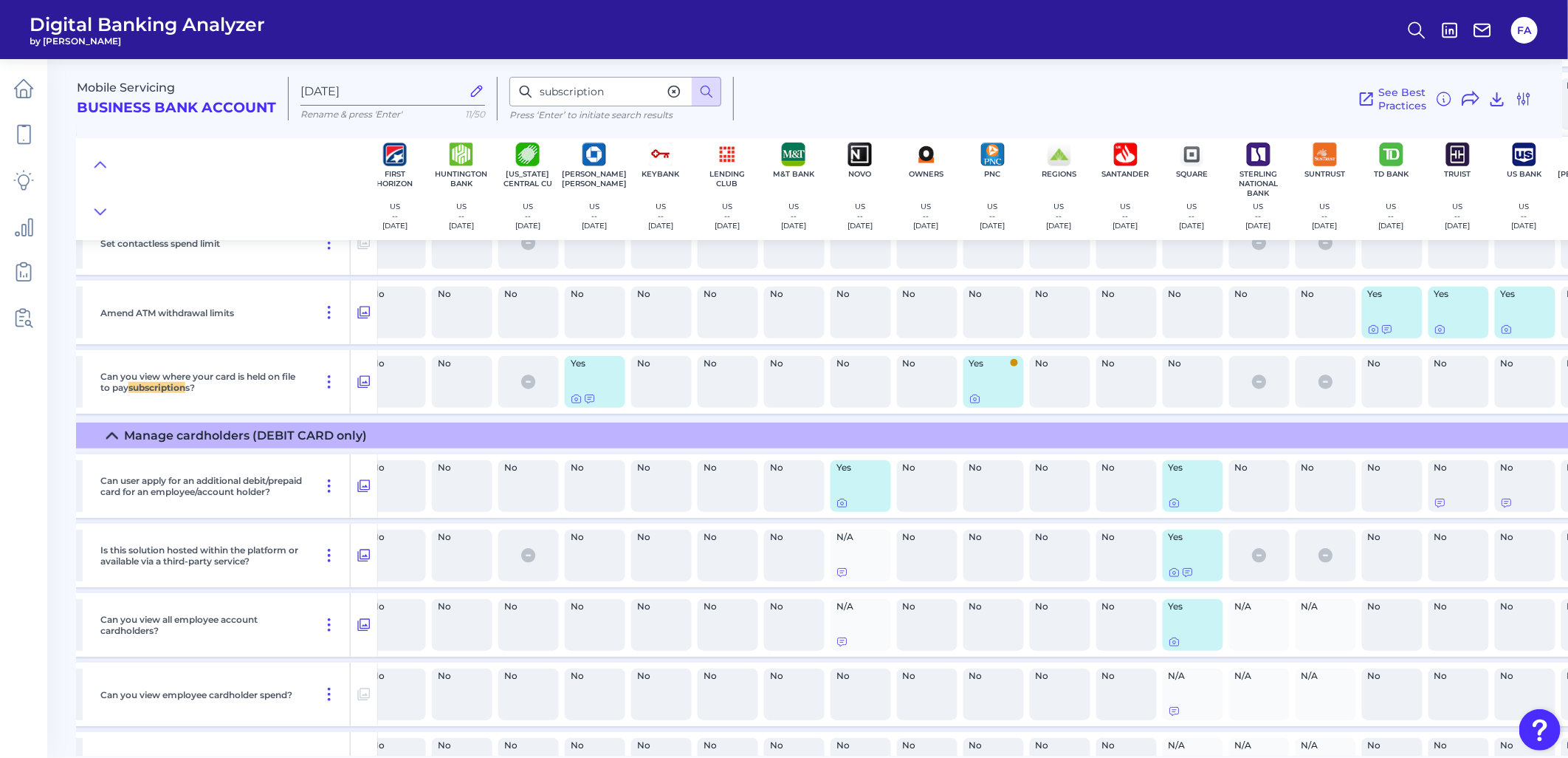
scroll to position [10984, 1063]
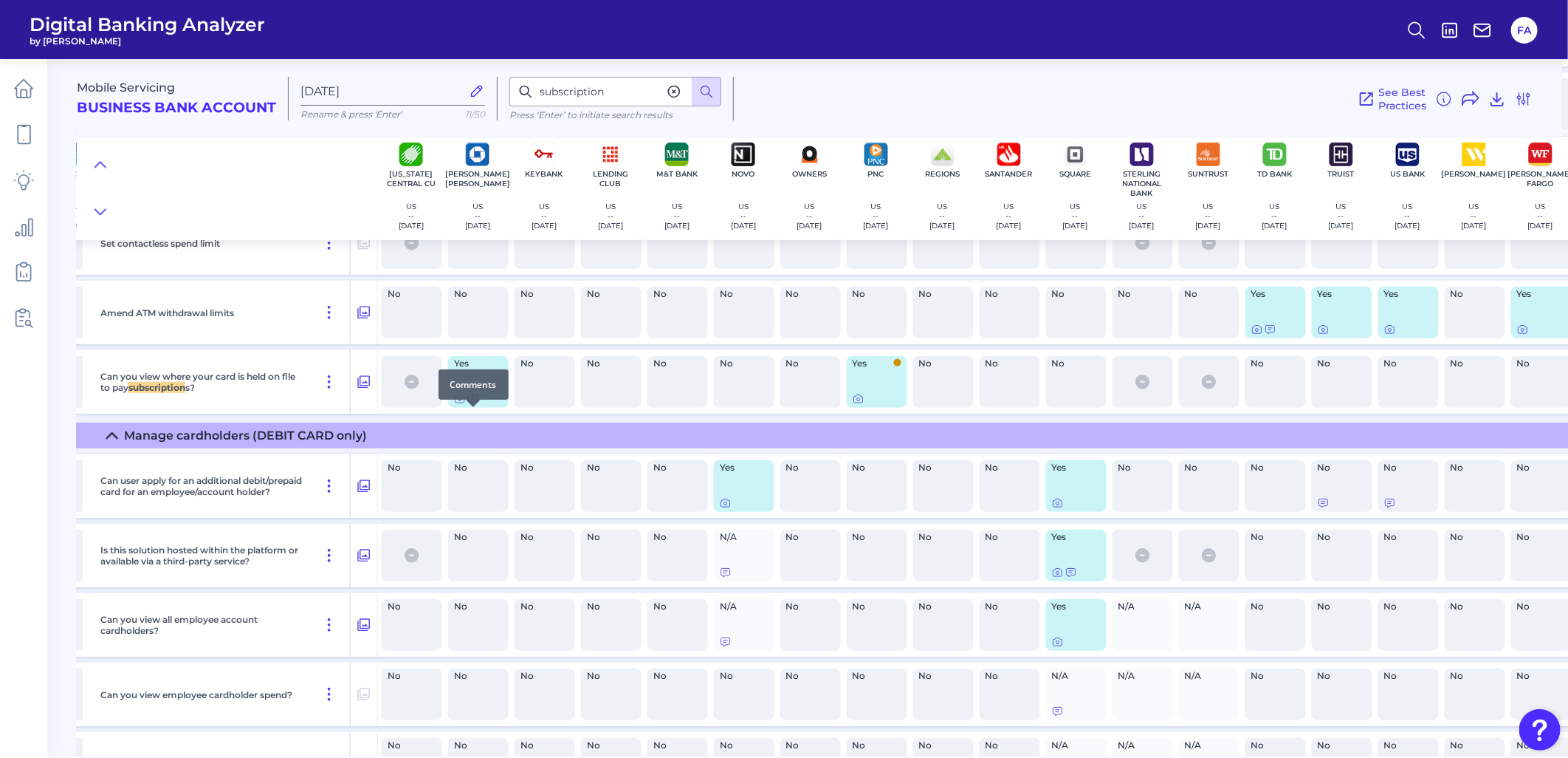
click at [467, 405] on icon at bounding box center [473, 399] width 12 height 12
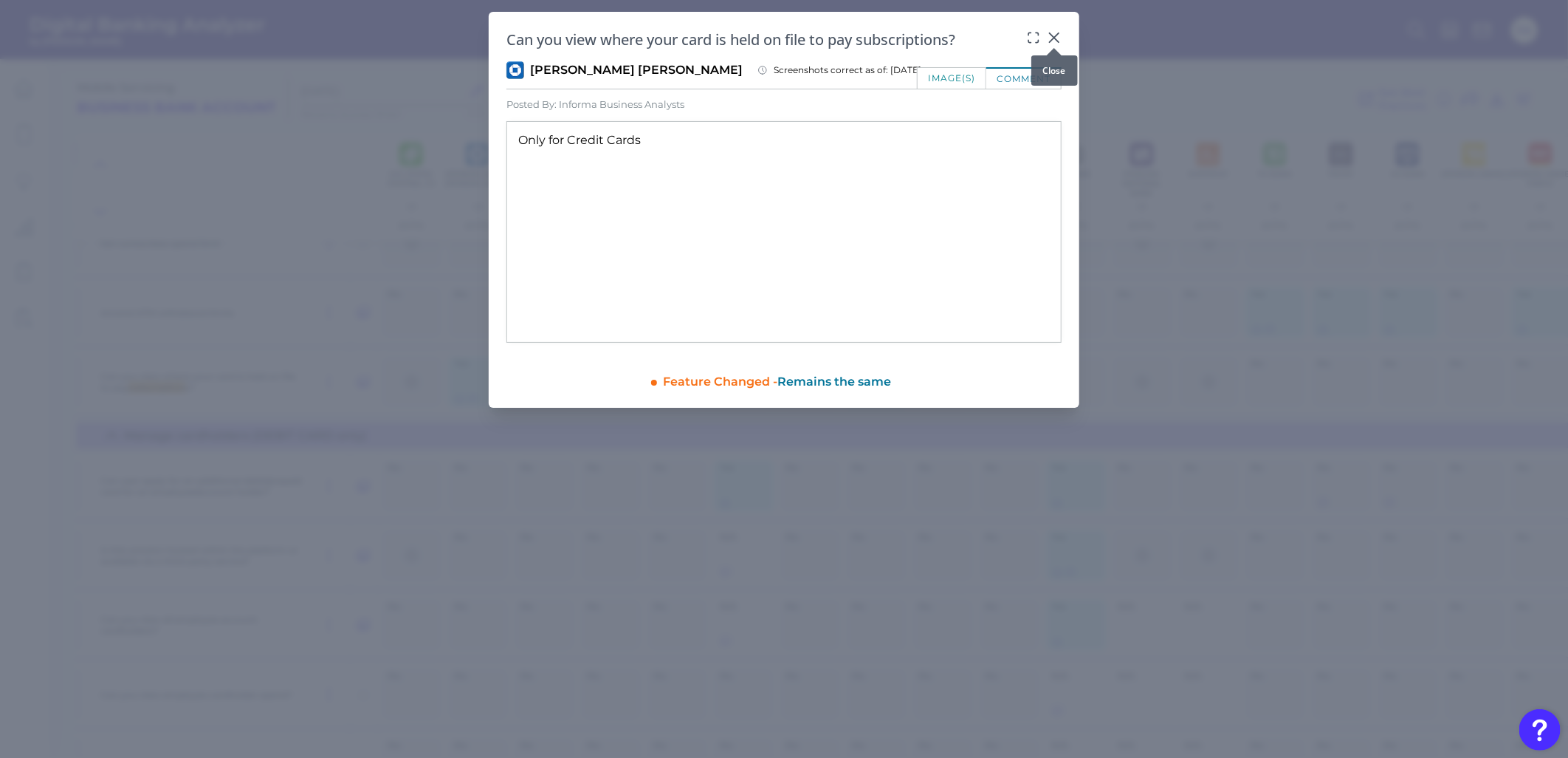
click at [1048, 43] on div at bounding box center [1054, 48] width 15 height 15
click at [1050, 41] on div at bounding box center [1054, 48] width 15 height 15
click at [1052, 41] on div at bounding box center [1054, 48] width 15 height 15
click at [1059, 39] on icon at bounding box center [1054, 38] width 15 height 15
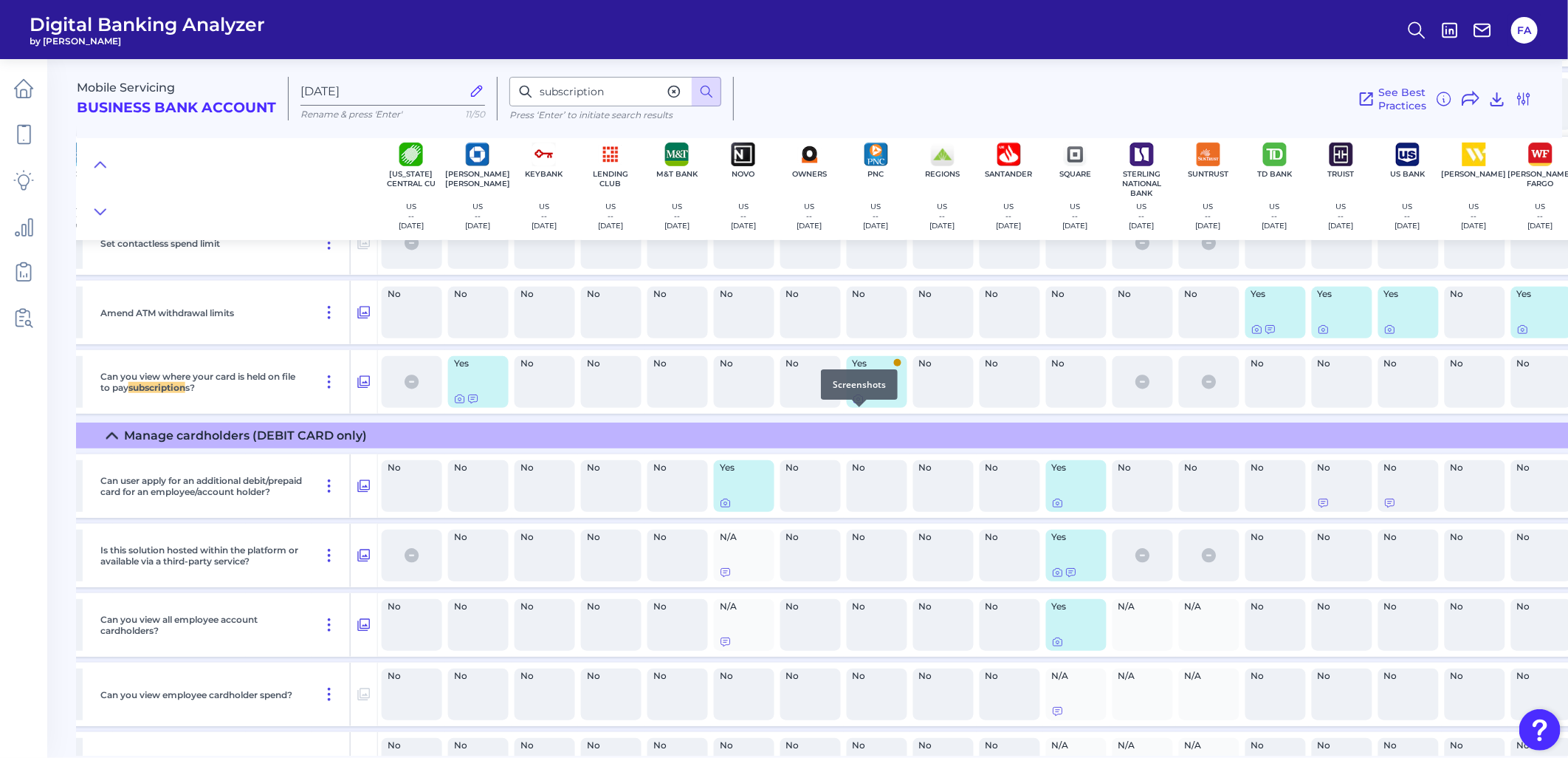
click at [854, 405] on icon at bounding box center [858, 399] width 12 height 12
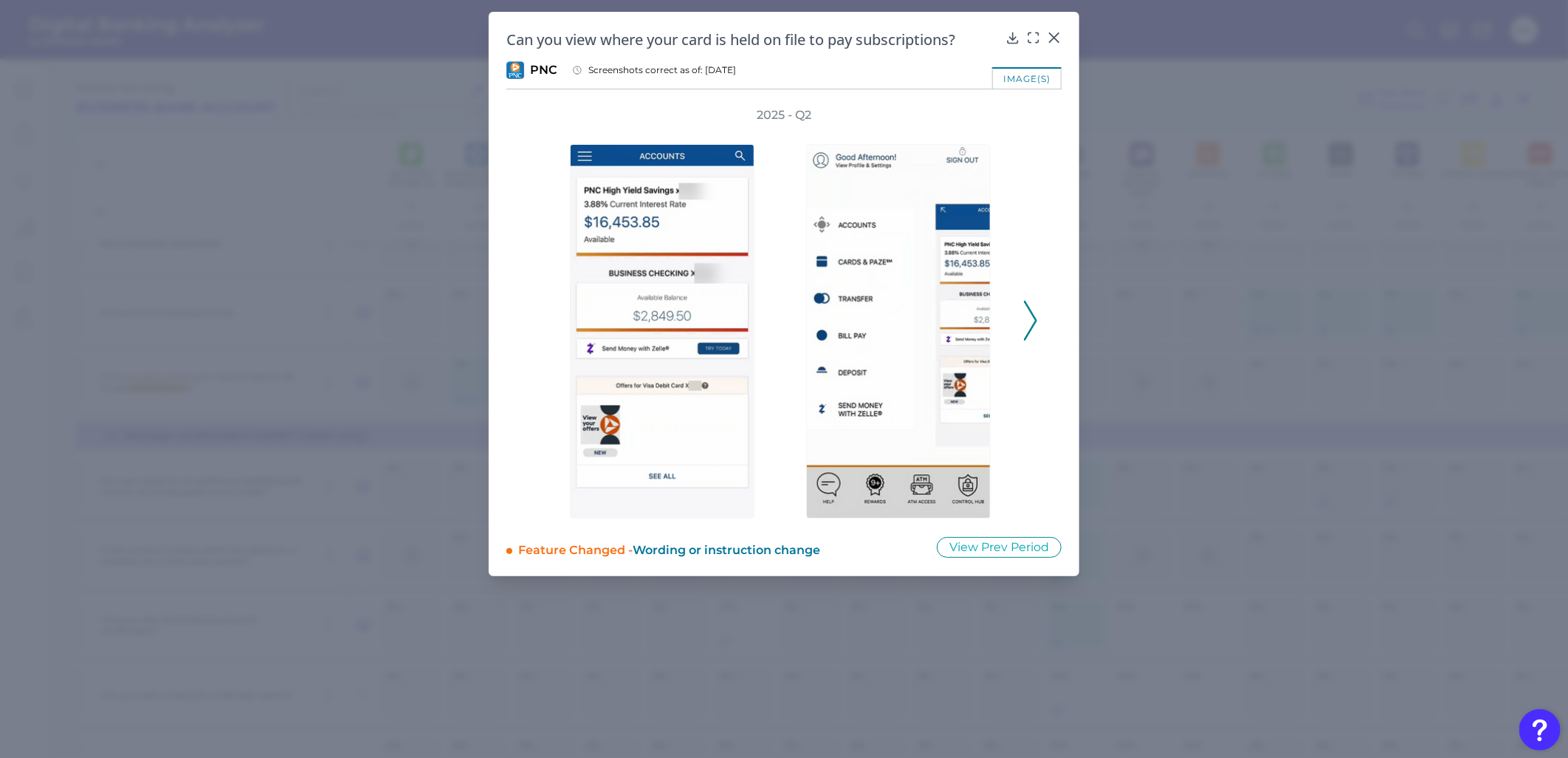
click at [1026, 320] on icon at bounding box center [1031, 320] width 13 height 40
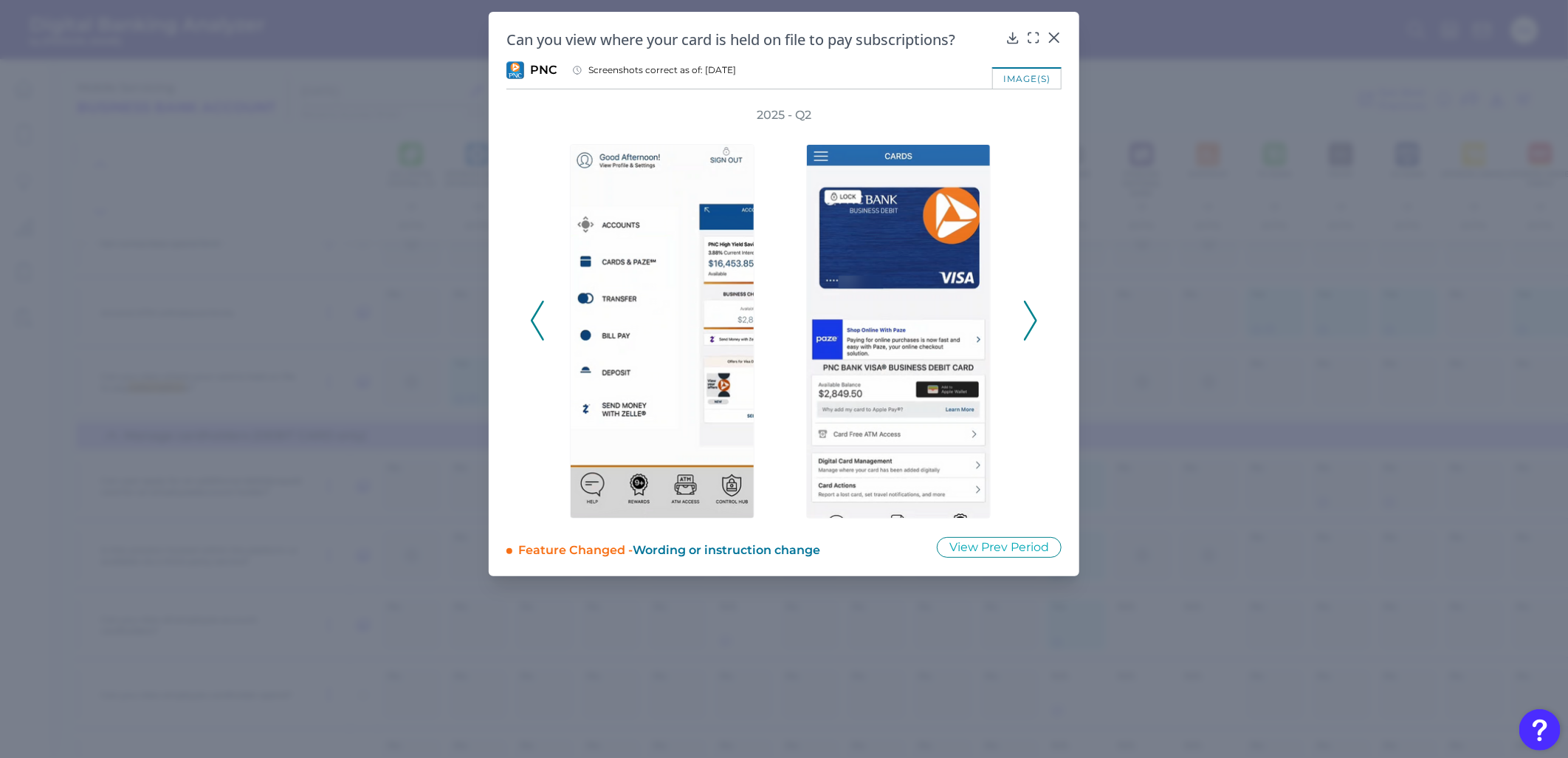
click at [1027, 320] on icon at bounding box center [1031, 320] width 13 height 40
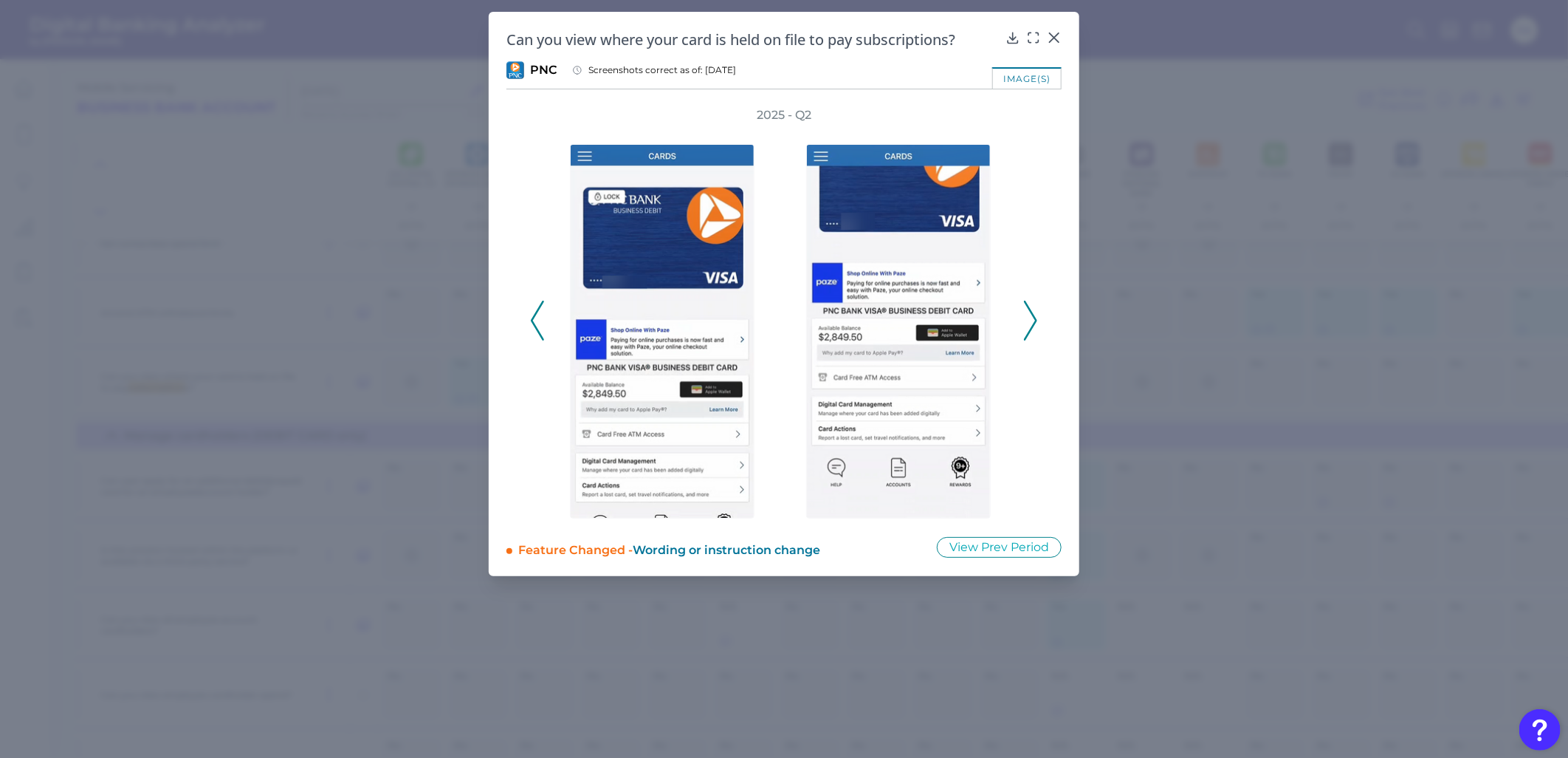
click at [1027, 320] on icon at bounding box center [1031, 320] width 13 height 40
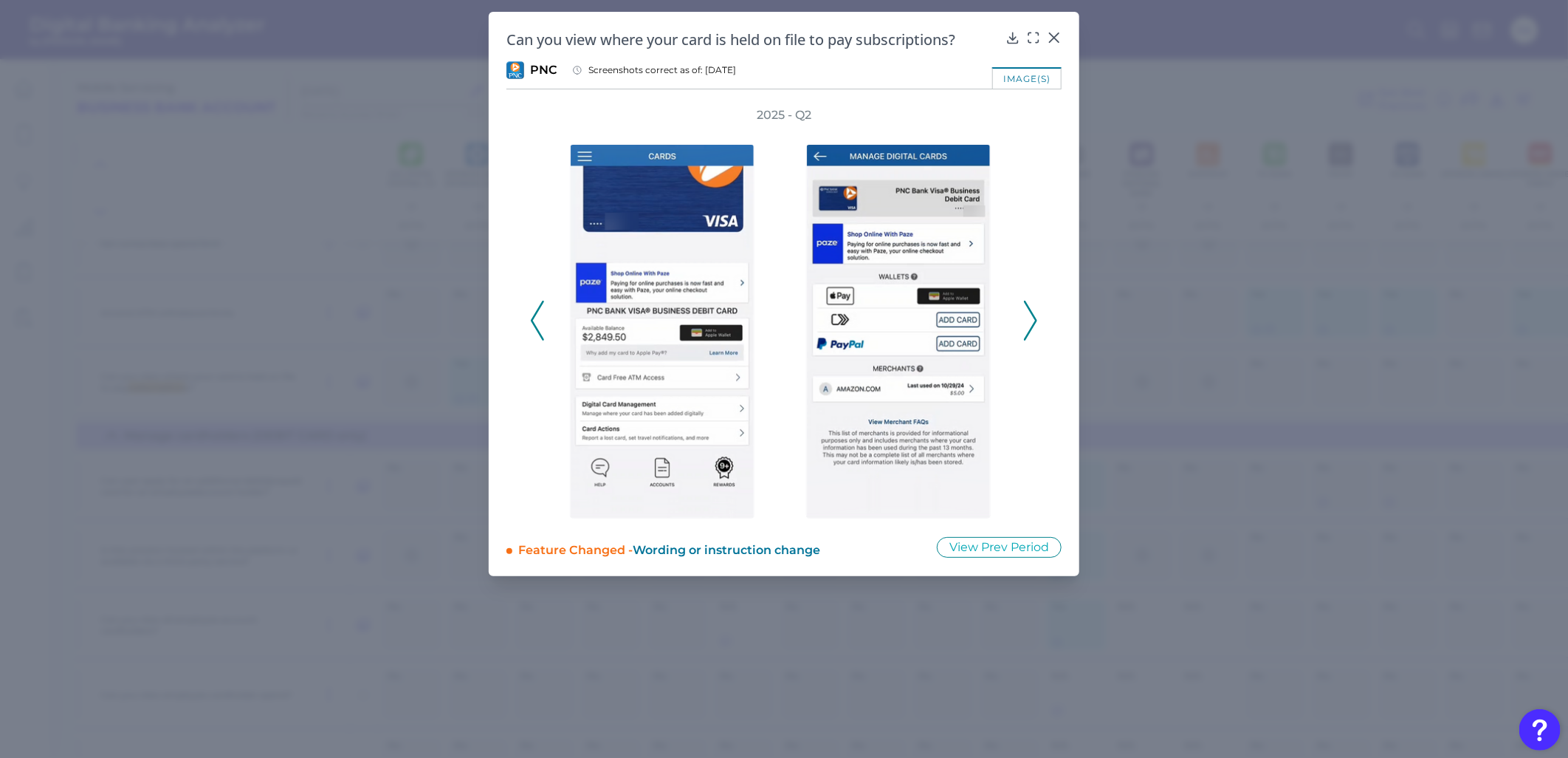
click at [1027, 320] on icon at bounding box center [1031, 320] width 13 height 40
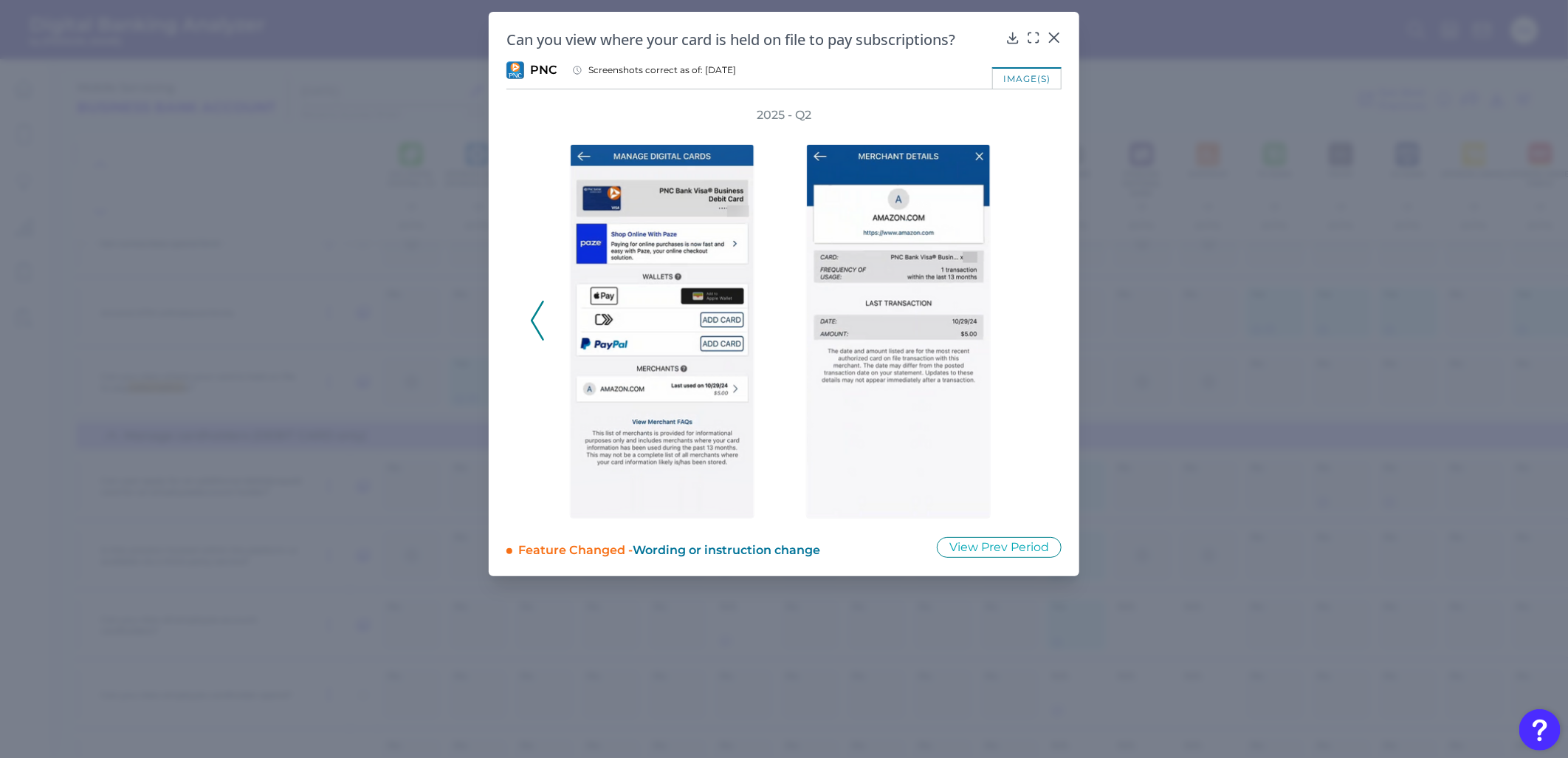
click at [1027, 320] on div "2025 - Q2" at bounding box center [784, 313] width 508 height 412
click at [1050, 35] on icon at bounding box center [1054, 38] width 15 height 15
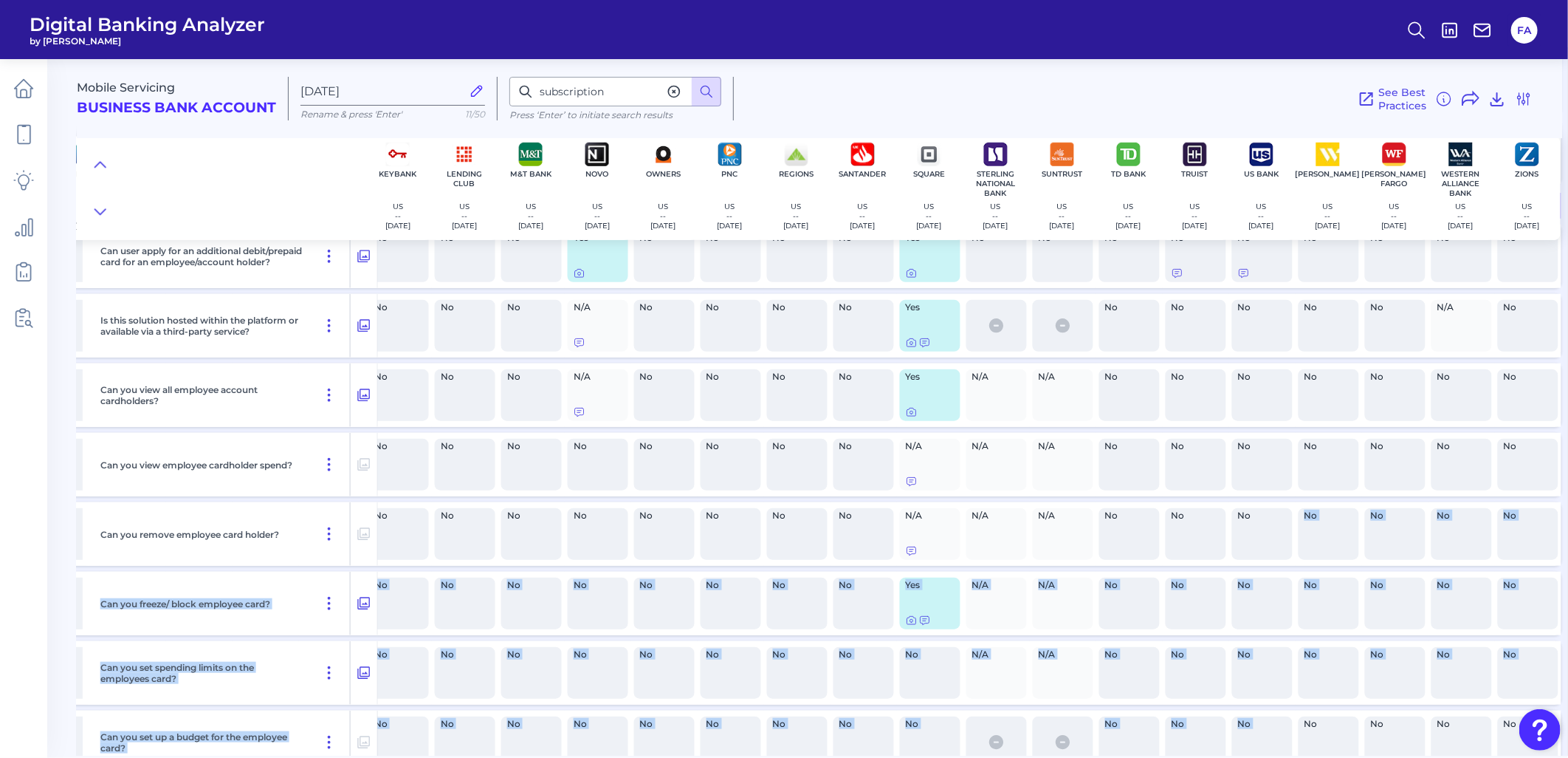
drag, startPoint x: 1282, startPoint y: 755, endPoint x: 1300, endPoint y: 750, distance: 18.7
click at [1300, 751] on div "Mobile Servicing Business Bank Account Sep 10 2025 Rename & press 'Enter' 11/50…" at bounding box center [822, 402] width 1492 height 708
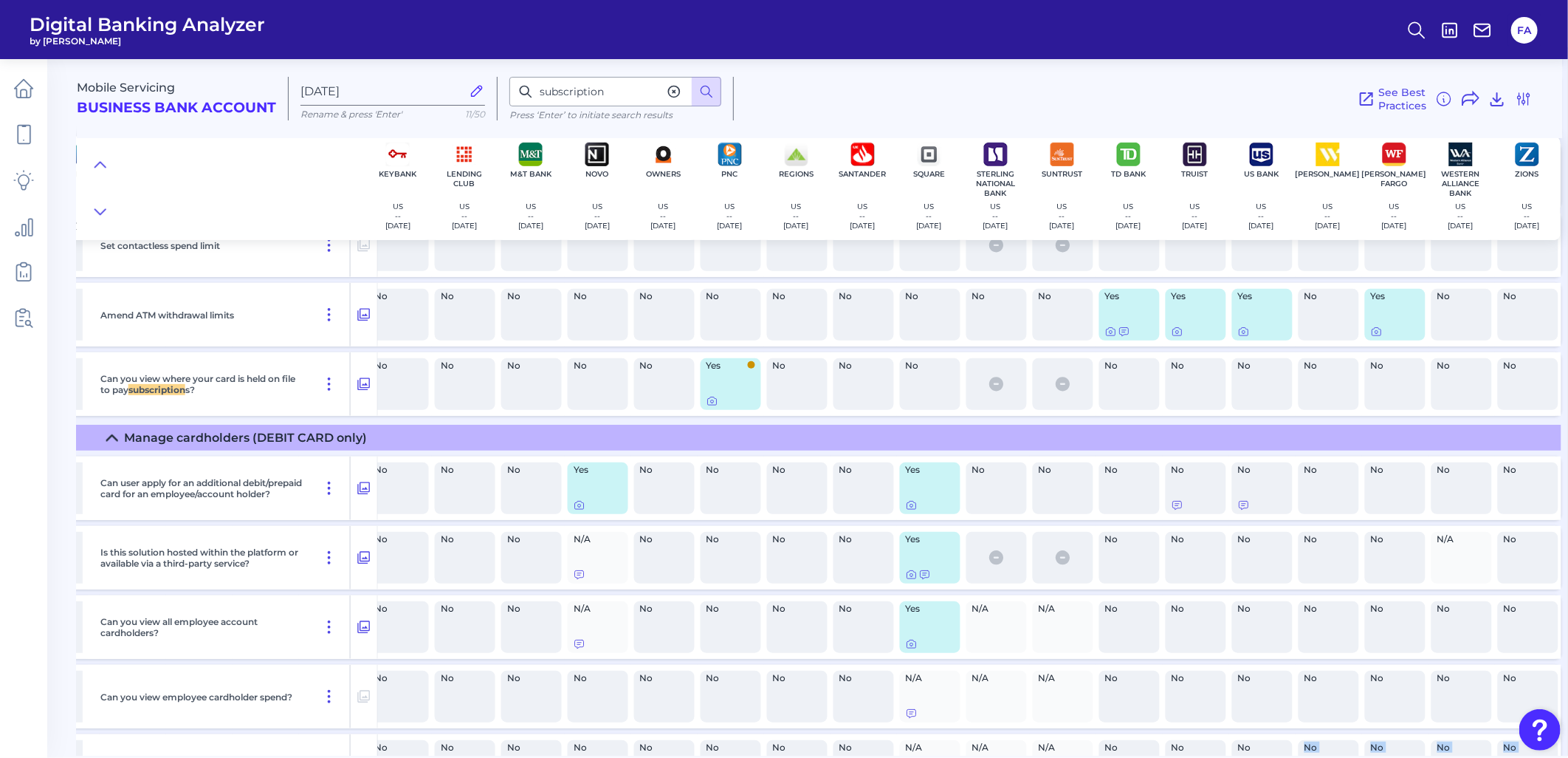
scroll to position [10969, 1214]
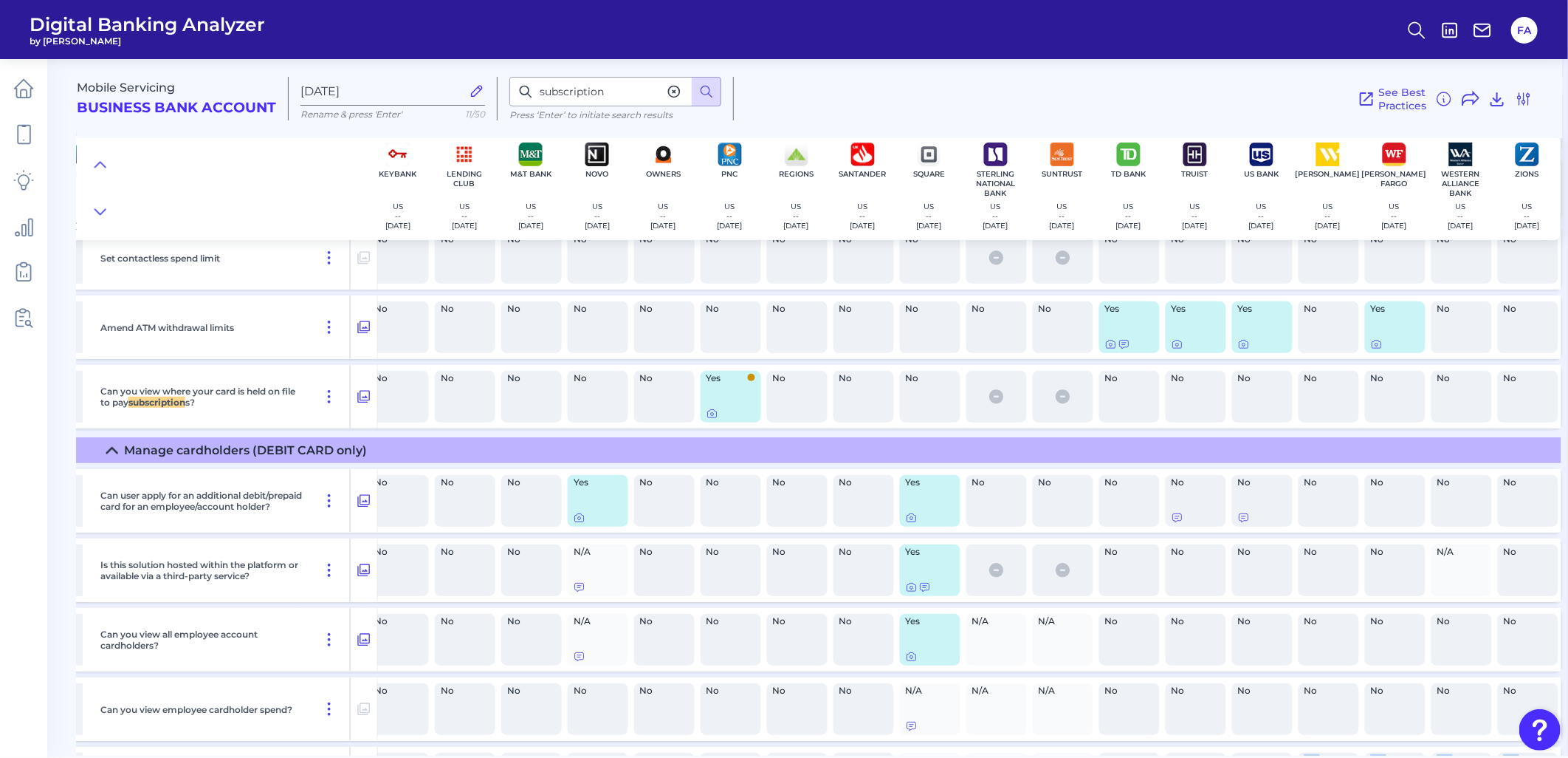
click at [1152, 413] on div "No" at bounding box center [1129, 397] width 61 height 52
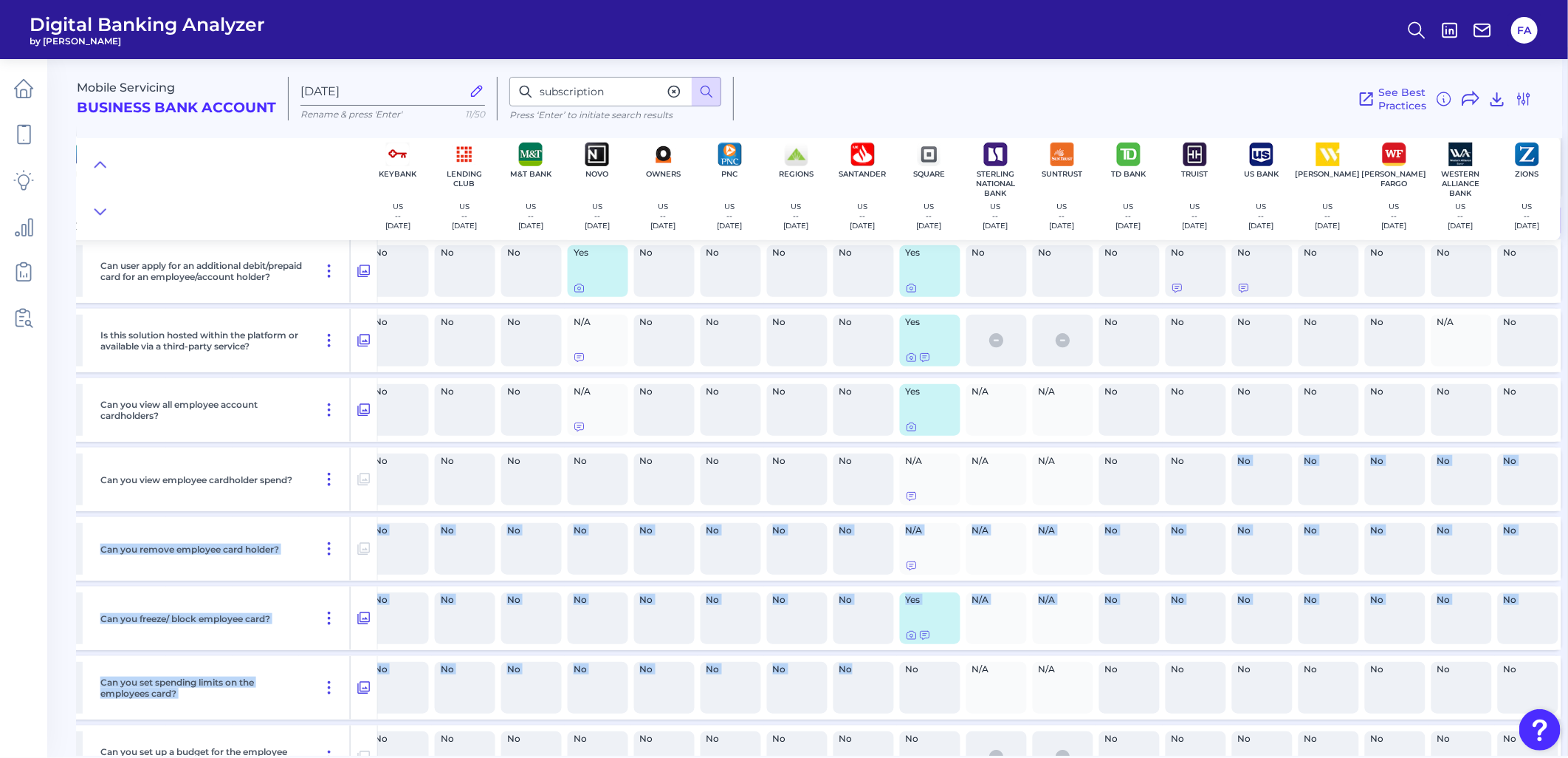
click at [872, 748] on div "Can user apply for an additional debit/prepaid card for an employee/account hol…" at bounding box center [217, 655] width 2699 height 842
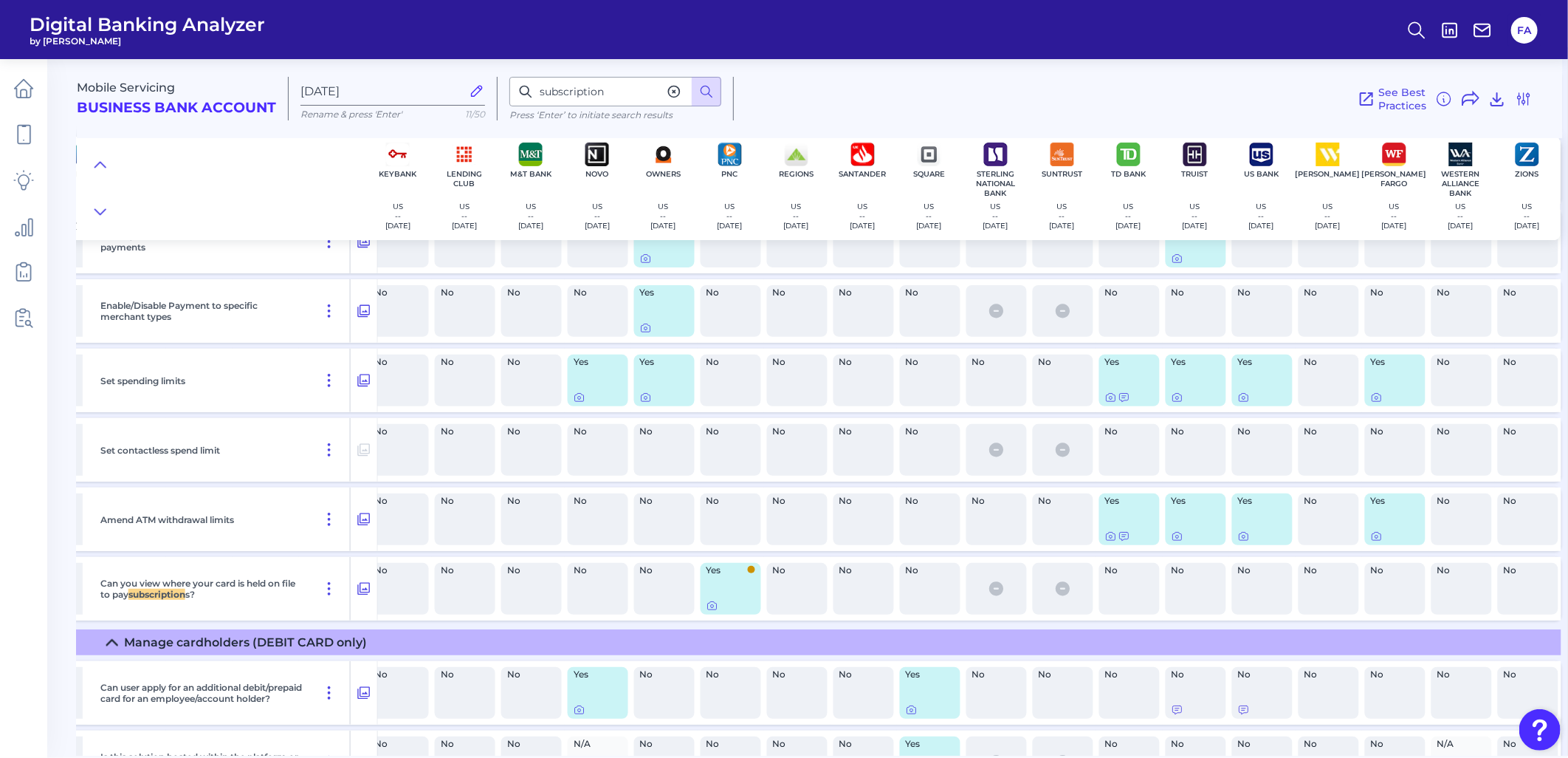
scroll to position [10754, 1214]
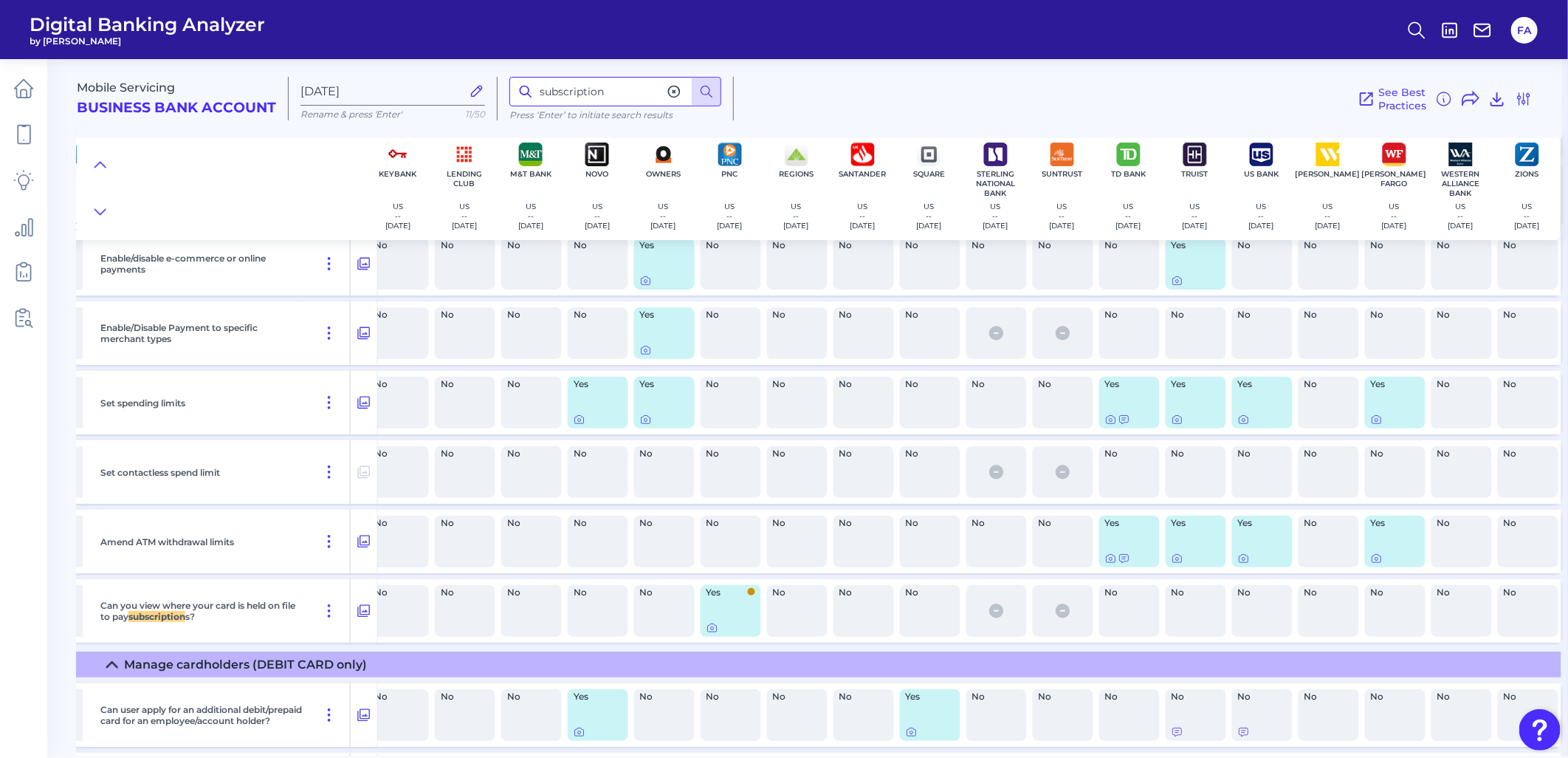
drag, startPoint x: 571, startPoint y: 83, endPoint x: 390, endPoint y: 72, distance: 181.3
click at [390, 72] on div "Mobile Servicing Business Bank Account Sep 10 2025 Rename & press 'Enter' 11/50…" at bounding box center [818, 93] width 1485 height 91
type input "c"
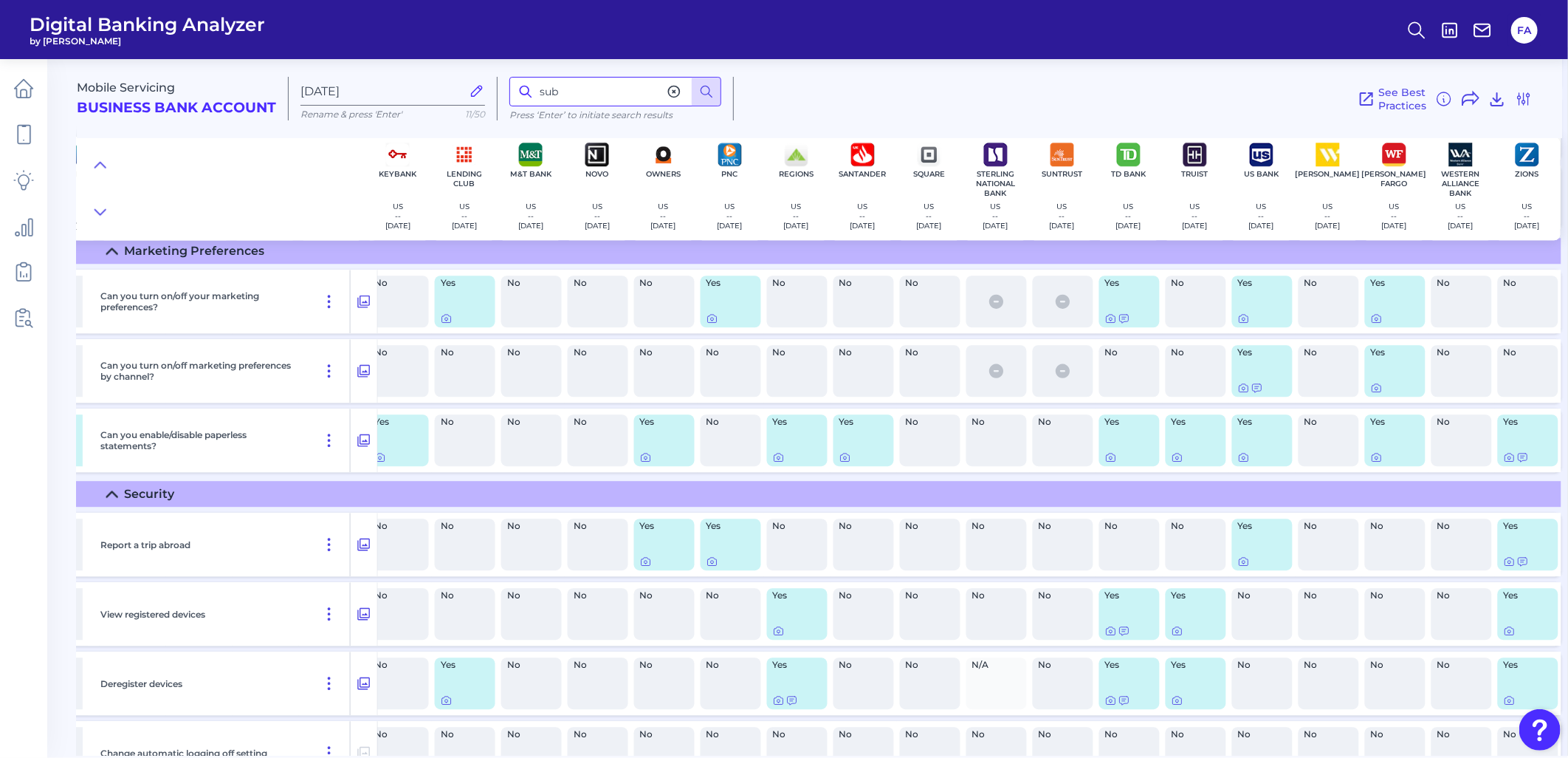
scroll to position [13243, 1214]
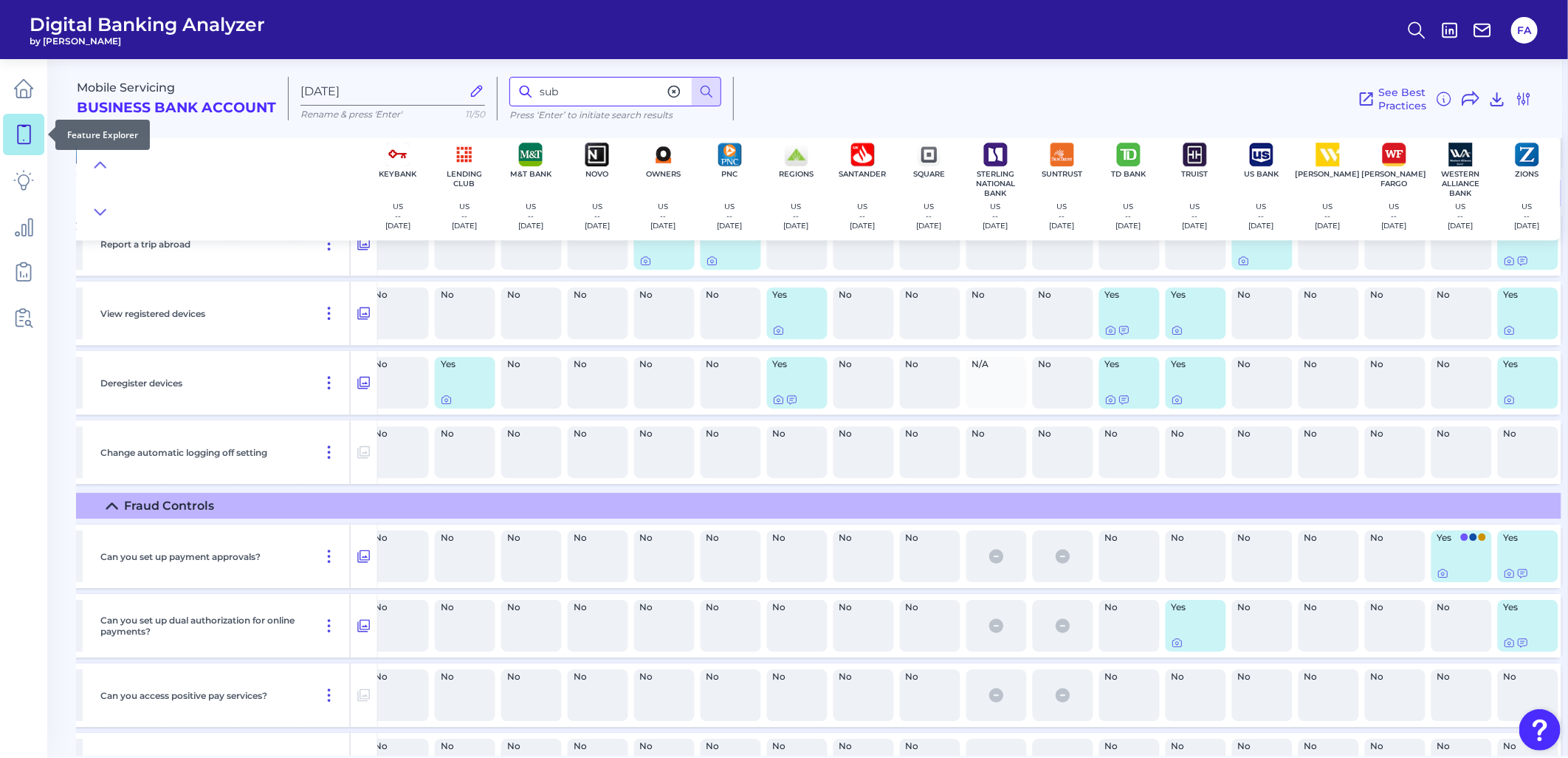
type input "sub"
click at [18, 127] on icon at bounding box center [23, 135] width 12 height 19
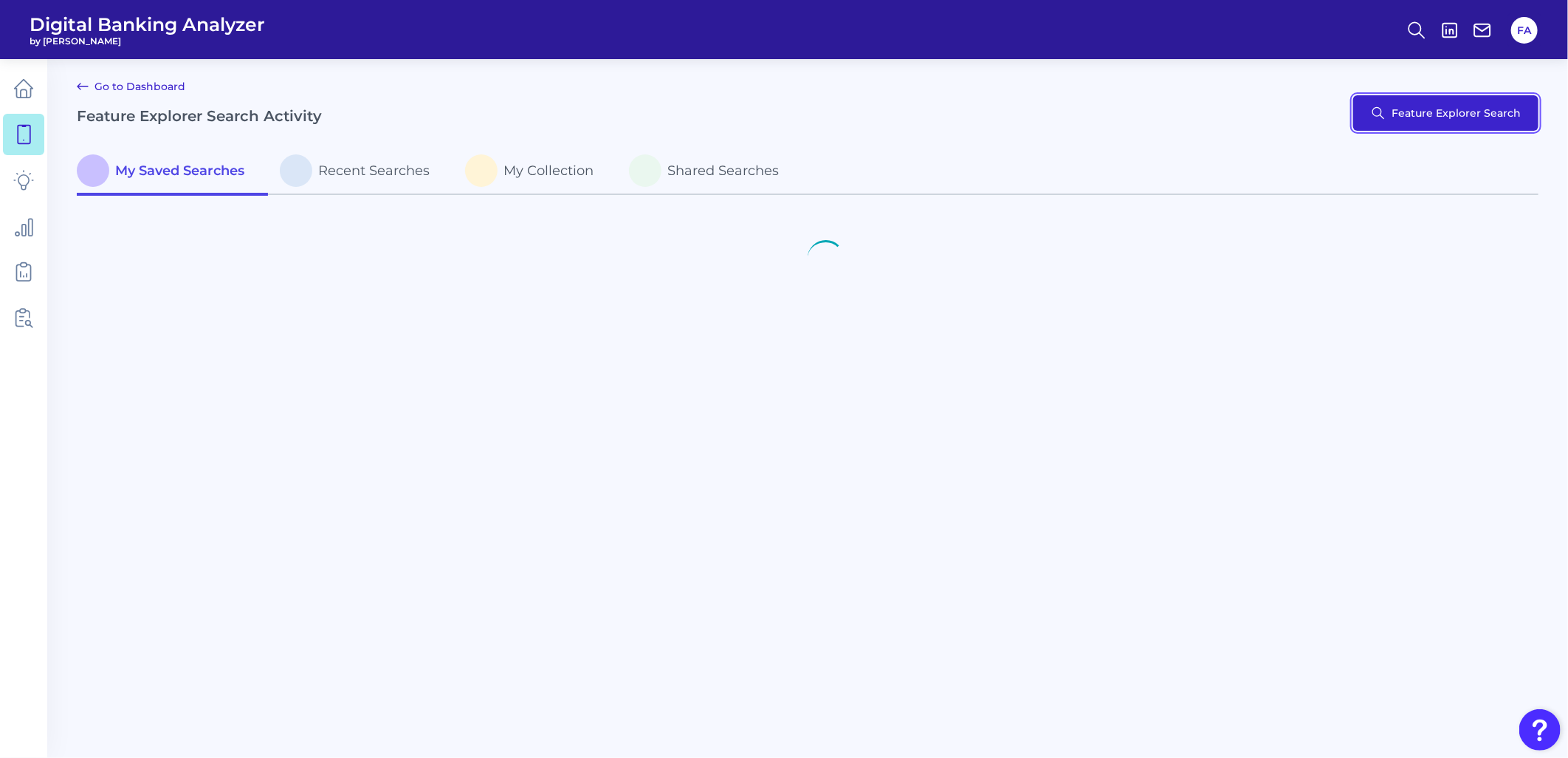
click at [1459, 129] on button "Feature Explorer Search" at bounding box center [1445, 113] width 185 height 35
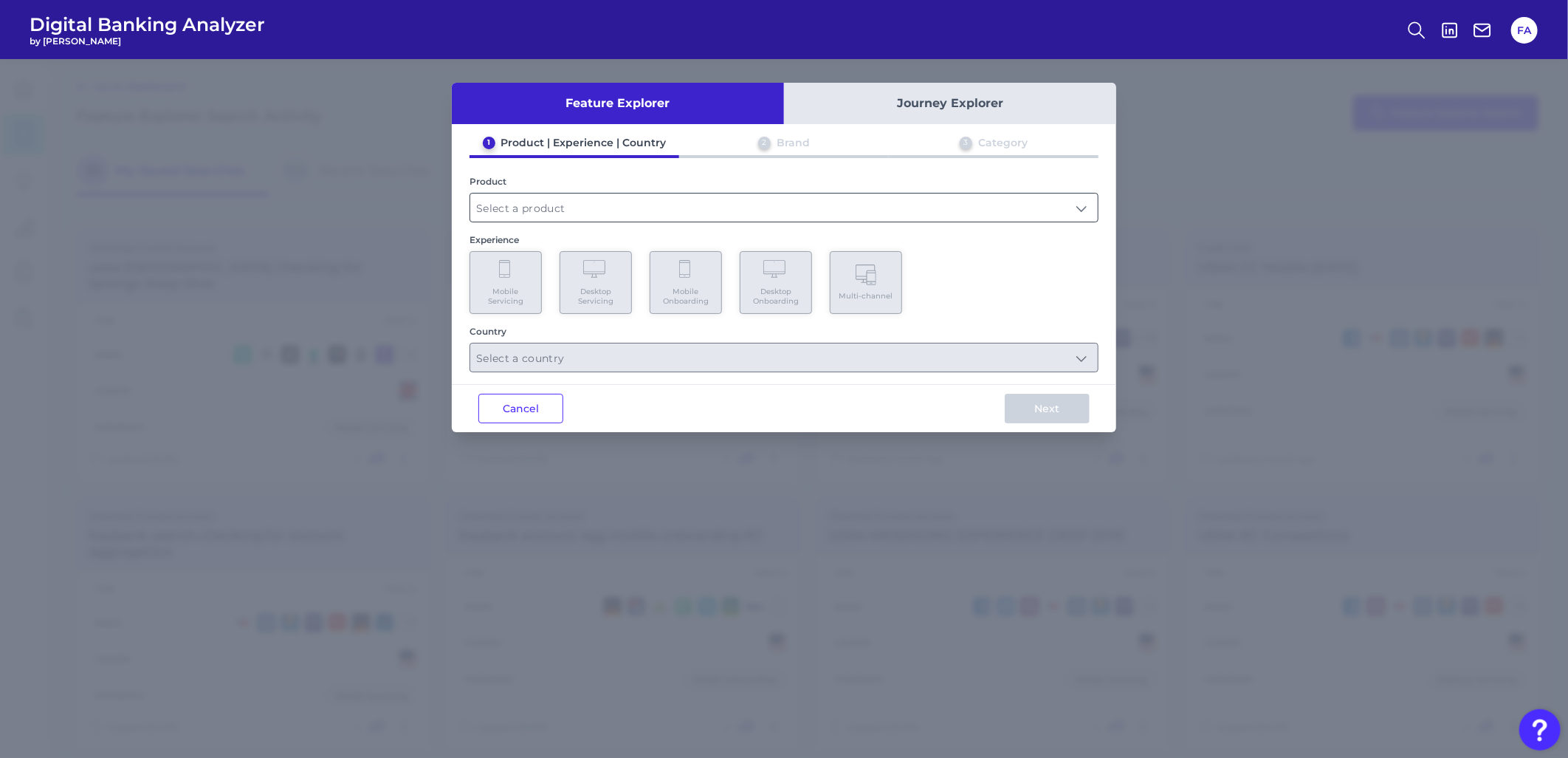
click at [744, 209] on input "text" at bounding box center [784, 208] width 628 height 28
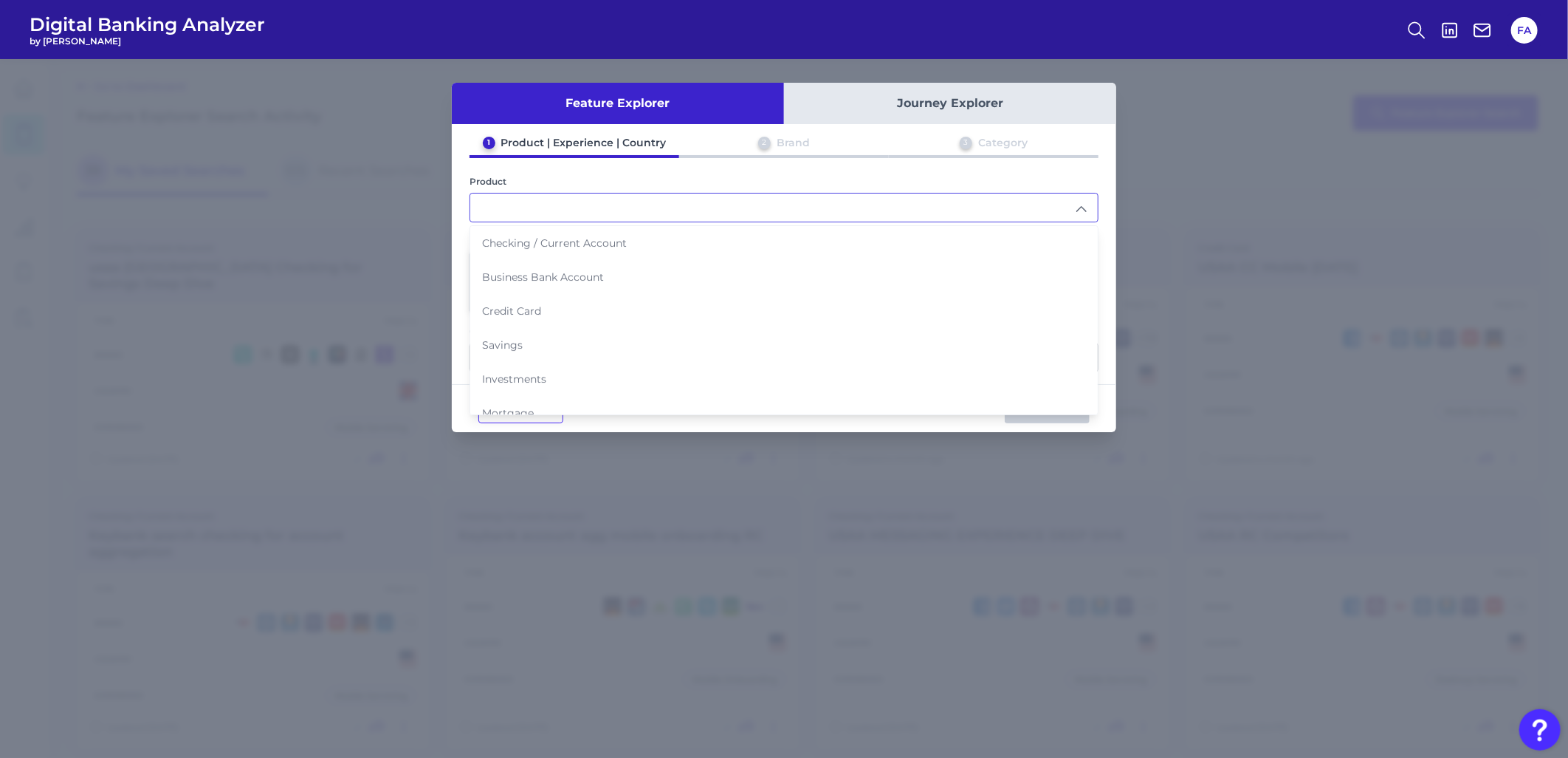
click at [561, 270] on span "Business Bank Account" at bounding box center [543, 277] width 122 height 13
type input "Business Bank Account"
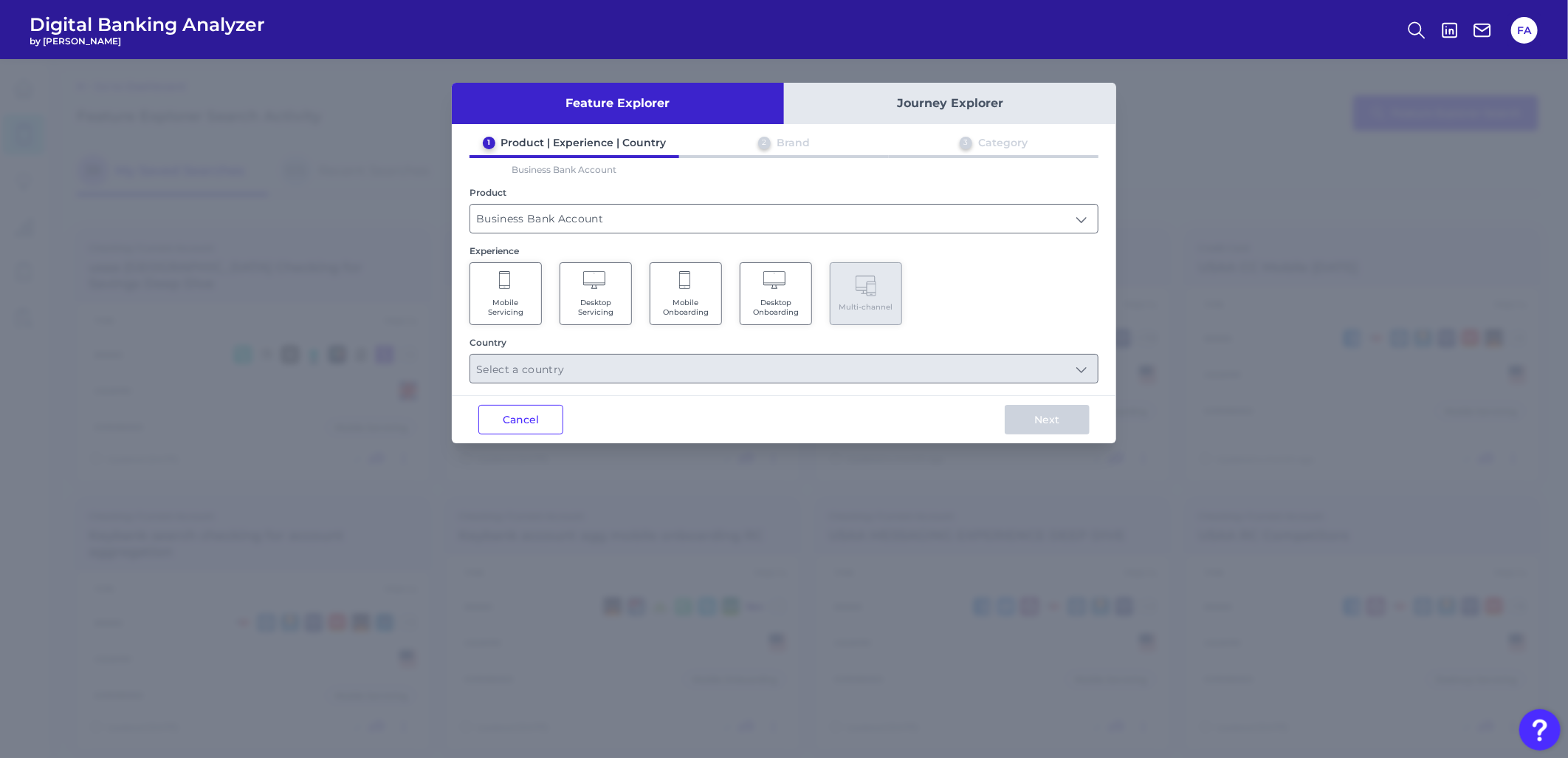
click at [693, 308] on span "Mobile Onboarding" at bounding box center [686, 307] width 56 height 20
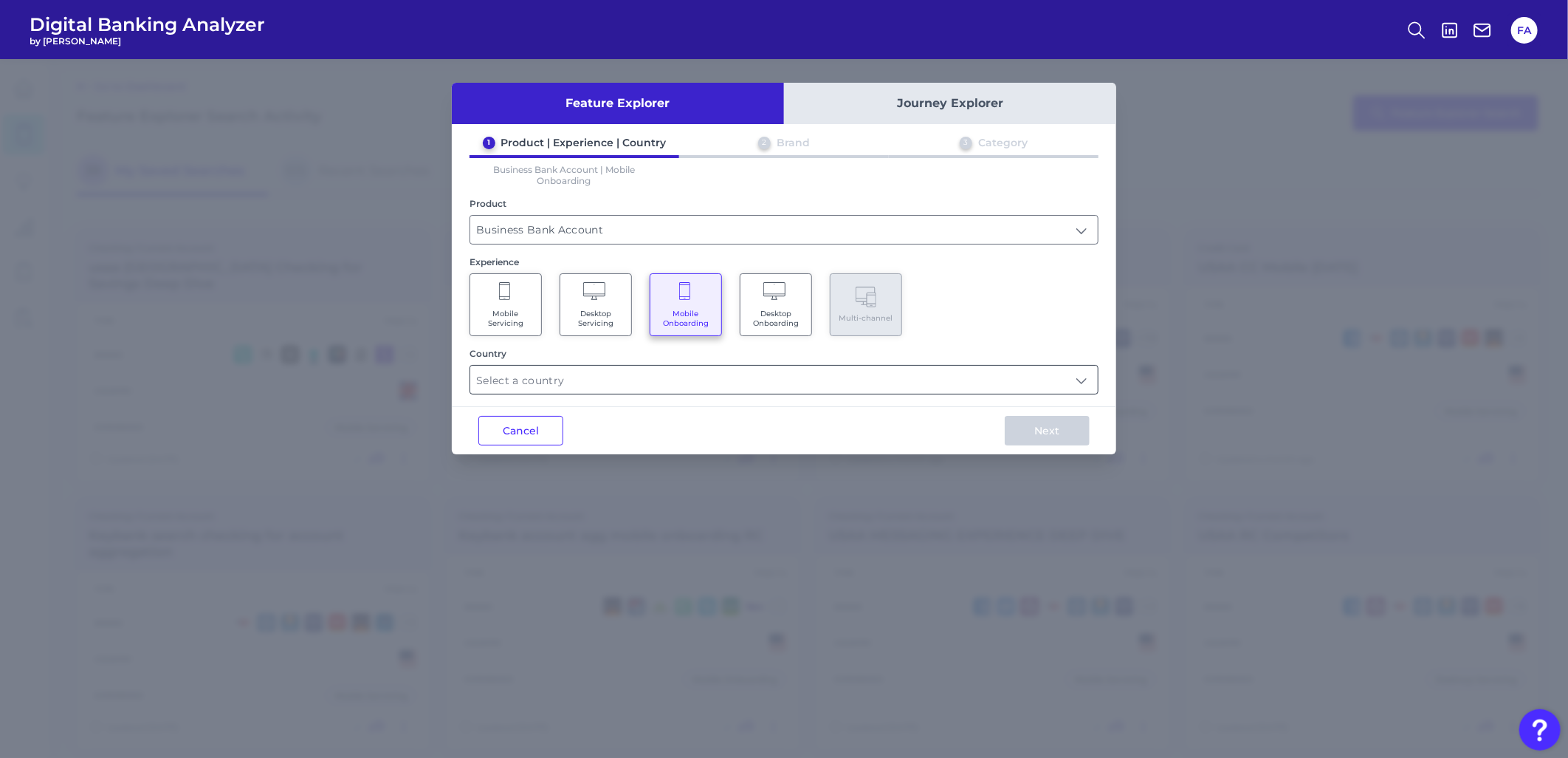
click at [690, 382] on input "text" at bounding box center [784, 380] width 628 height 28
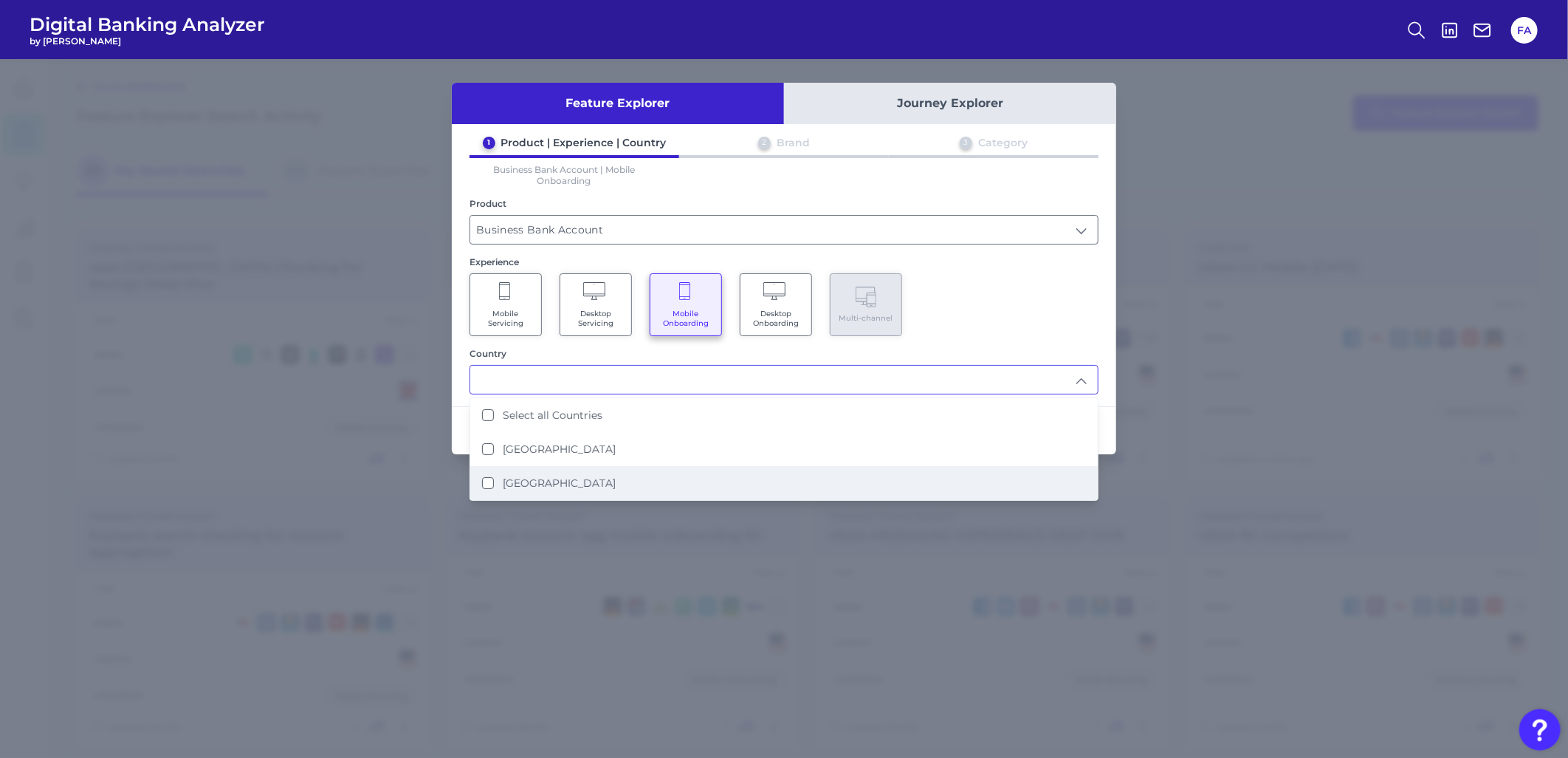
click at [672, 476] on li "United States" at bounding box center [784, 482] width 628 height 34
type input "United States"
click at [1012, 335] on div "1 Product | Experience | Country 2 Brand 3 Category Business Bank Account | Mob…" at bounding box center [784, 265] width 665 height 259
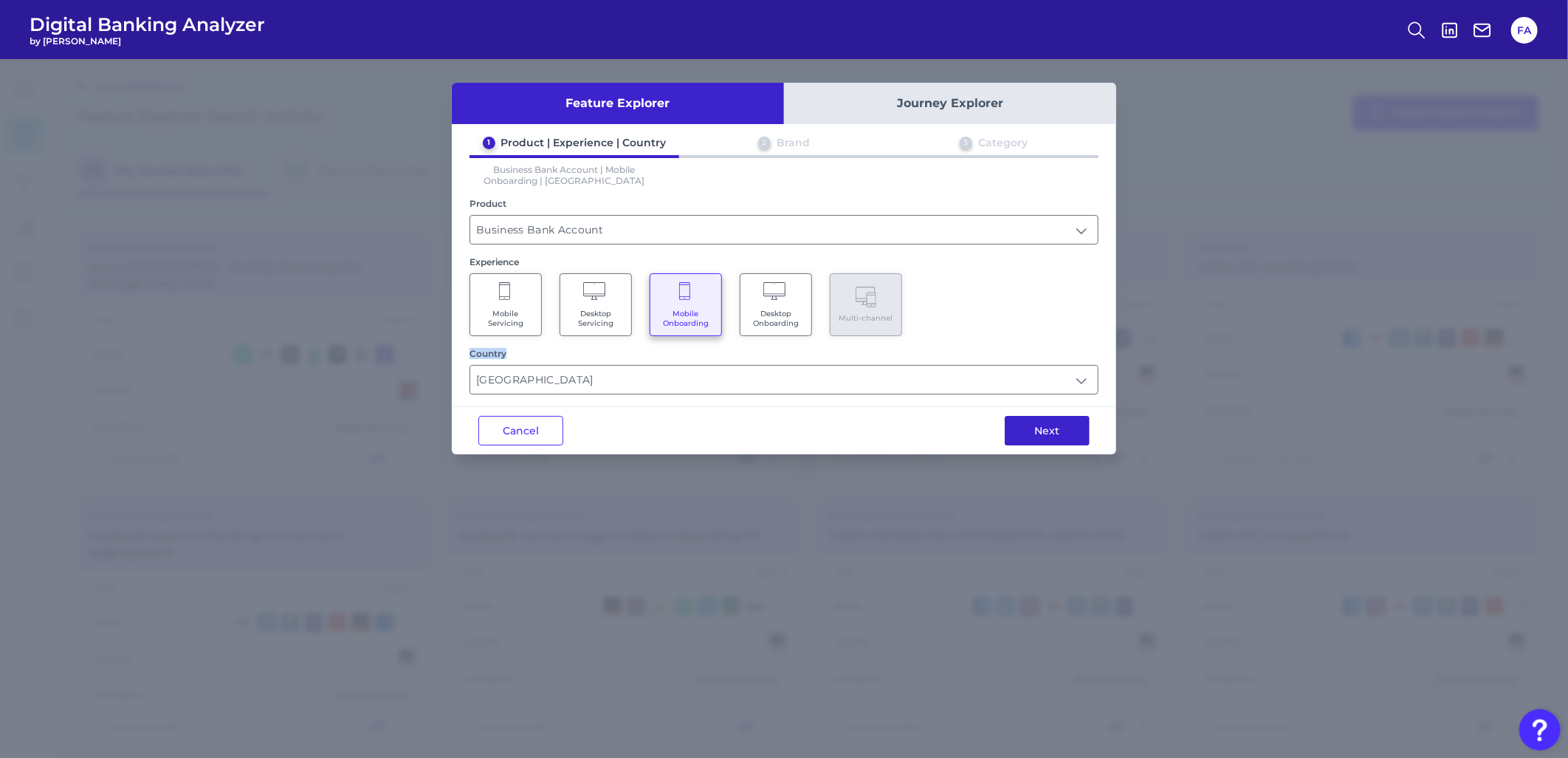
click at [1016, 424] on button "Next" at bounding box center [1047, 430] width 85 height 30
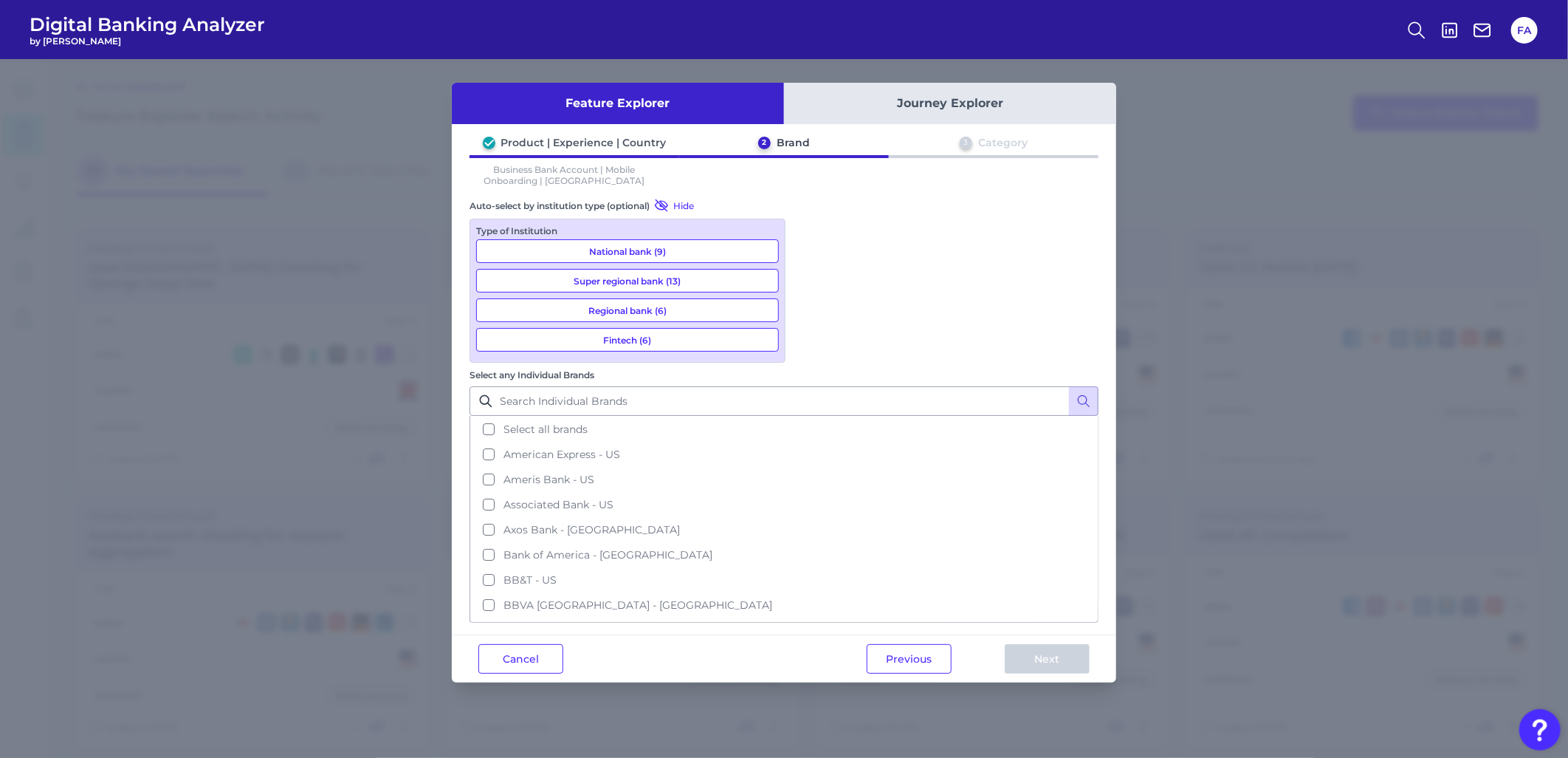
click at [615, 255] on button "National bank (9)" at bounding box center [627, 250] width 303 height 23
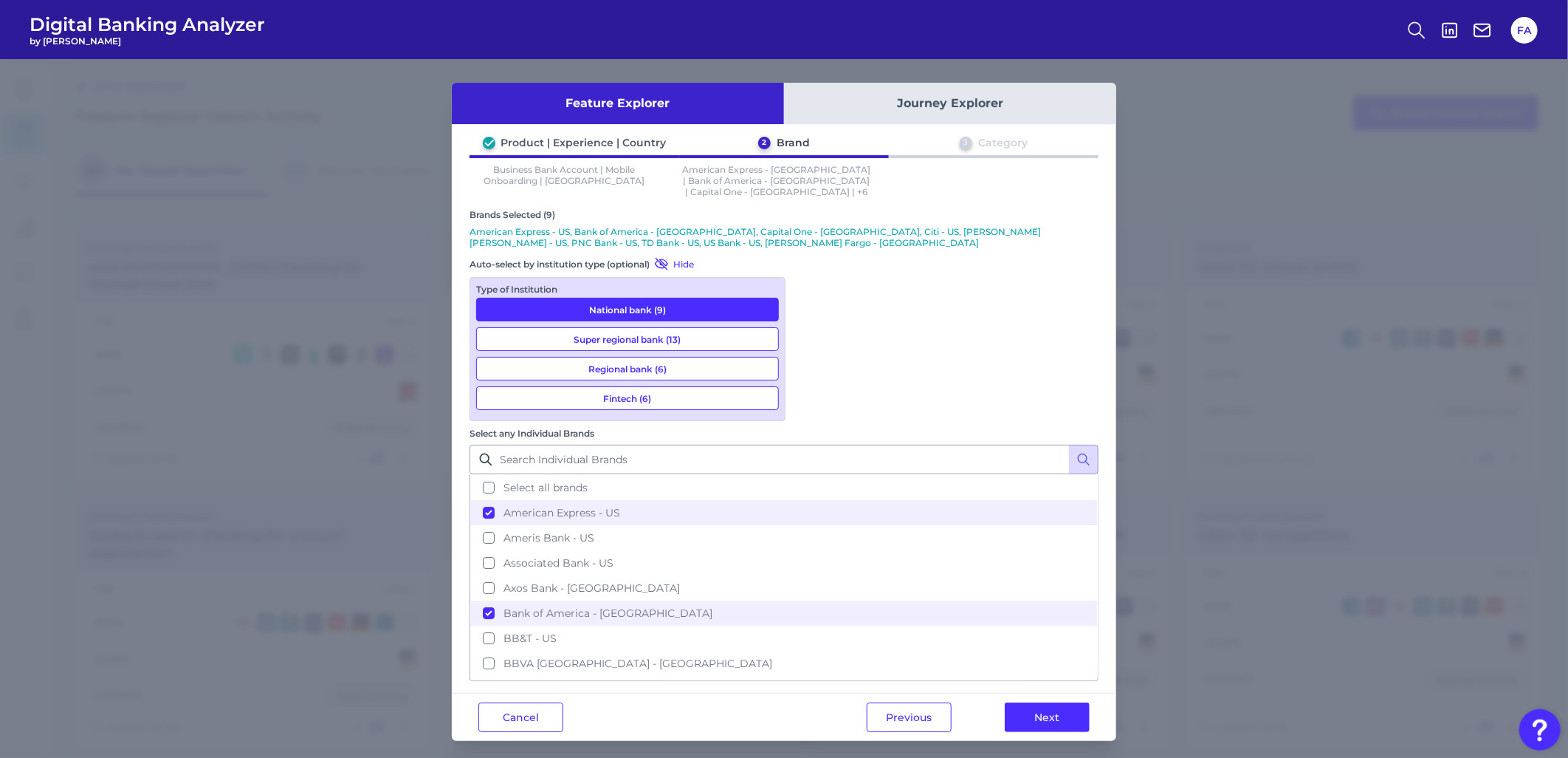
click at [628, 327] on button "Super regional bank (13)" at bounding box center [627, 338] width 303 height 23
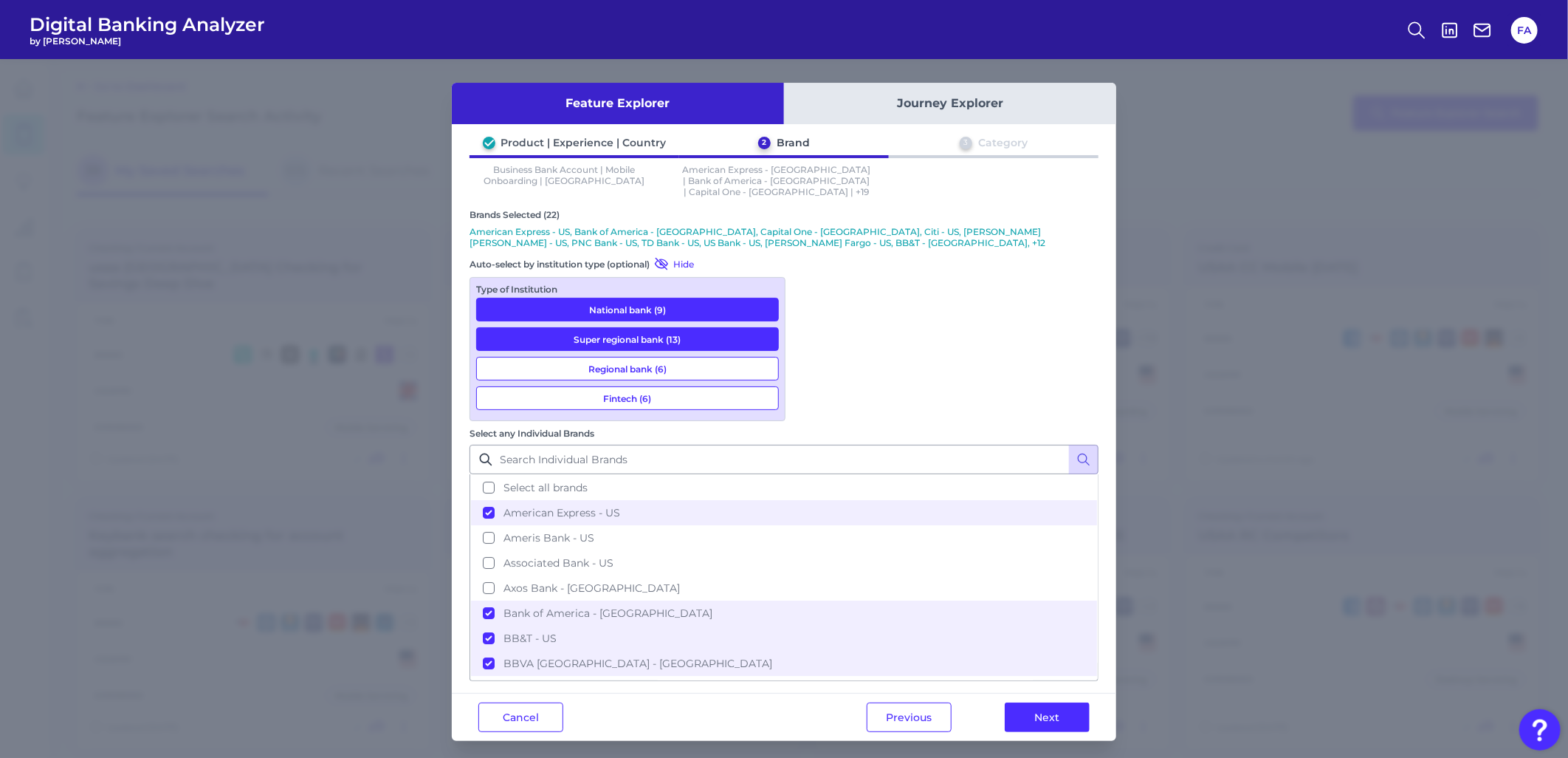
click at [615, 357] on button "Regional bank (6)" at bounding box center [627, 368] width 303 height 23
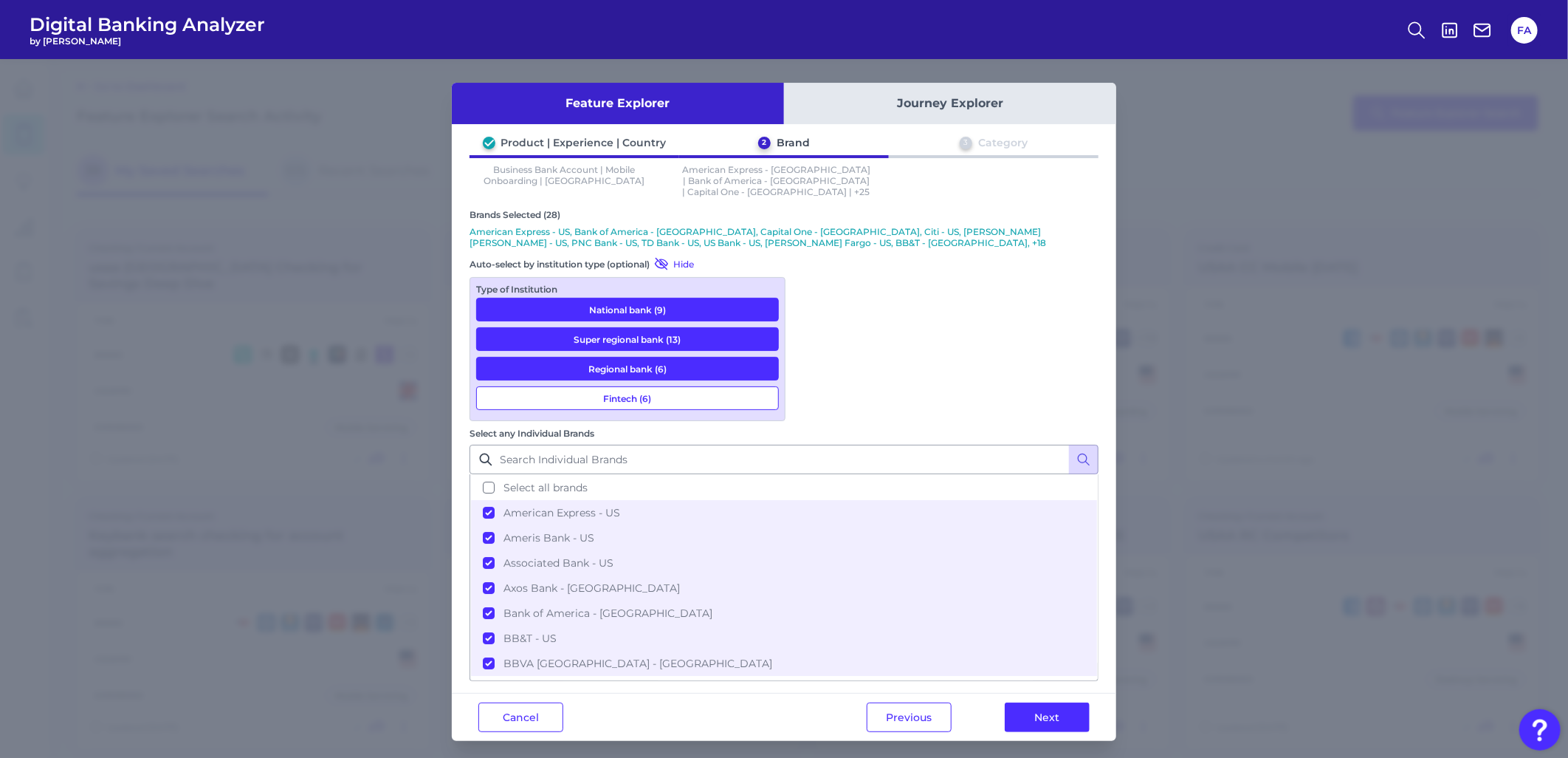
click at [616, 386] on button "Fintech (6)" at bounding box center [627, 398] width 303 height 23
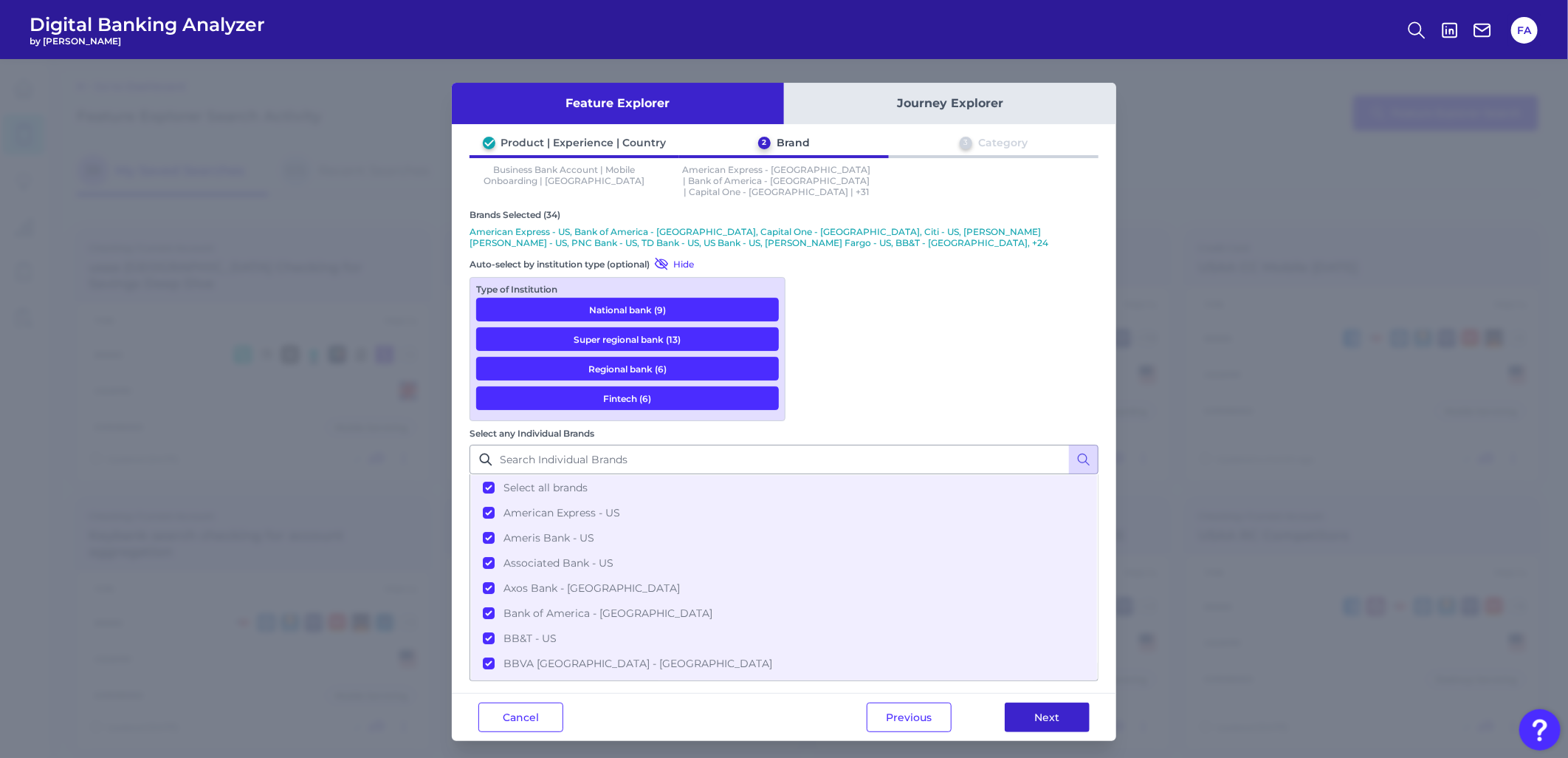
click at [1036, 702] on button "Next" at bounding box center [1047, 717] width 85 height 30
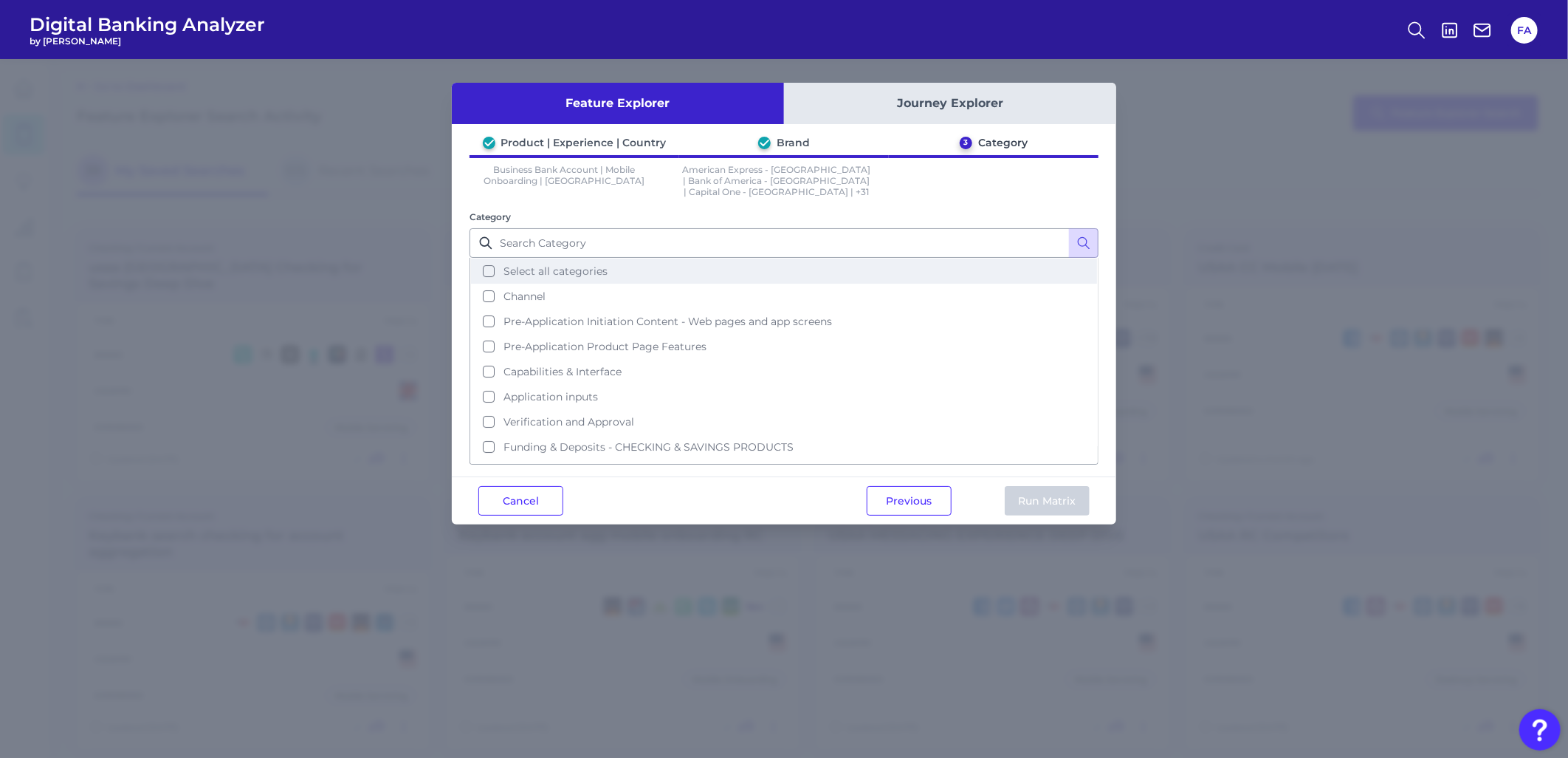
click at [530, 264] on span "Select all categories" at bounding box center [556, 271] width 104 height 13
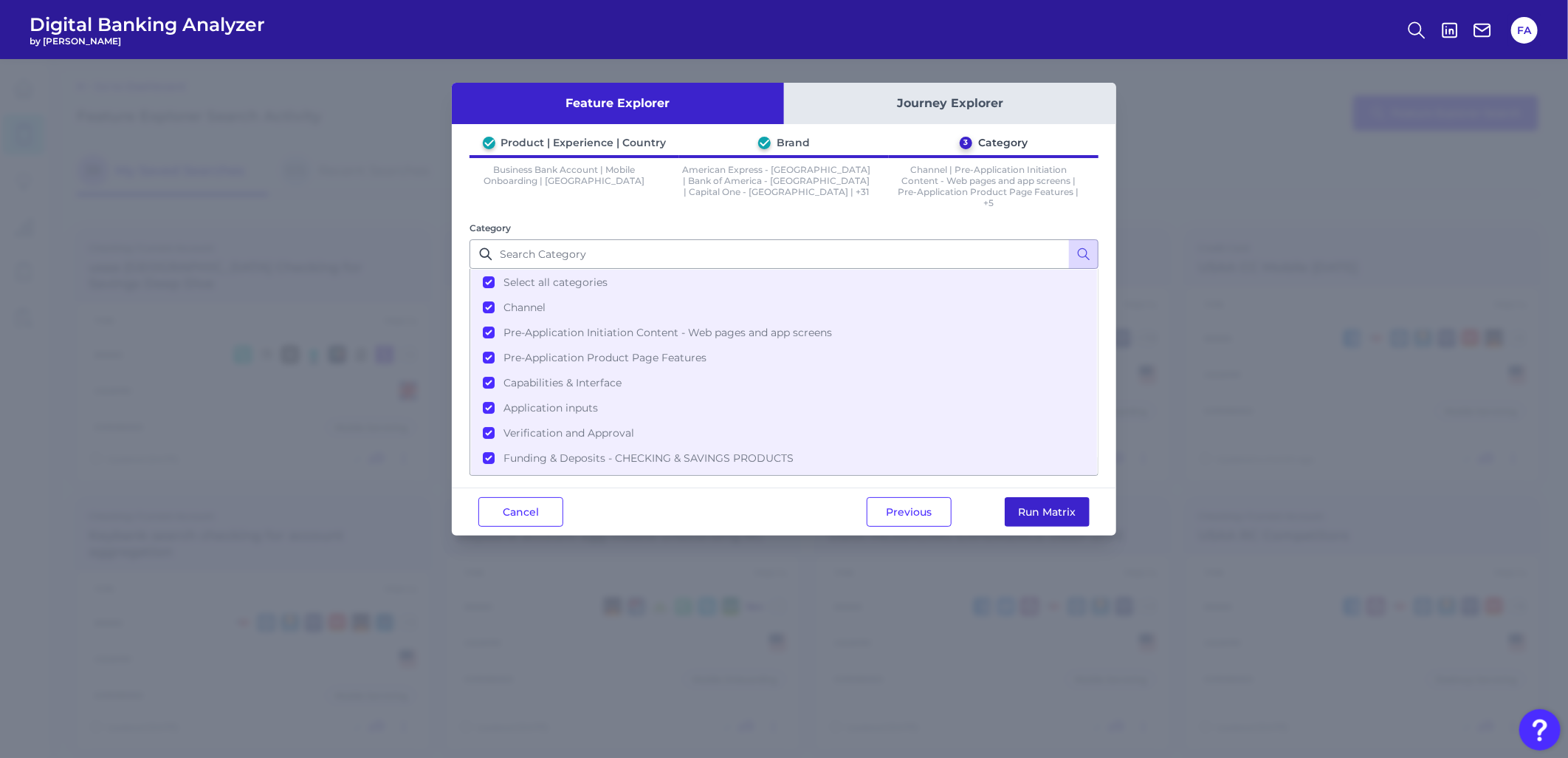
click at [1031, 508] on button "Run Matrix" at bounding box center [1047, 512] width 85 height 30
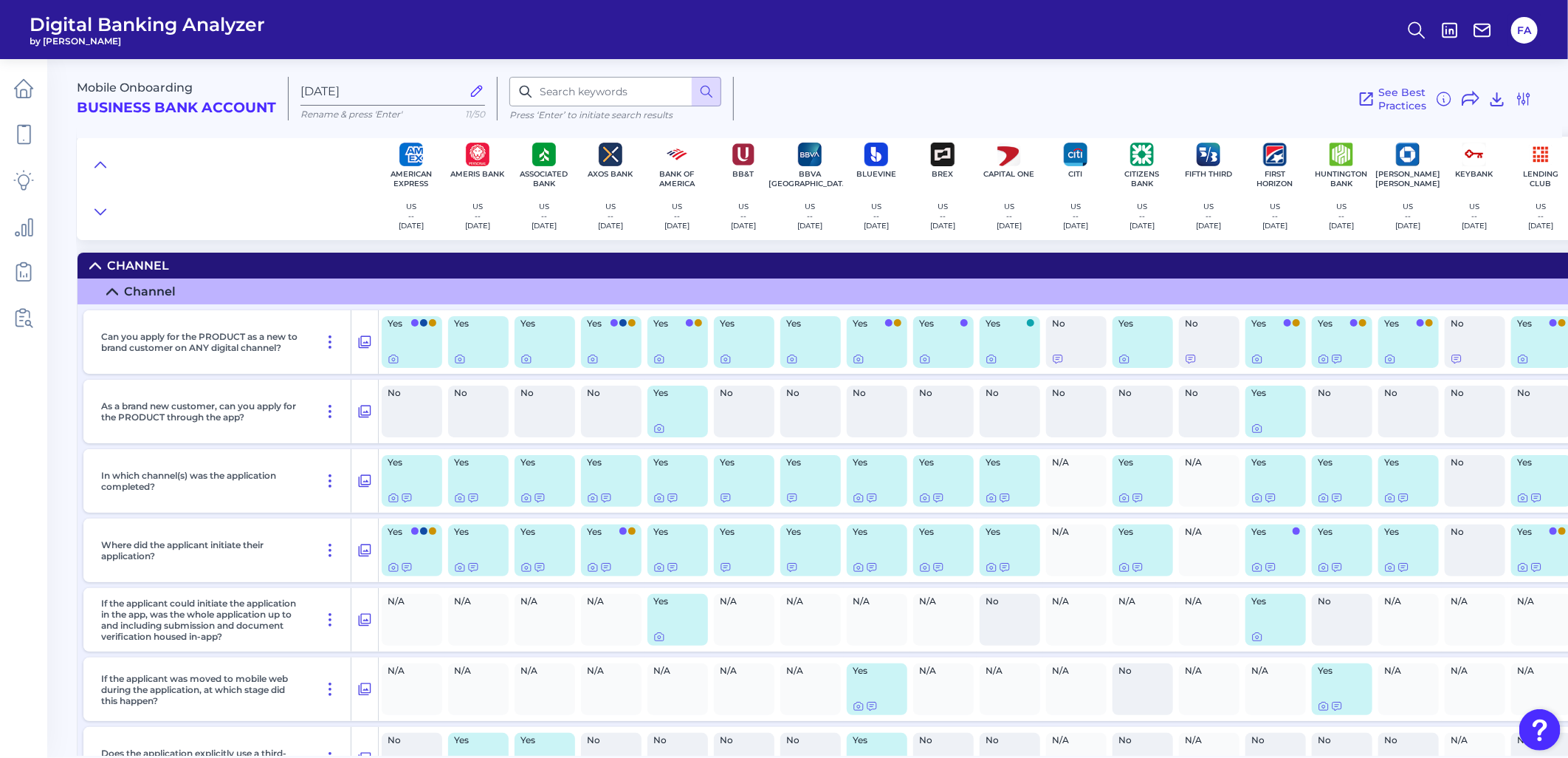
click at [211, 260] on summary "Channel" at bounding box center [1358, 265] width 2561 height 26
click at [116, 259] on div "Channel" at bounding box center [138, 265] width 62 height 14
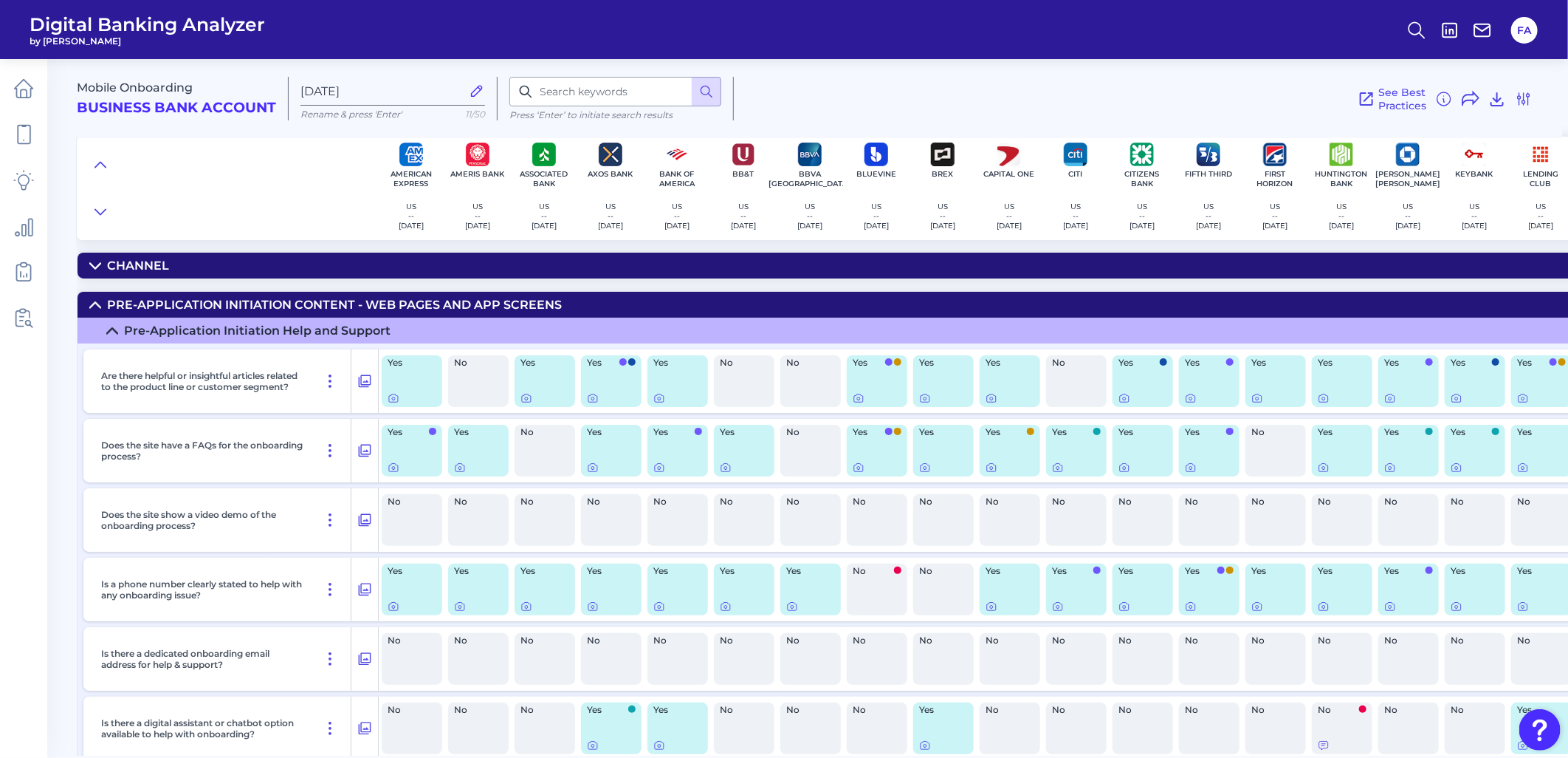
click at [120, 265] on div "Channel" at bounding box center [138, 265] width 62 height 14
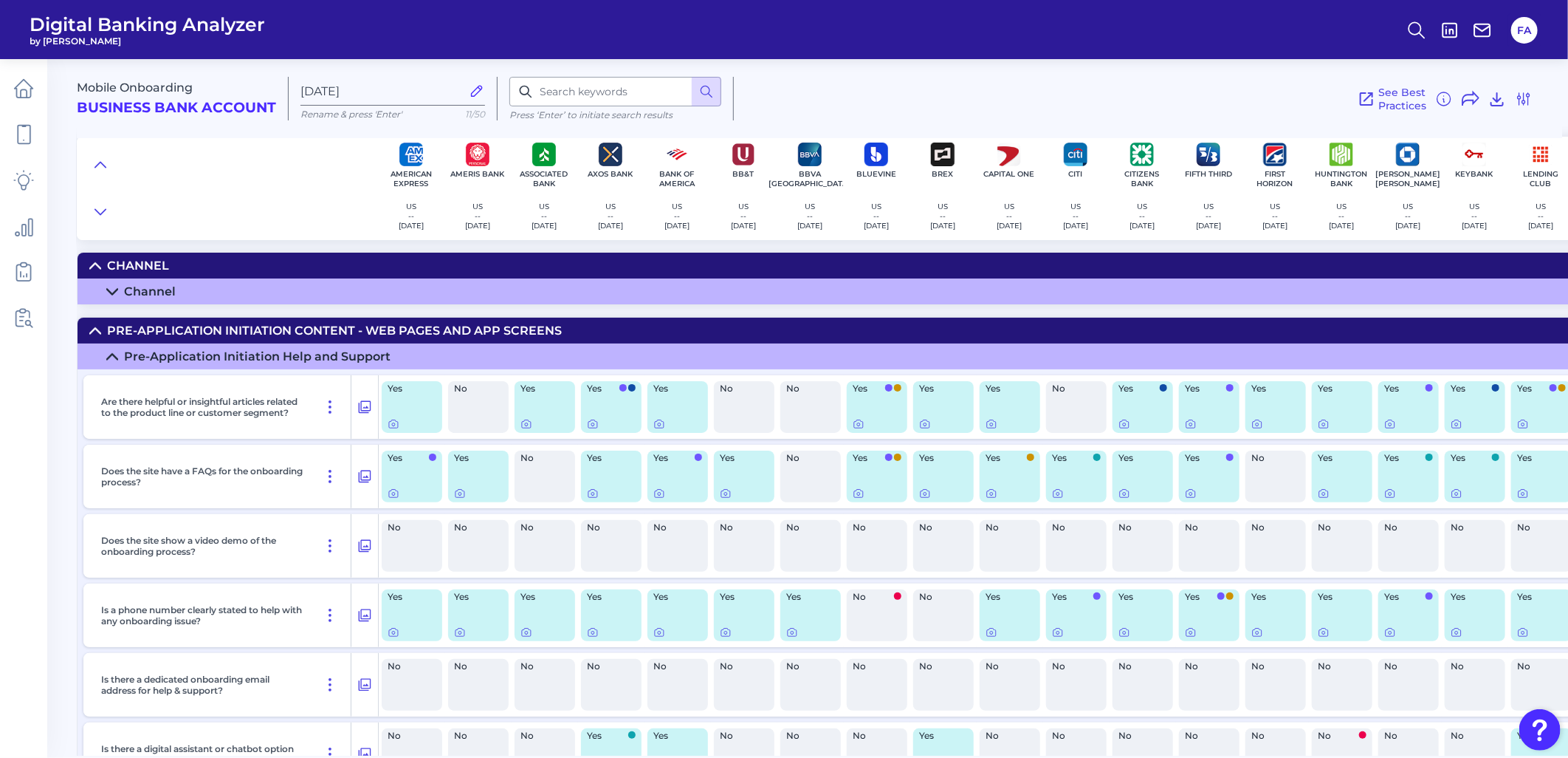
click at [105, 260] on summary "Channel" at bounding box center [1358, 265] width 2561 height 26
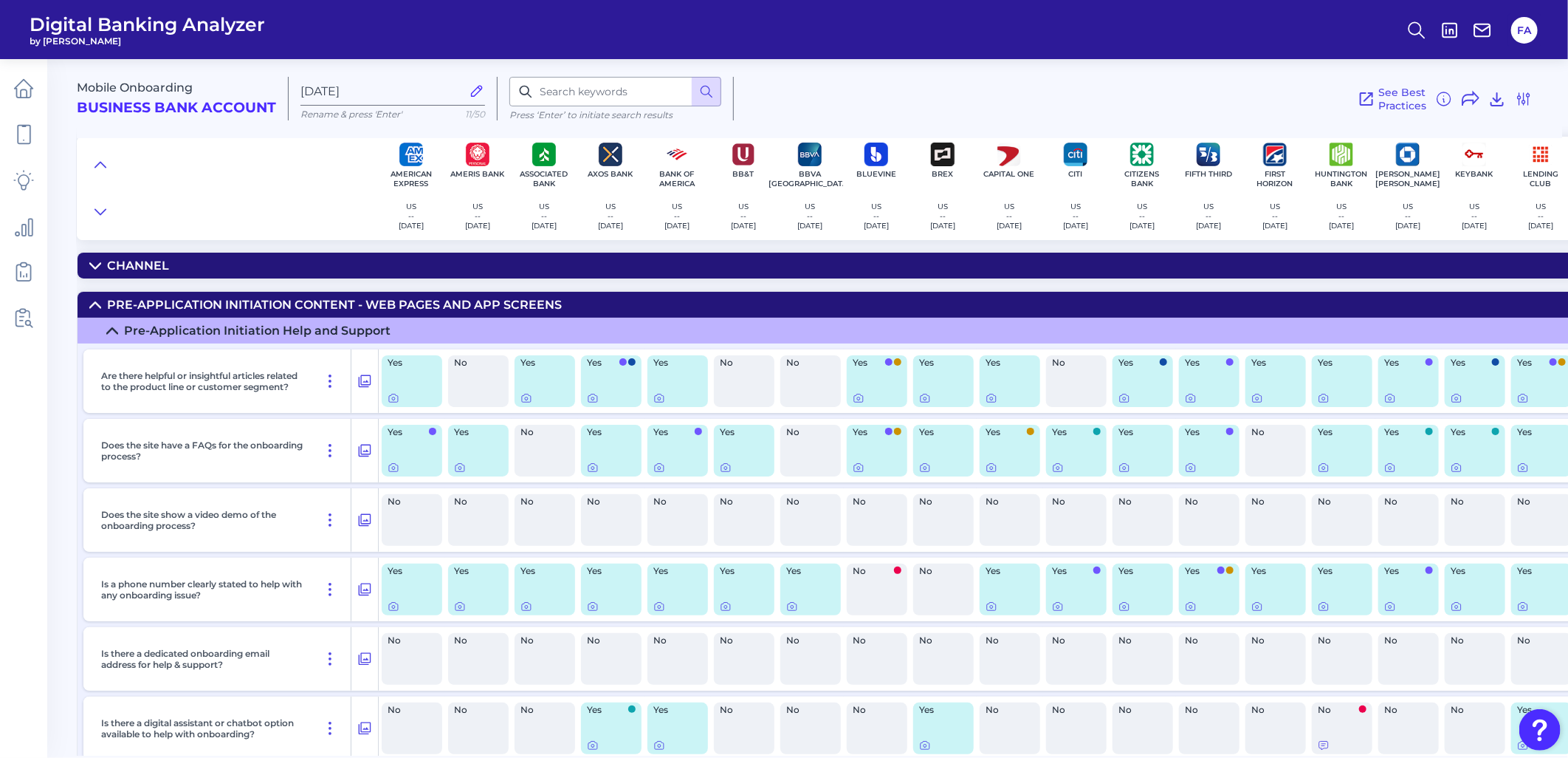
click at [108, 291] on summary "Pre-Application Initiation Content - Web pages and app screens" at bounding box center [1358, 305] width 2561 height 26
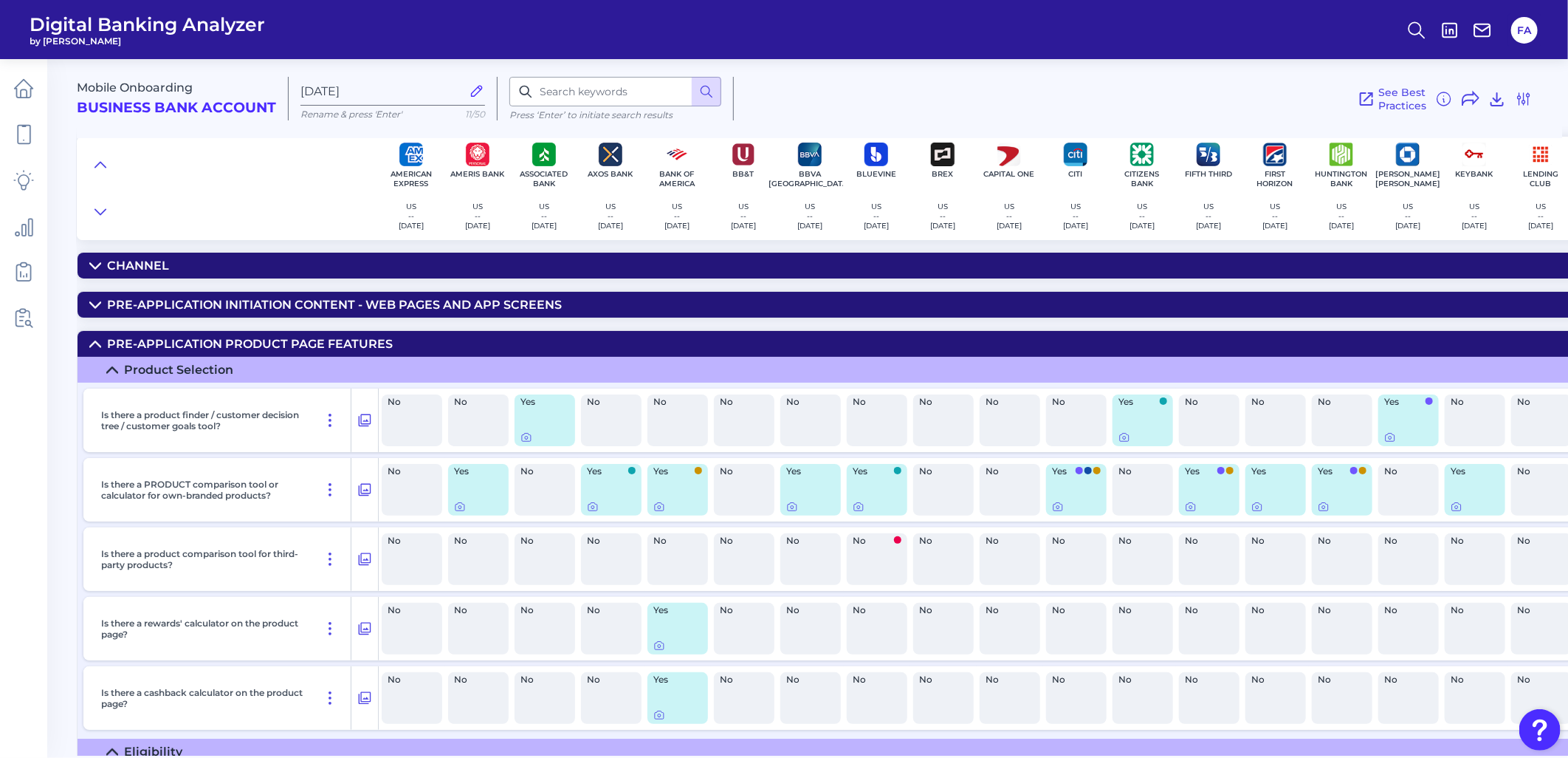
click at [112, 333] on summary "Pre-Application Product Page Features" at bounding box center [1358, 344] width 2561 height 26
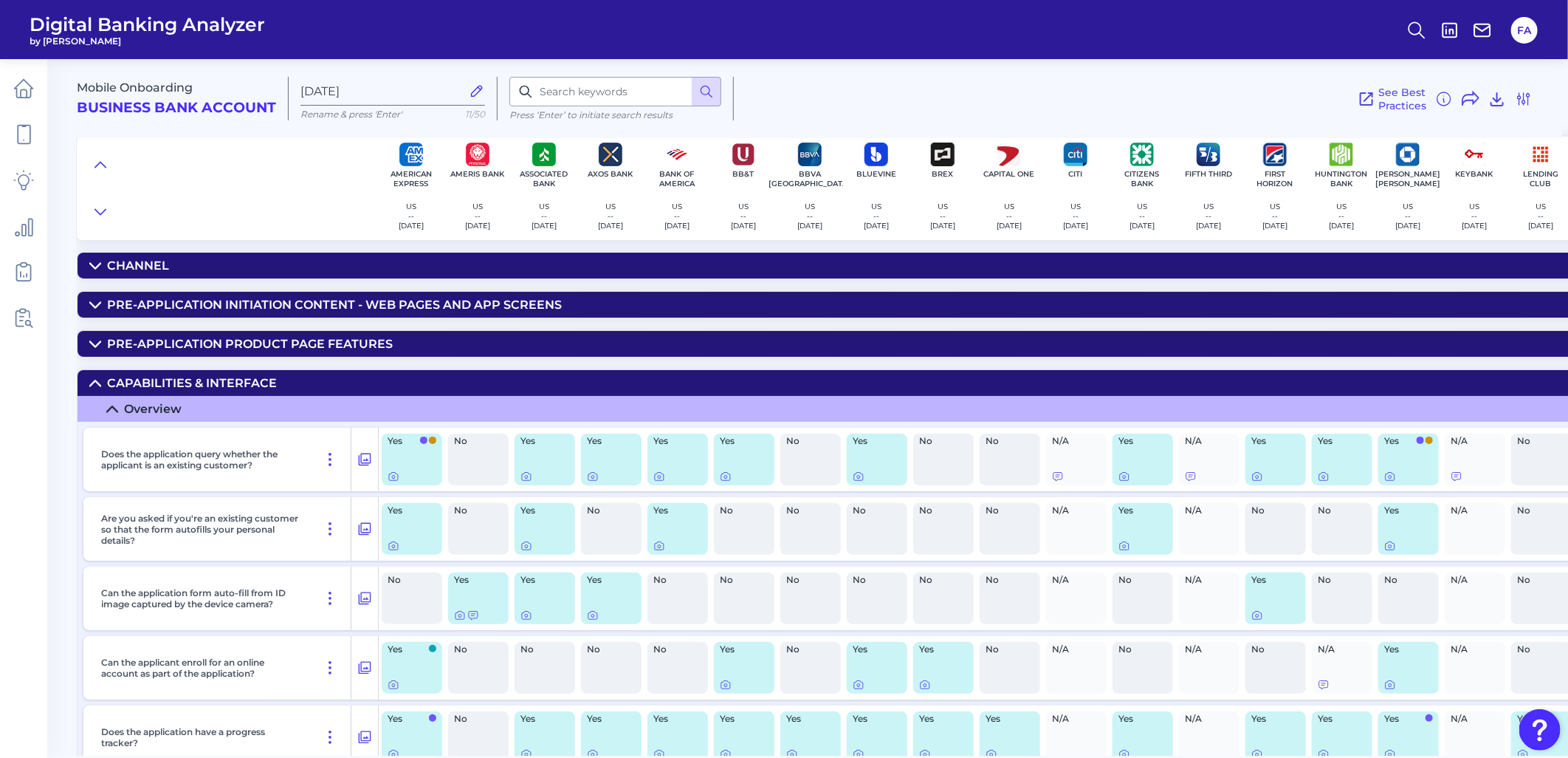
click at [126, 390] on div "Capabilities & Interface" at bounding box center [192, 383] width 169 height 14
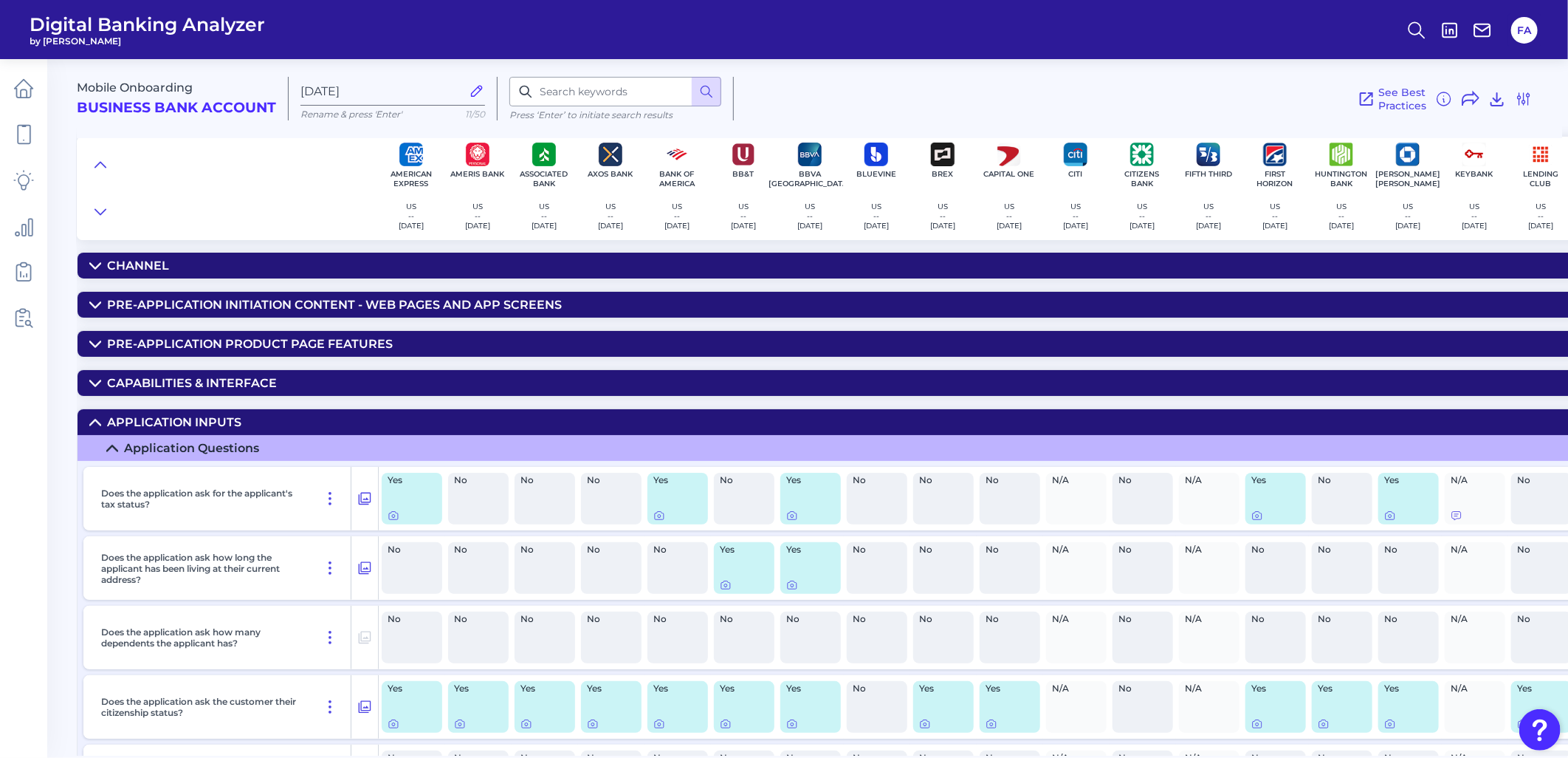
click at [130, 435] on summary "Application inputs" at bounding box center [1358, 422] width 2561 height 26
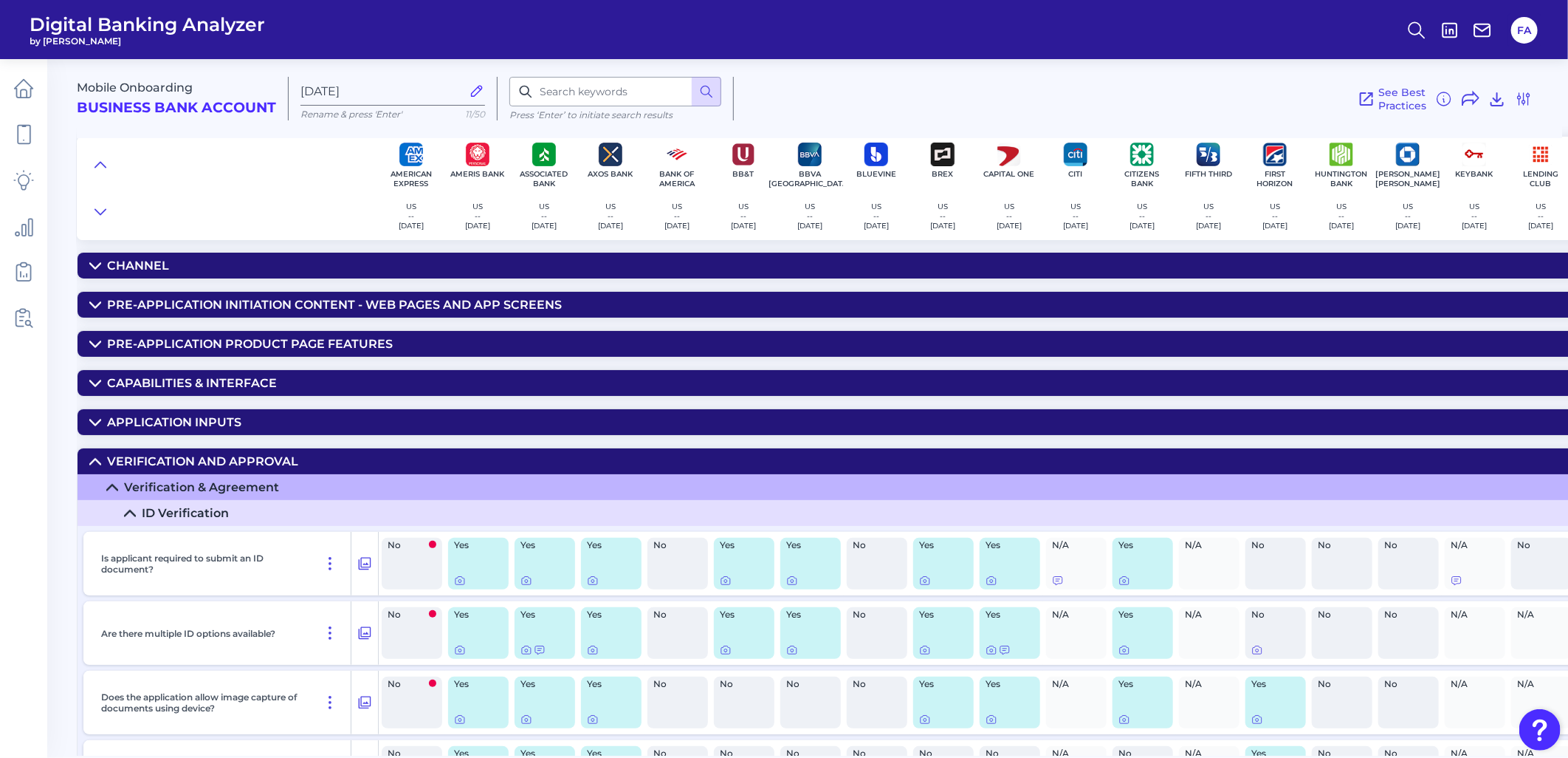
click at [131, 468] on div "Verification and Approval" at bounding box center [202, 461] width 191 height 14
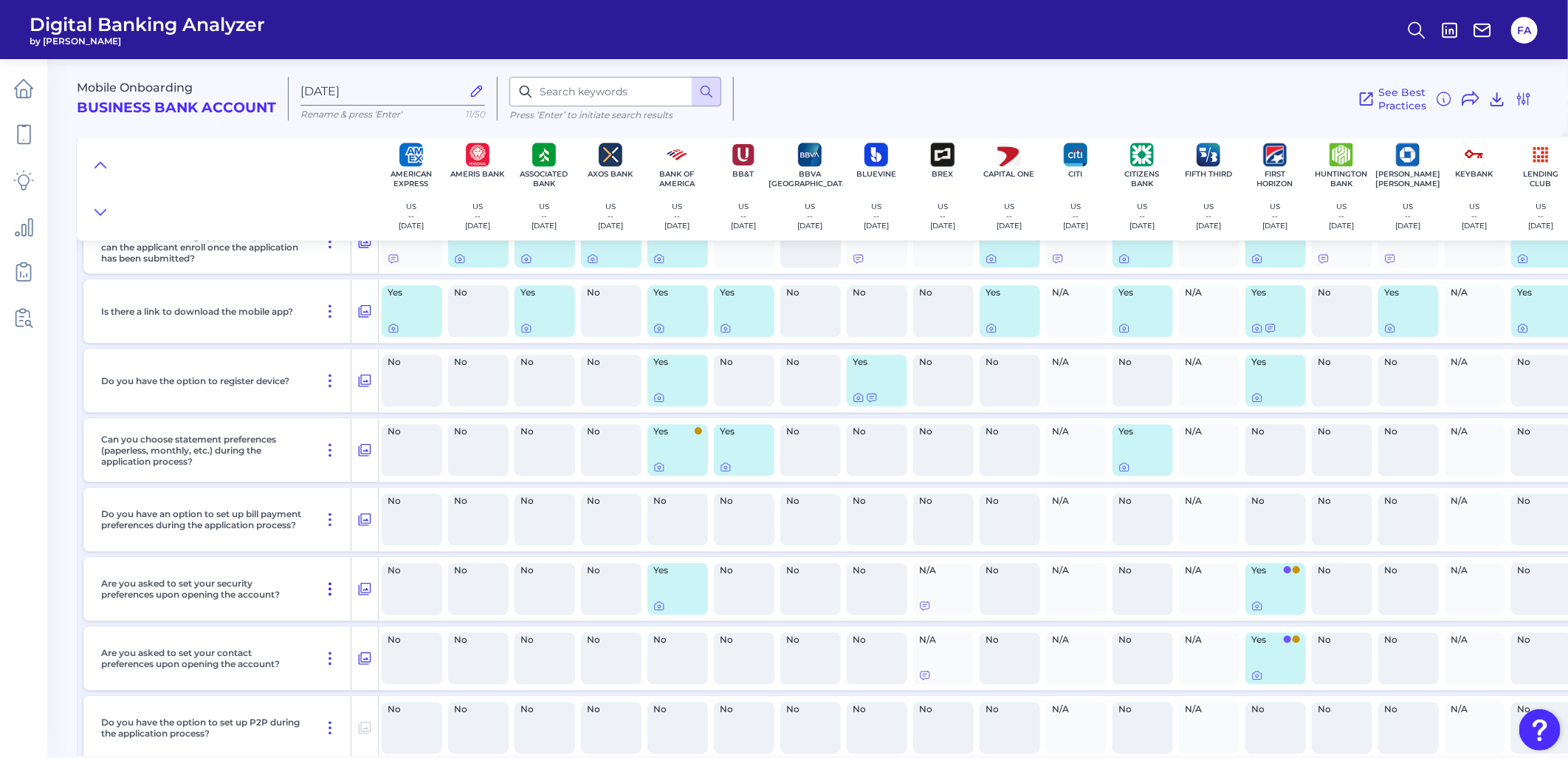
scroll to position [2093, 0]
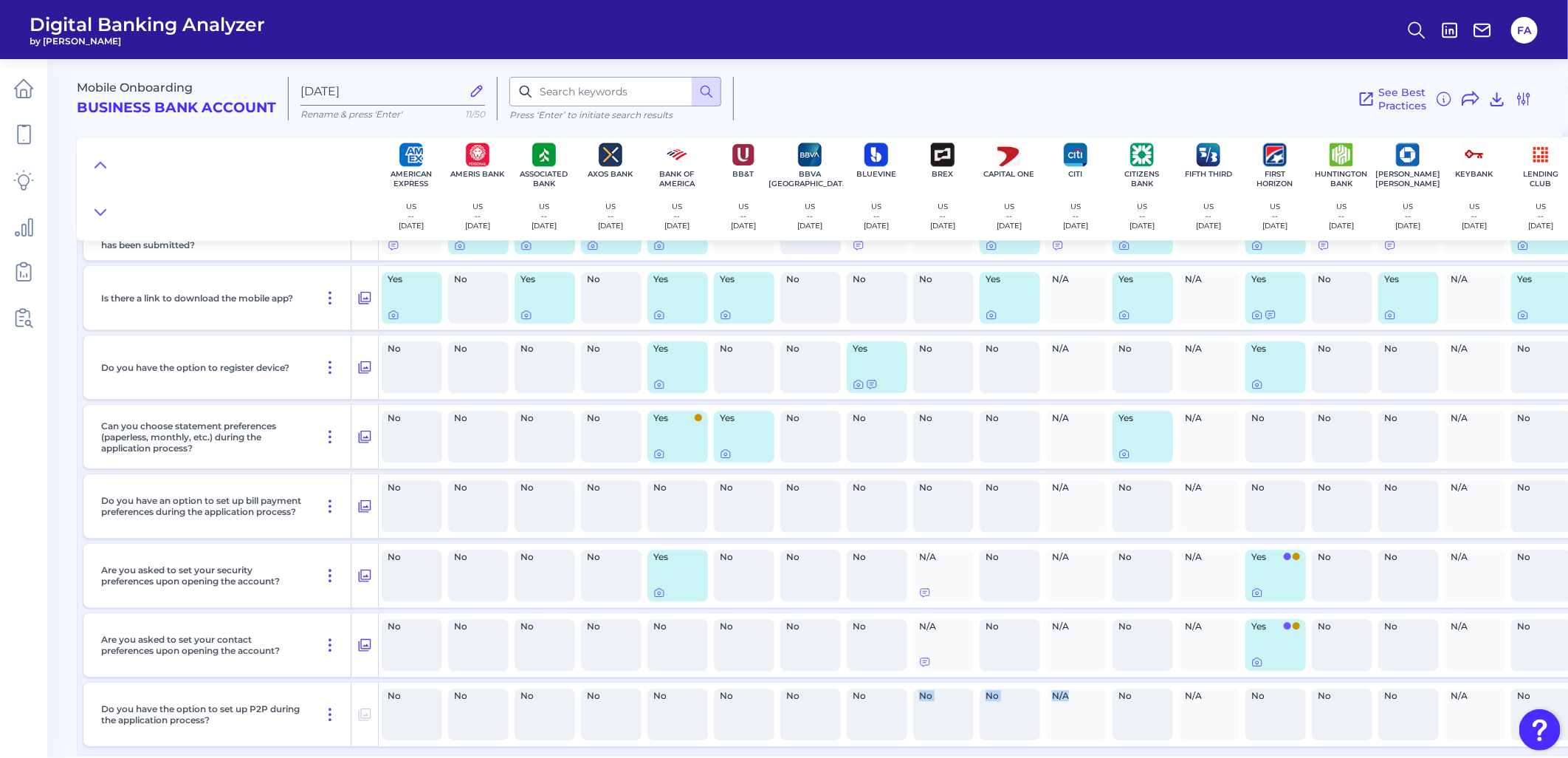
drag, startPoint x: 865, startPoint y: 749, endPoint x: 1043, endPoint y: 732, distance: 178.8
click at [1071, 738] on div "If the applicant was not able to enroll for an online account during applicatio…" at bounding box center [1360, 473] width 2566 height 564
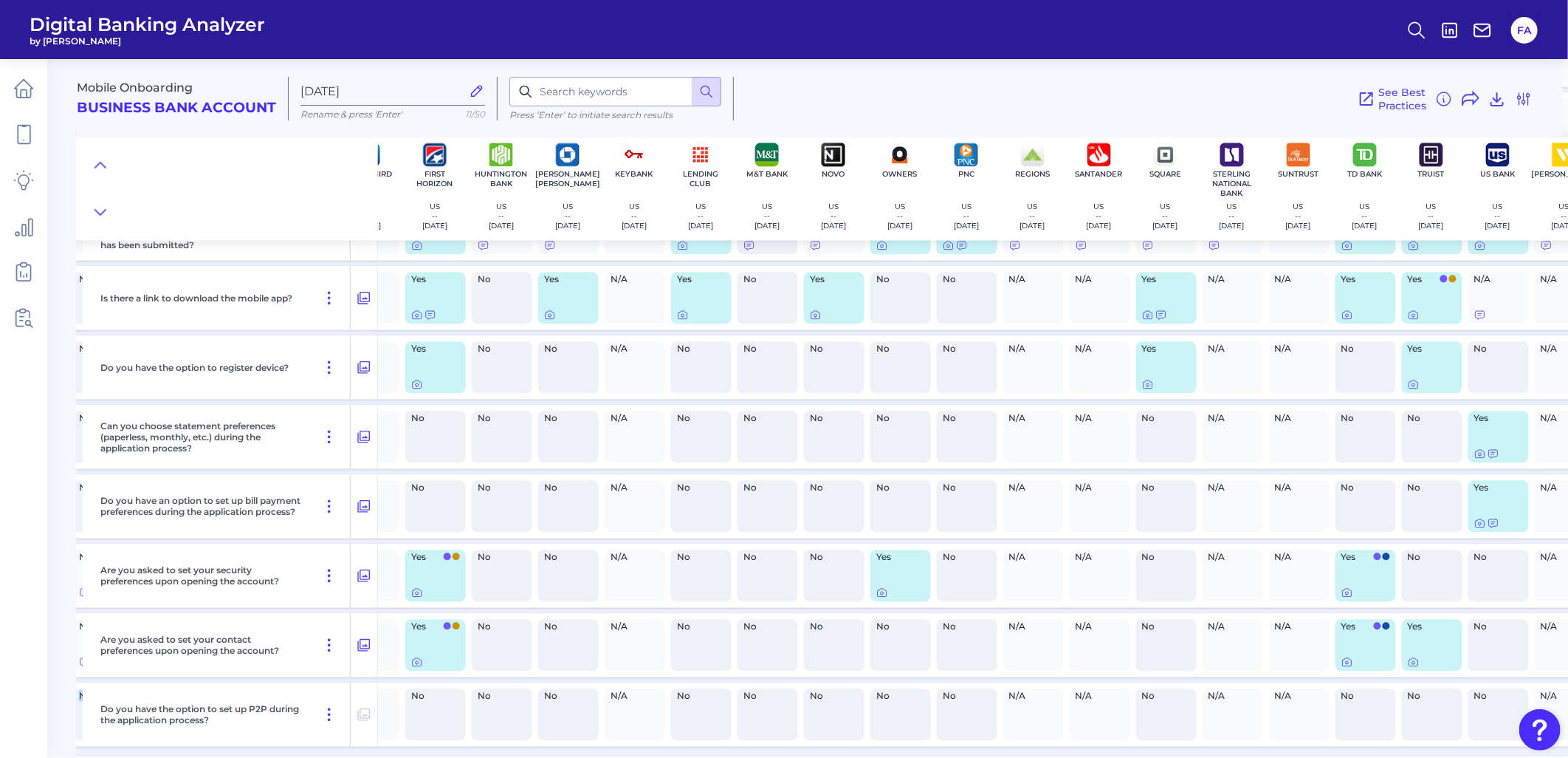
scroll to position [2093, 1082]
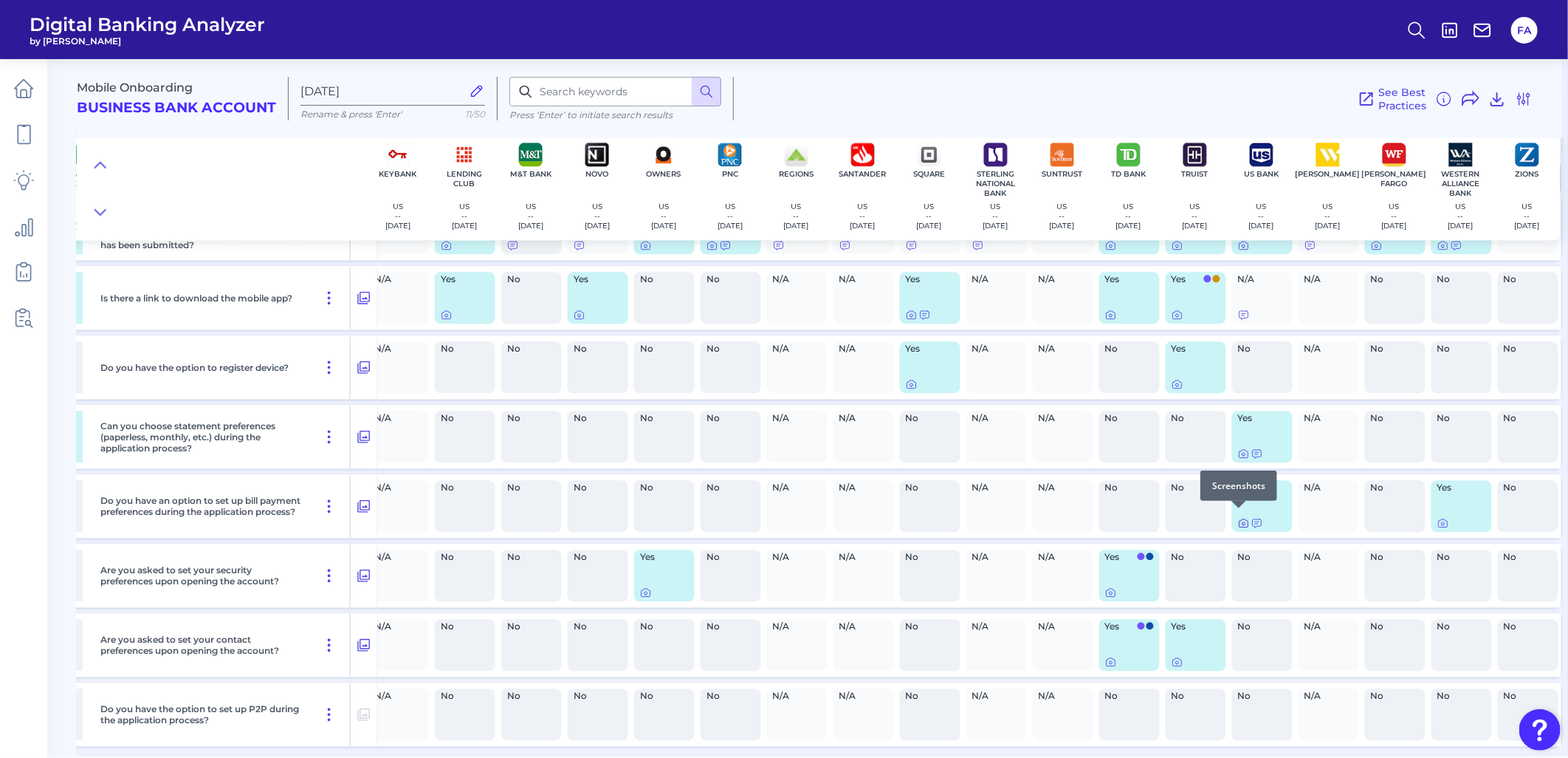
click at [1239, 521] on icon at bounding box center [1244, 522] width 9 height 8
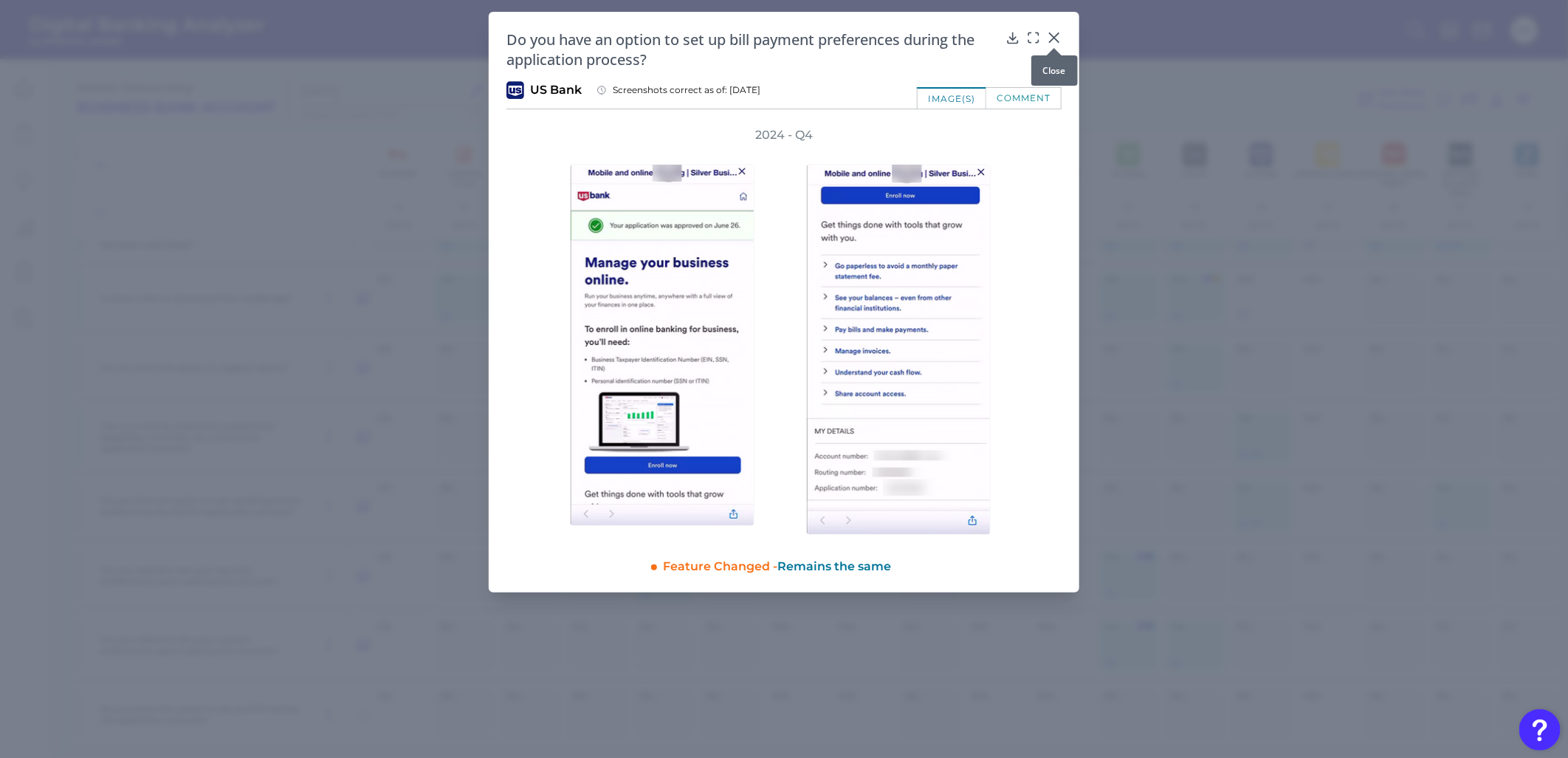
click at [1056, 35] on icon at bounding box center [1055, 38] width 9 height 9
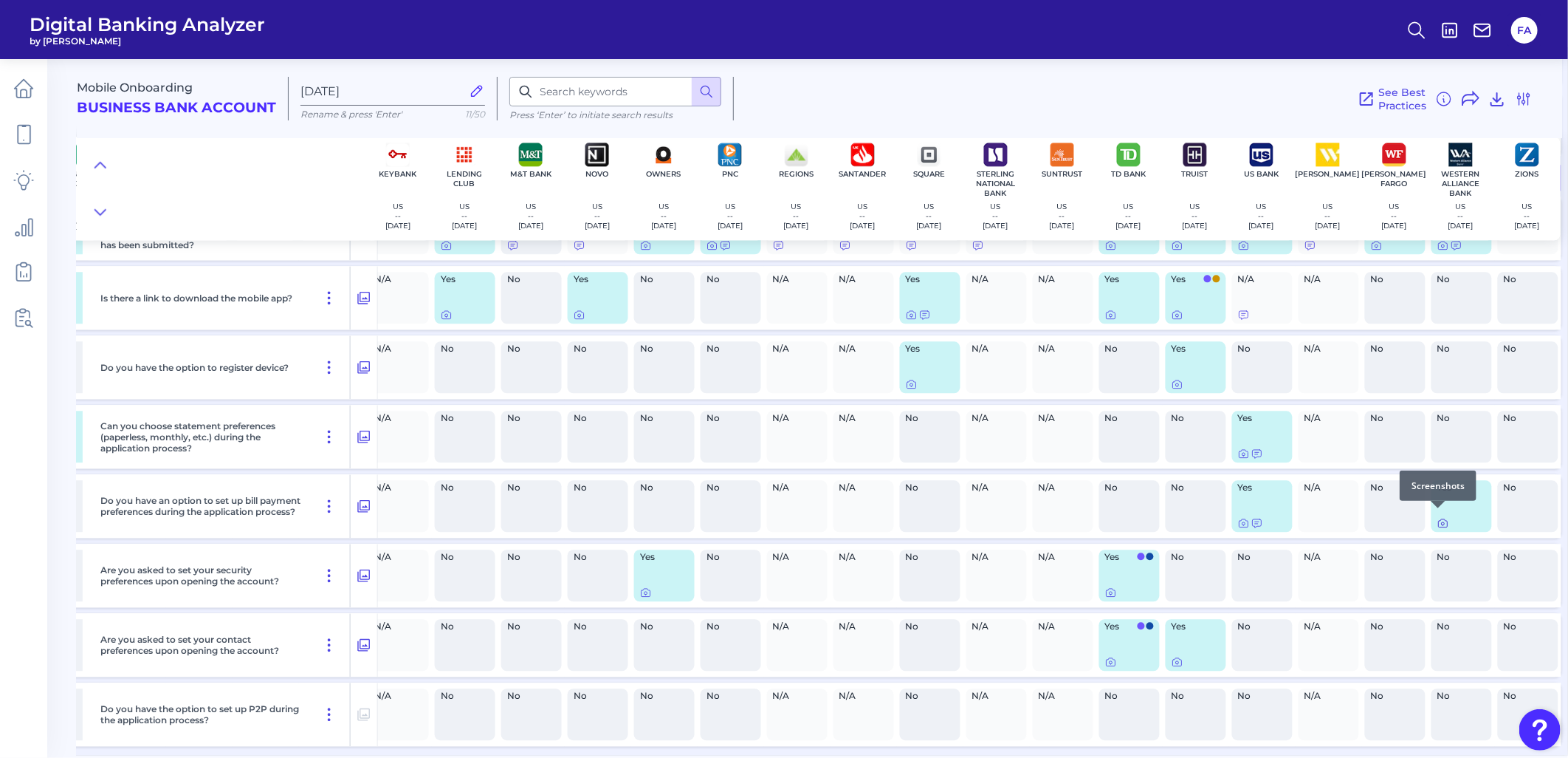
click at [1439, 521] on icon at bounding box center [1443, 522] width 12 height 12
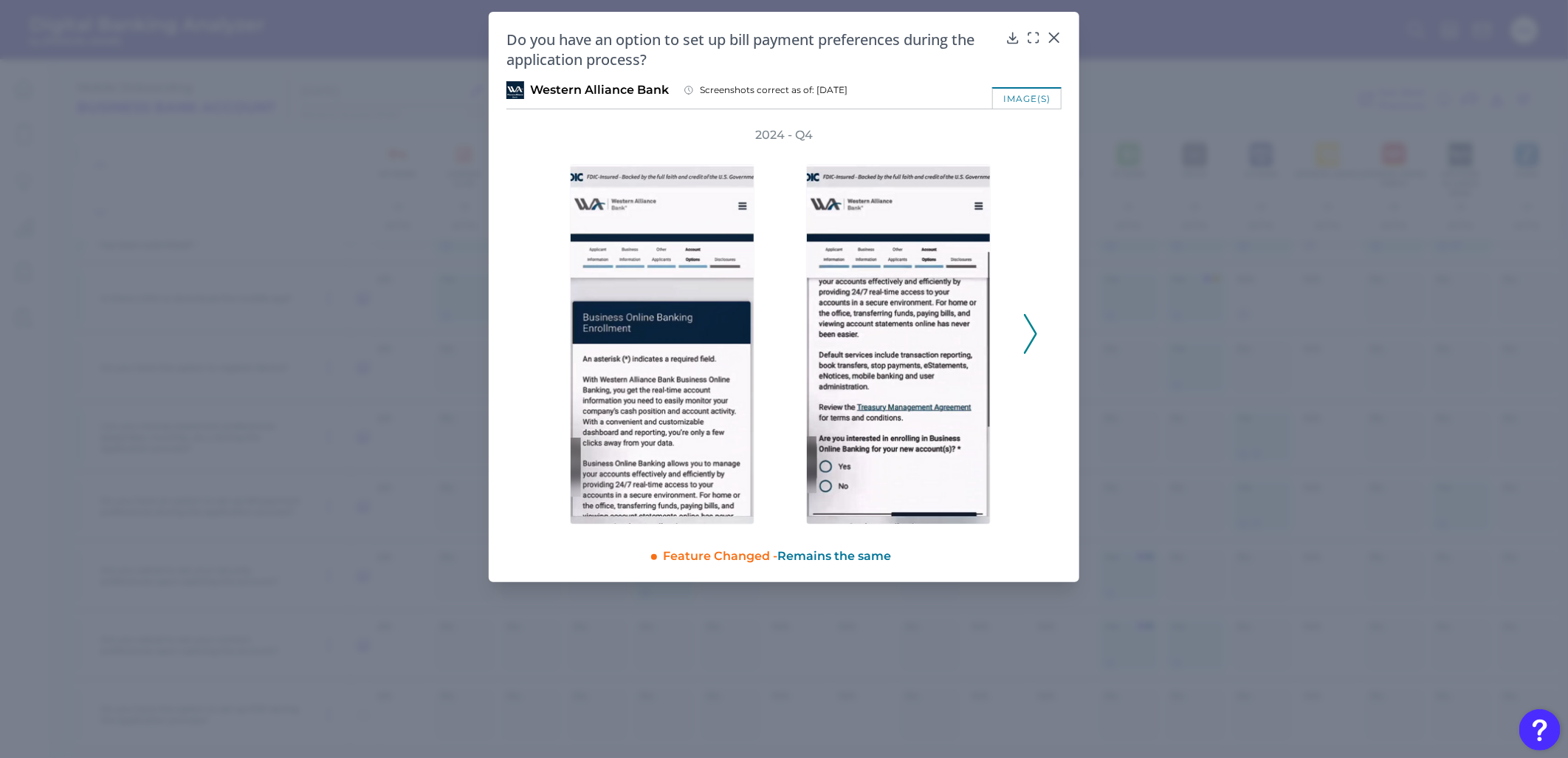
click at [1031, 337] on icon at bounding box center [1031, 333] width 13 height 40
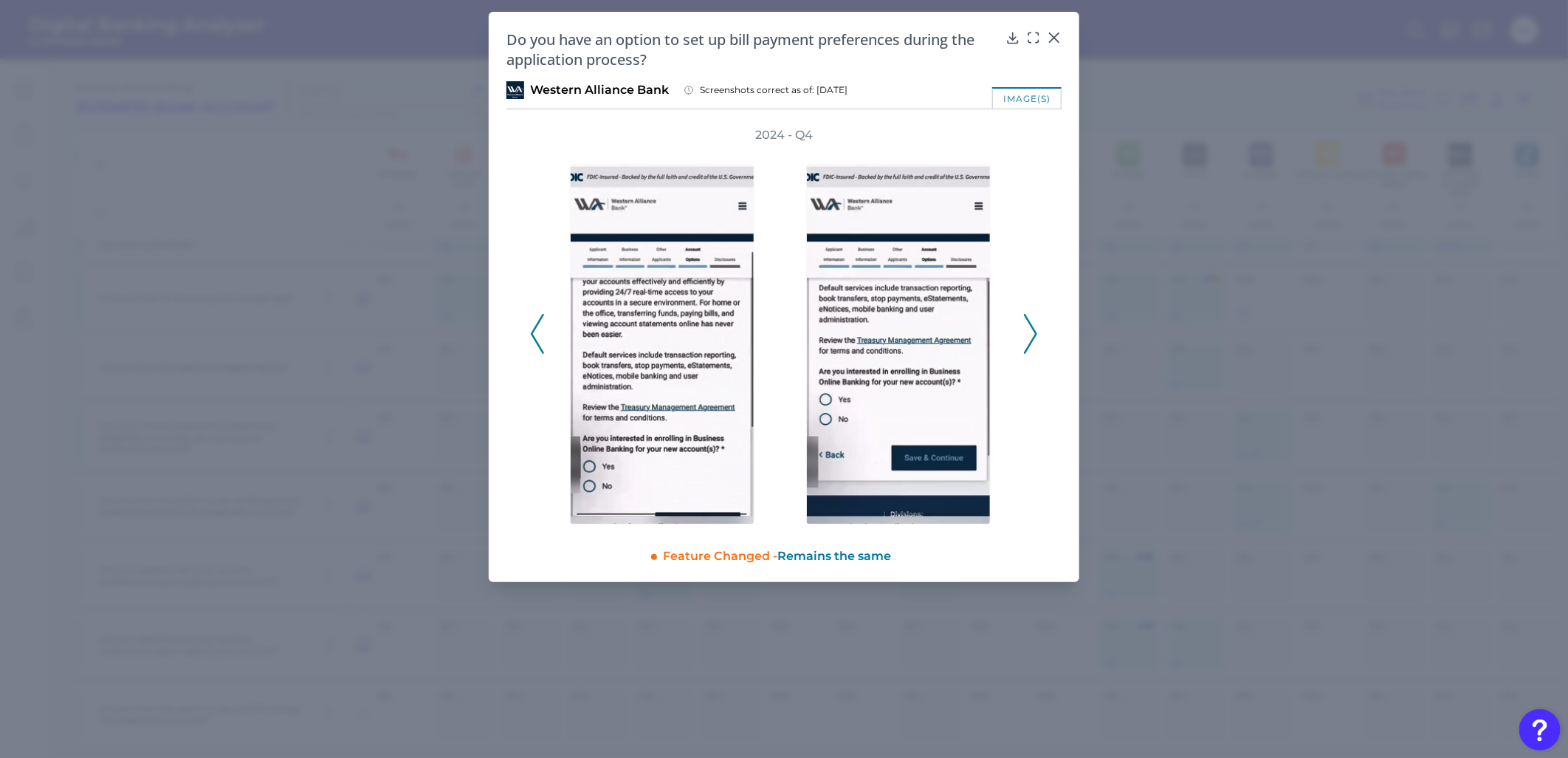
click at [1031, 337] on icon at bounding box center [1031, 333] width 13 height 40
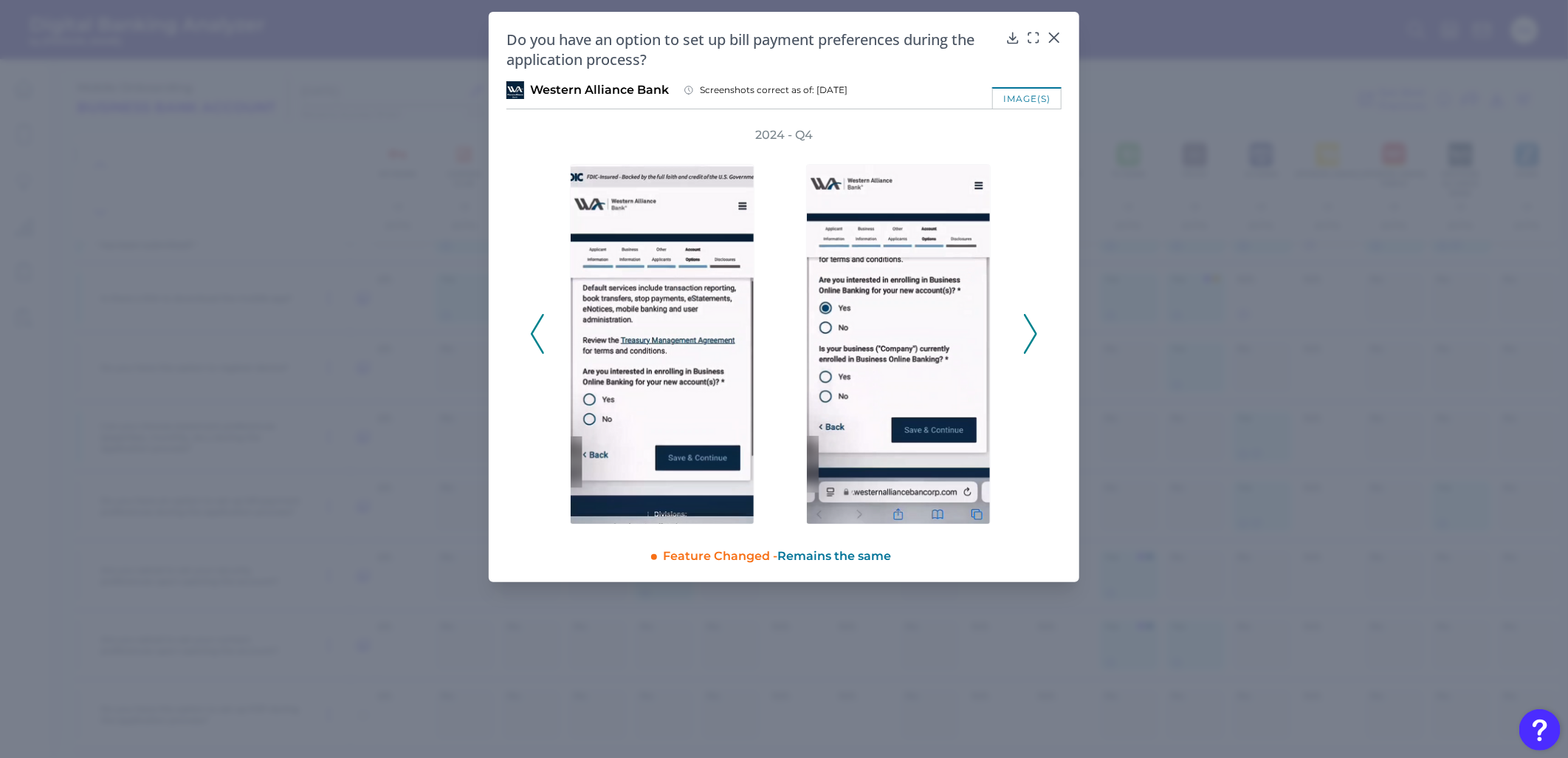
click at [1031, 337] on icon at bounding box center [1031, 333] width 13 height 40
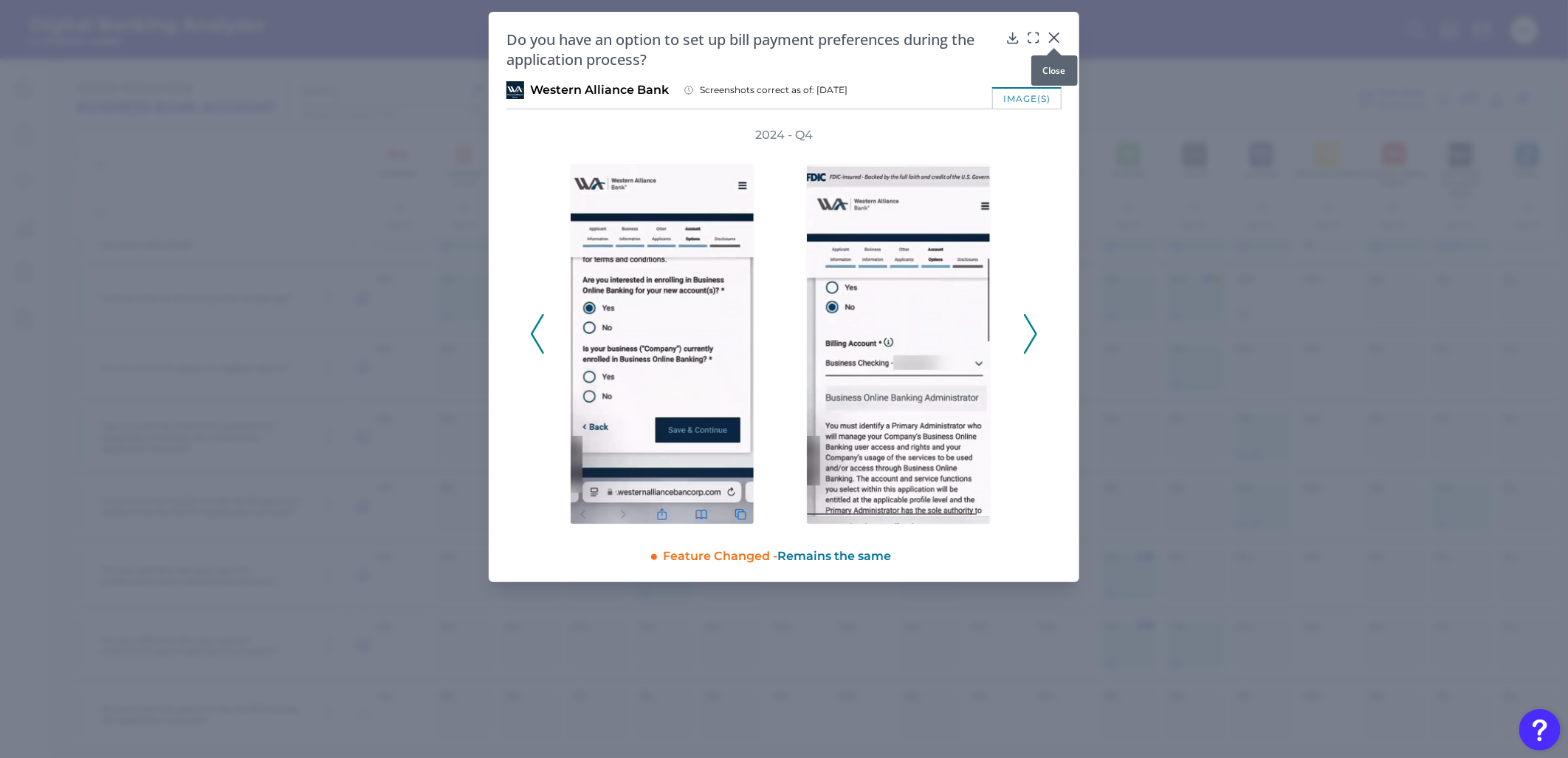
click at [1057, 31] on icon at bounding box center [1054, 38] width 15 height 15
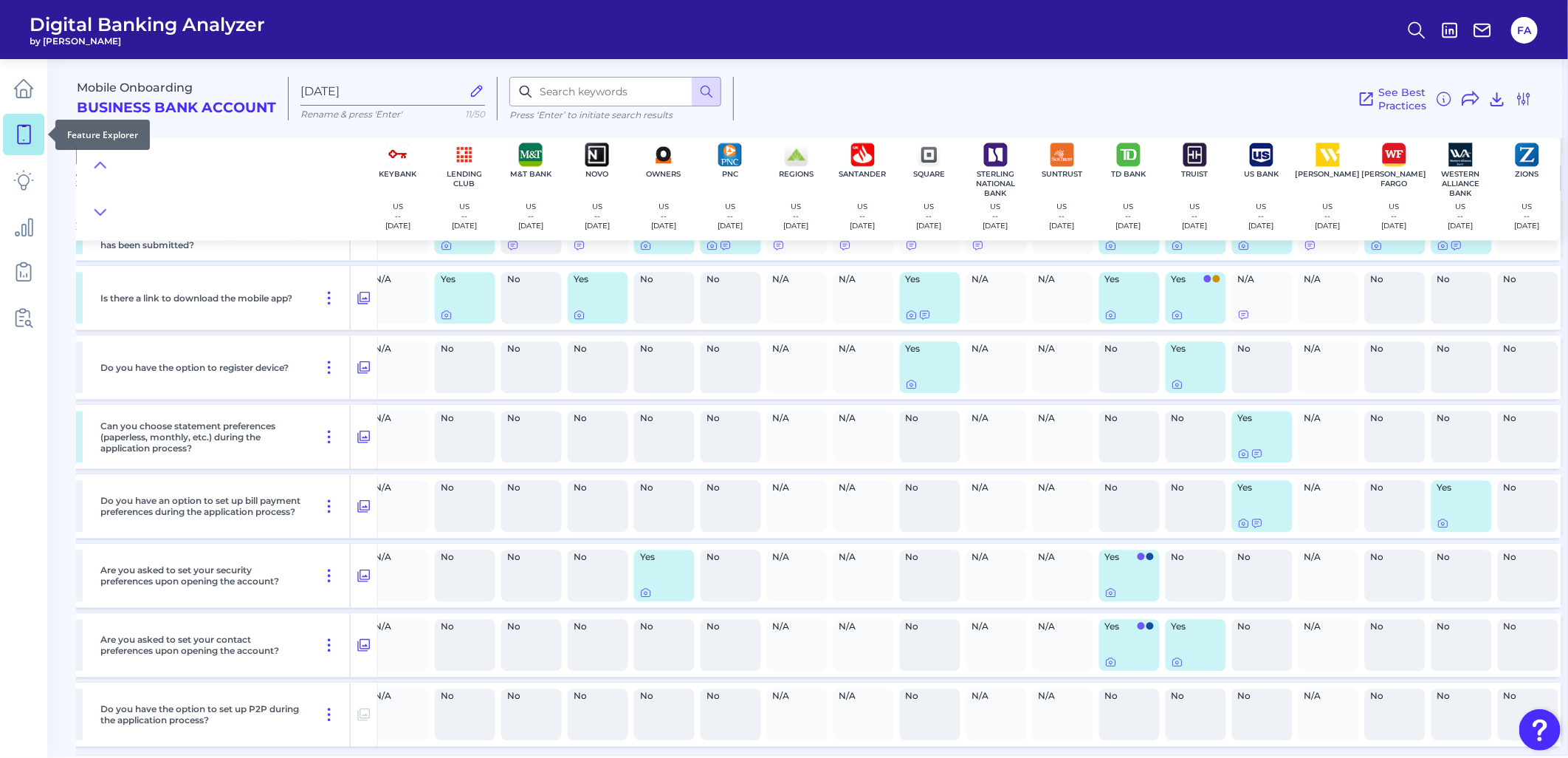
click at [9, 119] on link at bounding box center [23, 134] width 41 height 41
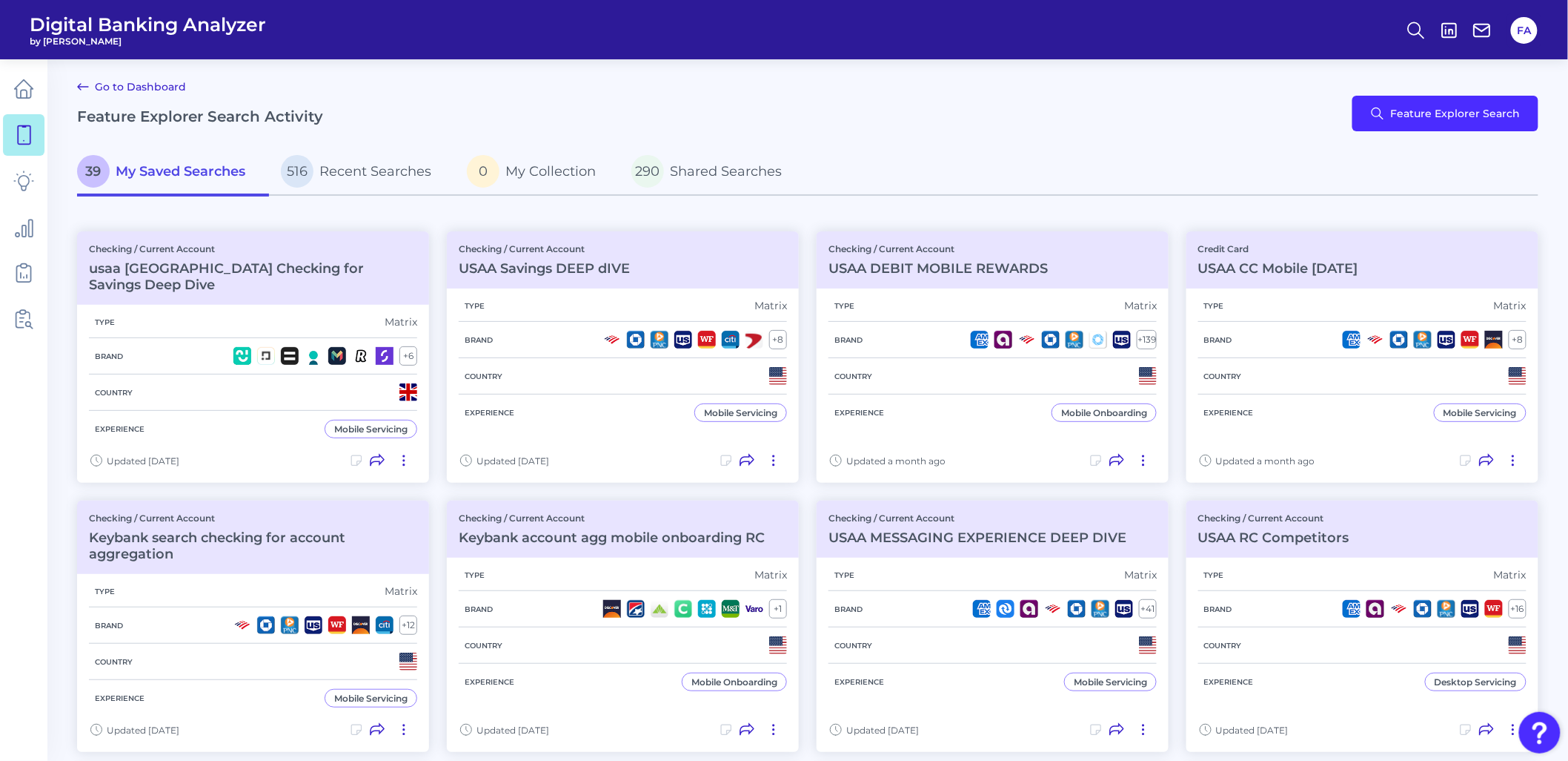
click at [1441, 136] on div "Go to Dashboard Feature Explorer Search Activity Feature Explorer Search" at bounding box center [807, 113] width 1461 height 71
click at [345, 160] on p "516 Recent Searches" at bounding box center [356, 171] width 150 height 33
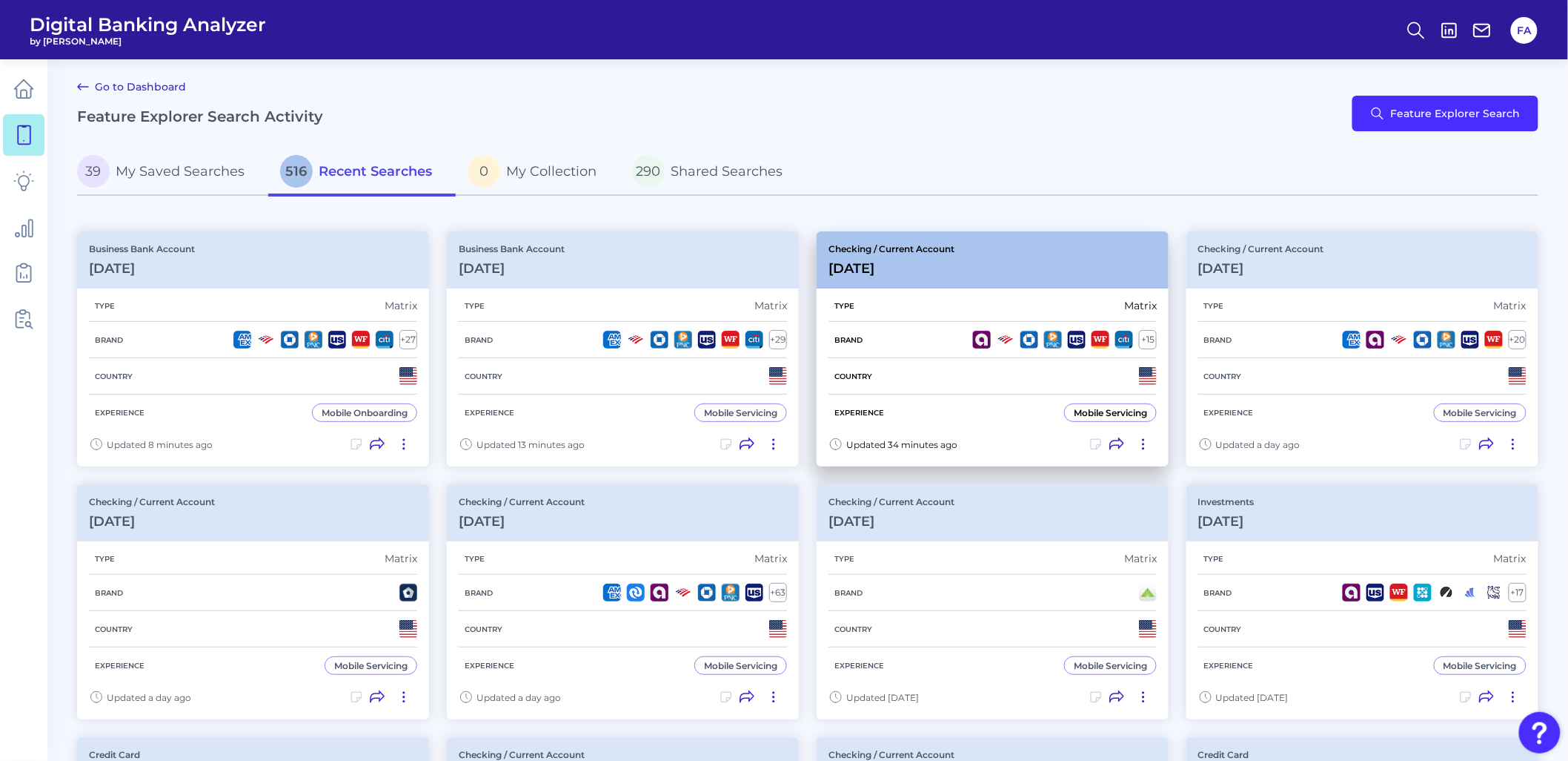
click at [953, 323] on div "Brand + 15" at bounding box center [992, 339] width 328 height 36
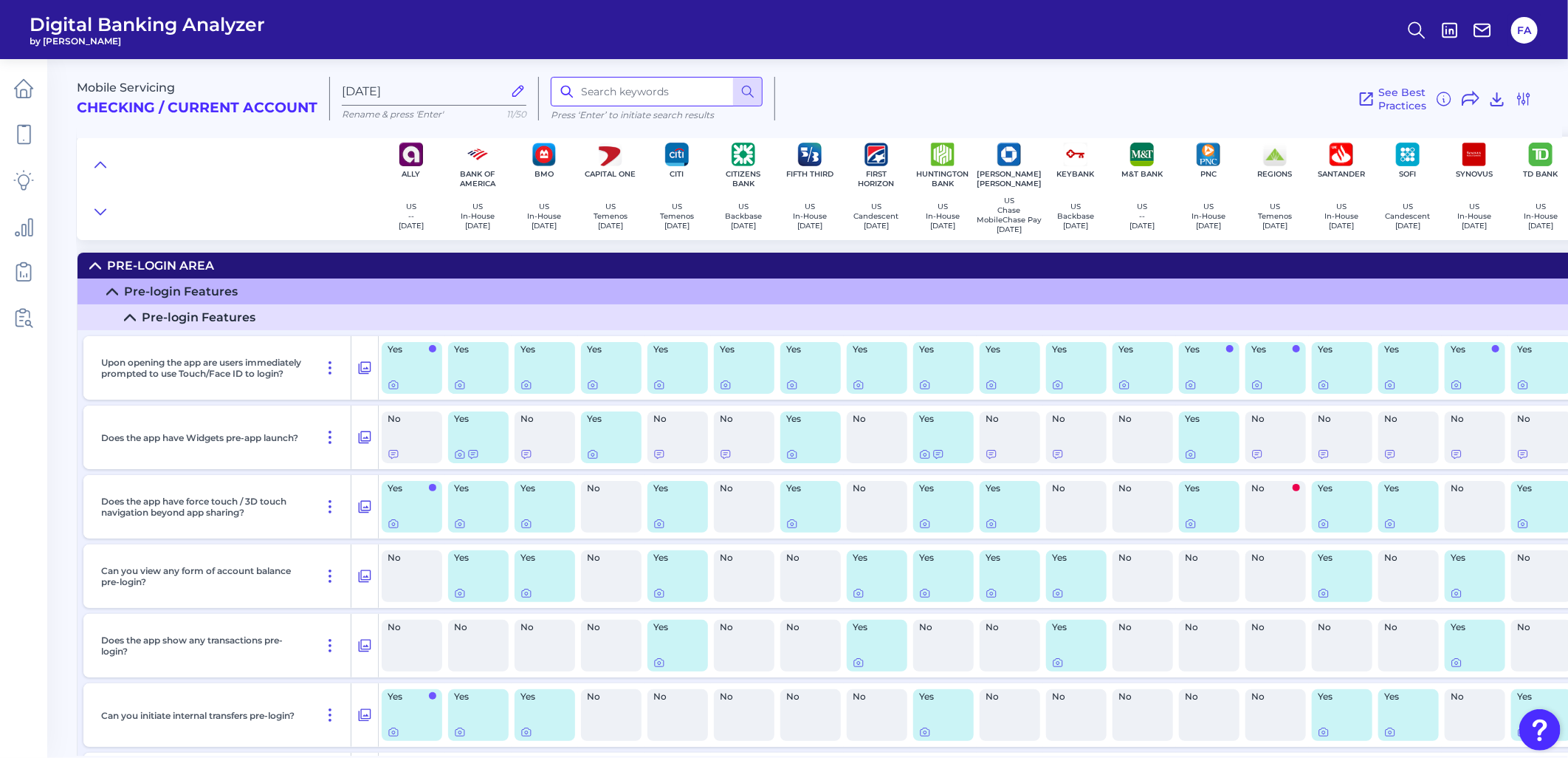
click at [636, 100] on input at bounding box center [657, 91] width 212 height 30
type input "direct deposit"
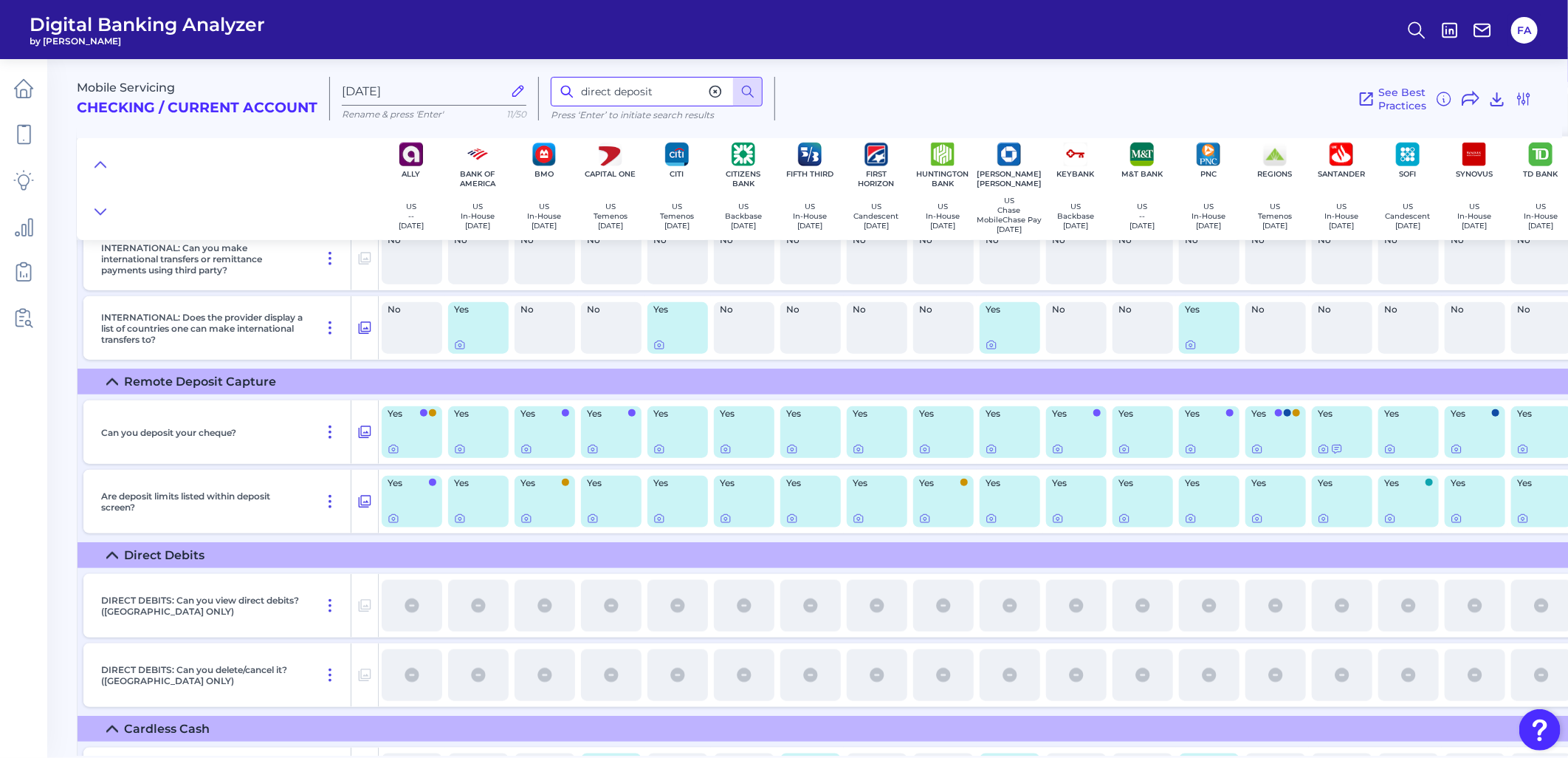
scroll to position [11050, 0]
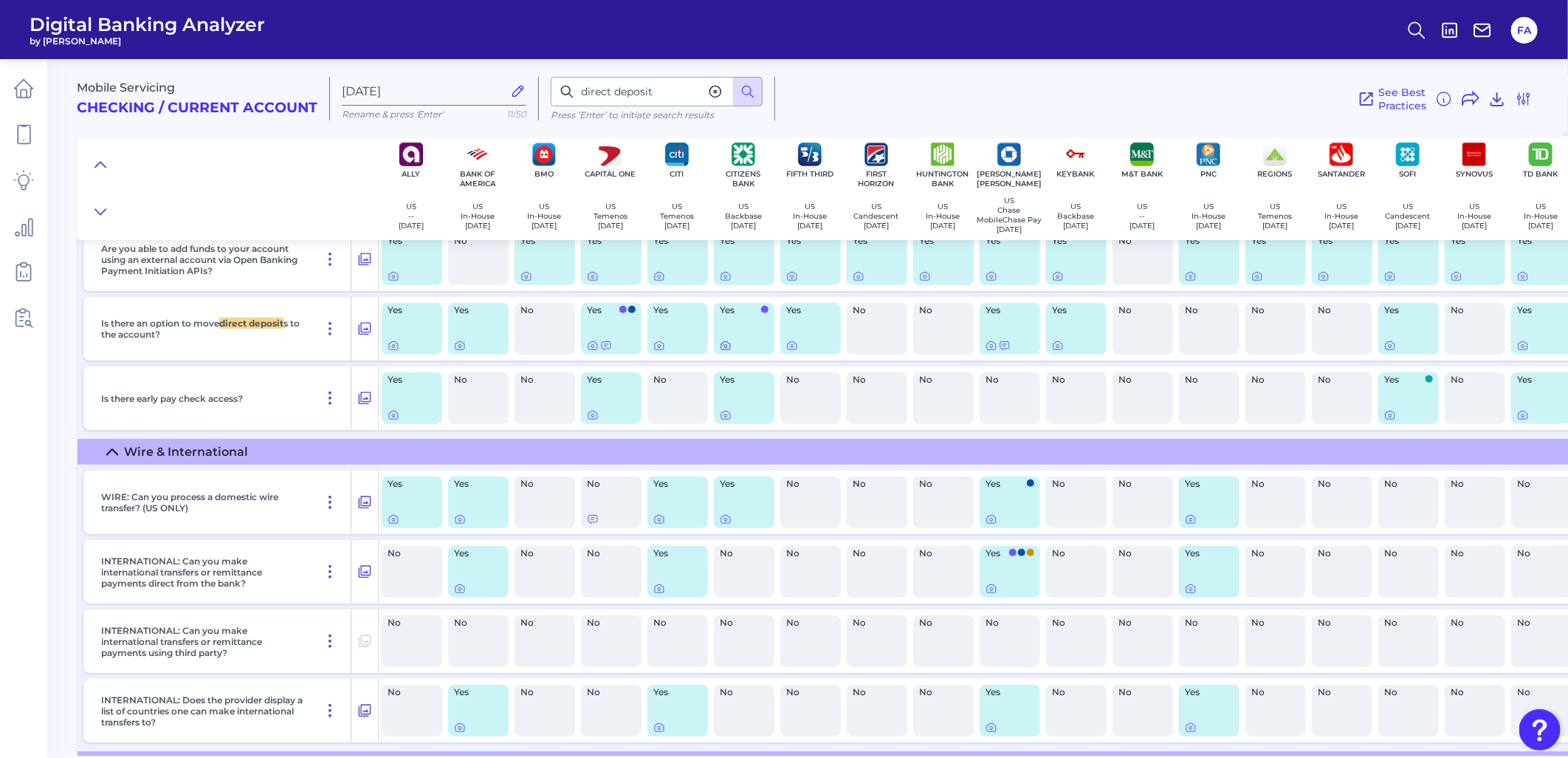
click at [729, 350] on icon at bounding box center [726, 345] width 9 height 8
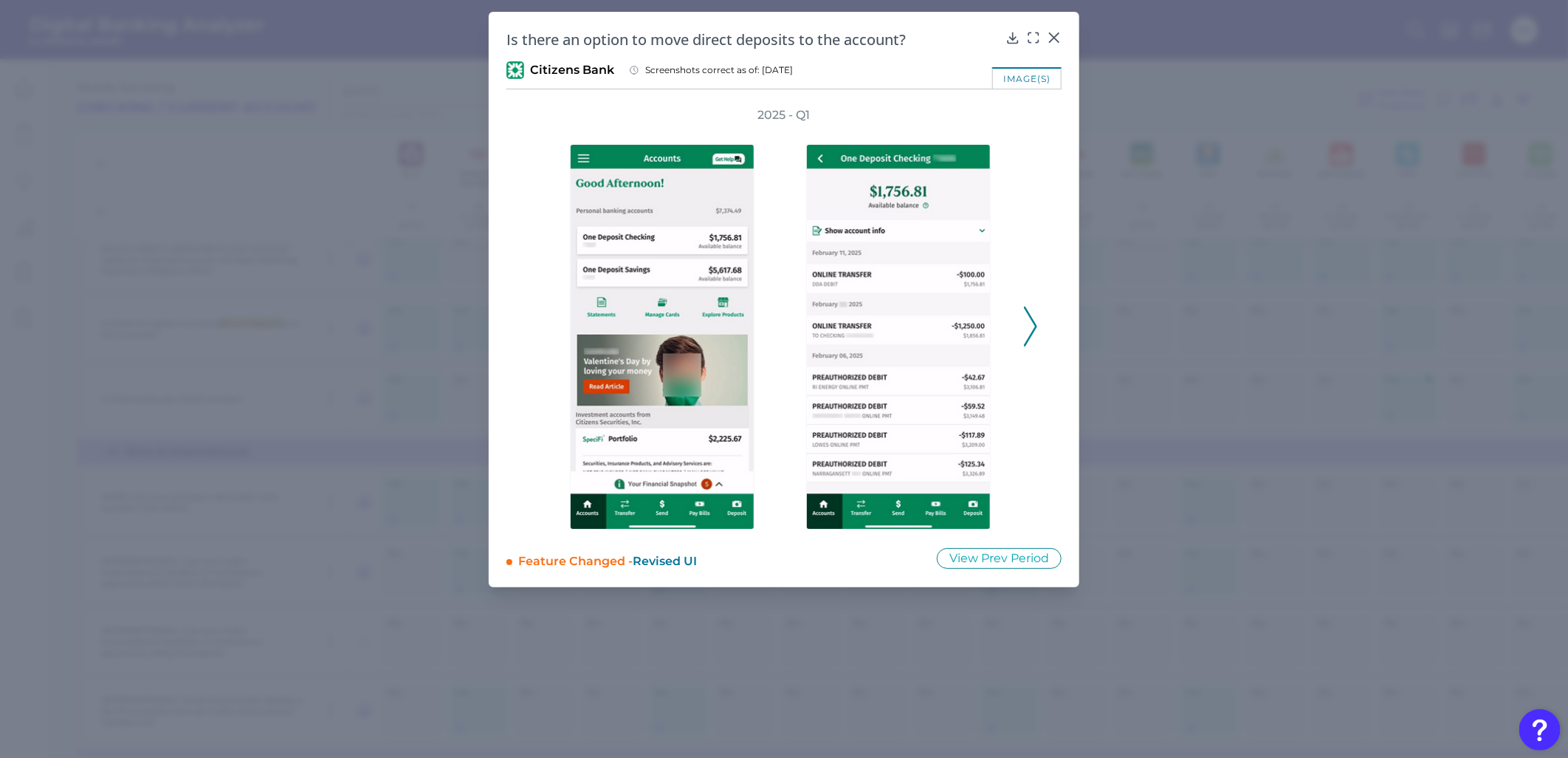
click at [1029, 332] on icon at bounding box center [1031, 326] width 13 height 40
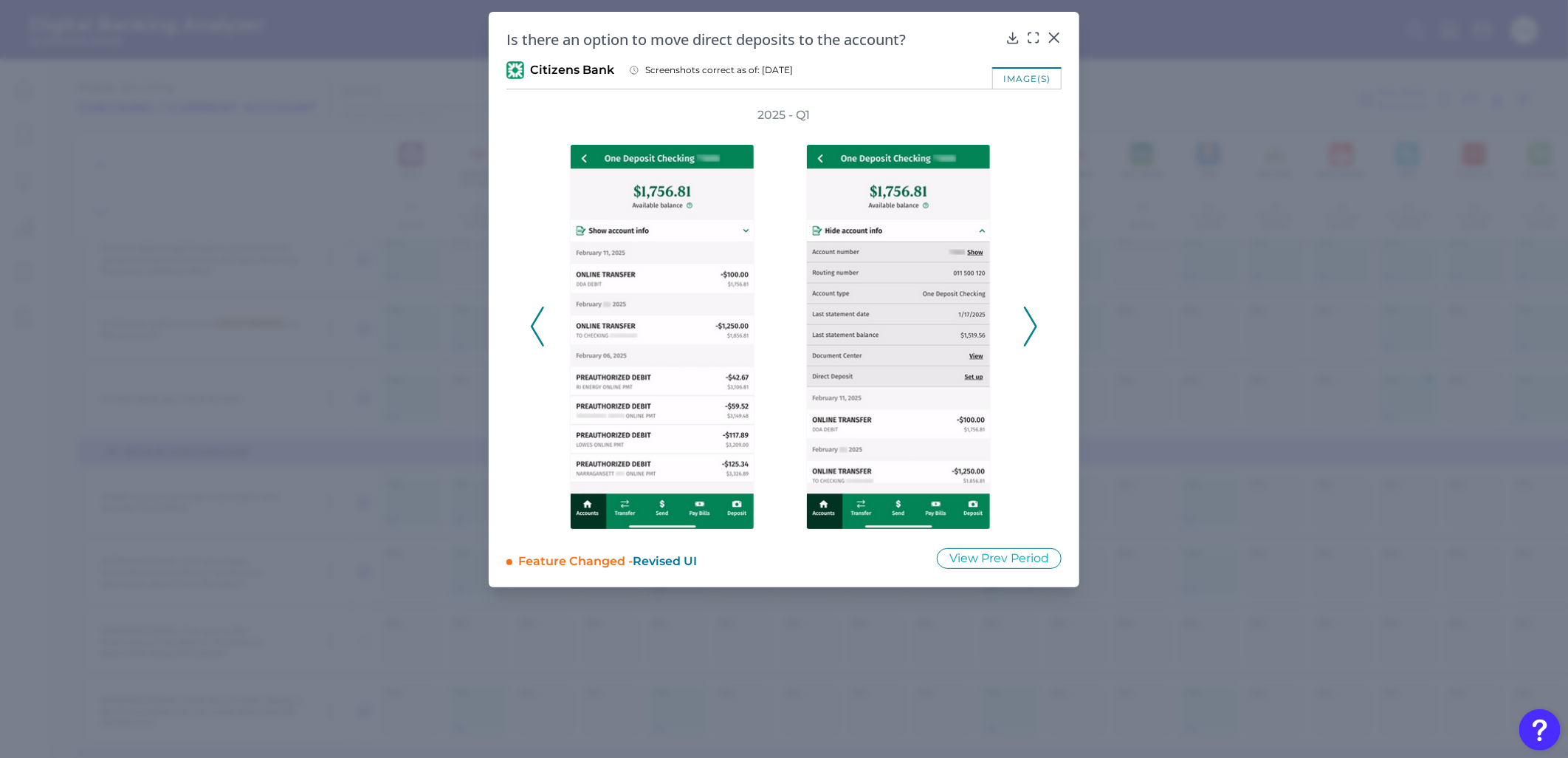
click at [1029, 332] on icon at bounding box center [1031, 326] width 13 height 40
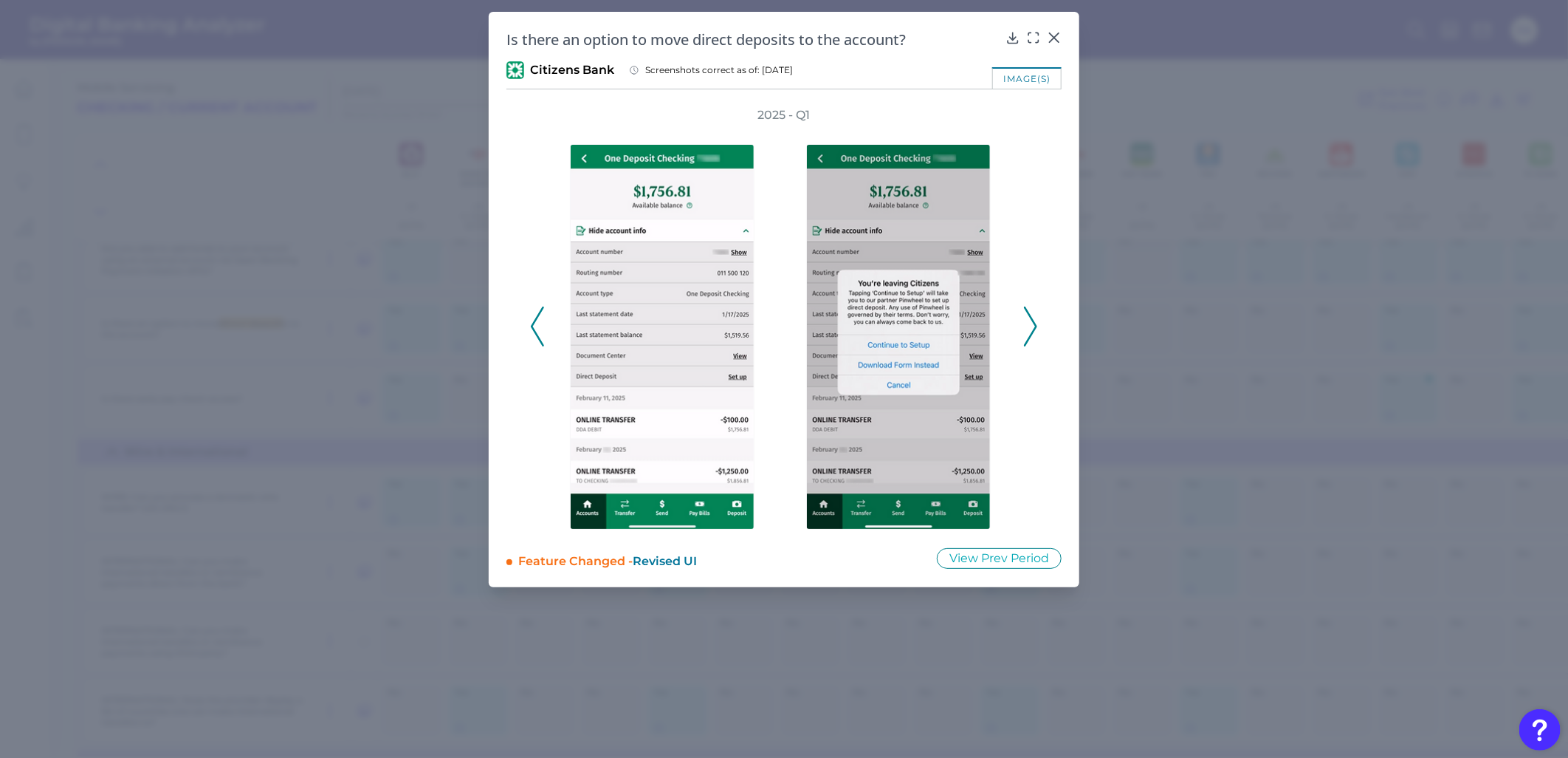
click at [1029, 332] on icon at bounding box center [1031, 326] width 13 height 40
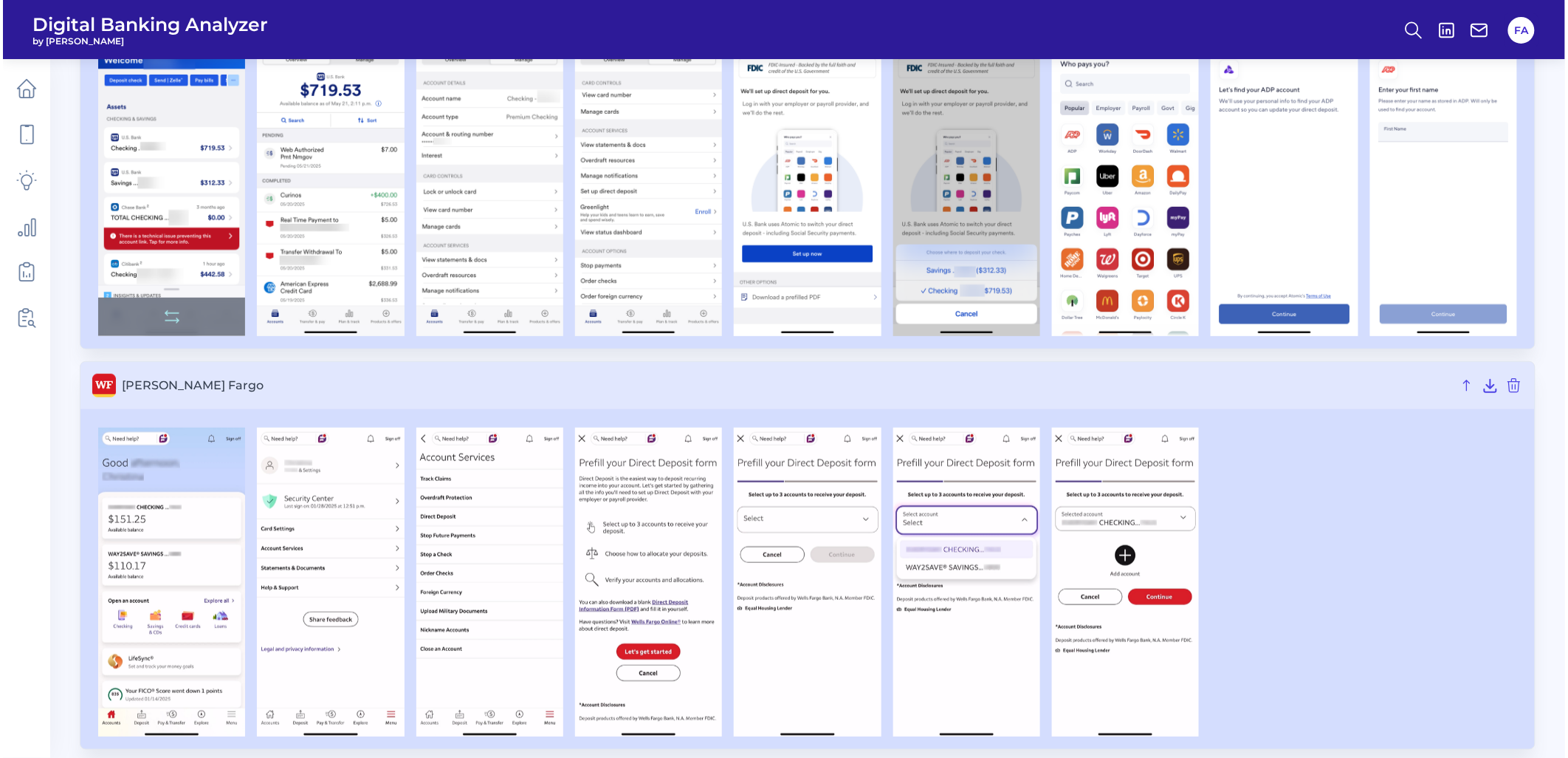
scroll to position [4999, 0]
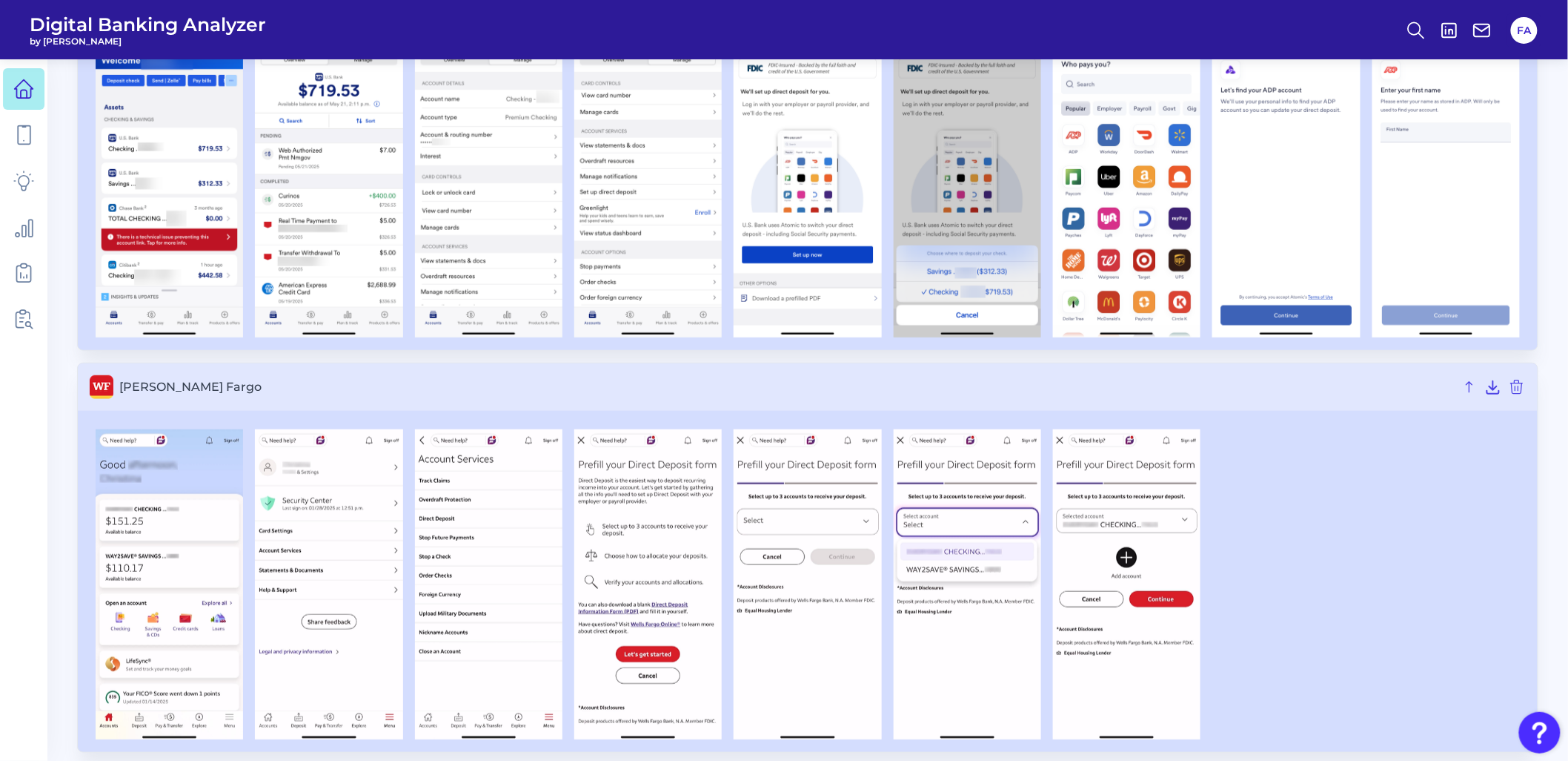
click at [4, 78] on nav at bounding box center [23, 409] width 48 height 701
click at [8, 79] on link at bounding box center [23, 89] width 41 height 41
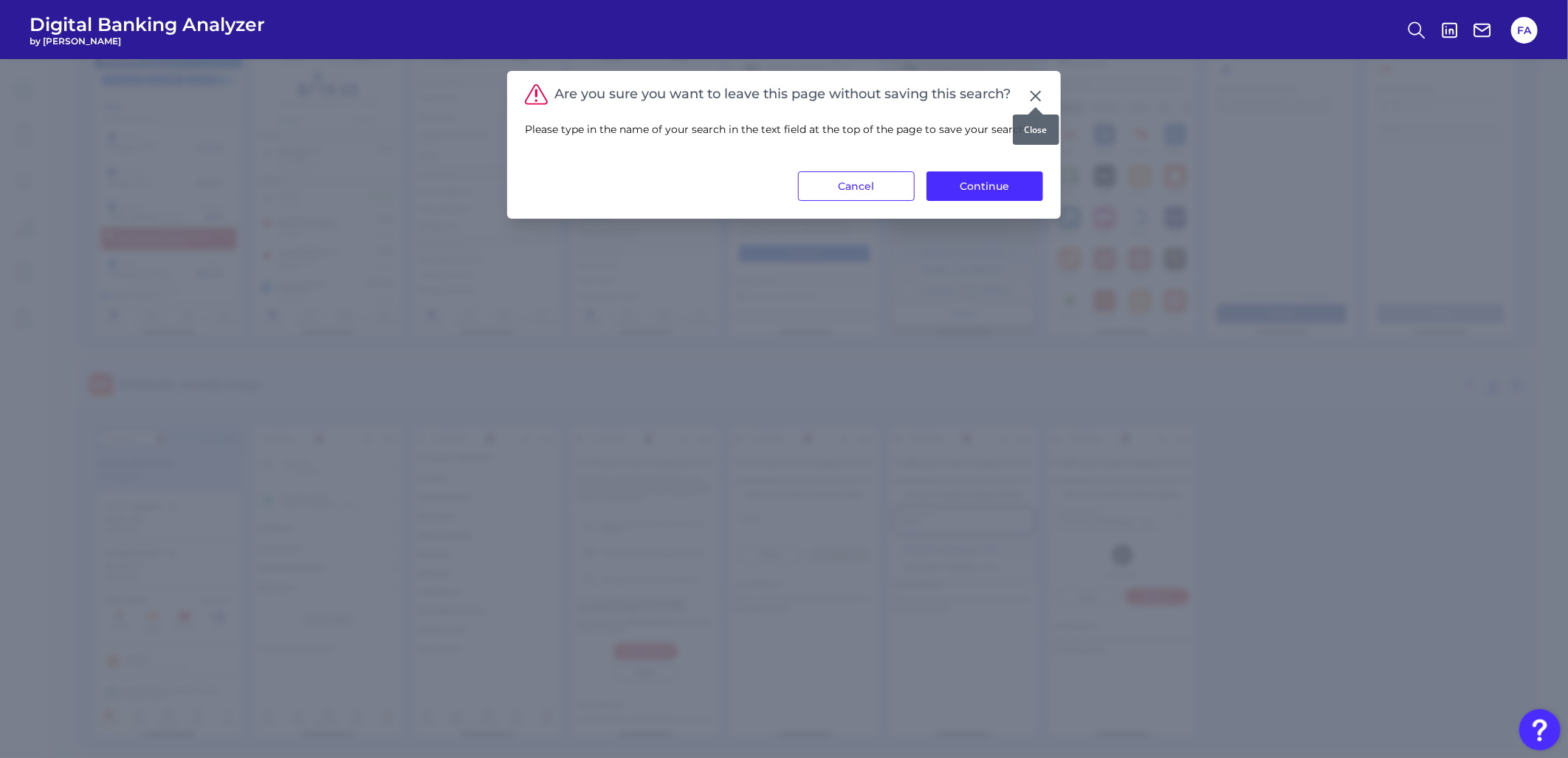
click at [1029, 102] on div at bounding box center [1036, 107] width 15 height 15
click at [1032, 94] on icon at bounding box center [1036, 96] width 15 height 15
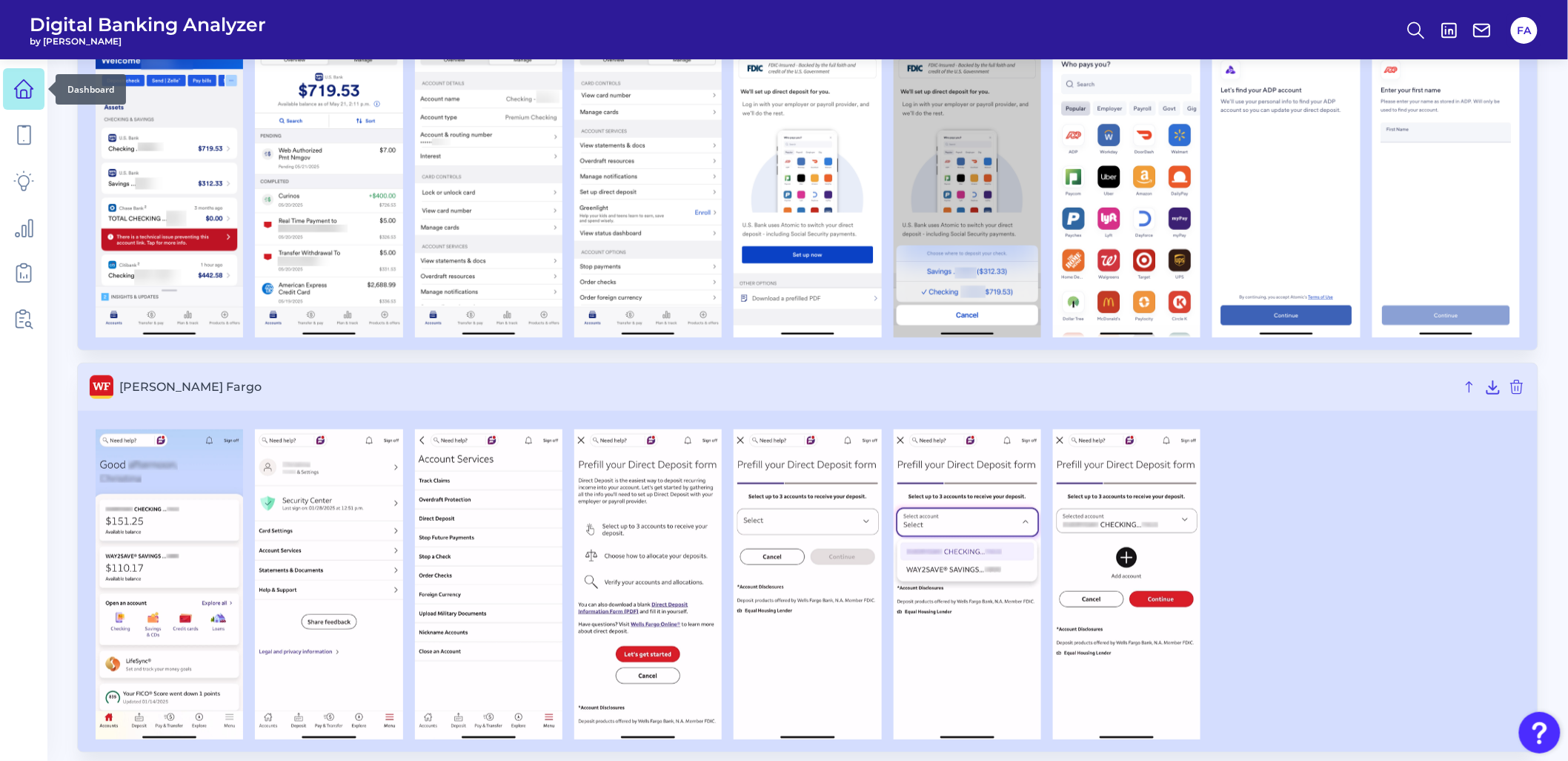
click at [5, 105] on link at bounding box center [23, 89] width 41 height 41
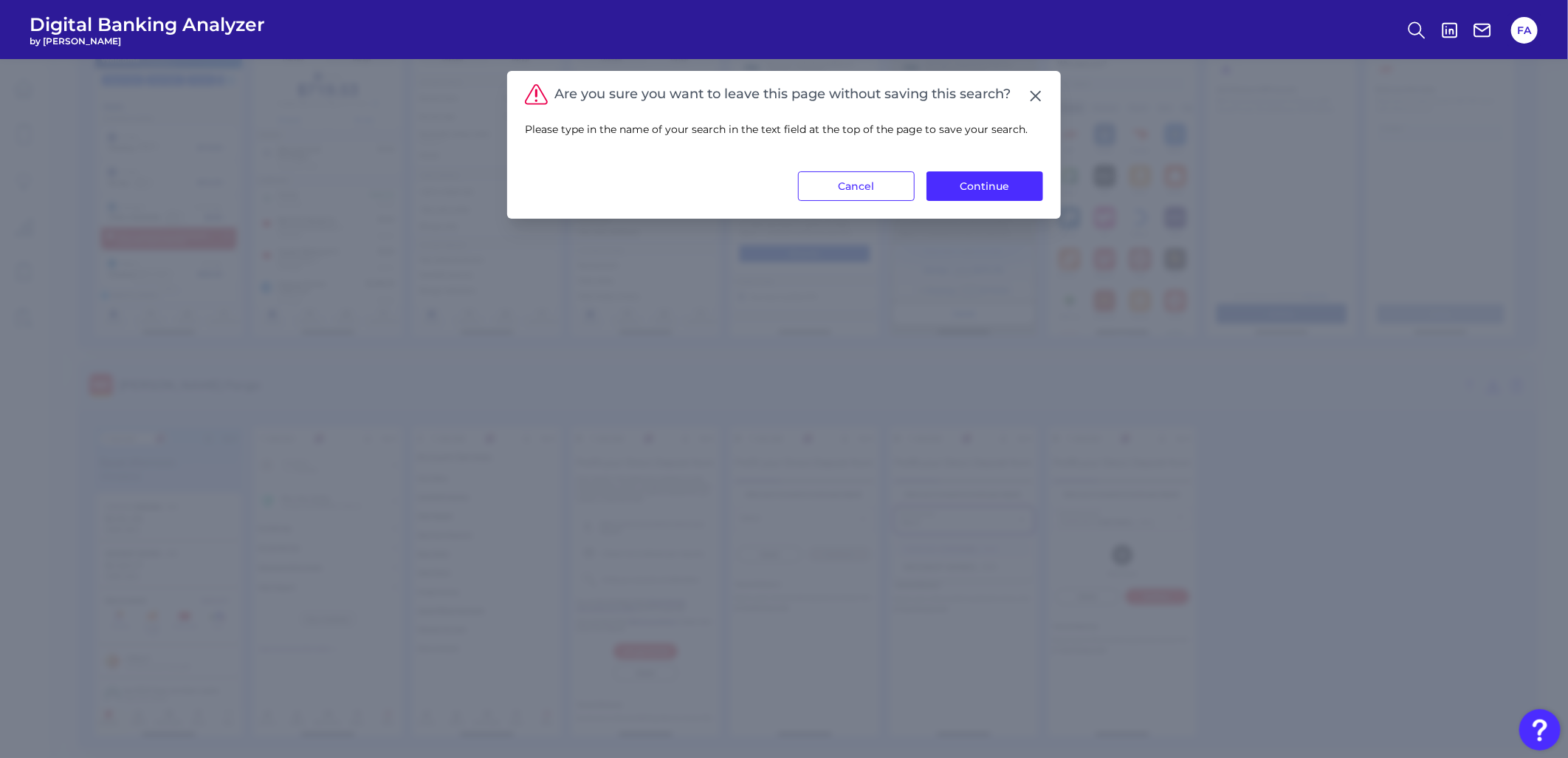
click at [1009, 201] on div "Are you sure you want to leave this page without saving this search? Please typ…" at bounding box center [784, 144] width 554 height 148
click at [1010, 193] on button "Continue" at bounding box center [984, 186] width 116 height 30
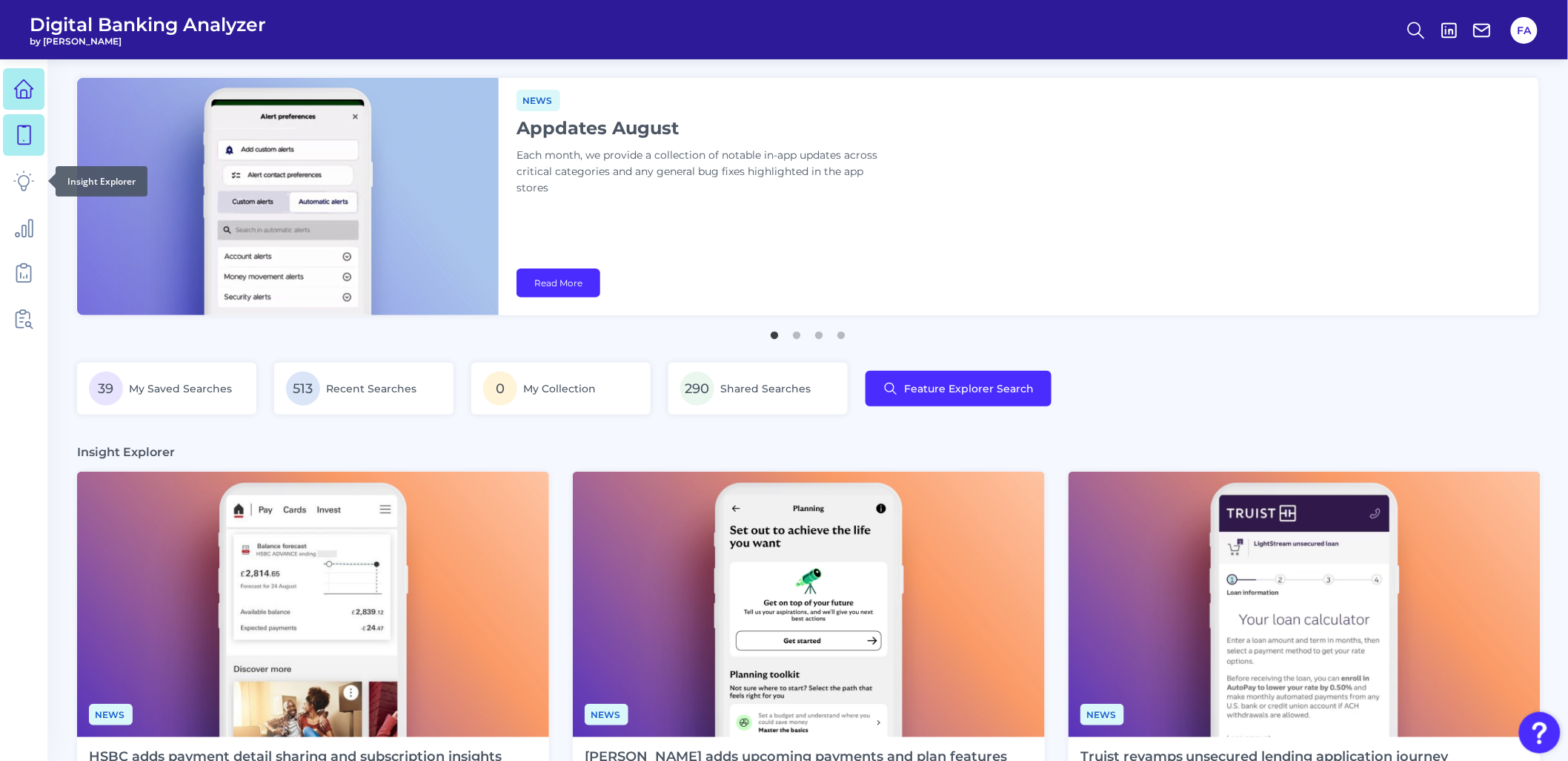
click at [35, 152] on link at bounding box center [23, 135] width 41 height 41
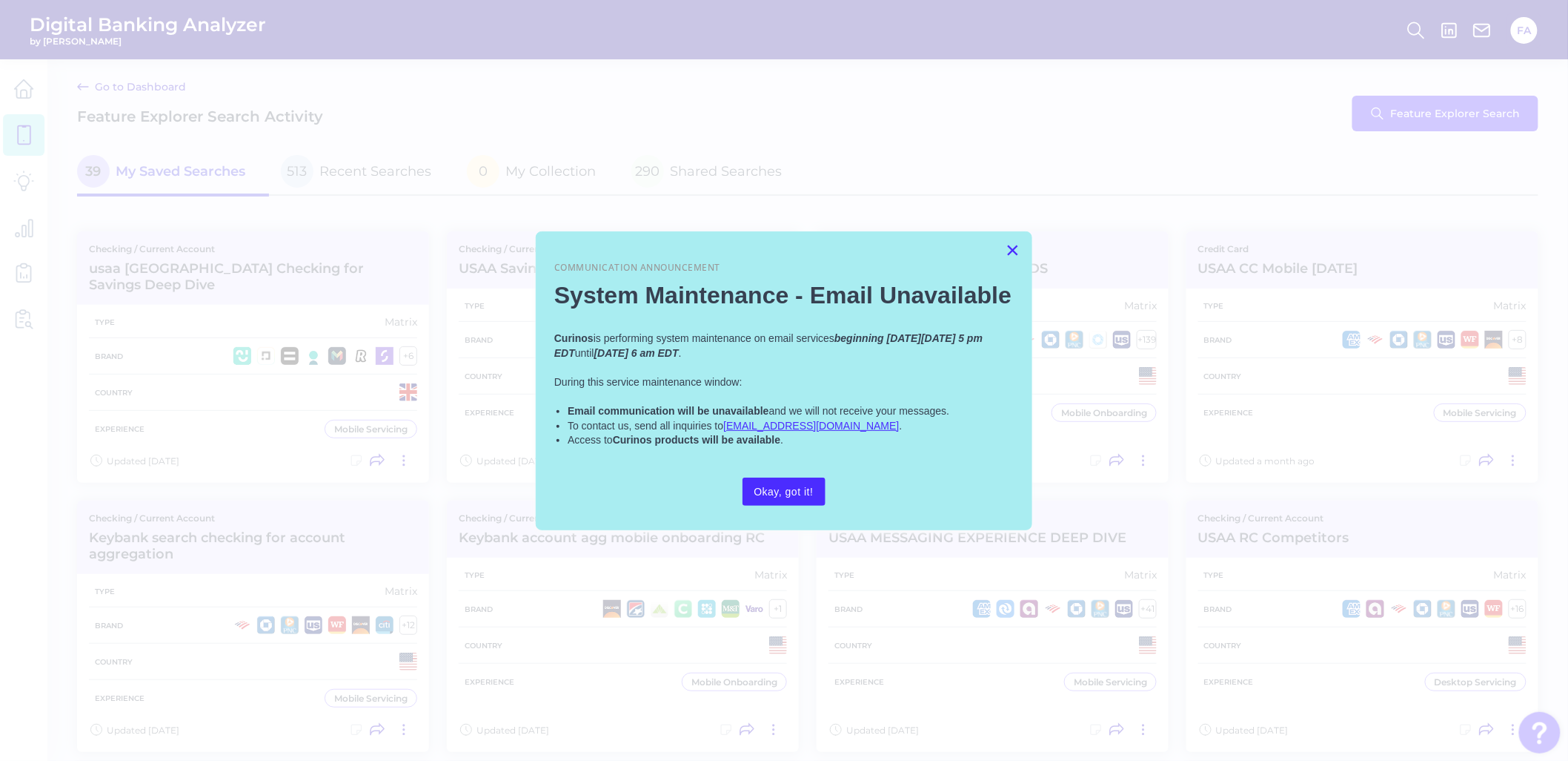
click at [1018, 238] on button "×" at bounding box center [1012, 250] width 14 height 23
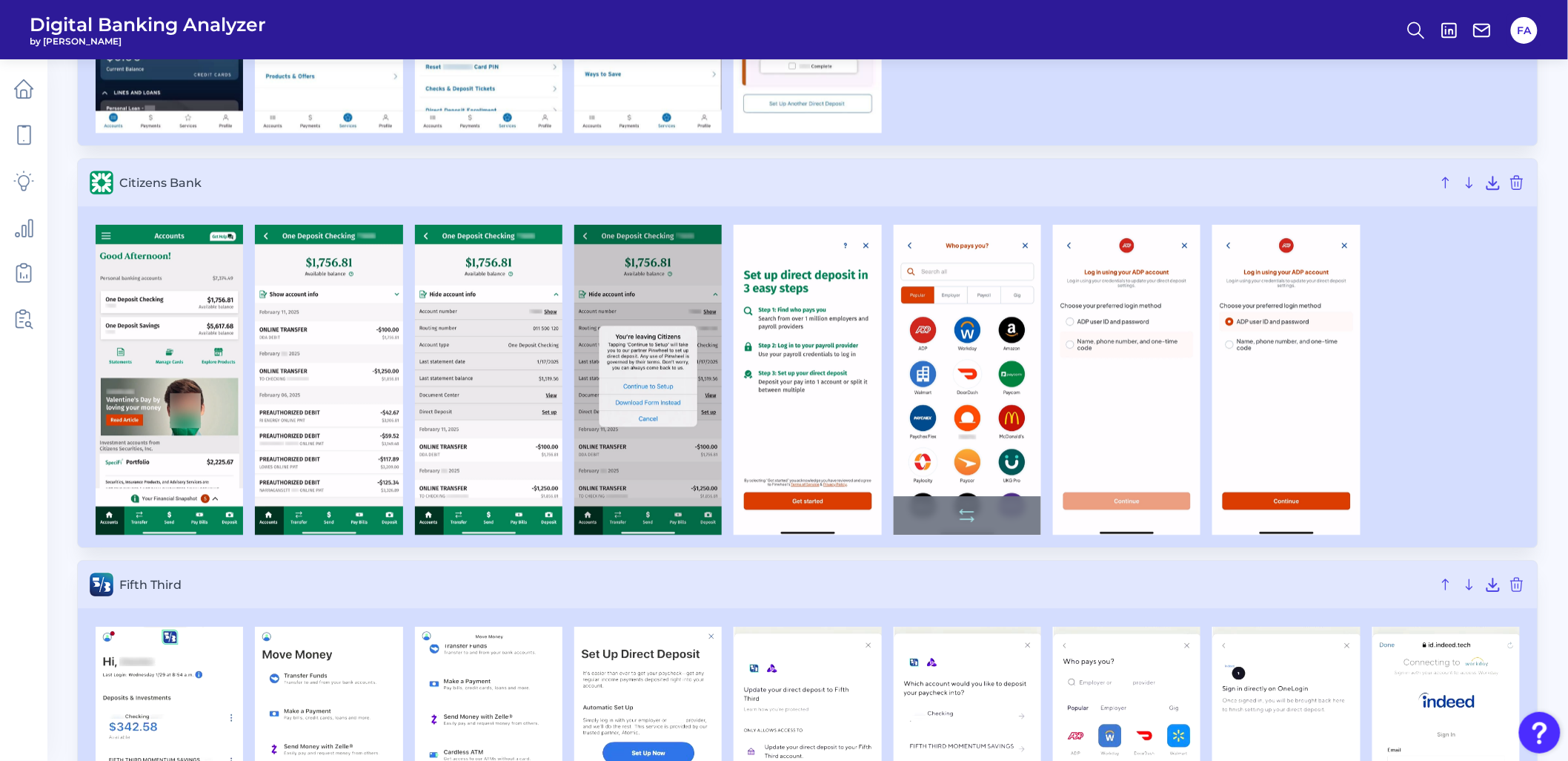
scroll to position [1620, 0]
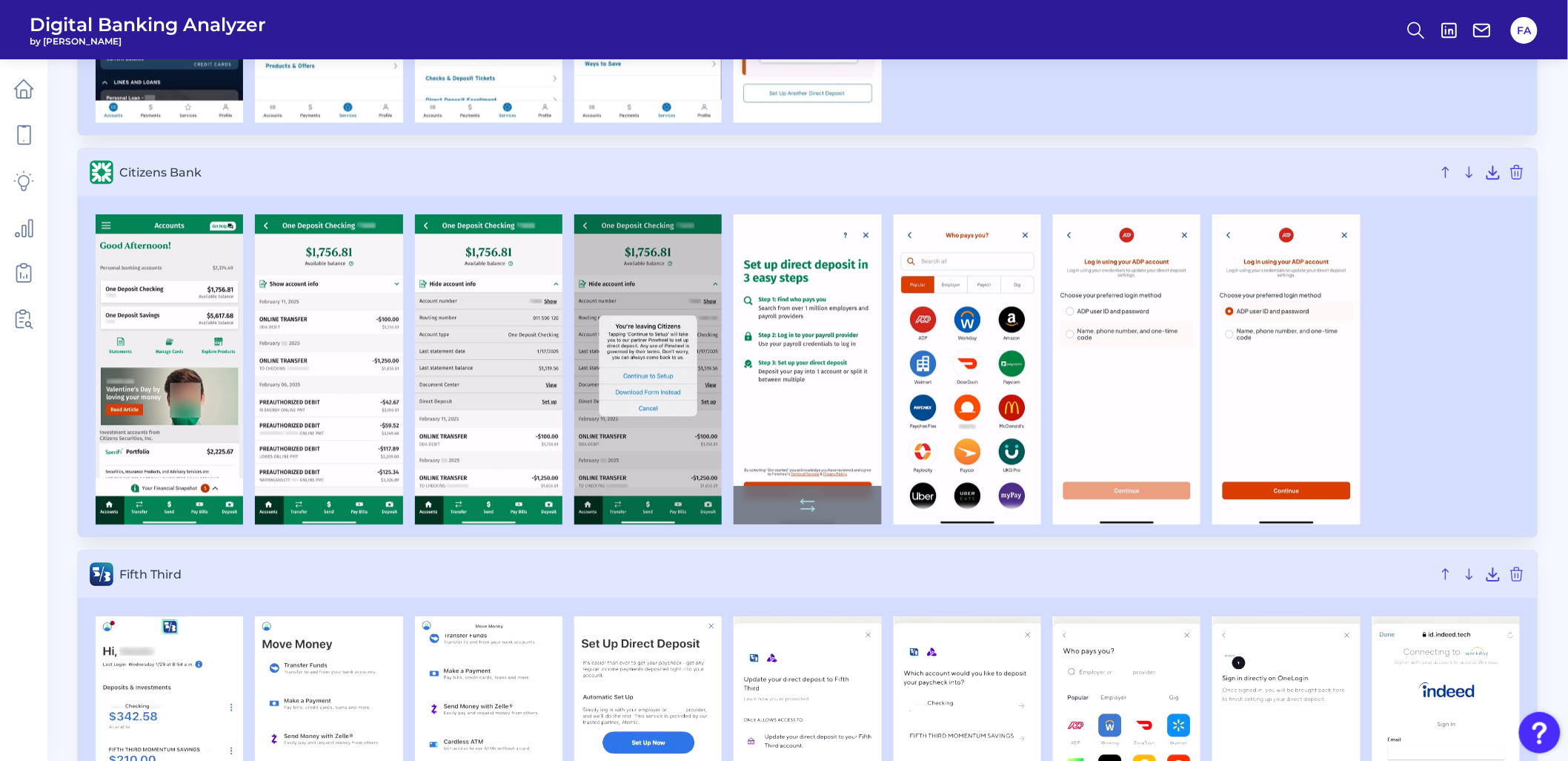
click at [834, 383] on img at bounding box center [807, 368] width 148 height 309
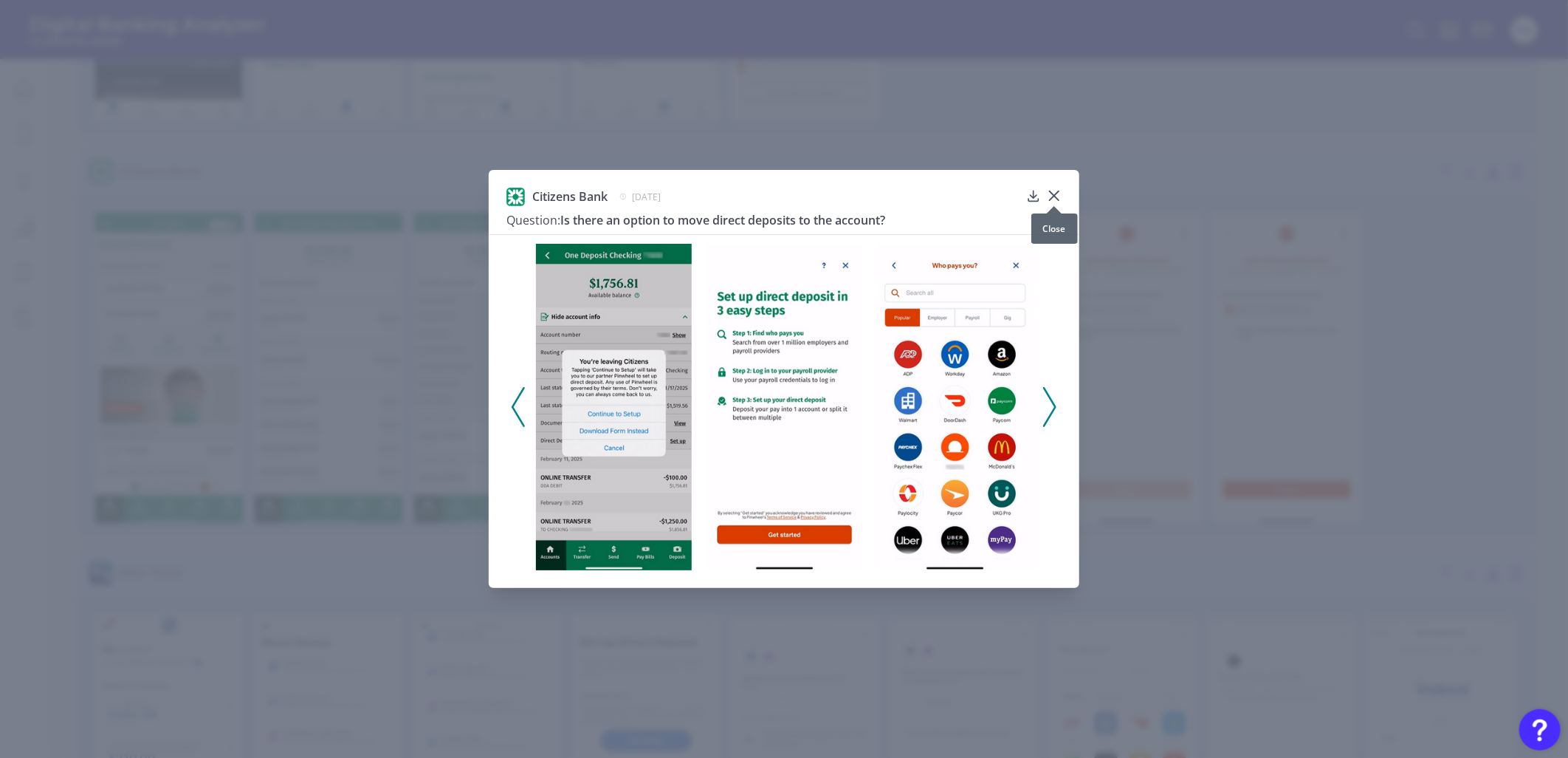
click at [1052, 196] on icon at bounding box center [1054, 196] width 15 height 15
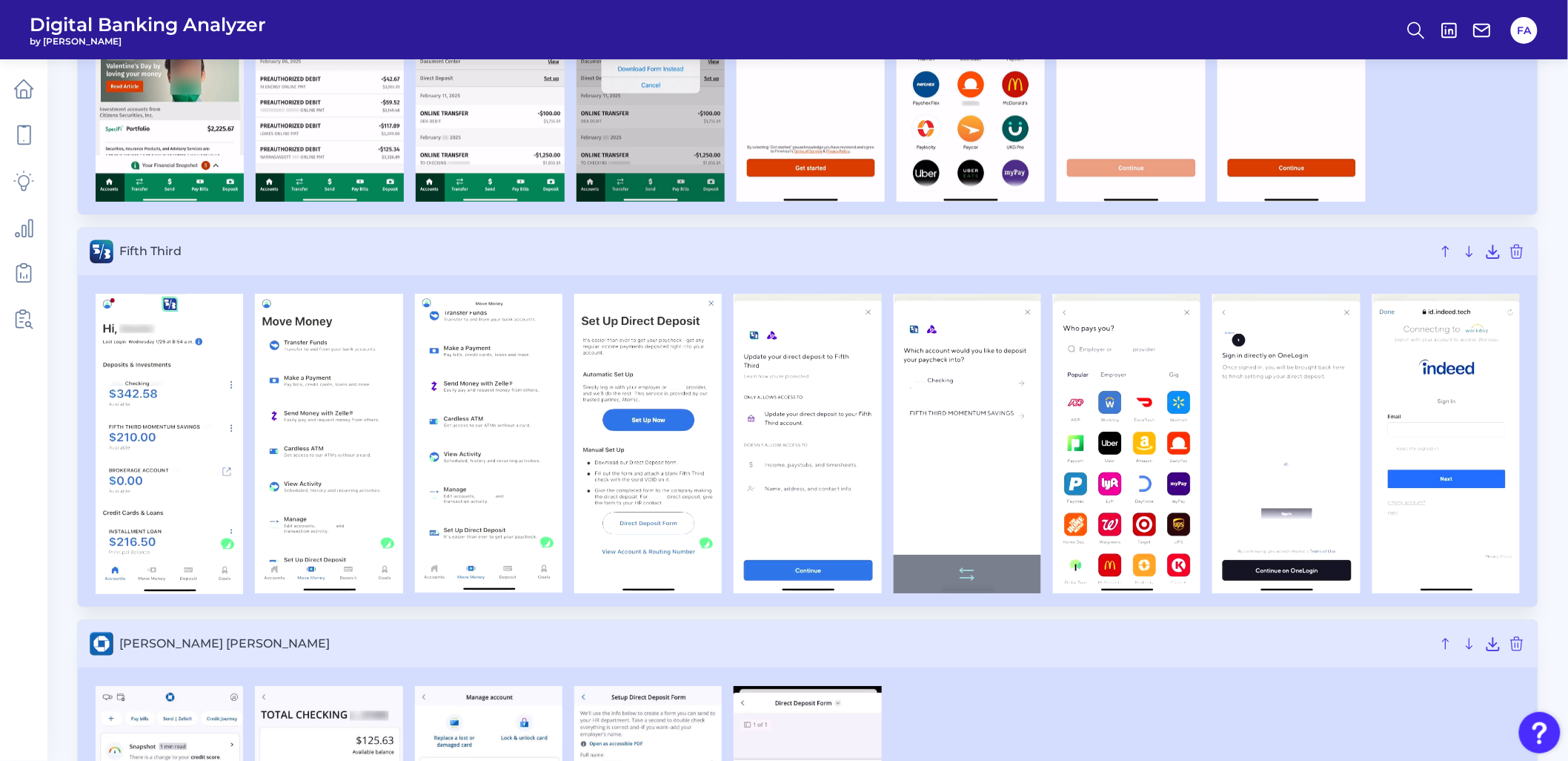
scroll to position [1949, 0]
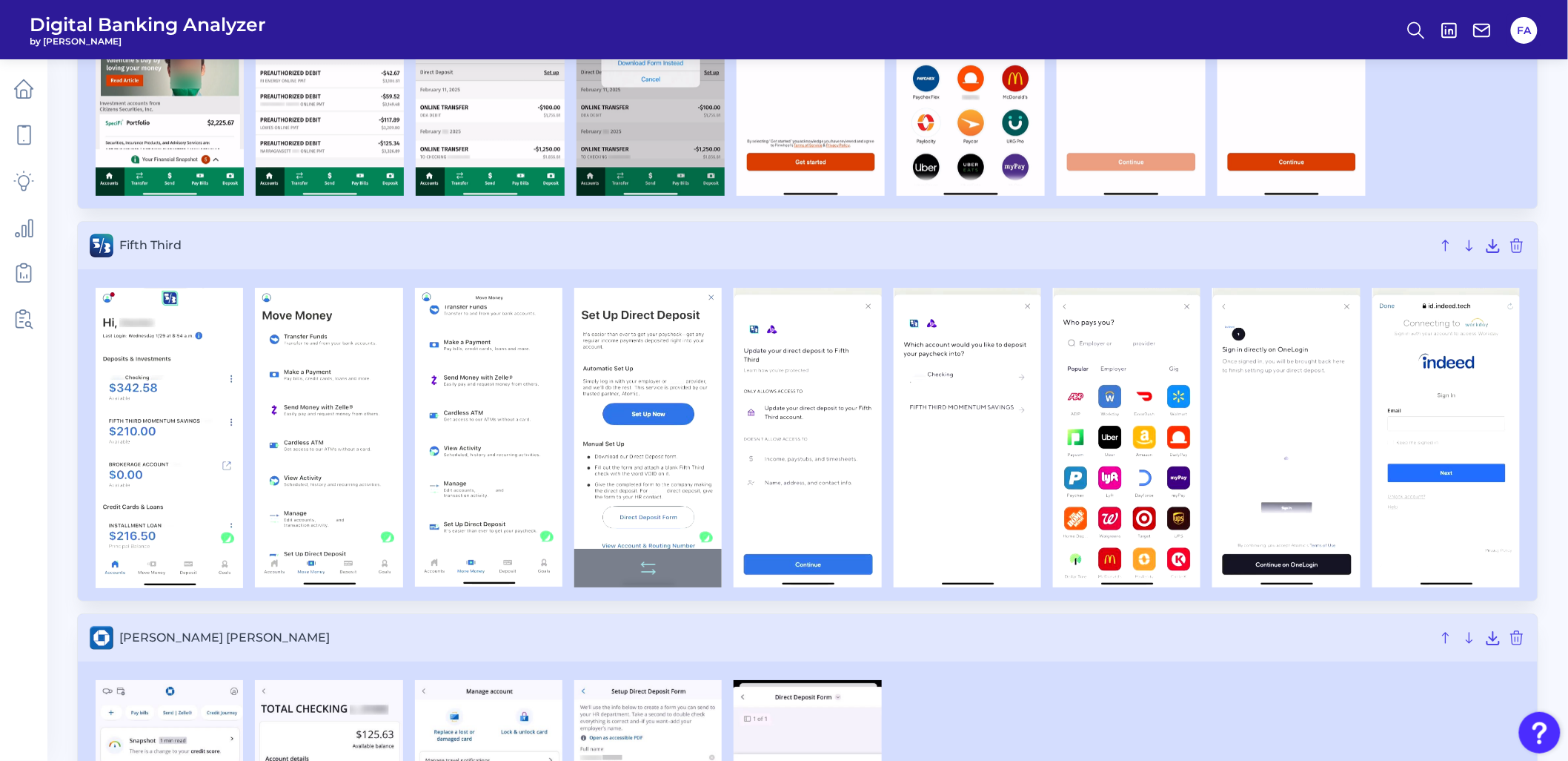
click at [663, 425] on img at bounding box center [649, 438] width 148 height 299
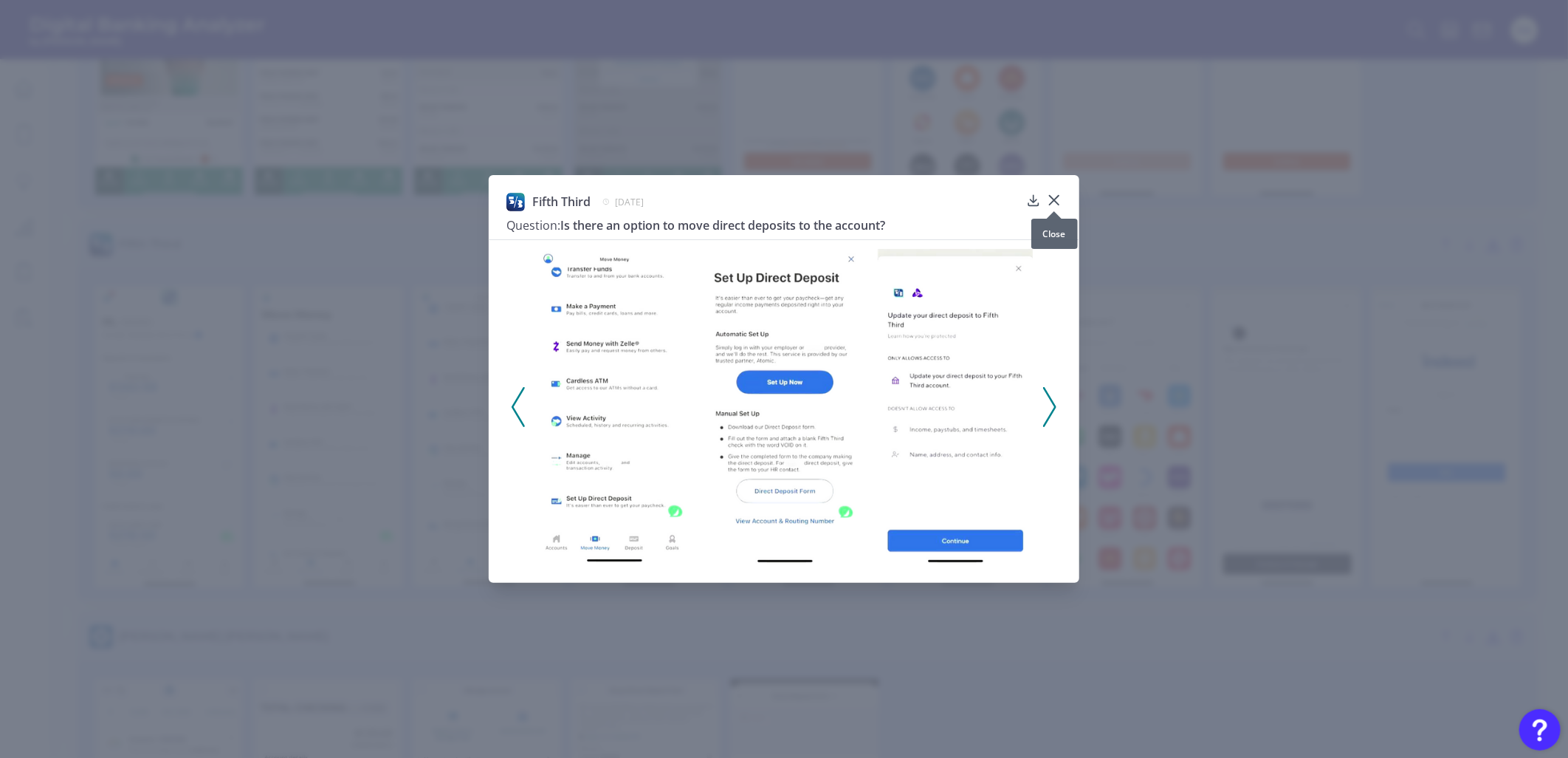
click at [1060, 200] on icon at bounding box center [1054, 200] width 15 height 15
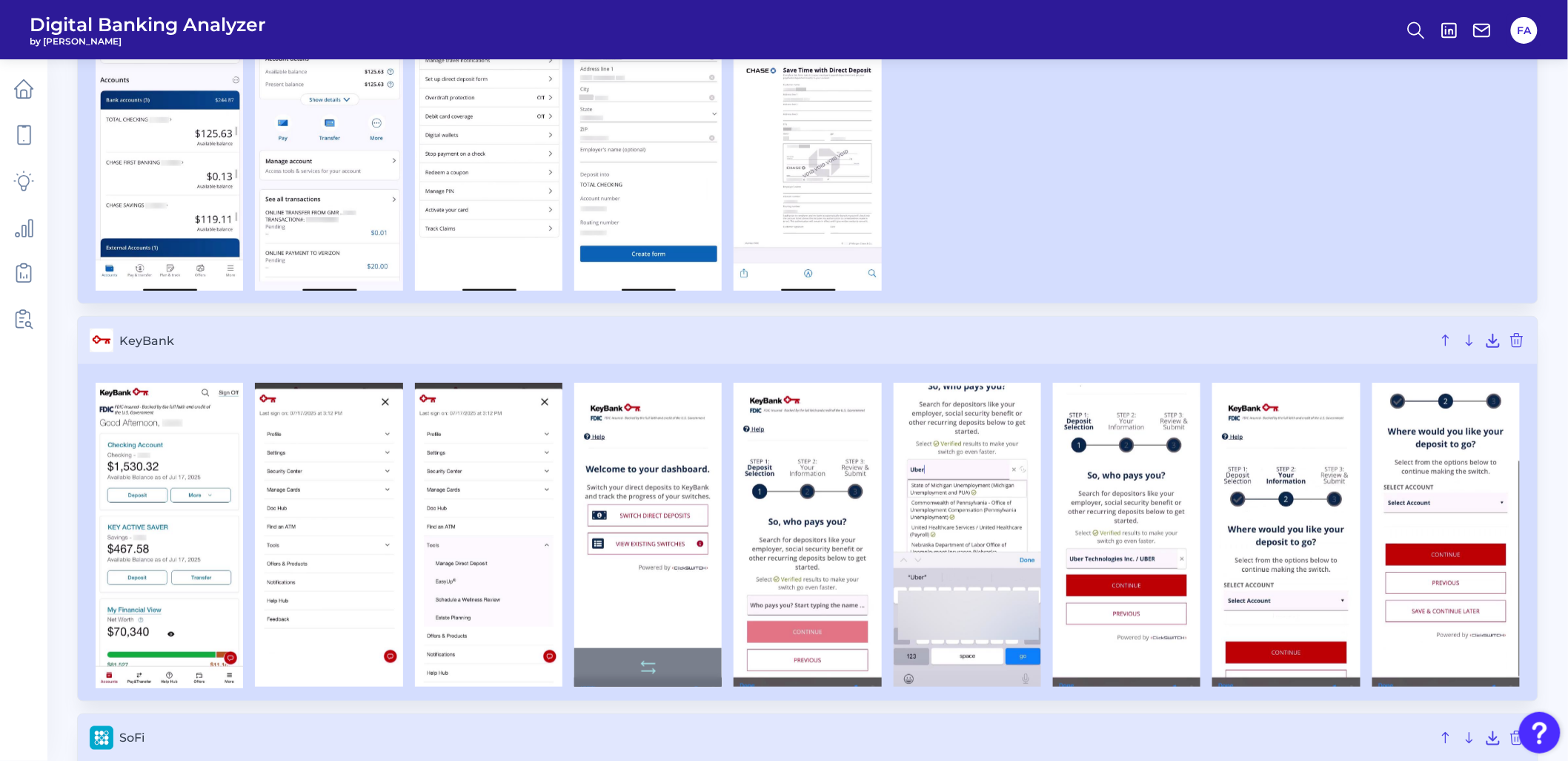
scroll to position [2691, 0]
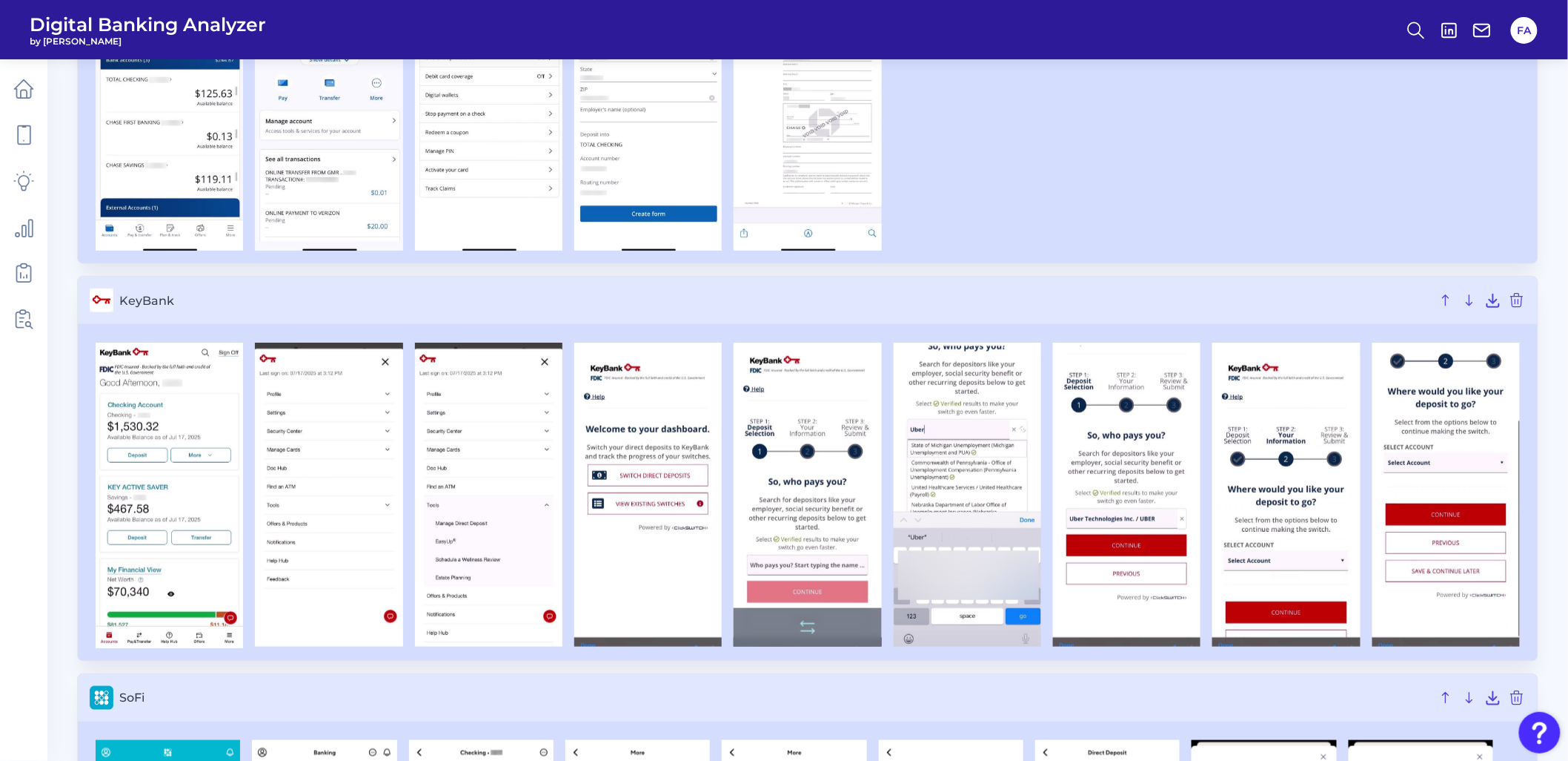
click at [815, 484] on img at bounding box center [807, 494] width 148 height 304
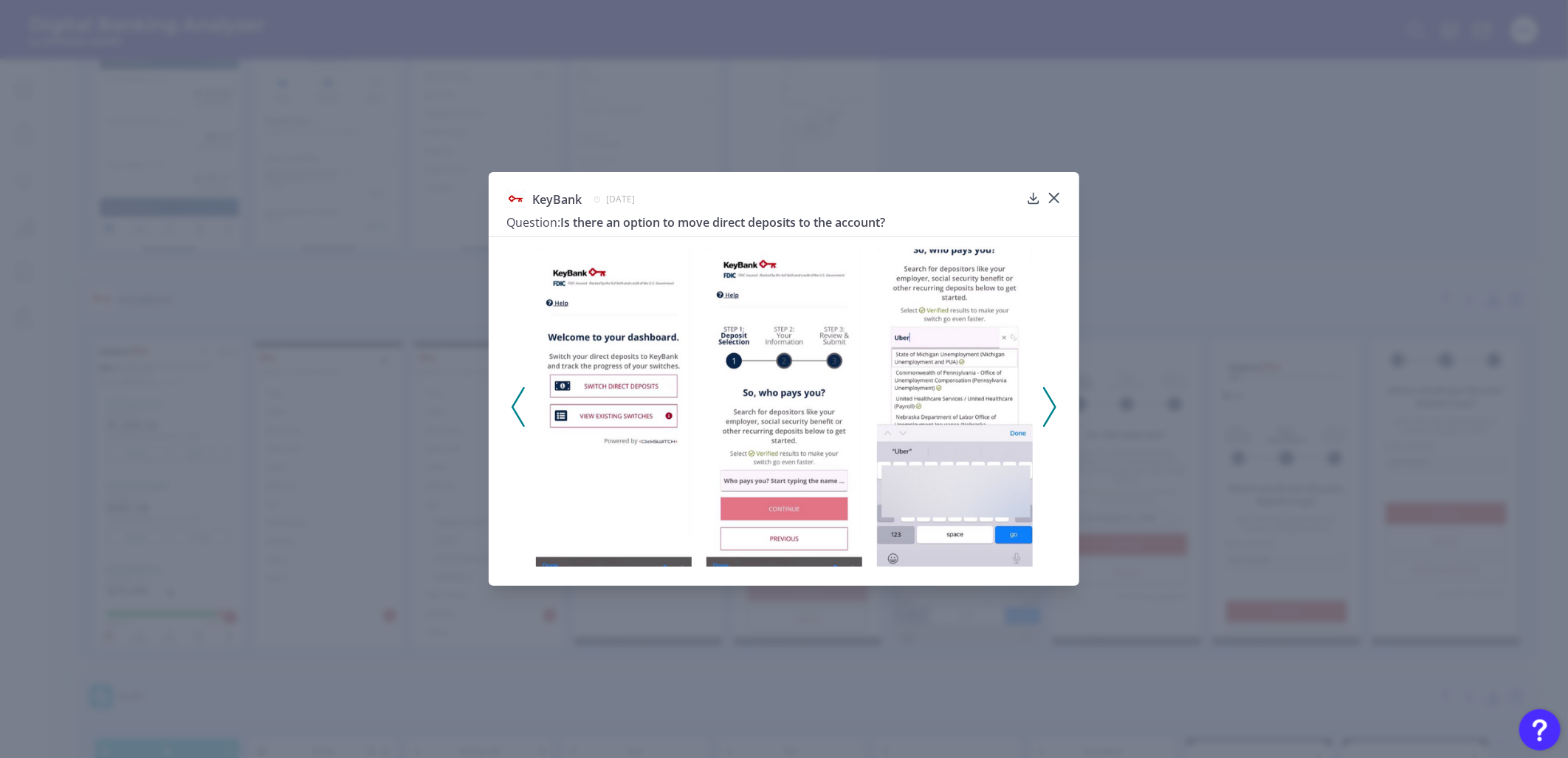
click at [1057, 190] on button at bounding box center [1054, 197] width 15 height 15
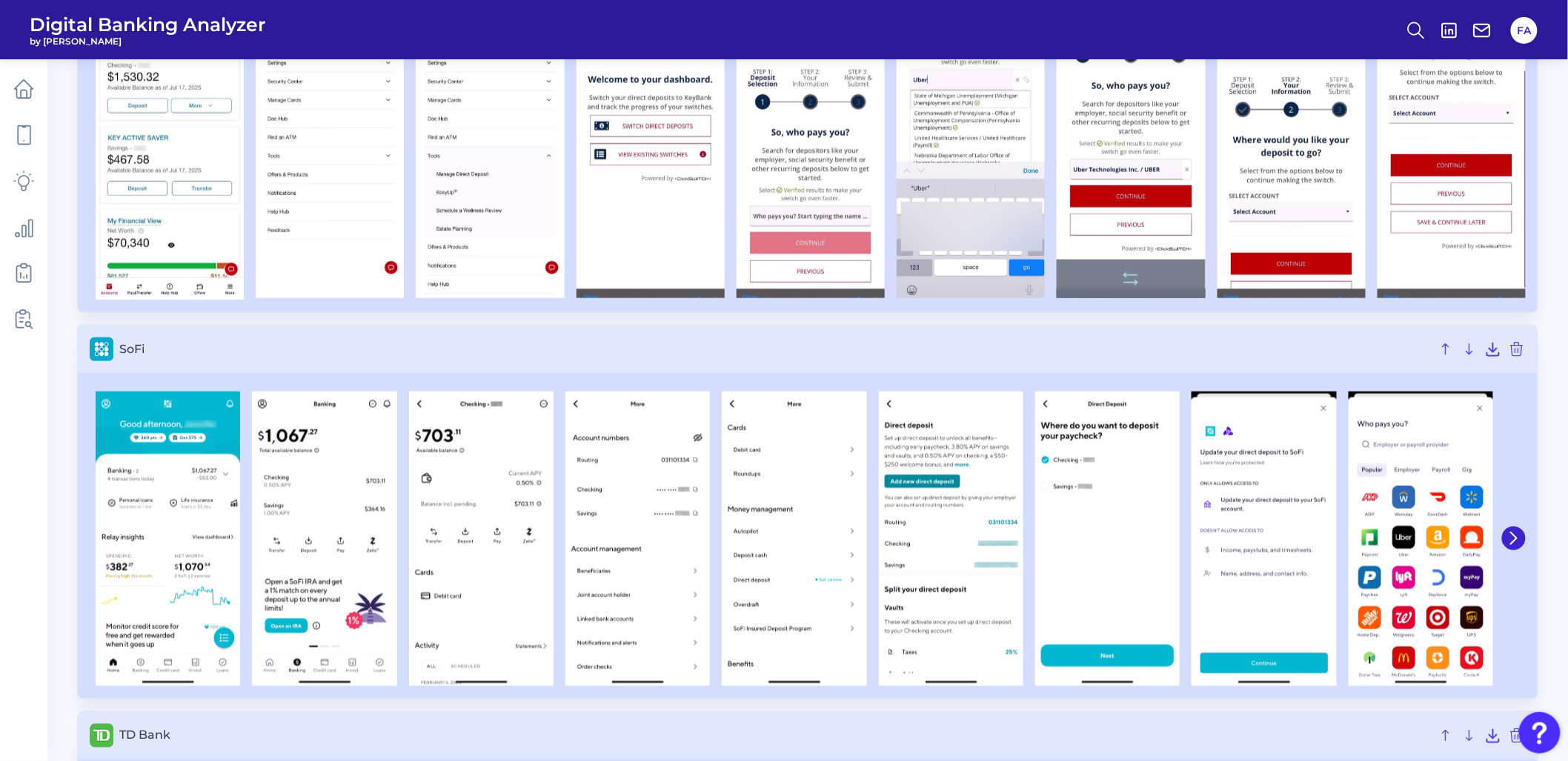
scroll to position [3184, 0]
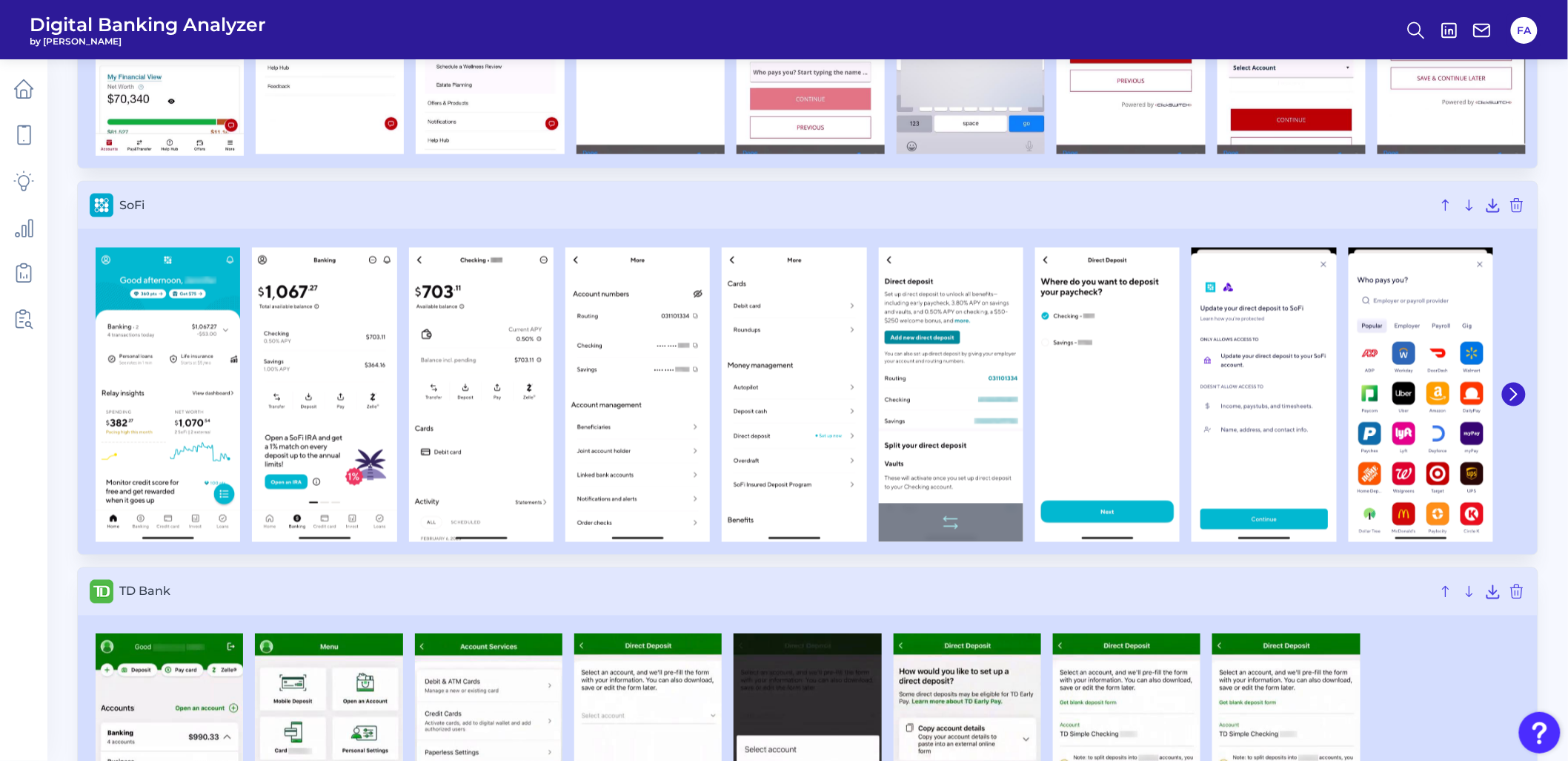
click at [888, 413] on img at bounding box center [950, 395] width 145 height 294
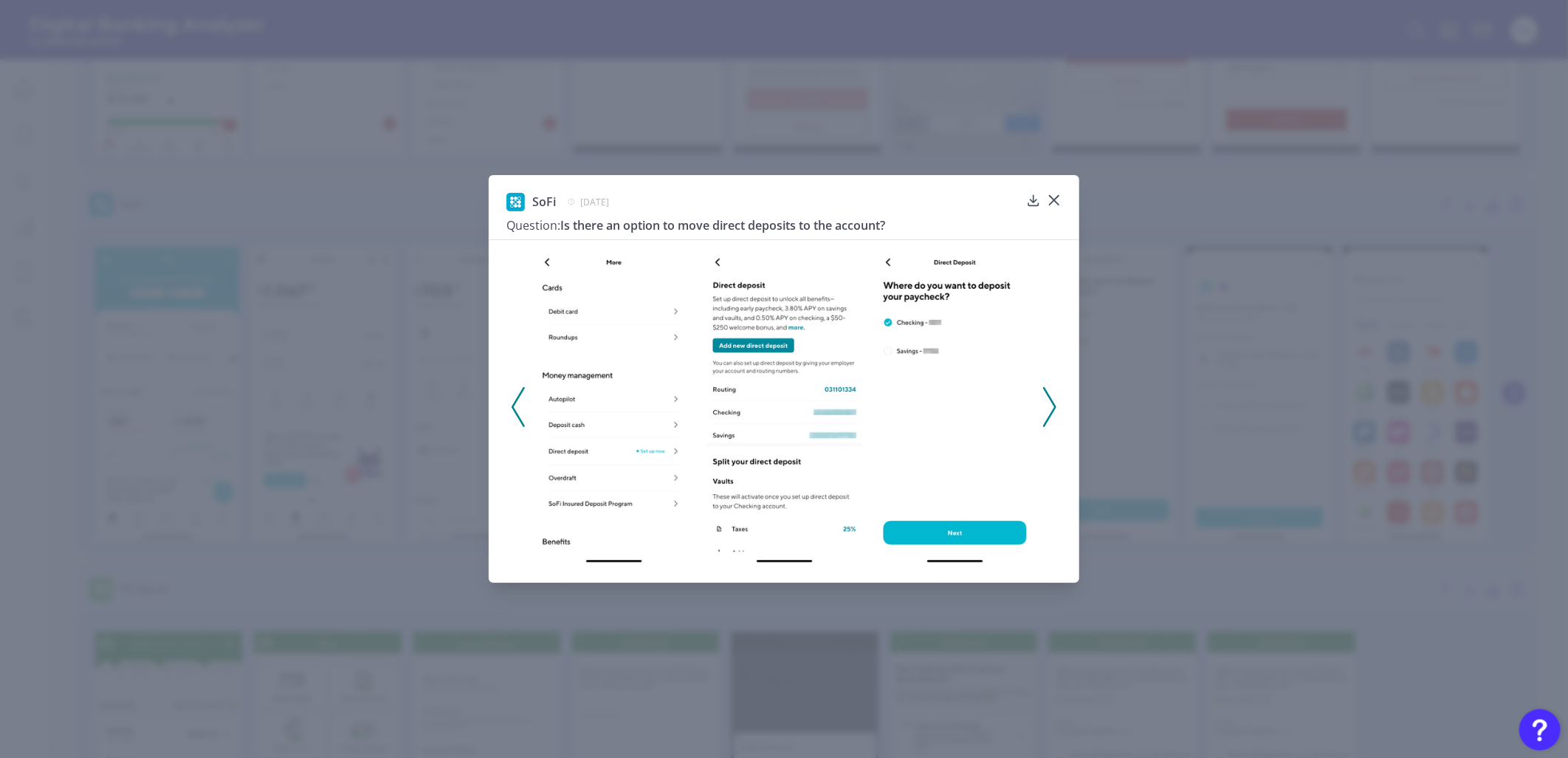
click at [1051, 394] on icon at bounding box center [1049, 407] width 13 height 40
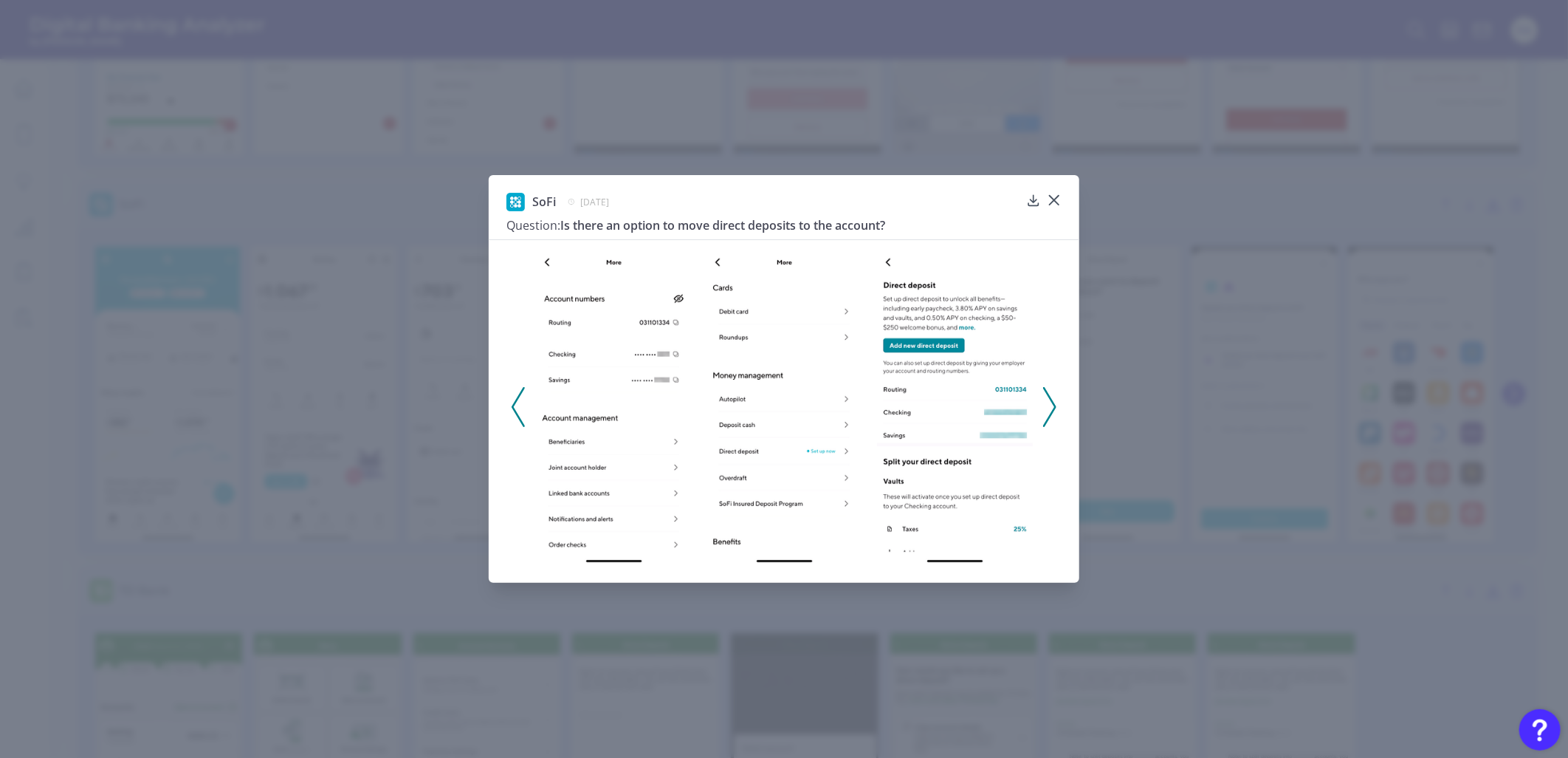
click at [1048, 395] on polyline at bounding box center [1049, 406] width 11 height 37
click at [1047, 395] on icon at bounding box center [1049, 407] width 13 height 40
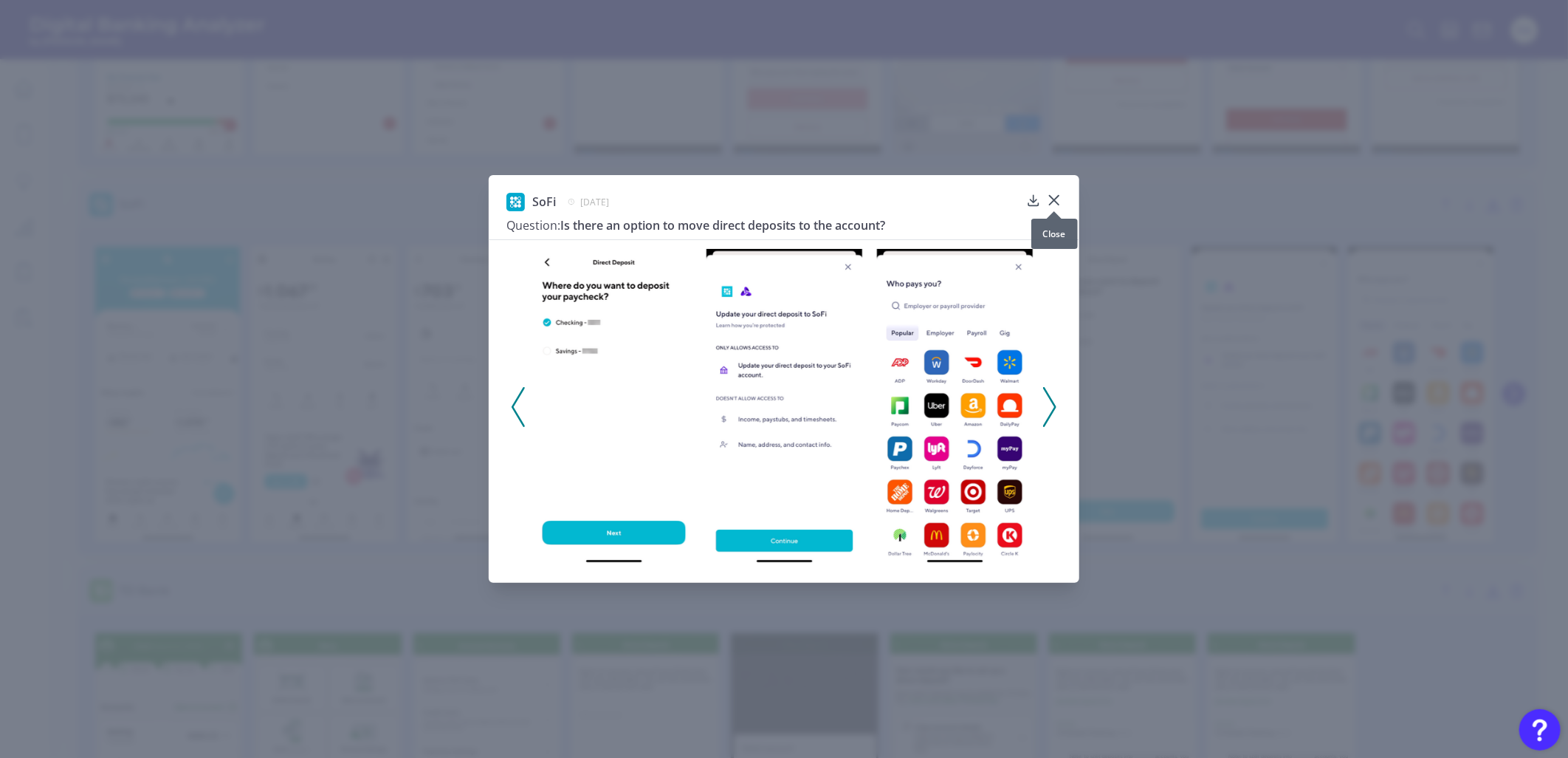
click at [1051, 204] on div at bounding box center [1054, 211] width 15 height 15
click at [1057, 201] on icon at bounding box center [1054, 200] width 15 height 15
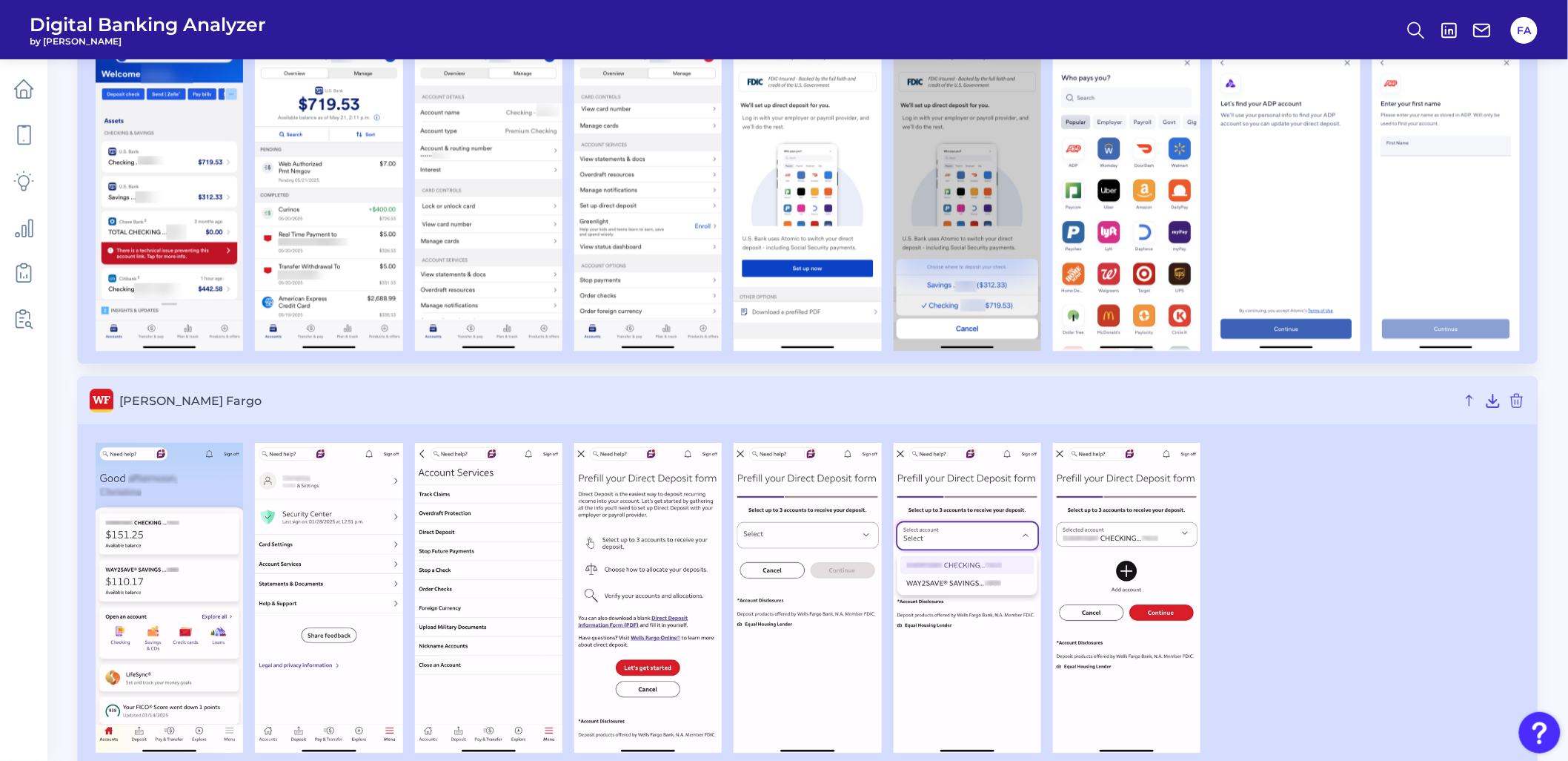
scroll to position [4220, 0]
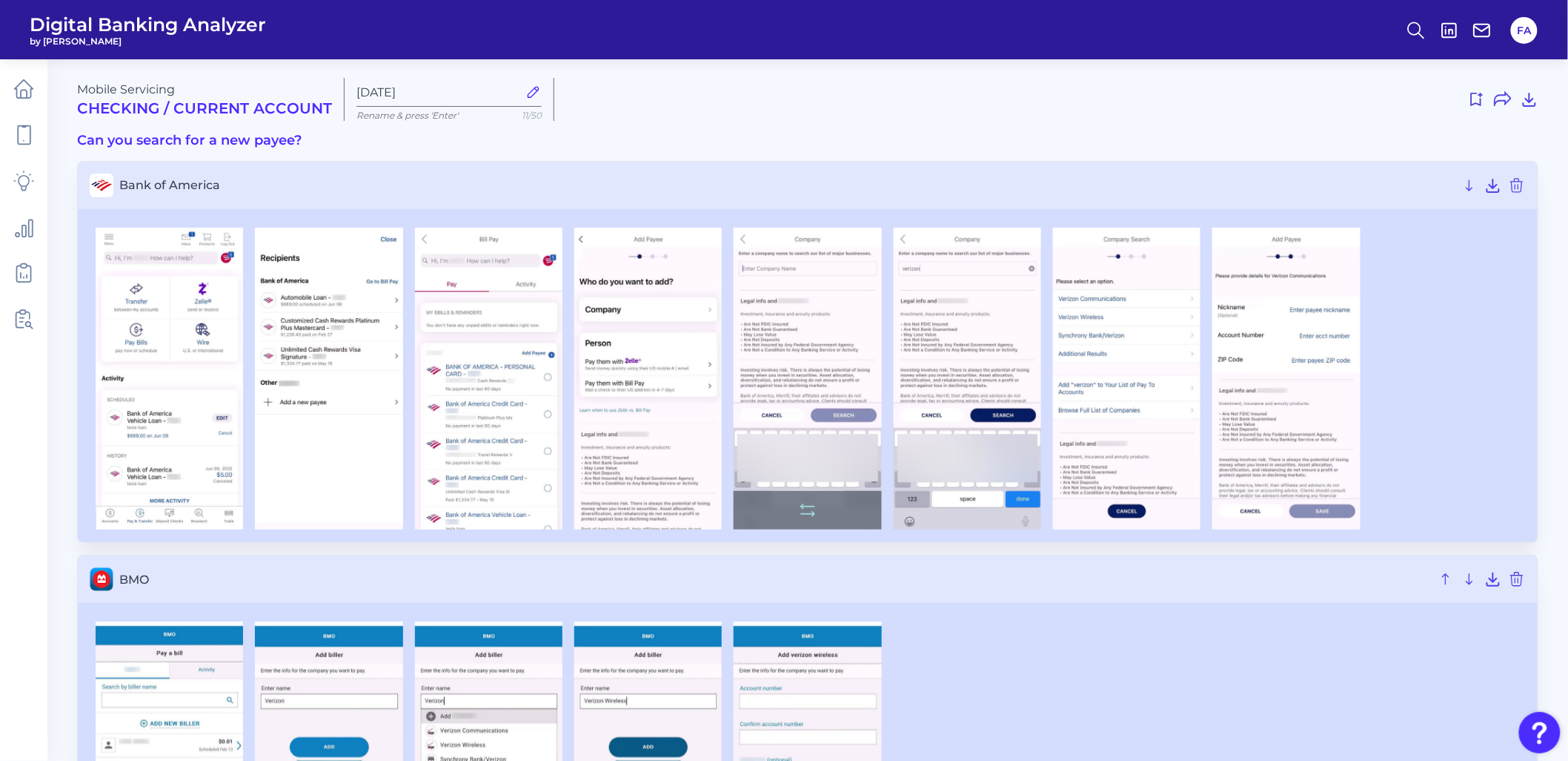
click at [814, 323] on img at bounding box center [807, 379] width 148 height 303
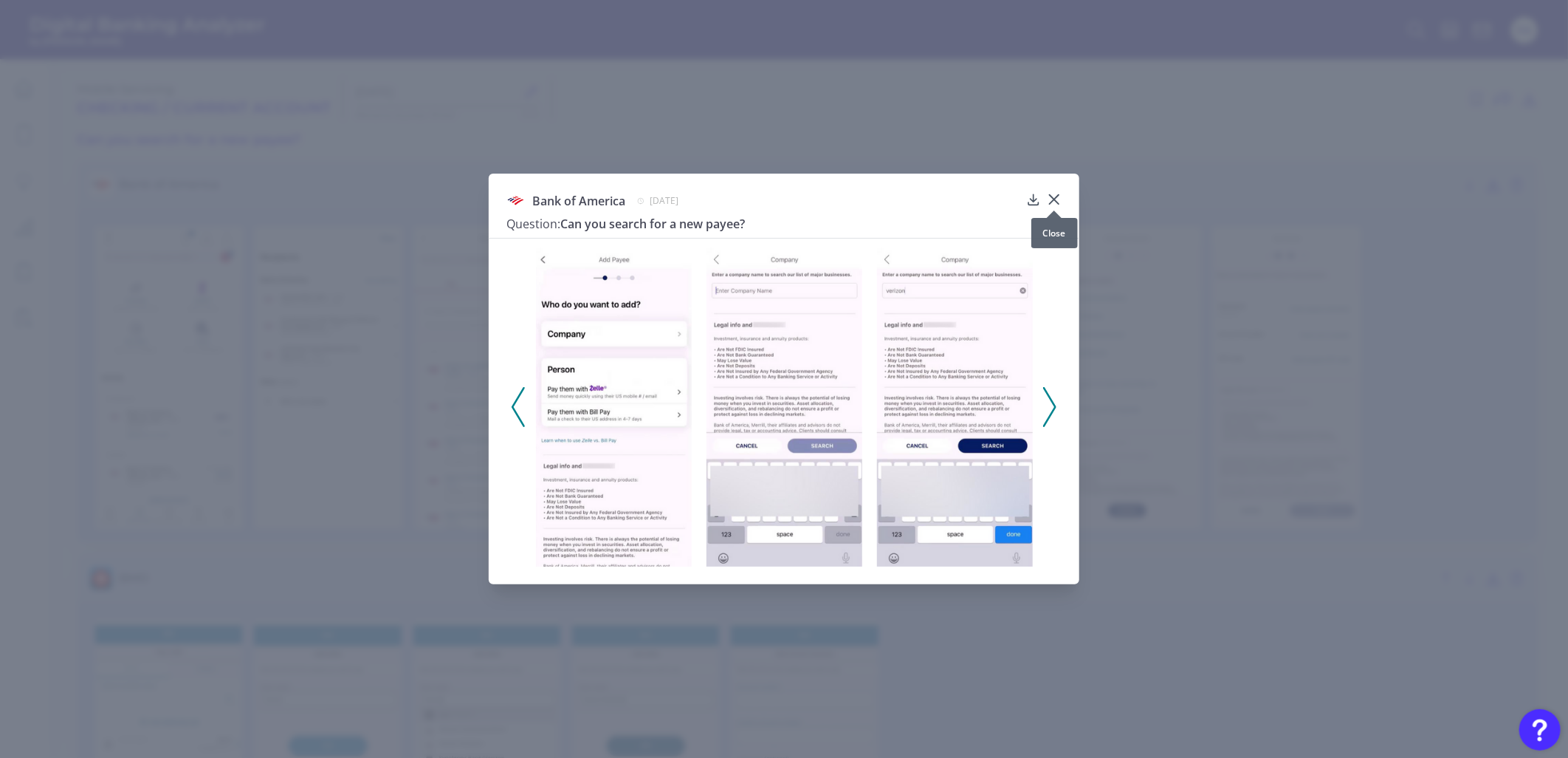
click at [1051, 201] on icon at bounding box center [1054, 199] width 15 height 15
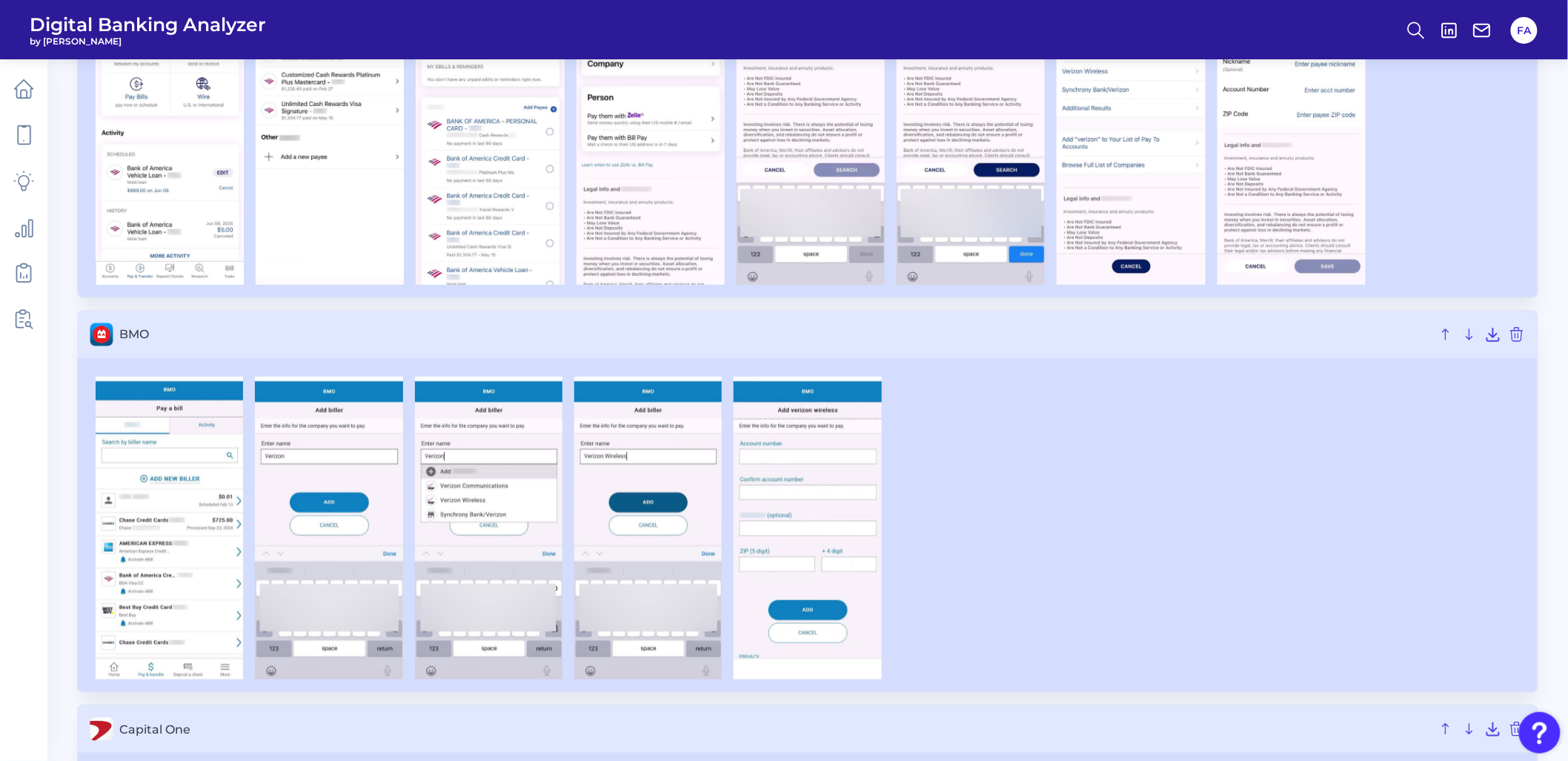
scroll to position [329, 0]
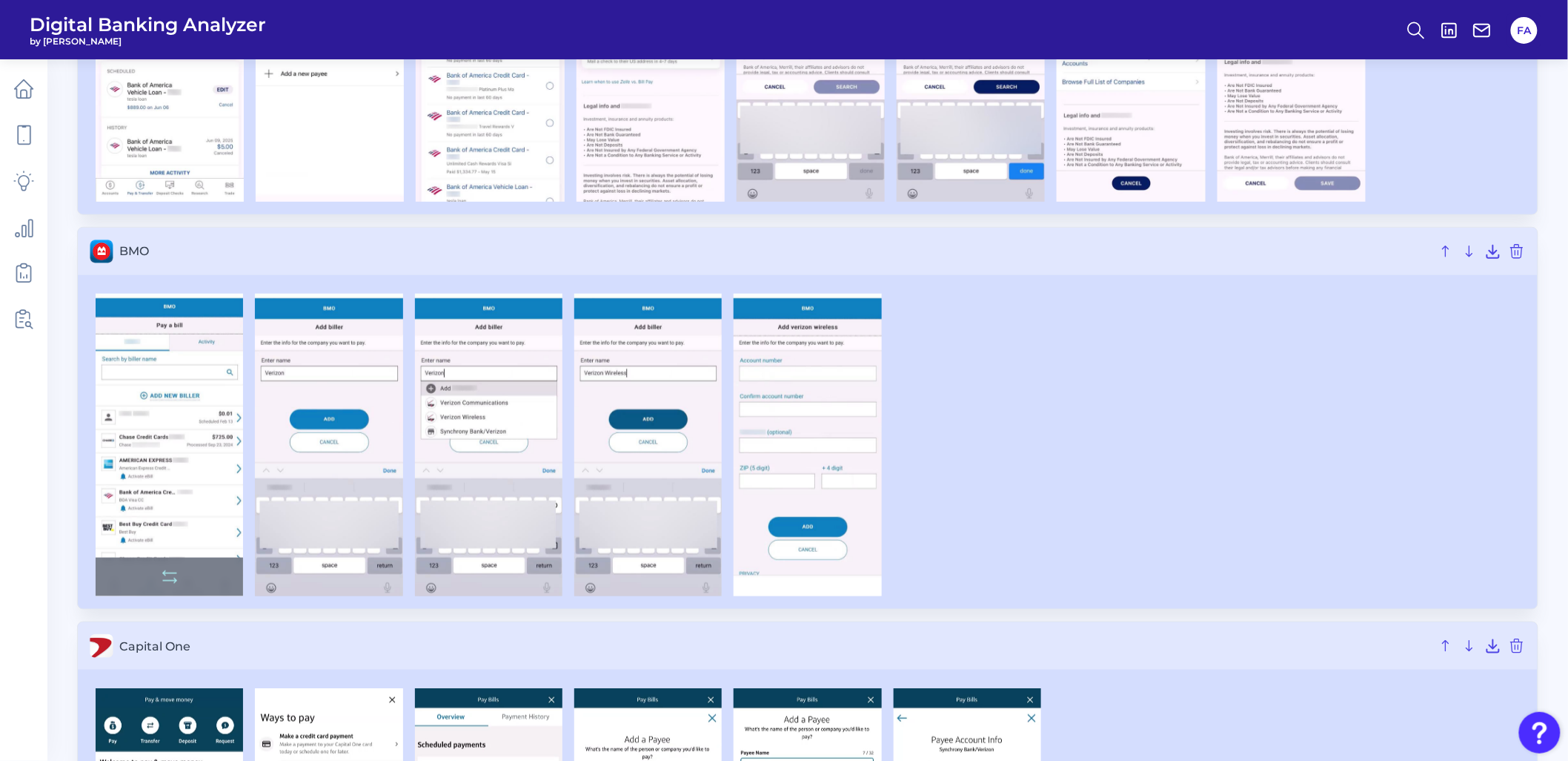
click at [121, 423] on img at bounding box center [169, 445] width 148 height 303
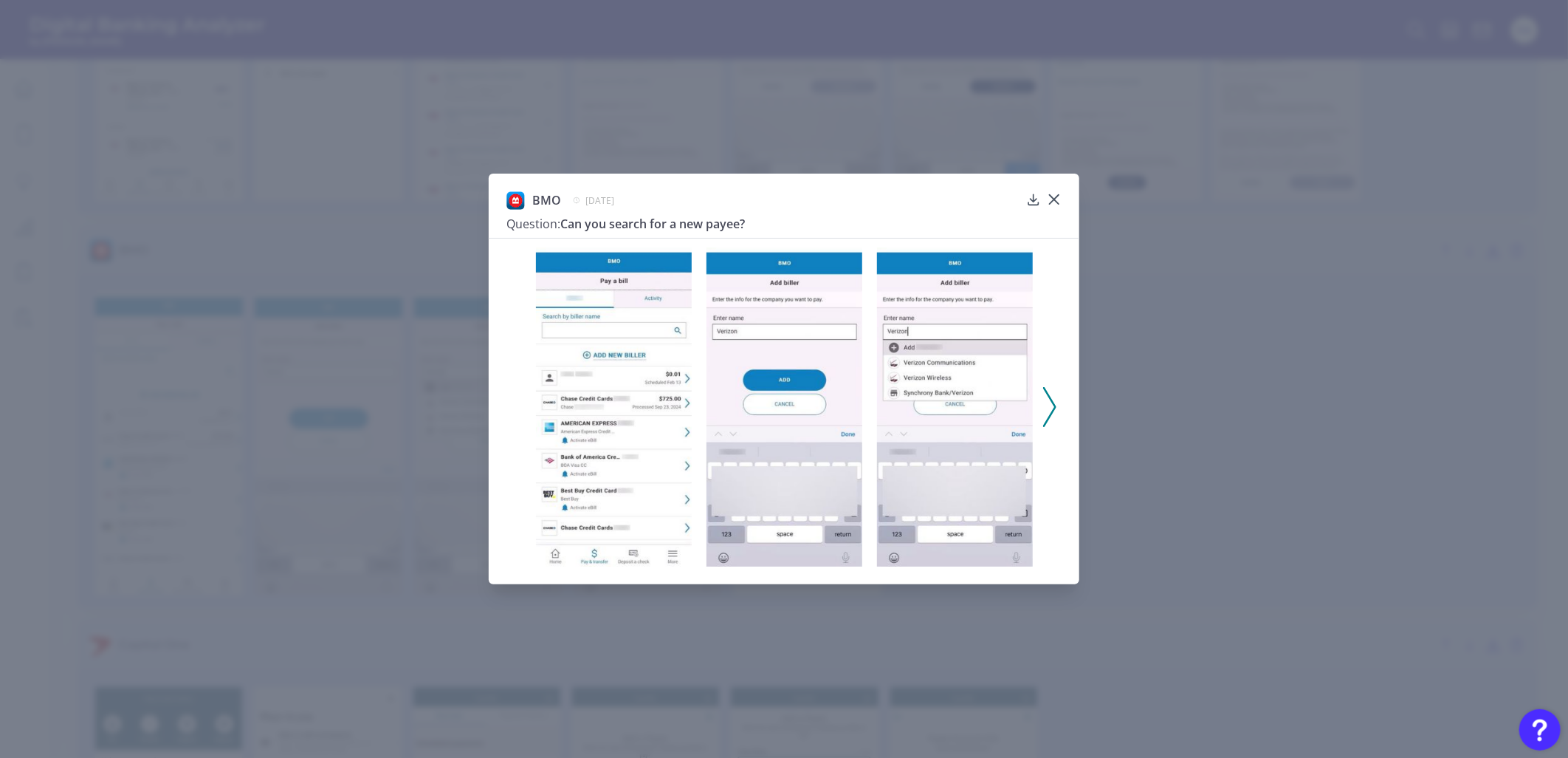
click at [1064, 203] on div "BMO [DATE] Question: Can you search for a new payee?" at bounding box center [784, 378] width 590 height 411
click at [1057, 203] on div at bounding box center [1054, 210] width 15 height 15
click at [1052, 202] on div at bounding box center [1054, 210] width 15 height 15
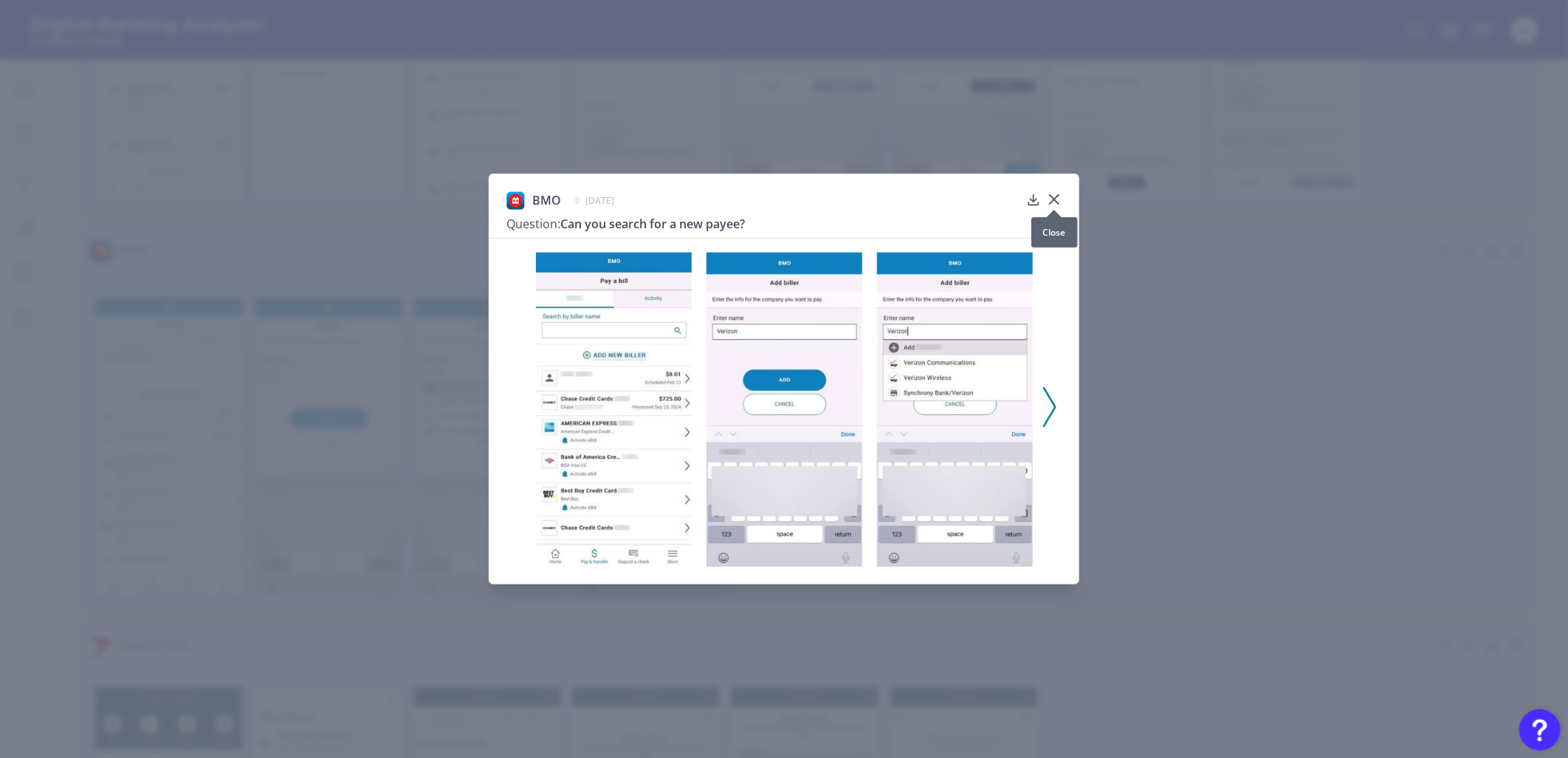
click at [1051, 196] on icon at bounding box center [1055, 199] width 9 height 9
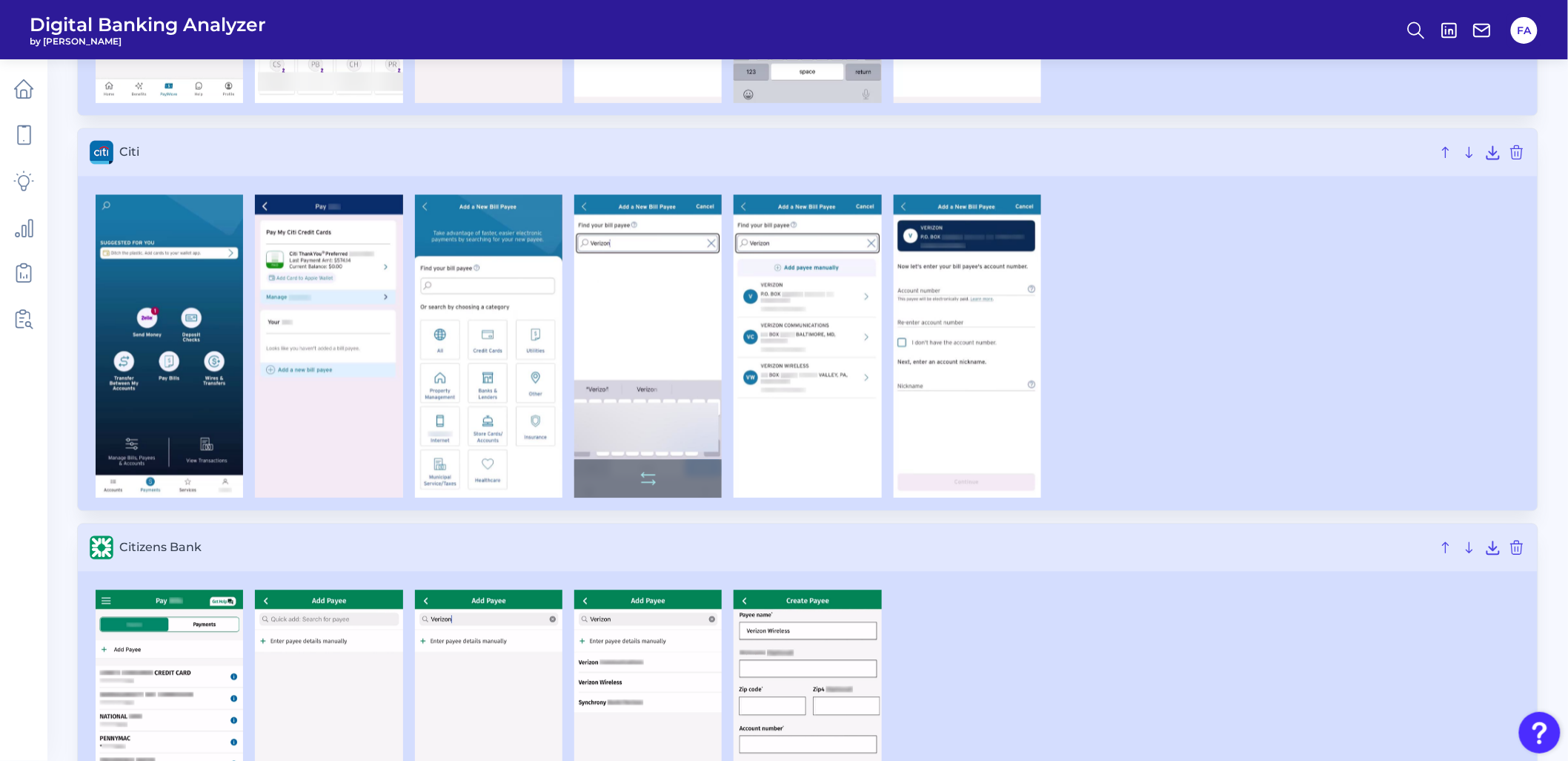
scroll to position [1235, 0]
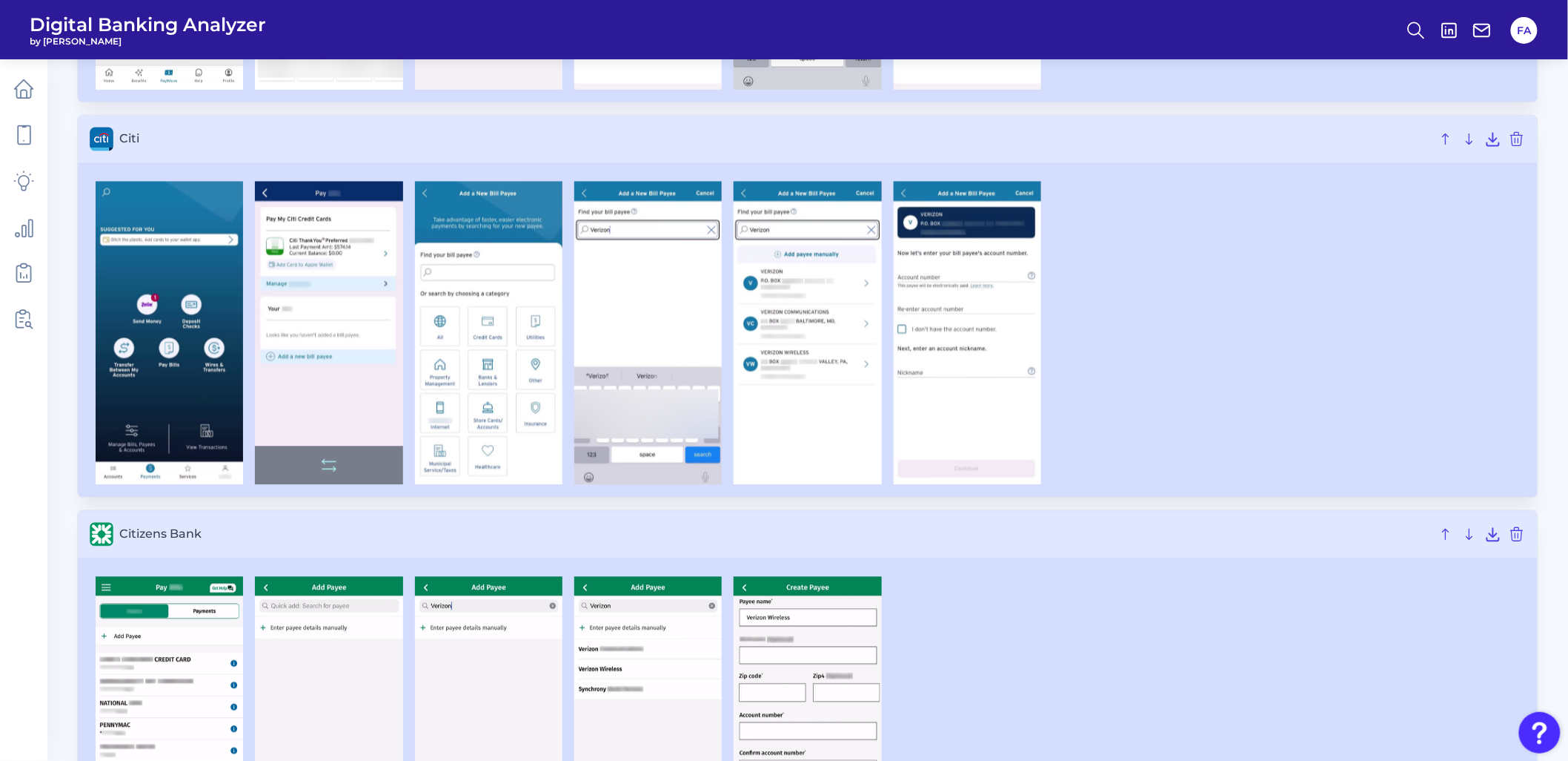
click at [306, 309] on img at bounding box center [329, 332] width 148 height 303
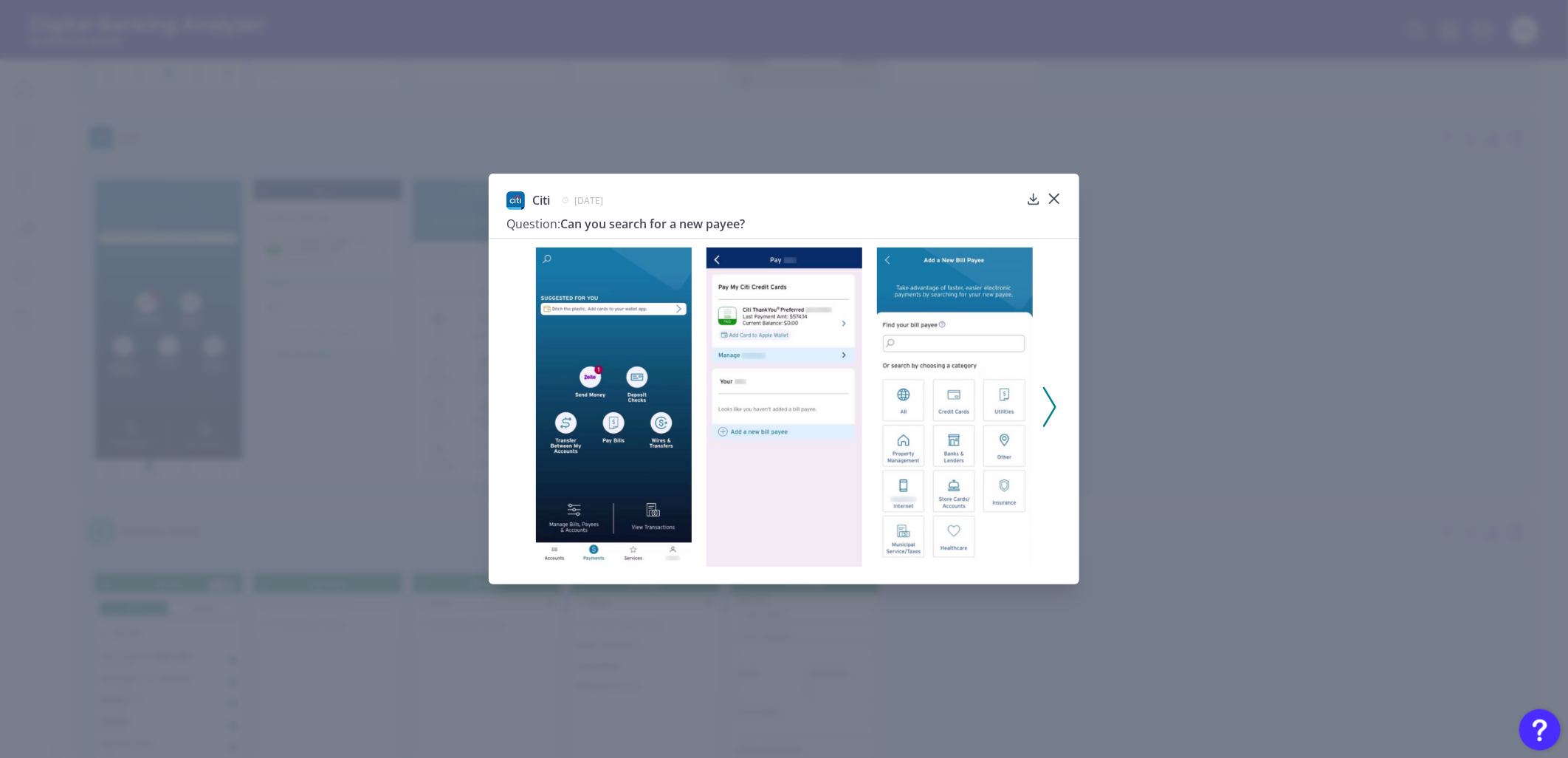
click at [1045, 403] on icon at bounding box center [1049, 407] width 13 height 40
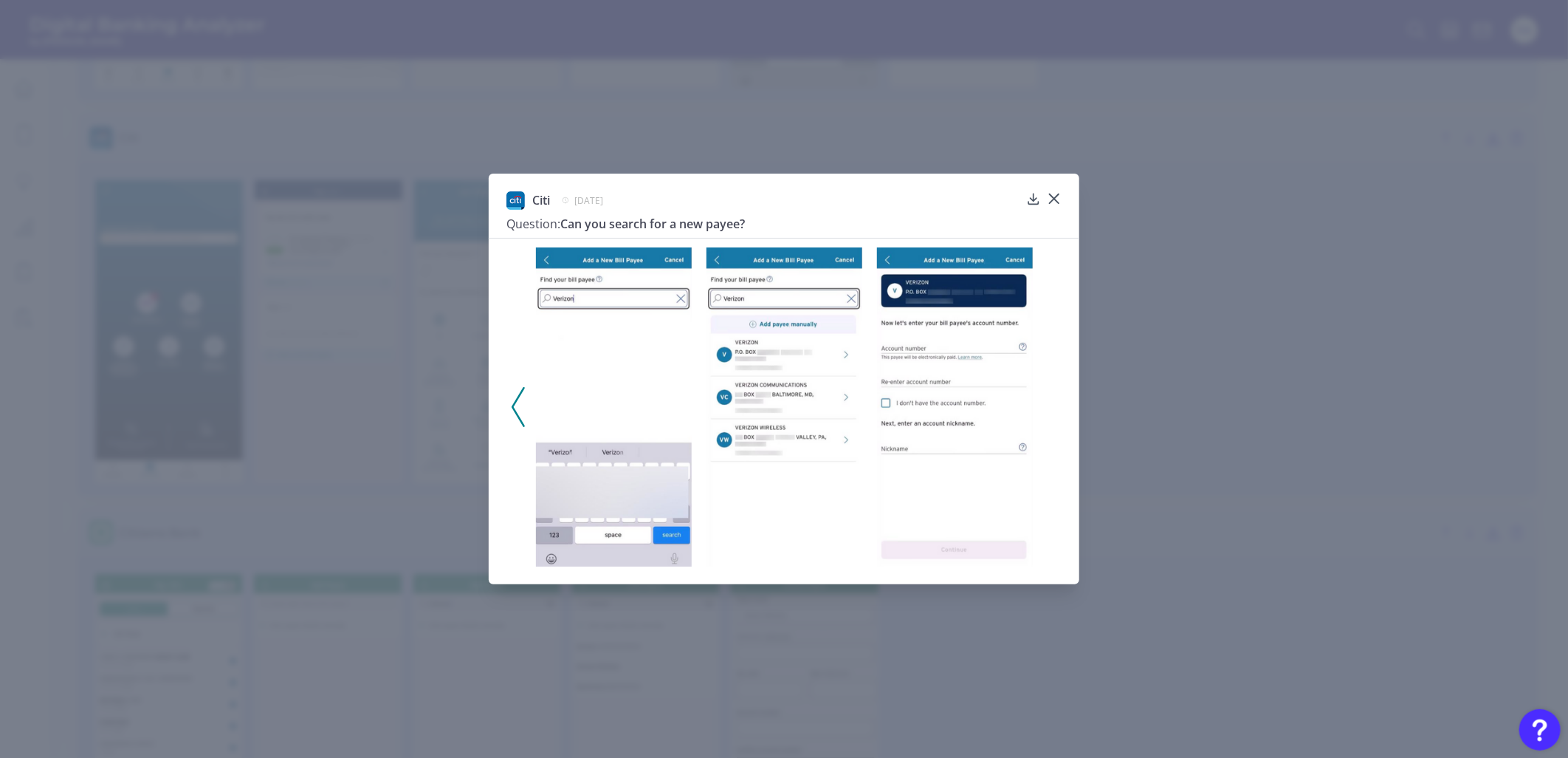
click at [641, 436] on img at bounding box center [614, 407] width 155 height 319
click at [779, 439] on img at bounding box center [784, 407] width 155 height 319
click at [885, 425] on img at bounding box center [954, 407] width 155 height 319
click at [812, 416] on img at bounding box center [784, 407] width 155 height 319
click at [654, 387] on img at bounding box center [614, 407] width 155 height 319
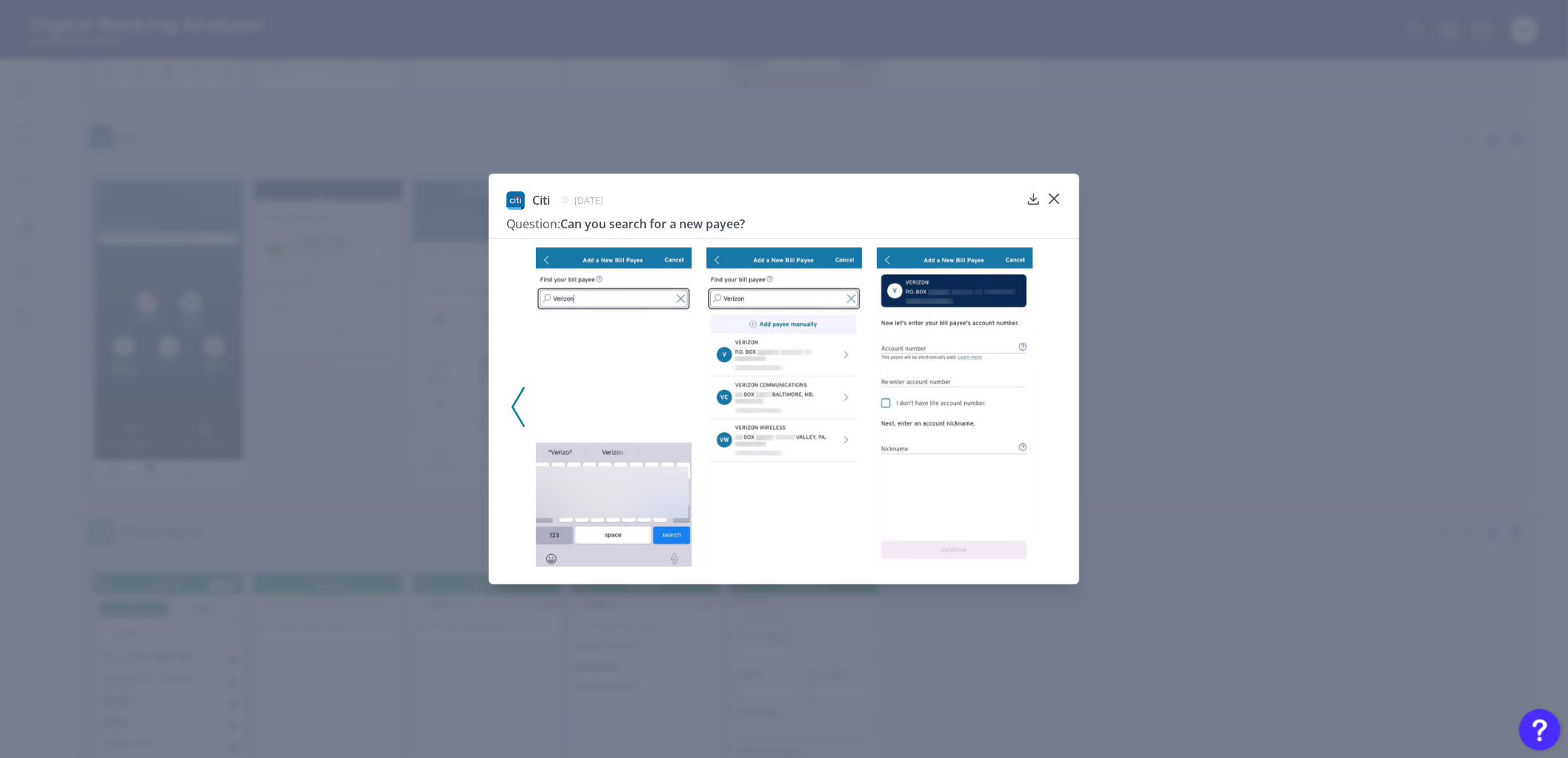
click at [834, 407] on img at bounding box center [784, 407] width 155 height 319
click at [927, 404] on img at bounding box center [954, 407] width 155 height 319
drag, startPoint x: 1057, startPoint y: 183, endPoint x: 1033, endPoint y: 202, distance: 30.6
click at [1056, 183] on div "Citi July 7, 2025 Question: Can you search for a new payee?" at bounding box center [784, 379] width 590 height 412
click at [1051, 196] on icon at bounding box center [1054, 198] width 15 height 15
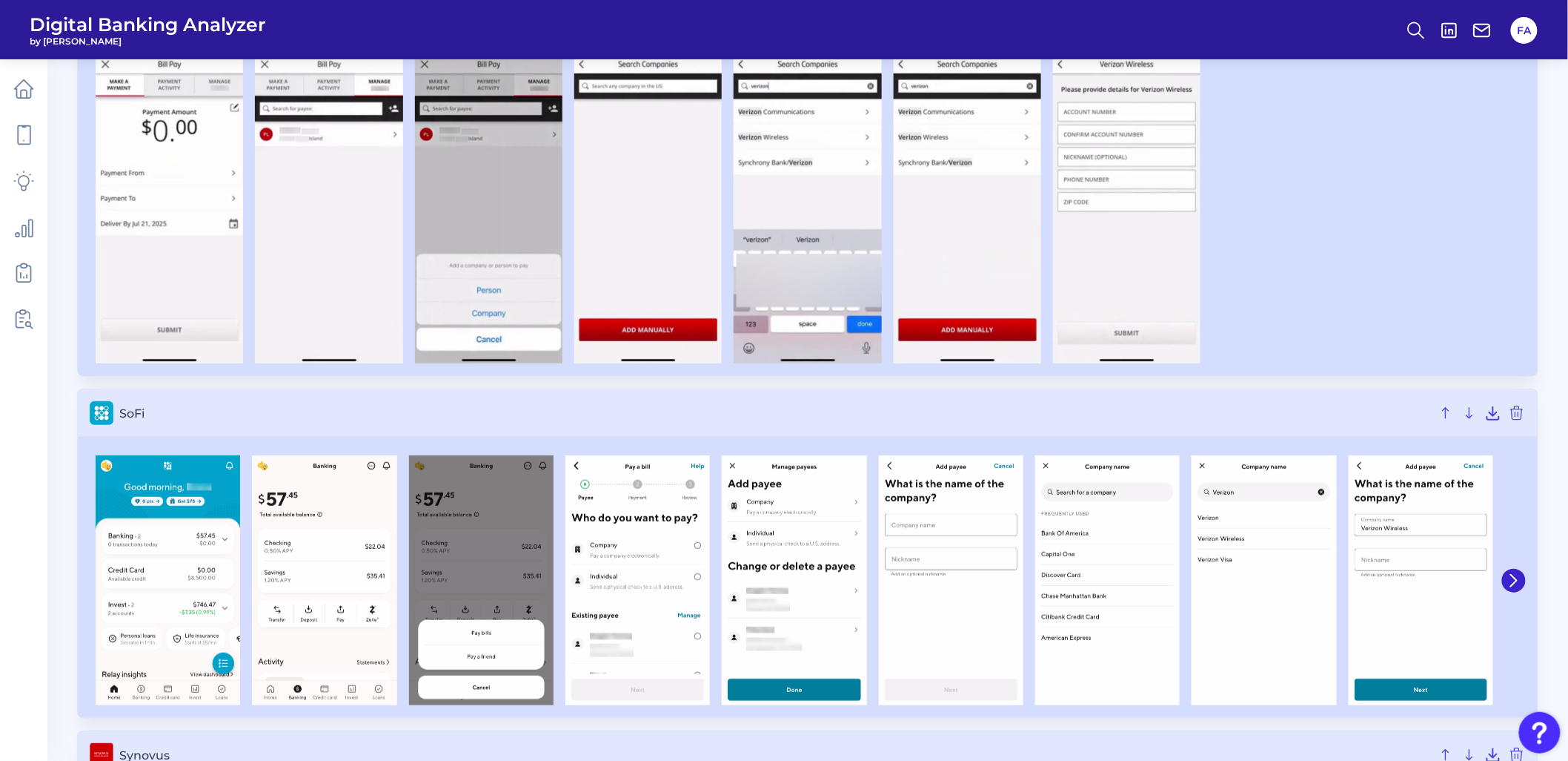
scroll to position [4942, 0]
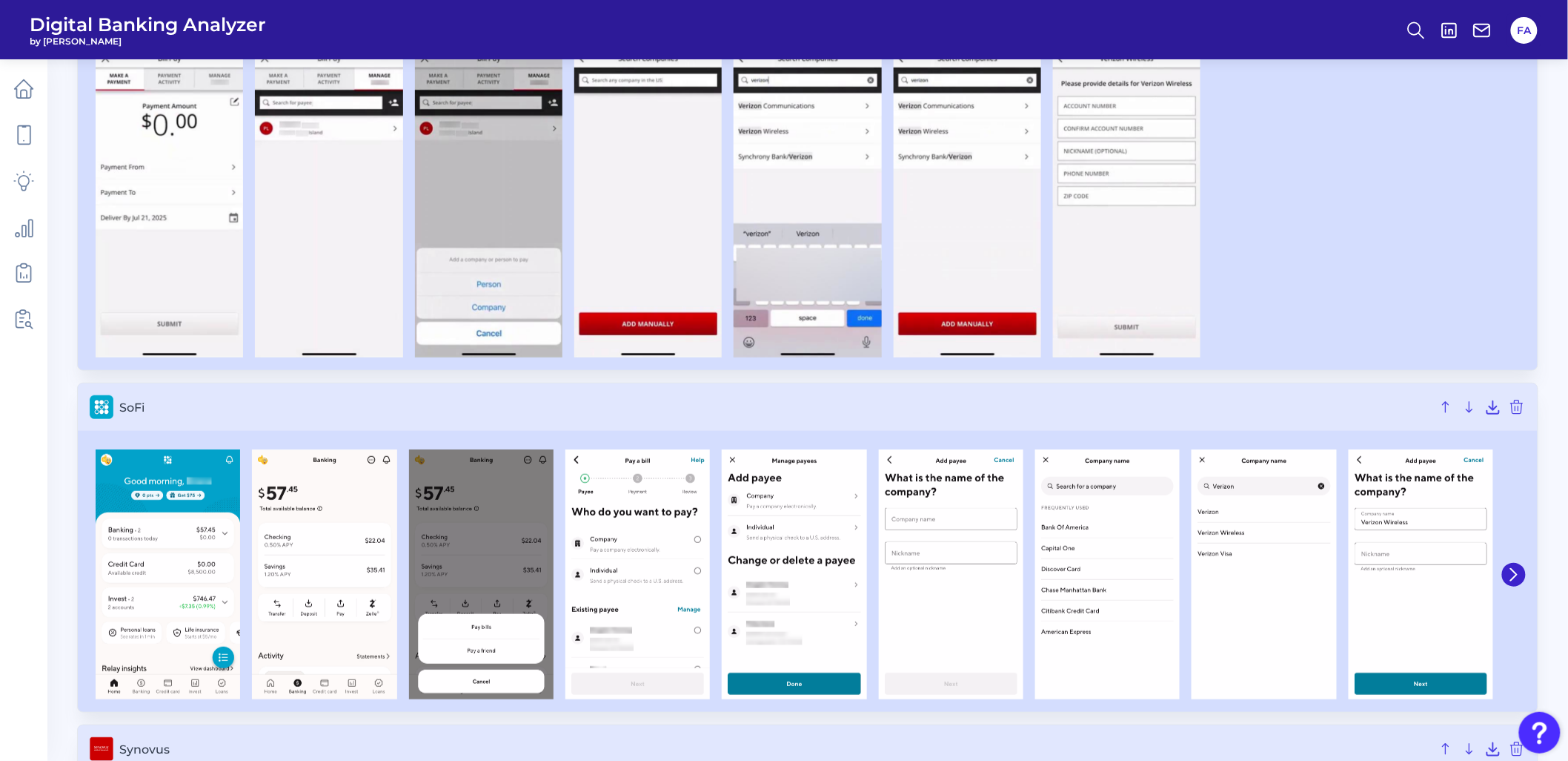
click at [1526, 582] on div at bounding box center [807, 574] width 1460 height 275
click at [1520, 582] on button at bounding box center [1513, 574] width 23 height 23
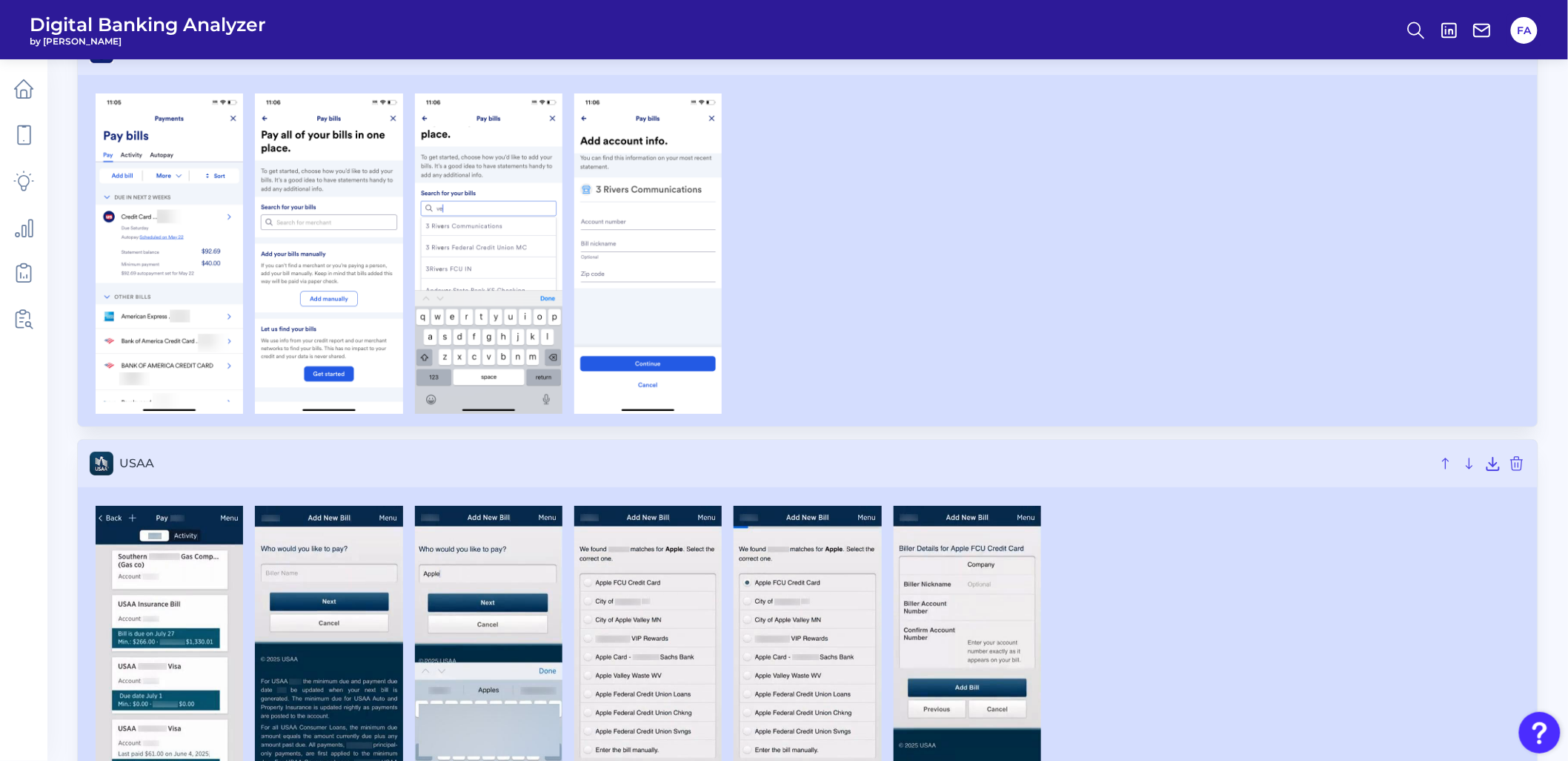
scroll to position [6836, 0]
click at [324, 251] on img at bounding box center [329, 254] width 148 height 320
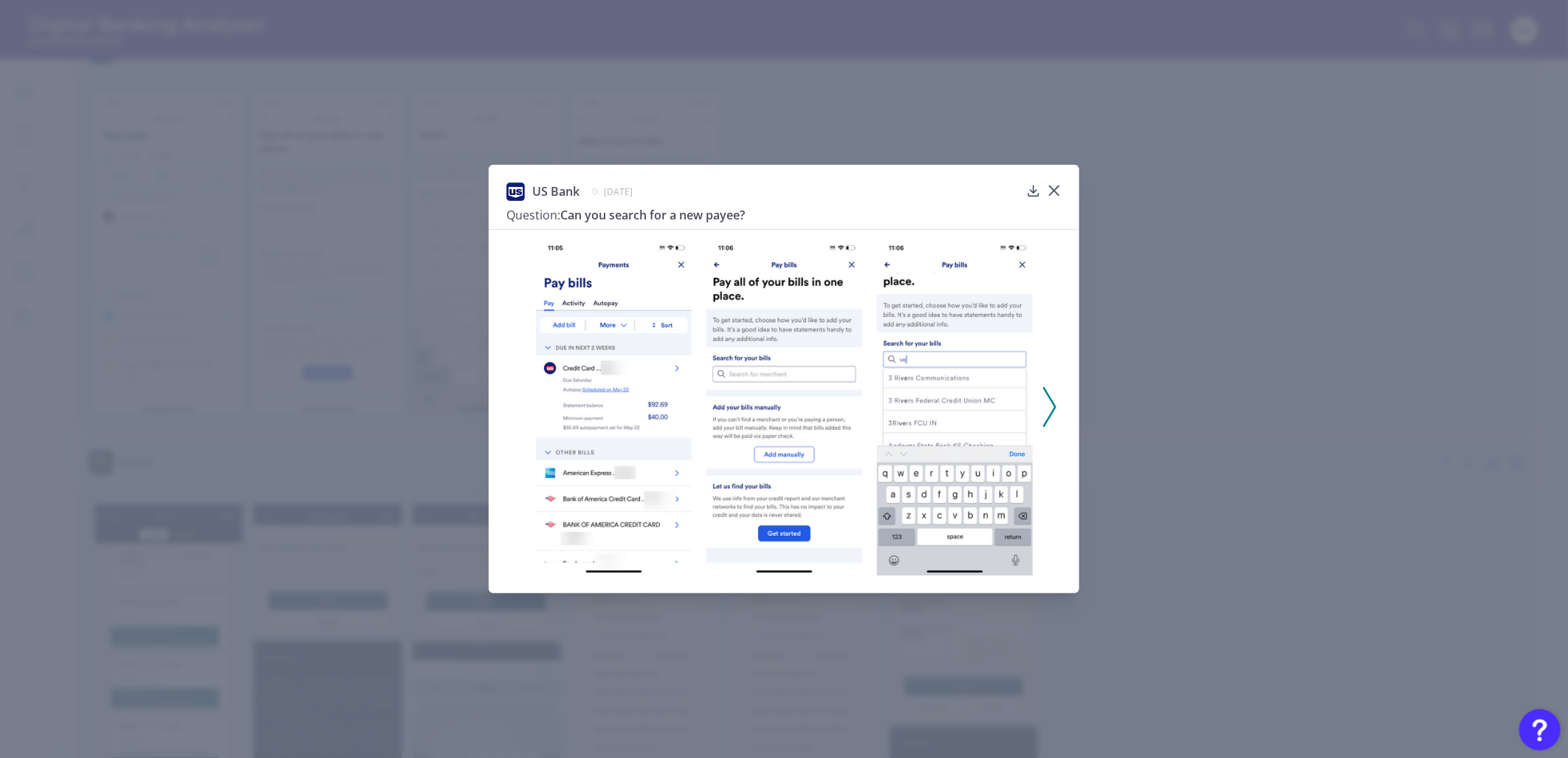
click at [769, 423] on img at bounding box center [784, 407] width 155 height 337
click at [758, 409] on img at bounding box center [784, 407] width 155 height 337
drag, startPoint x: 1057, startPoint y: 187, endPoint x: 1052, endPoint y: 216, distance: 29.4
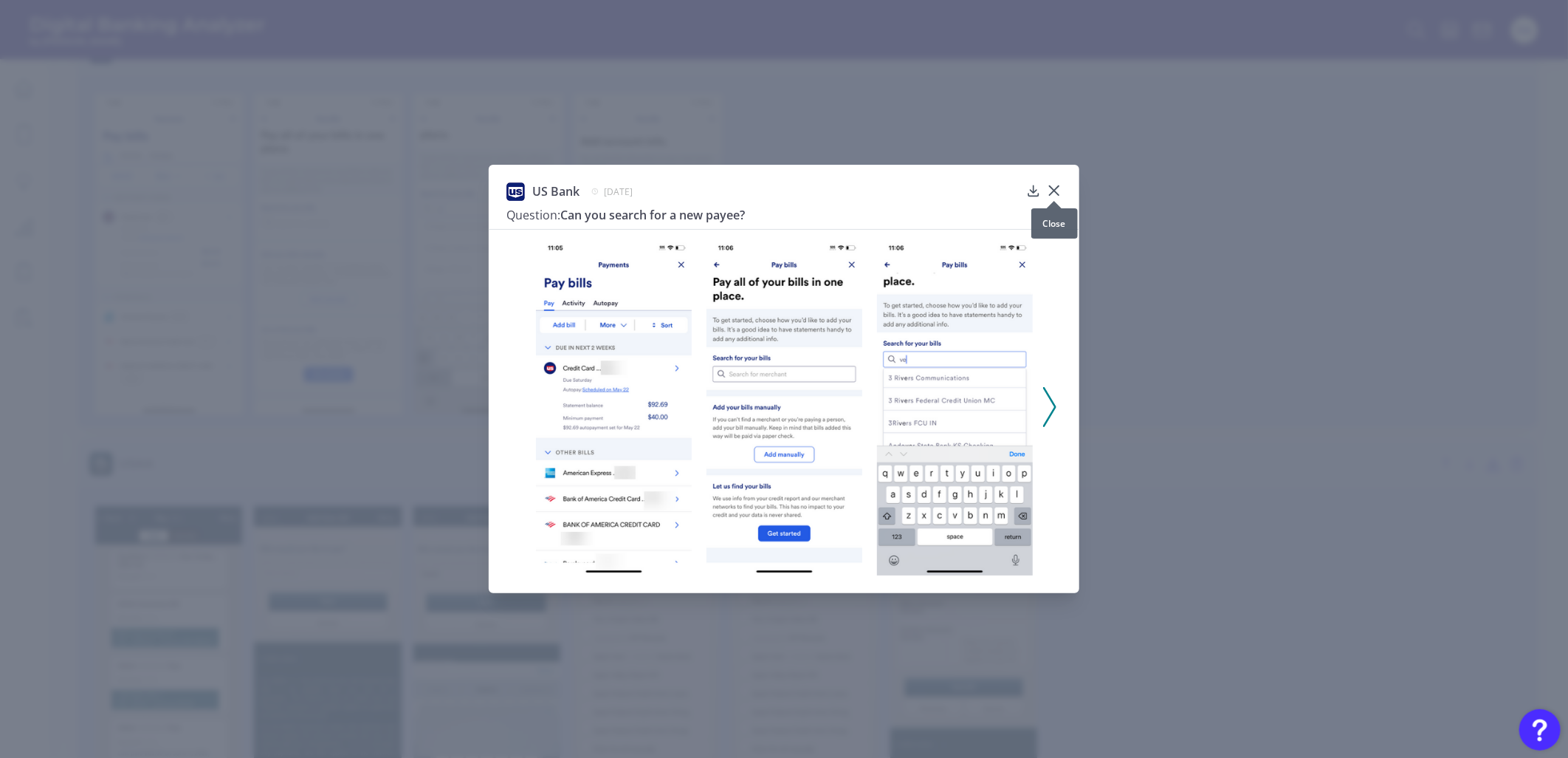
click at [1057, 187] on icon at bounding box center [1054, 191] width 15 height 15
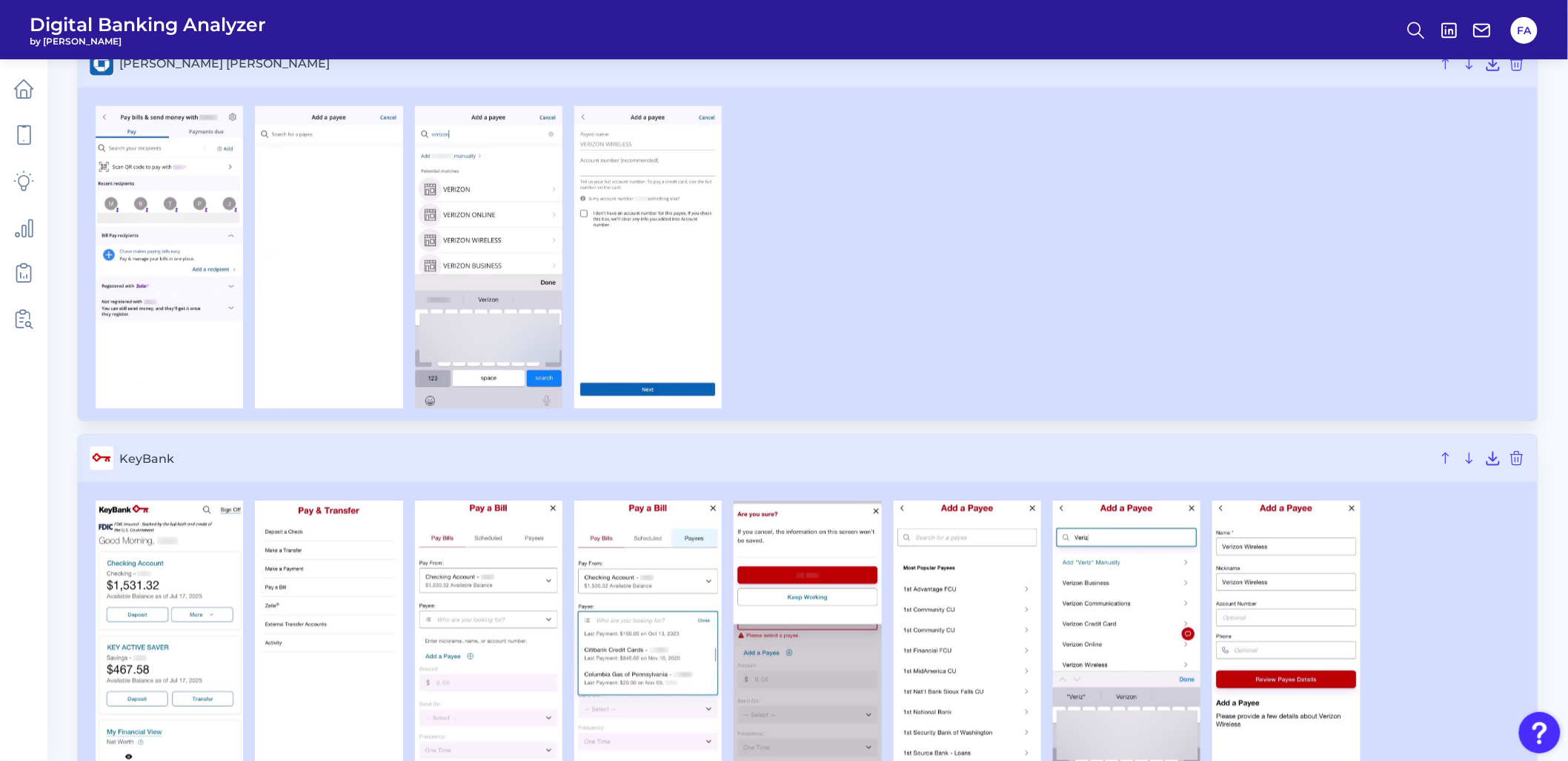
scroll to position [2799, 0]
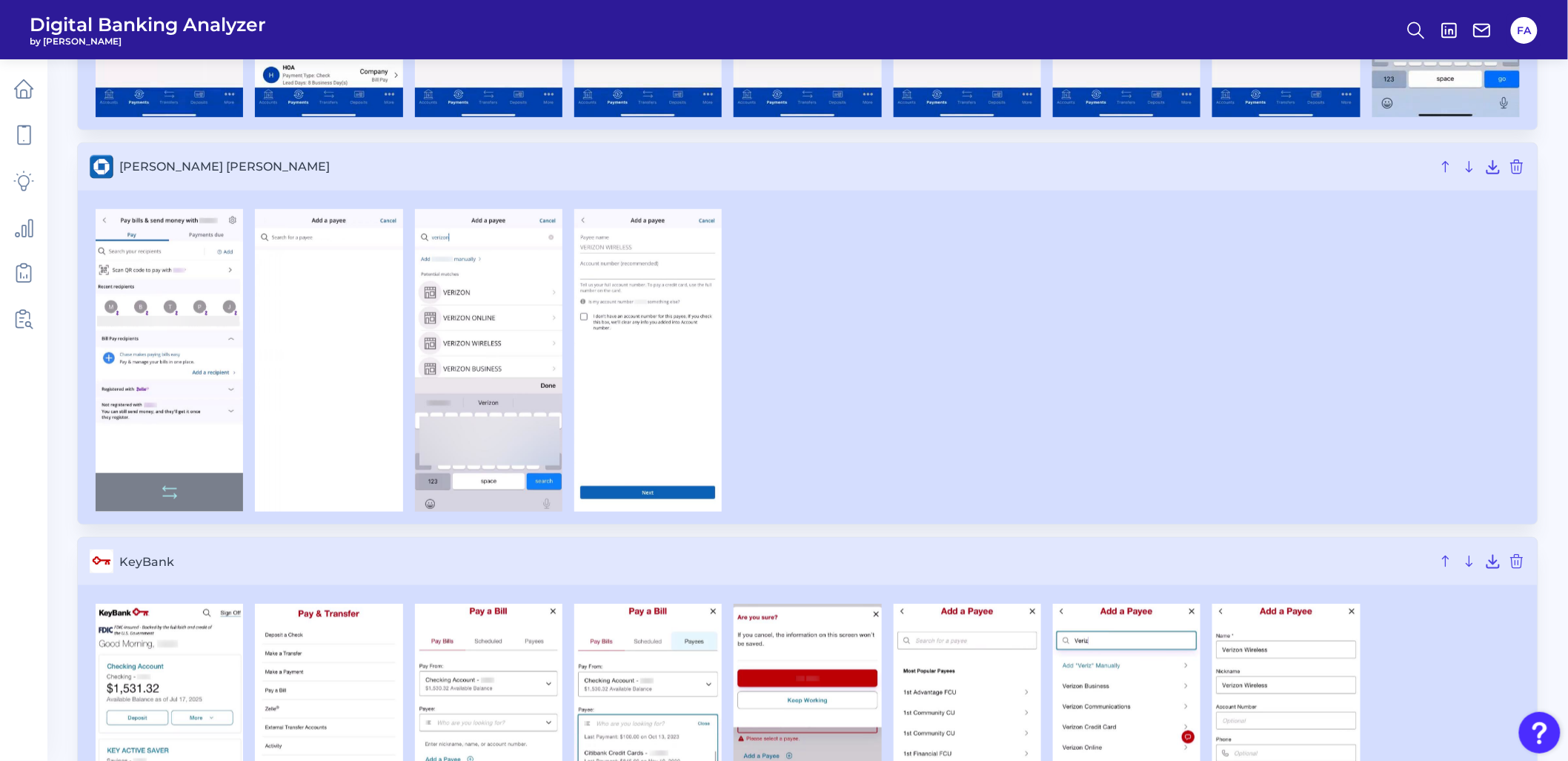
click at [152, 416] on img at bounding box center [169, 361] width 148 height 303
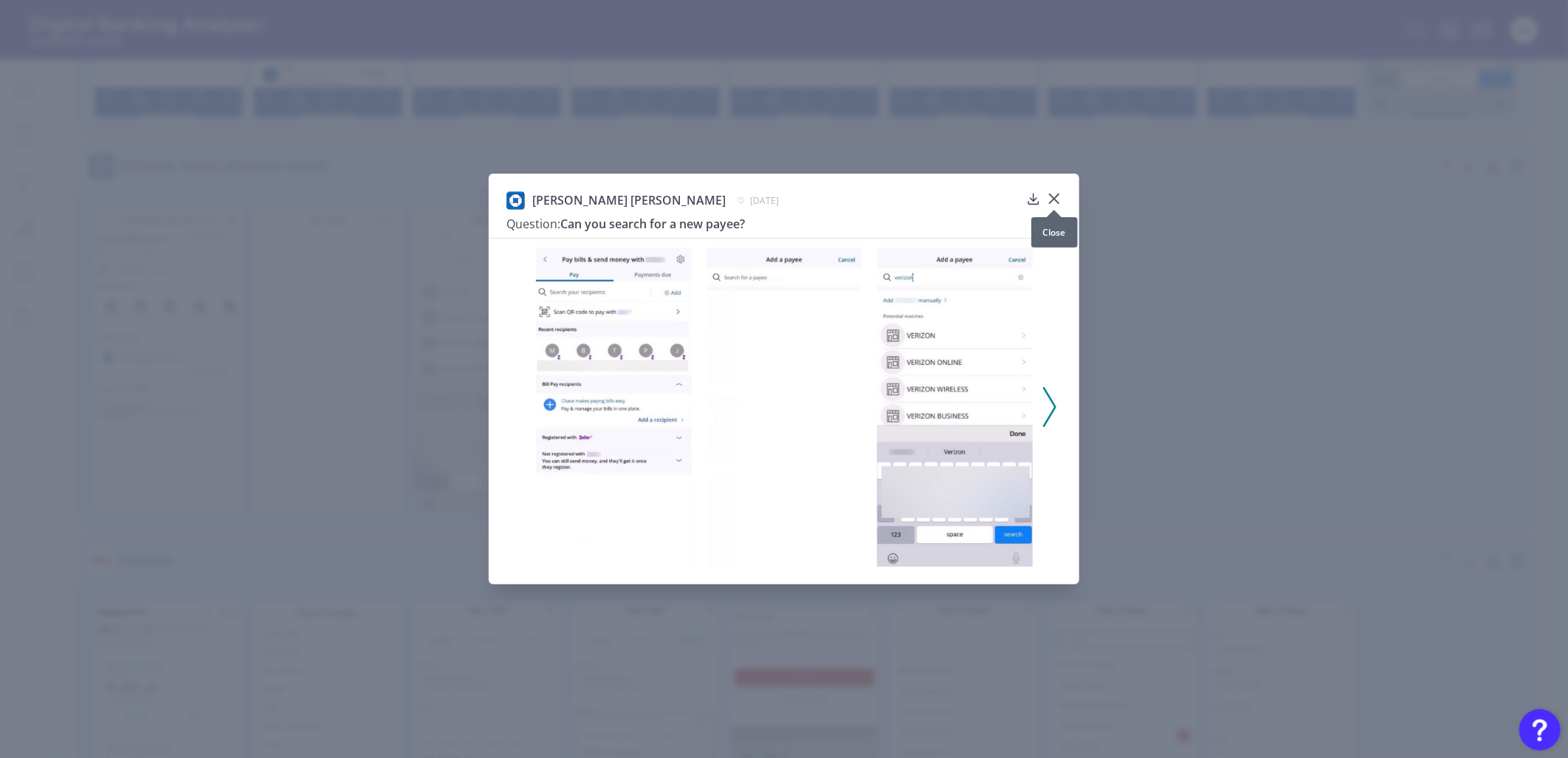
click at [1060, 204] on div at bounding box center [1054, 210] width 15 height 15
click at [1058, 201] on icon at bounding box center [1054, 198] width 15 height 15
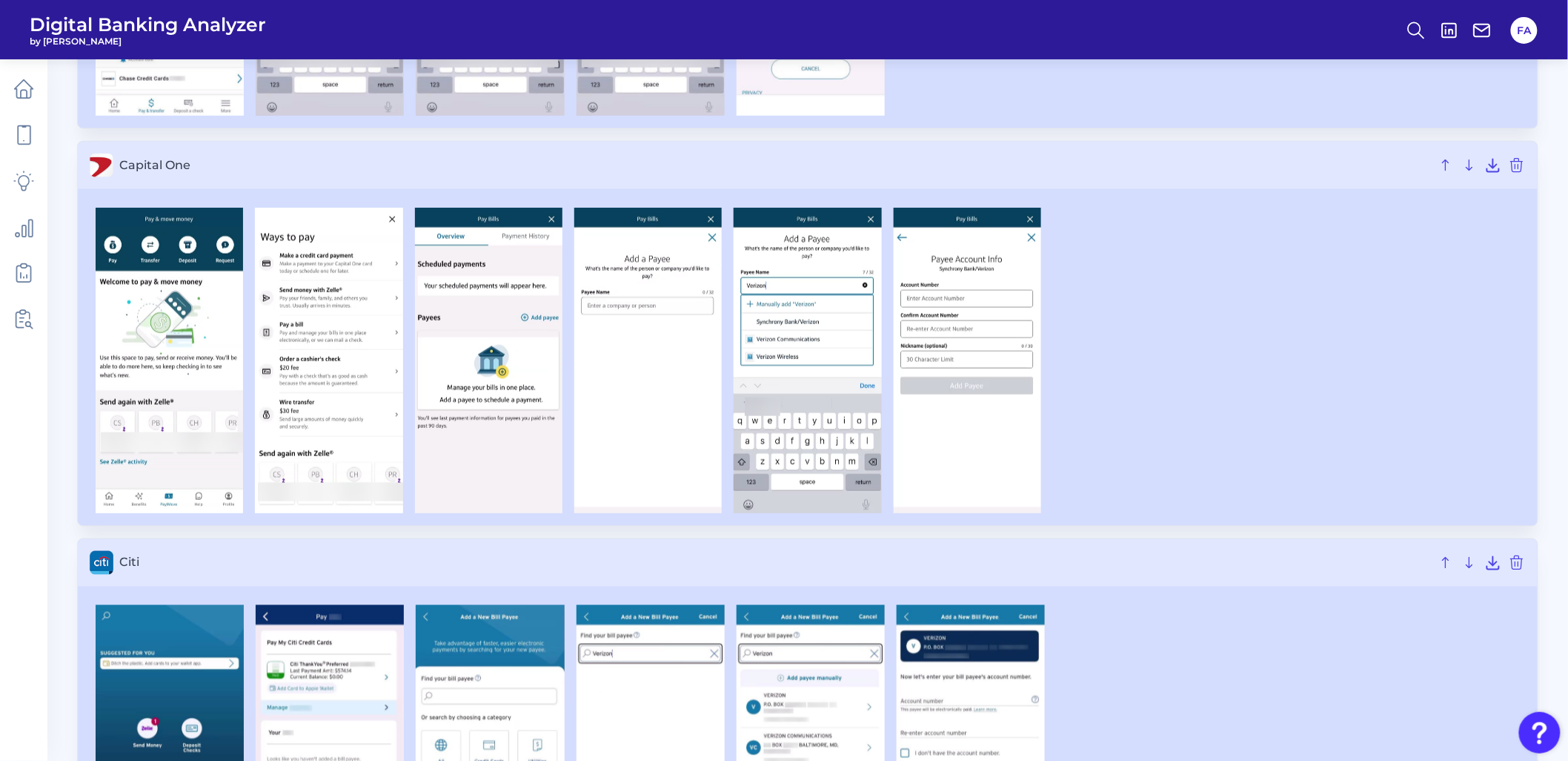
scroll to position [685, 0]
